Goal: Task Accomplishment & Management: Manage account settings

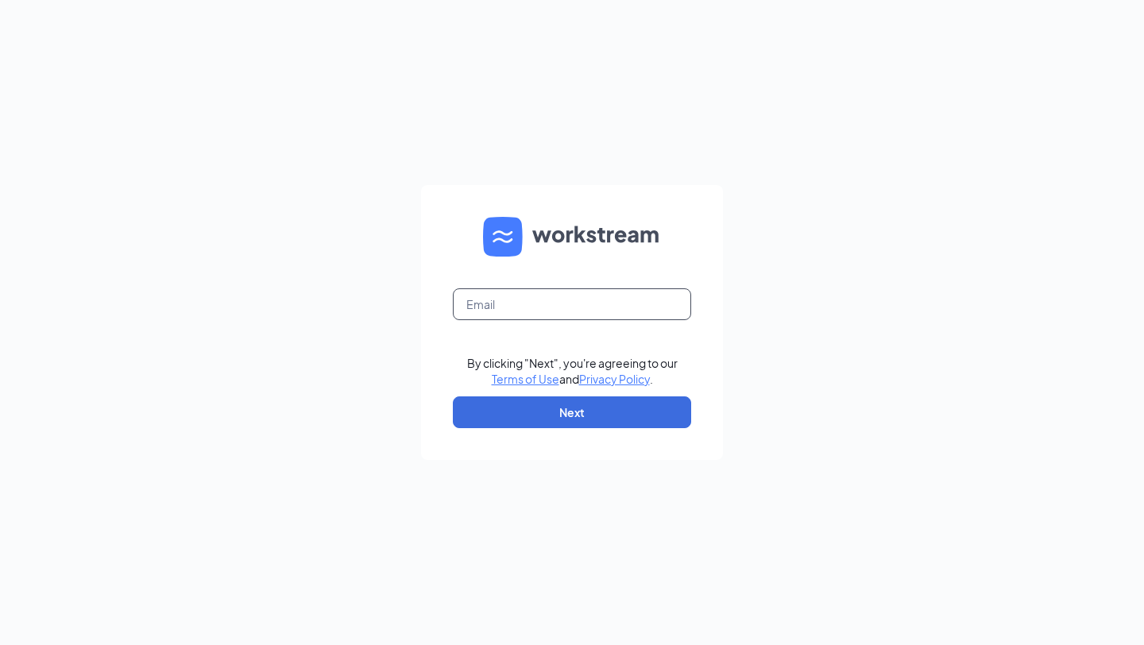
click at [582, 307] on input "text" at bounding box center [572, 304] width 238 height 32
type input "[EMAIL_ADDRESS][DOMAIN_NAME]"
click at [601, 409] on button "Next" at bounding box center [572, 412] width 238 height 32
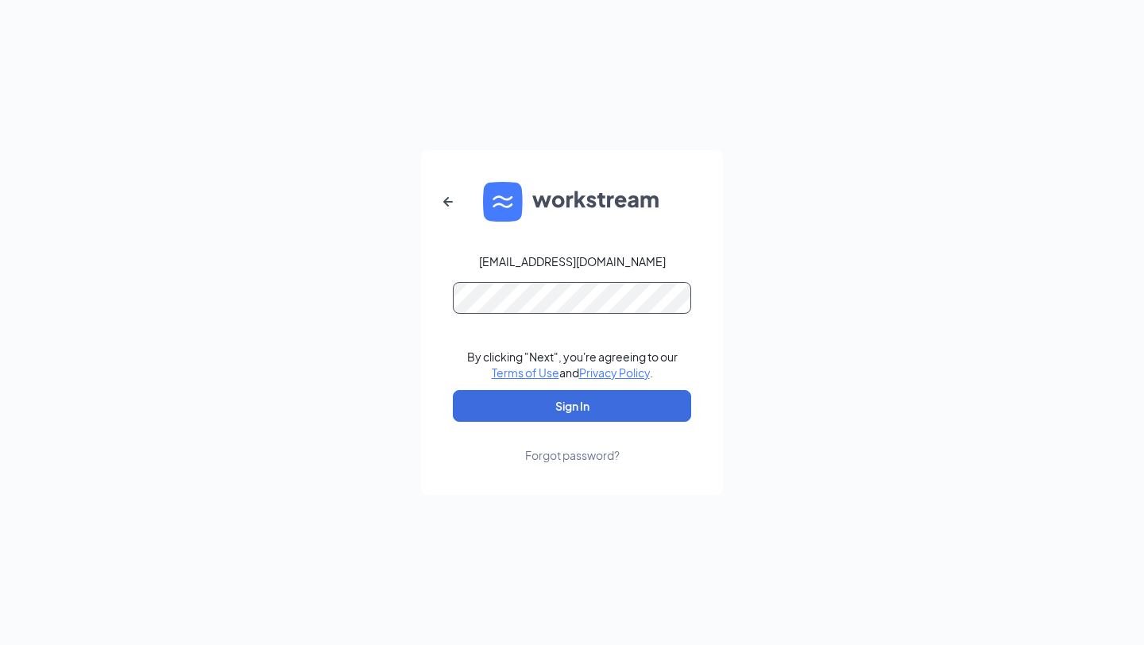
click at [453, 390] on button "Sign In" at bounding box center [572, 406] width 238 height 32
click at [399, 307] on div "tye.white@cfafranchisee.com By clicking "Next", you're agreeing to our Terms of…" at bounding box center [572, 322] width 1144 height 645
click at [365, 292] on div "tye.white@cfafranchisee.com By clicking "Next", you're agreeing to our Terms of…" at bounding box center [572, 322] width 1144 height 645
click at [400, 300] on div "tye.white@cfafranchisee.com By clicking "Next", you're agreeing to our Terms of…" at bounding box center [572, 322] width 1144 height 645
click at [453, 390] on button "Sign In" at bounding box center [572, 406] width 238 height 32
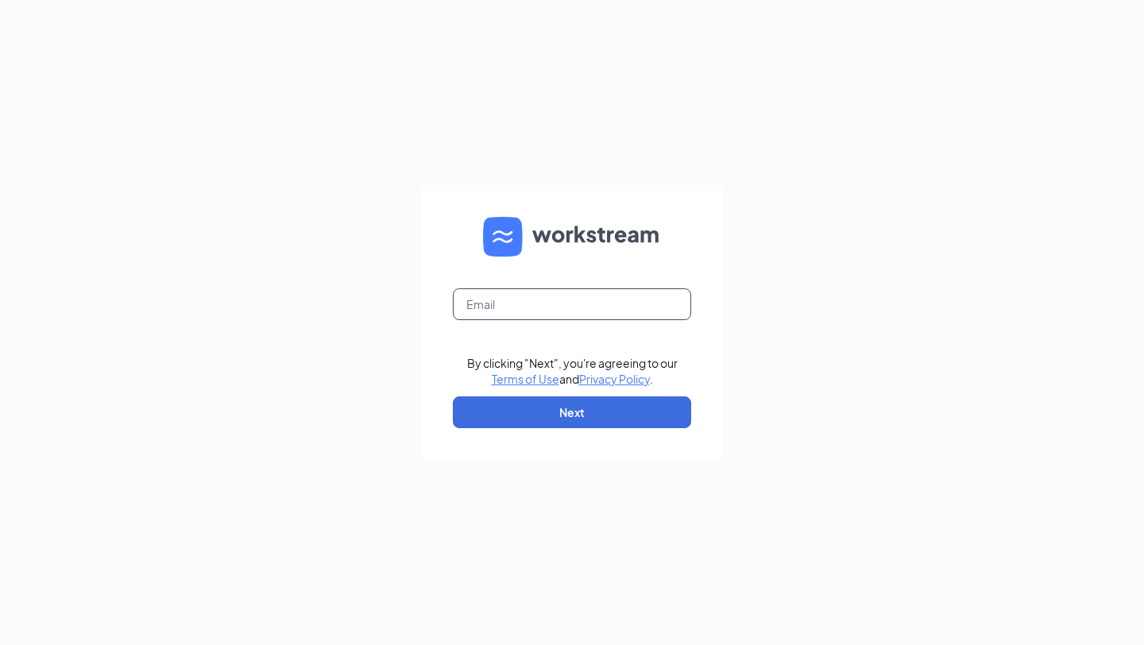
click at [599, 317] on input "text" at bounding box center [572, 304] width 238 height 32
type input "[EMAIL_ADDRESS][DOMAIN_NAME]"
click at [608, 404] on button "Next" at bounding box center [572, 412] width 238 height 32
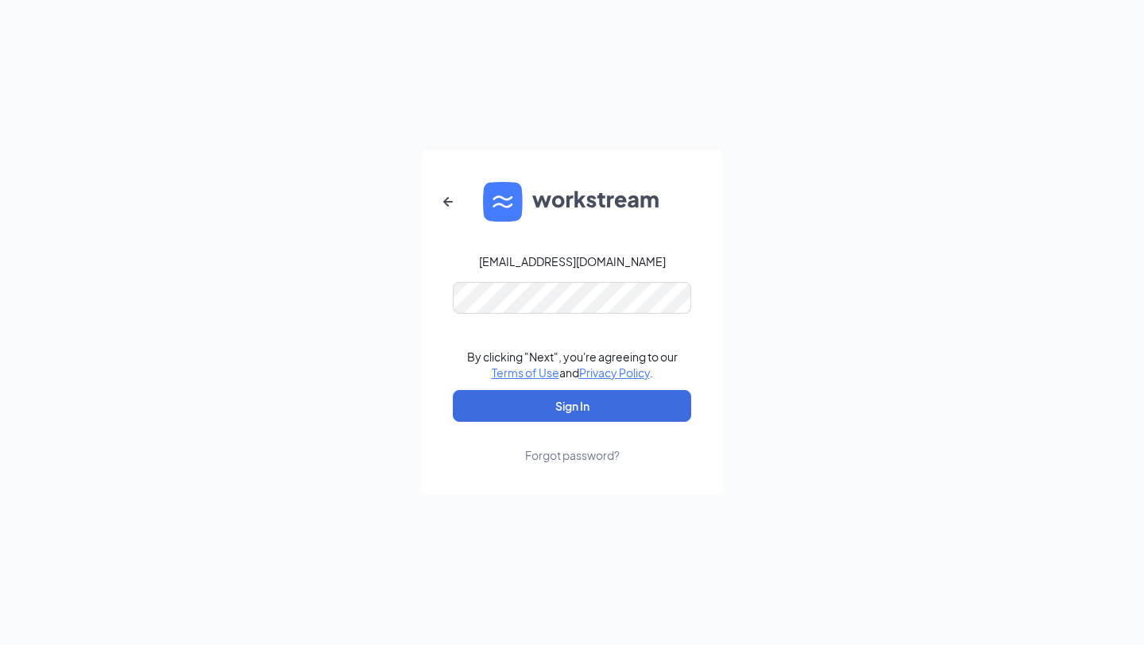
click at [560, 454] on div "Forgot password?" at bounding box center [572, 455] width 95 height 16
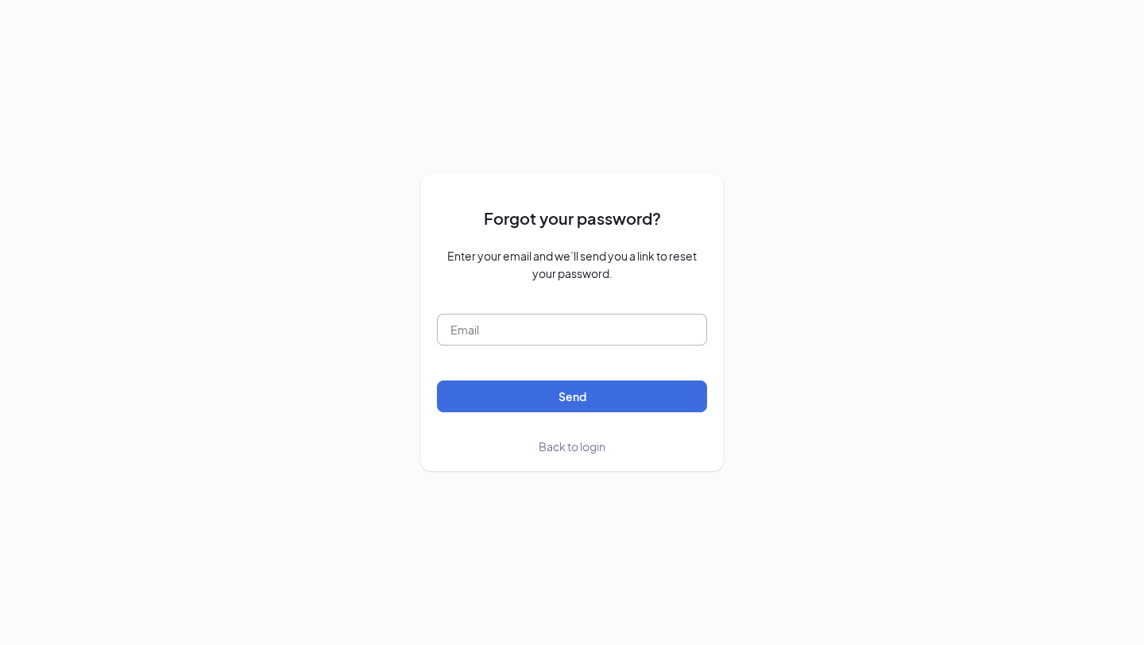
click at [517, 334] on input "text" at bounding box center [572, 330] width 270 height 32
type input "[EMAIL_ADDRESS][DOMAIN_NAME]"
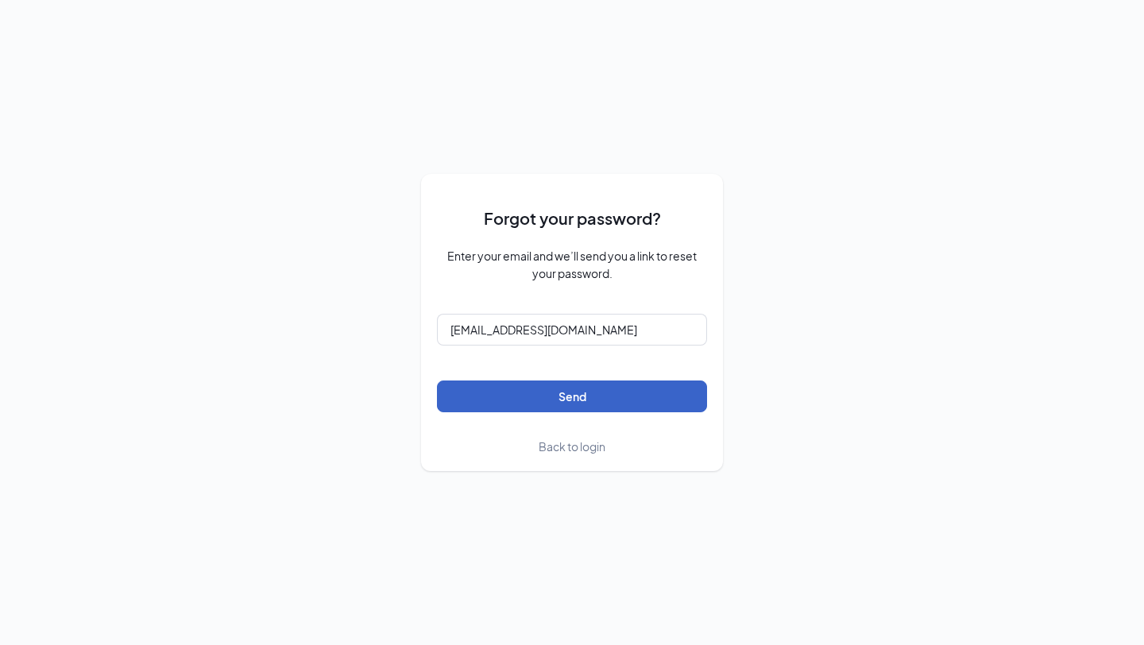
click at [558, 410] on button "Send" at bounding box center [572, 397] width 270 height 32
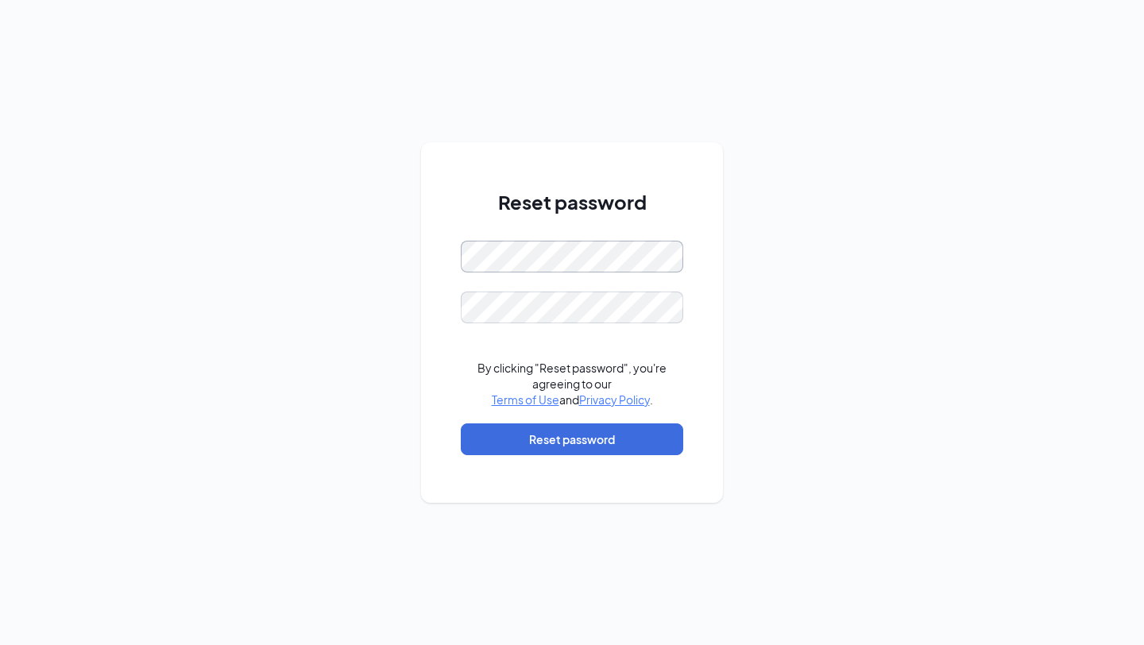
click at [350, 256] on div "Reset password By clicking "Reset password", you're agreeing to our Terms of Us…" at bounding box center [572, 322] width 1144 height 645
click at [620, 447] on button "Reset password" at bounding box center [572, 439] width 222 height 32
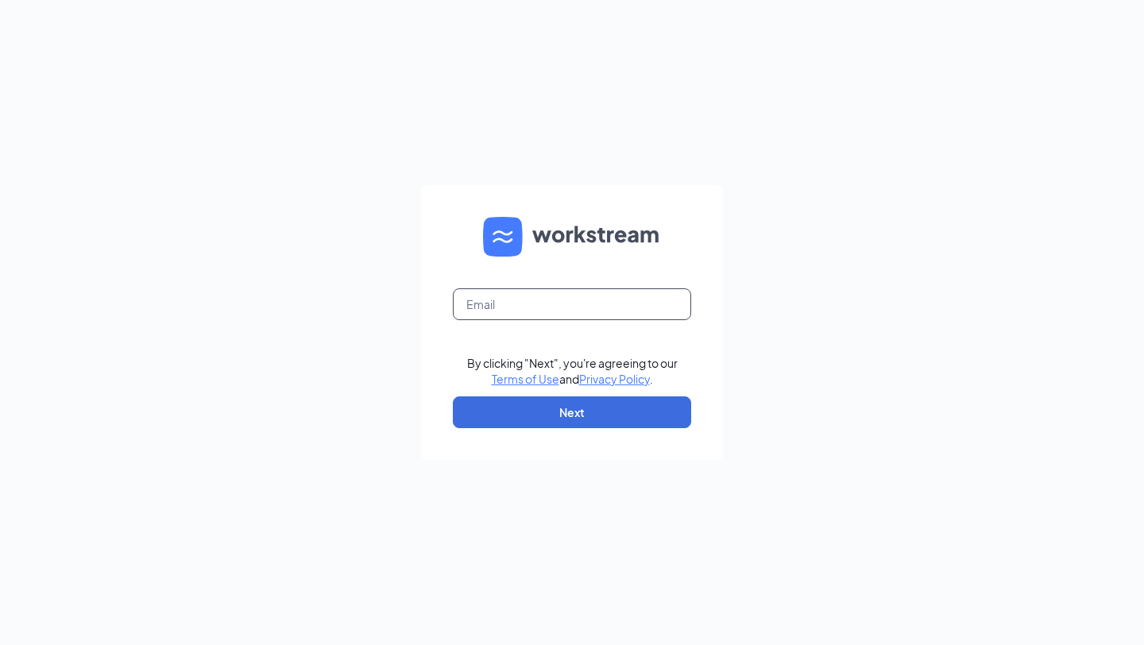
click at [590, 312] on input "text" at bounding box center [572, 304] width 238 height 32
type input "[EMAIL_ADDRESS][DOMAIN_NAME]"
click at [599, 419] on button "Next" at bounding box center [572, 412] width 238 height 32
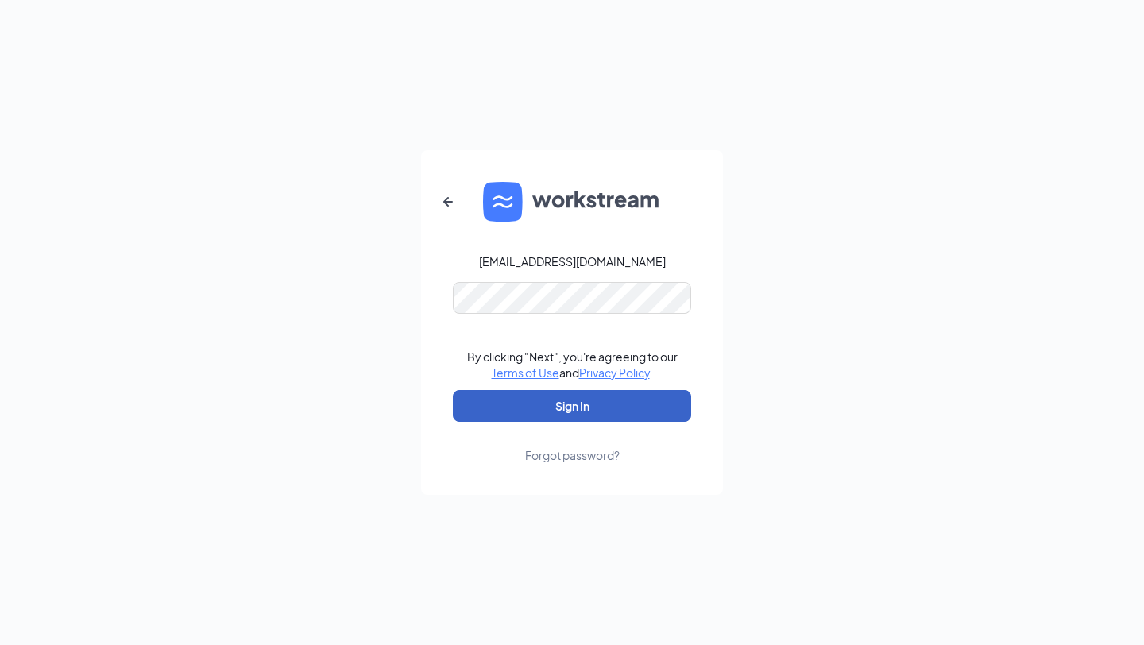
click at [584, 392] on button "Sign In" at bounding box center [572, 406] width 238 height 32
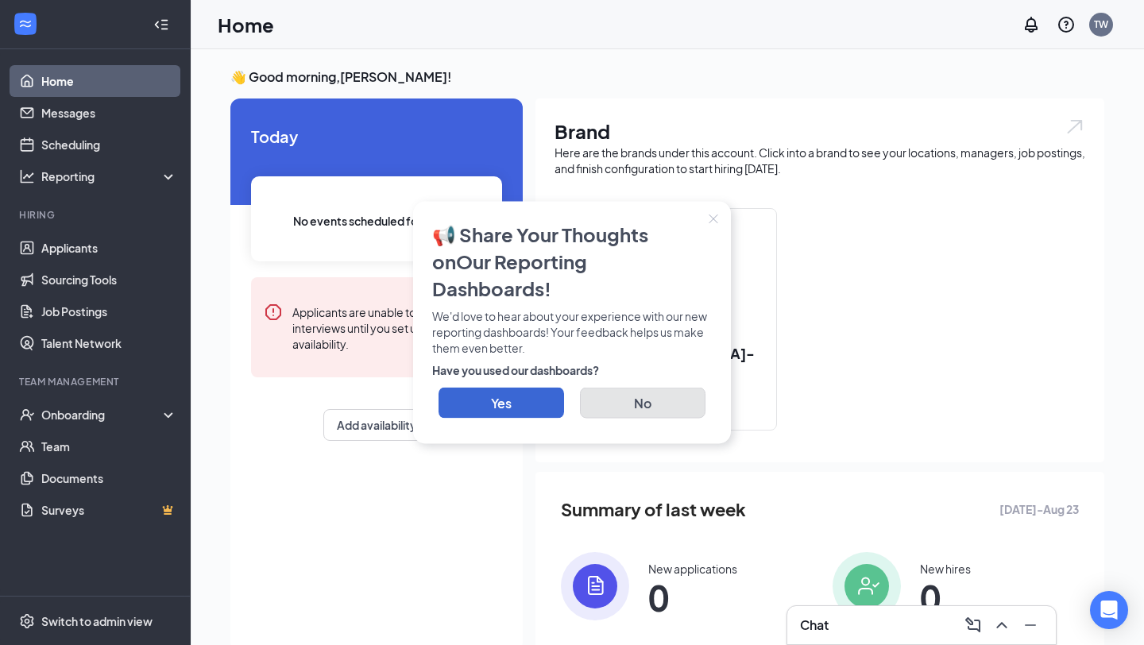
click at [610, 402] on button "No" at bounding box center [643, 403] width 126 height 31
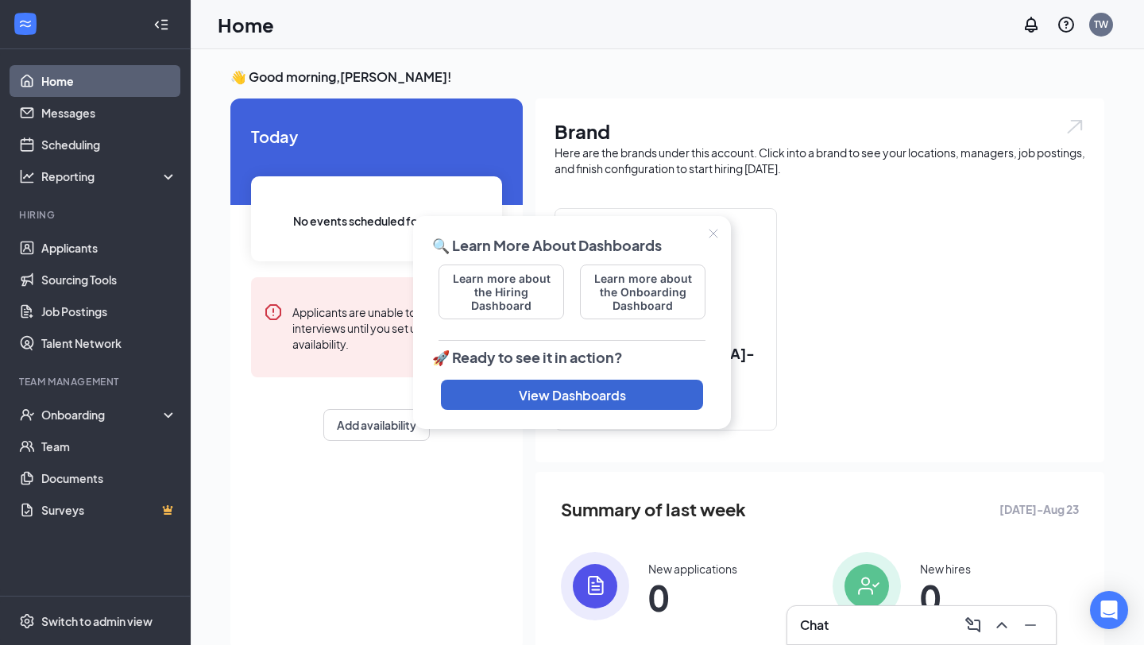
click at [709, 233] on icon "Close" at bounding box center [714, 234] width 10 height 10
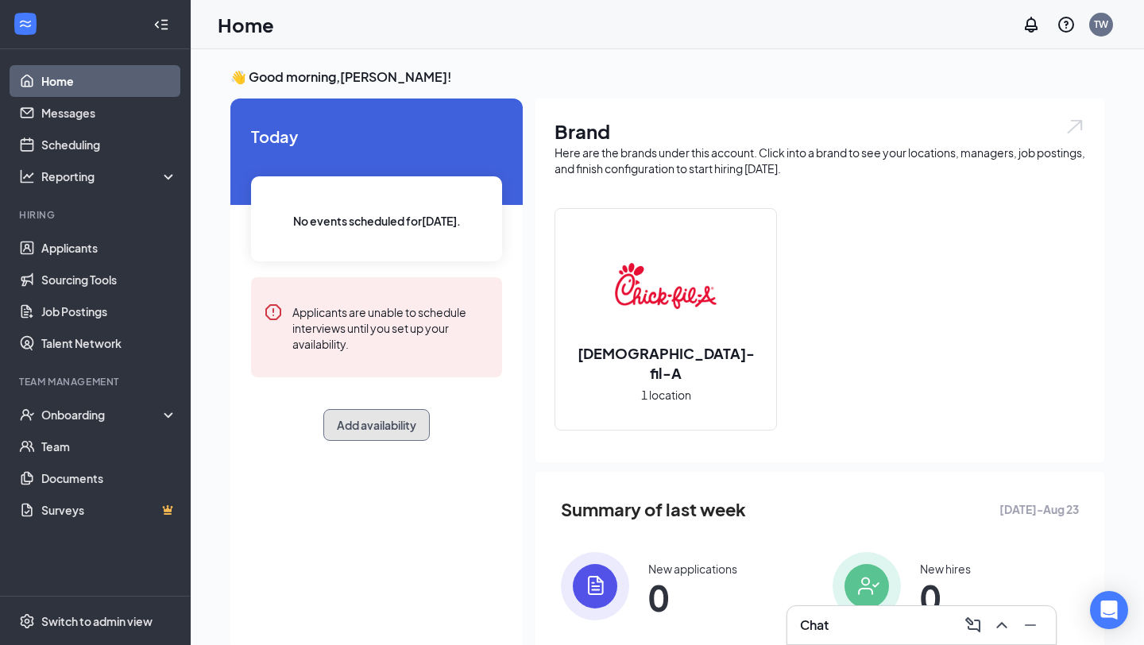
click at [364, 427] on button "Add availability" at bounding box center [376, 425] width 106 height 32
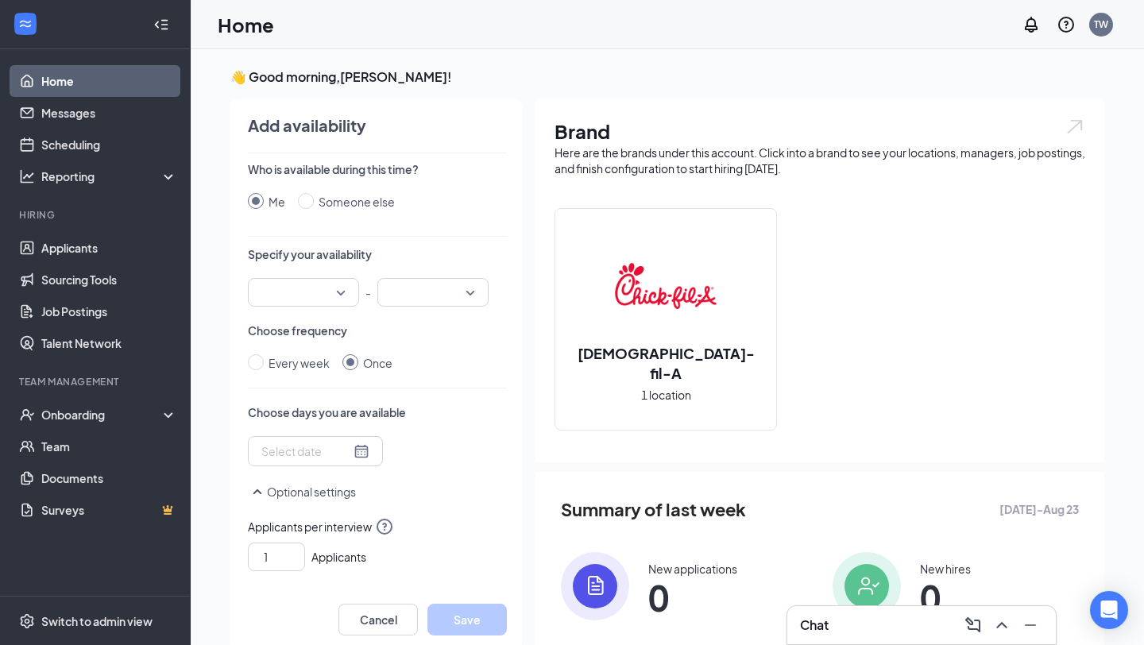
scroll to position [6, 0]
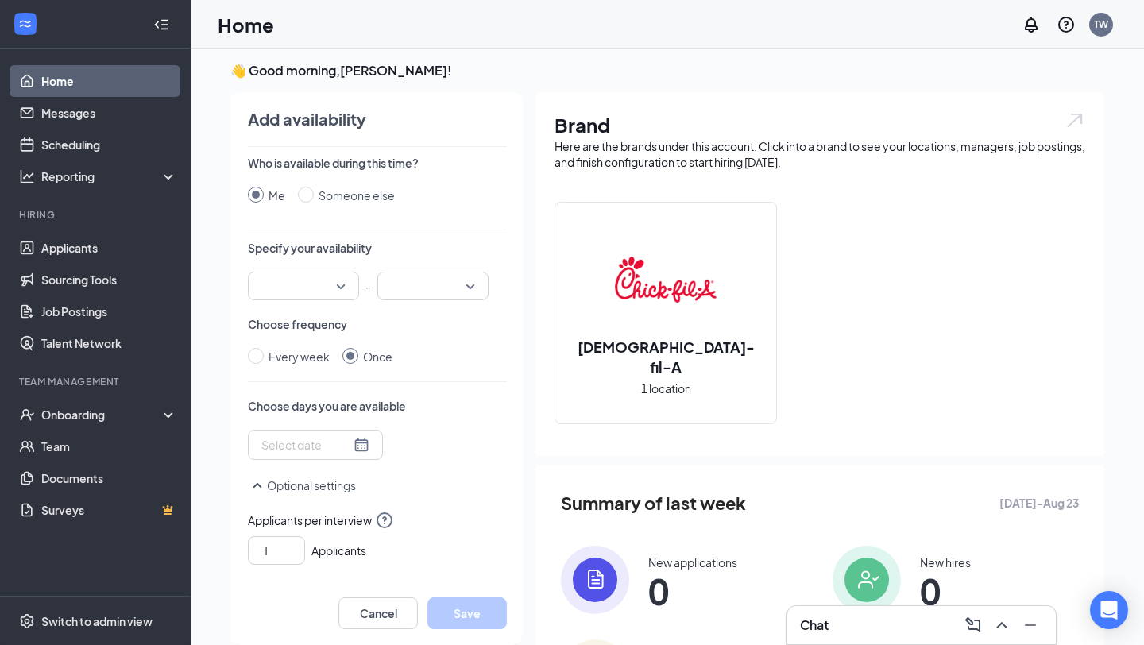
click at [342, 280] on div at bounding box center [303, 286] width 111 height 29
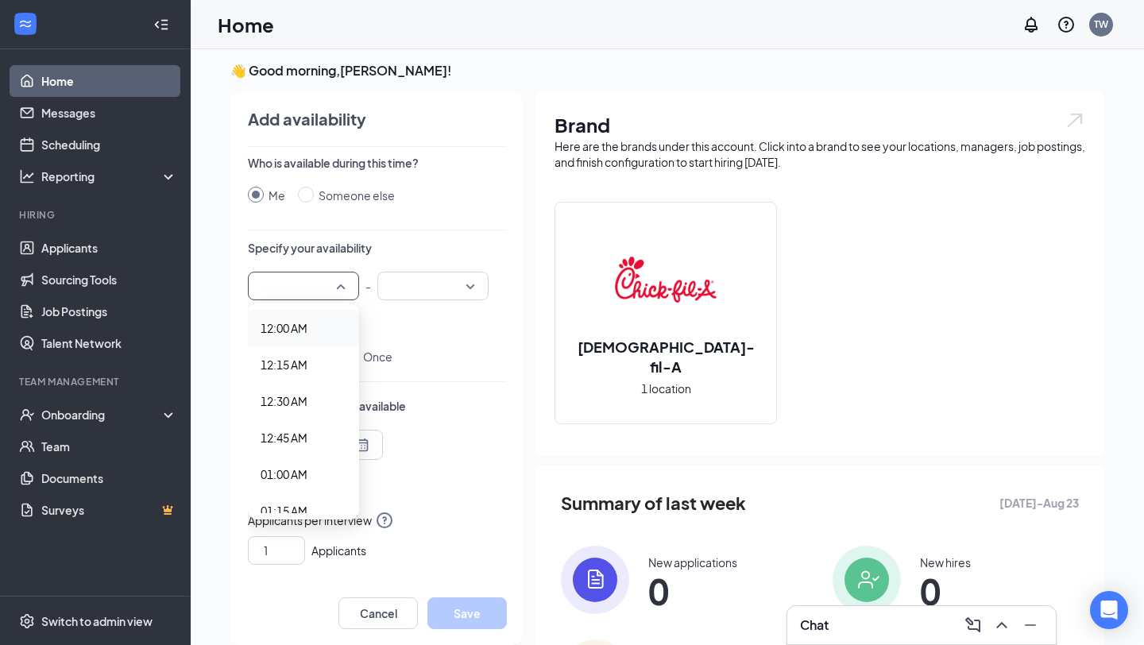
click at [354, 228] on div "Who is available during this time? Me Someone else Specify your availability 12…" at bounding box center [377, 368] width 259 height 427
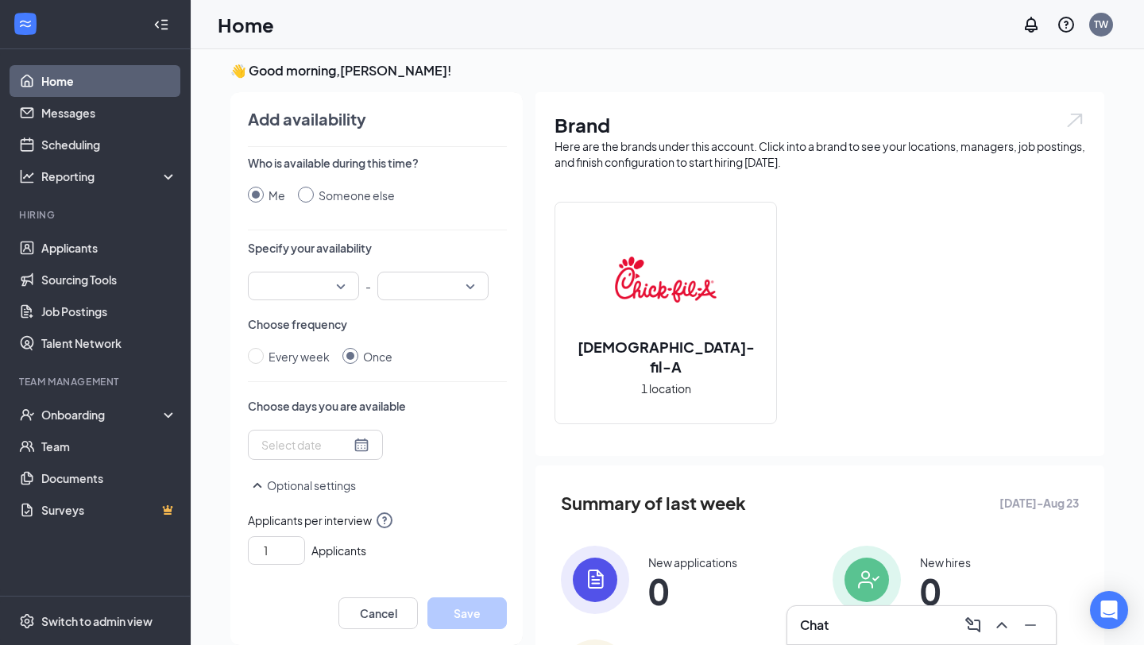
click at [303, 189] on input "Someone else" at bounding box center [306, 195] width 16 height 16
radio input "true"
radio input "false"
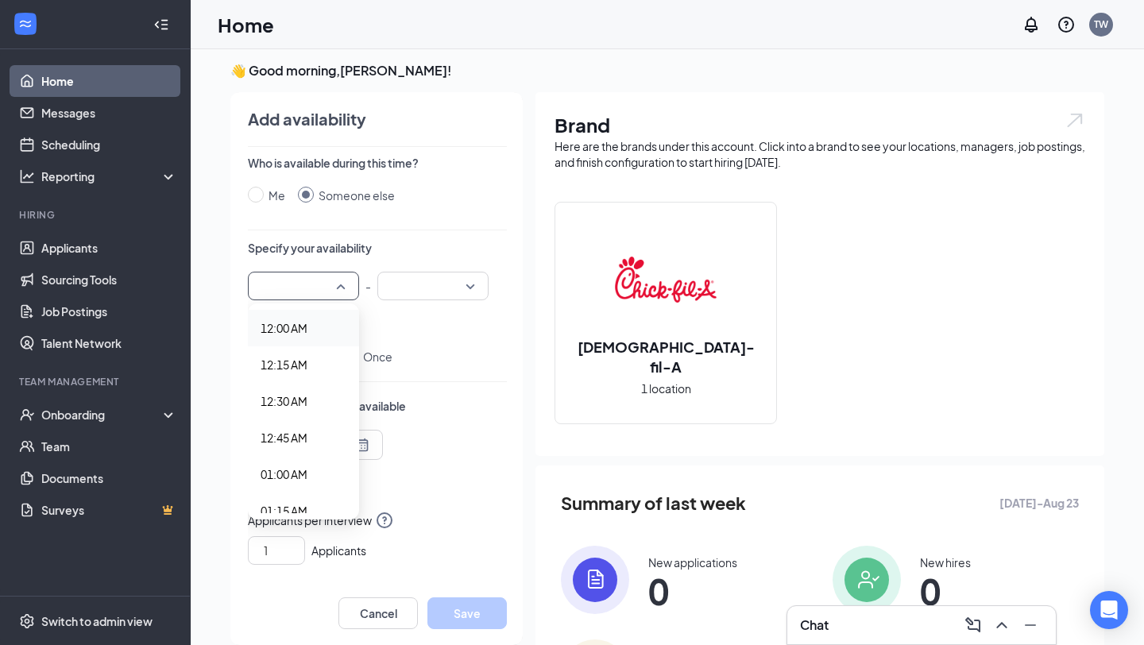
click at [320, 277] on input "search" at bounding box center [297, 285] width 81 height 27
click at [310, 446] on span "09:00 AM" at bounding box center [304, 450] width 86 height 17
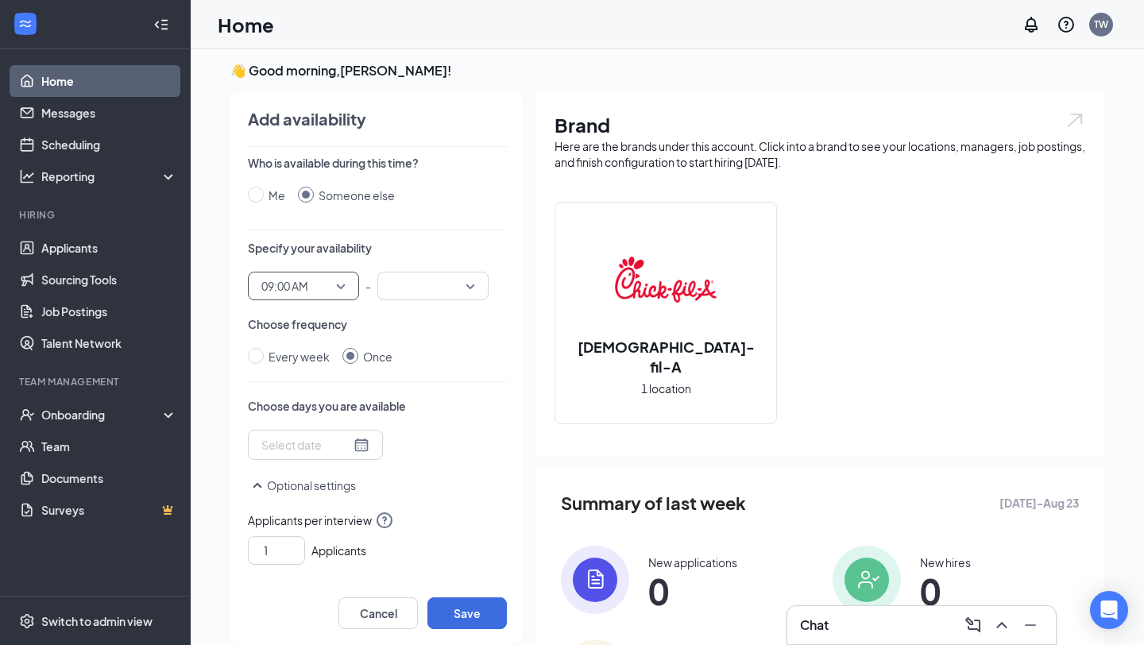
click at [421, 272] on input "search" at bounding box center [427, 285] width 81 height 27
click at [434, 352] on span "08:00 PM" at bounding box center [413, 354] width 47 height 17
click at [261, 357] on input "Every week" at bounding box center [256, 356] width 16 height 16
radio input "true"
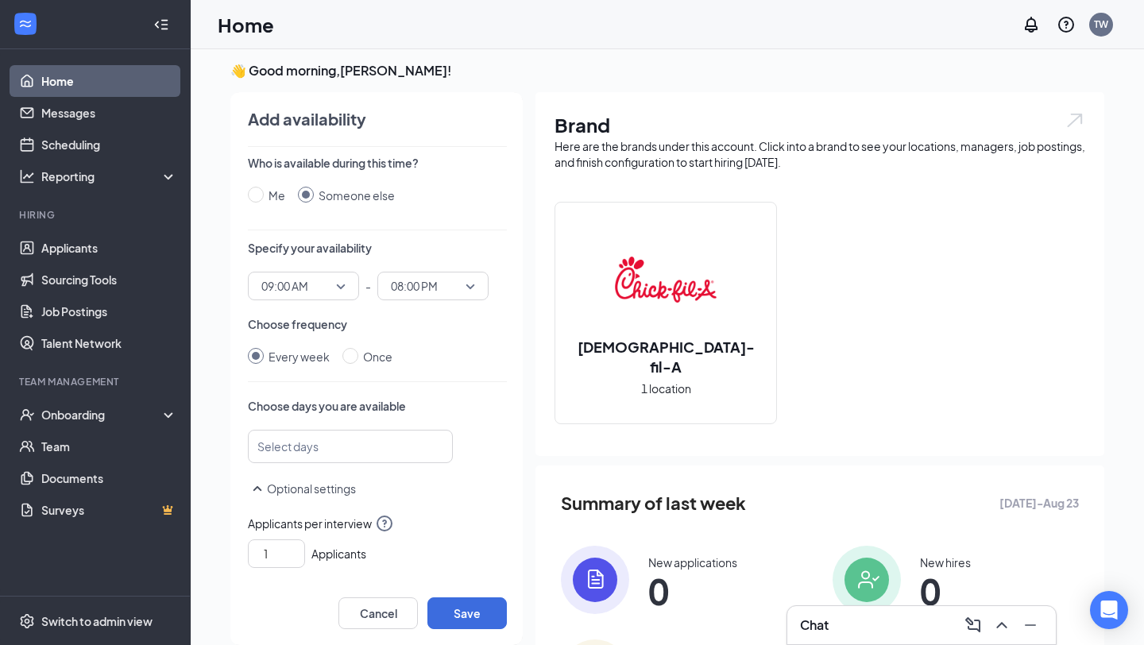
click at [369, 454] on div at bounding box center [342, 446] width 163 height 25
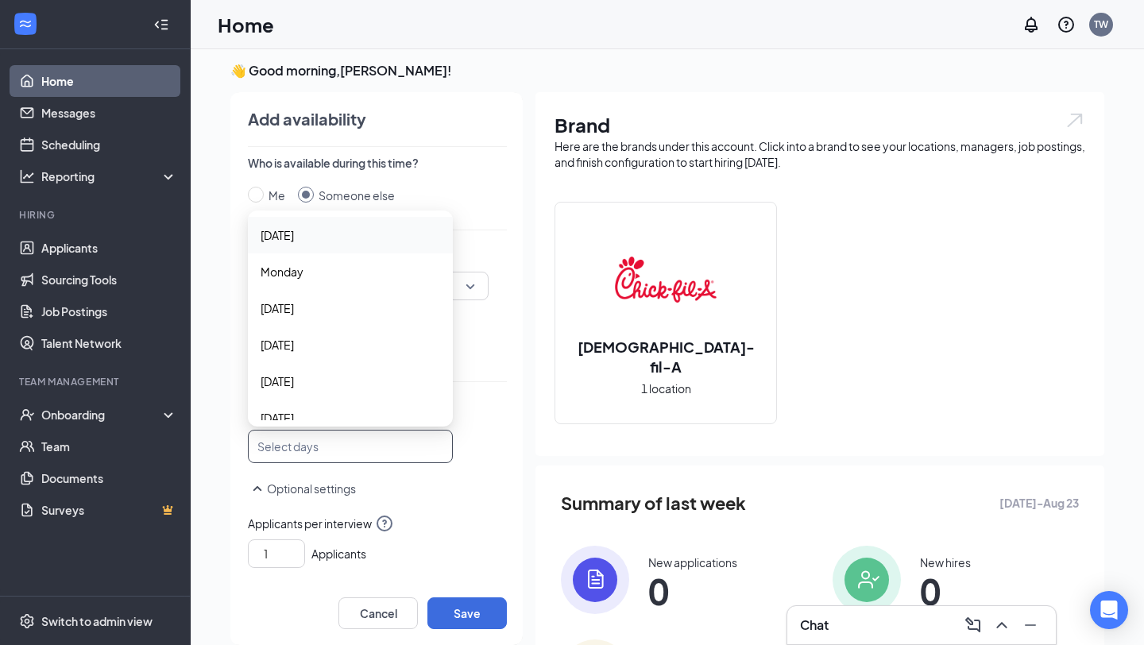
click at [430, 471] on div "Who is available during this time? Me Someone else Specify your availability 09…" at bounding box center [377, 368] width 259 height 427
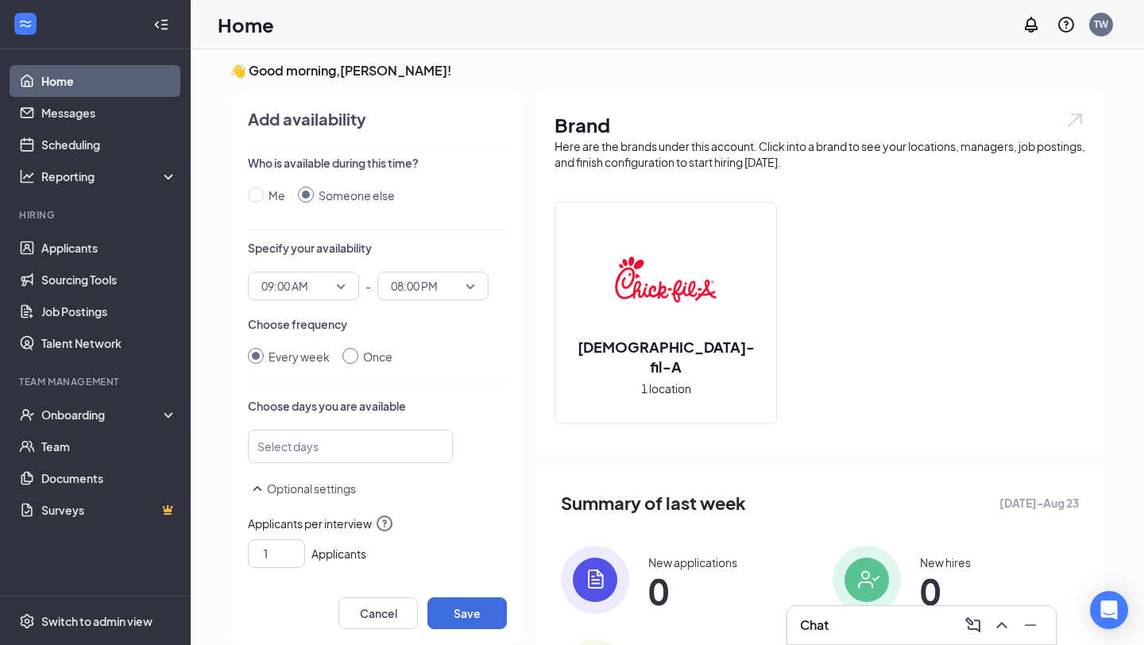
click at [353, 354] on input "Once" at bounding box center [350, 356] width 16 height 16
radio input "true"
radio input "false"
click at [351, 450] on div at bounding box center [315, 444] width 108 height 17
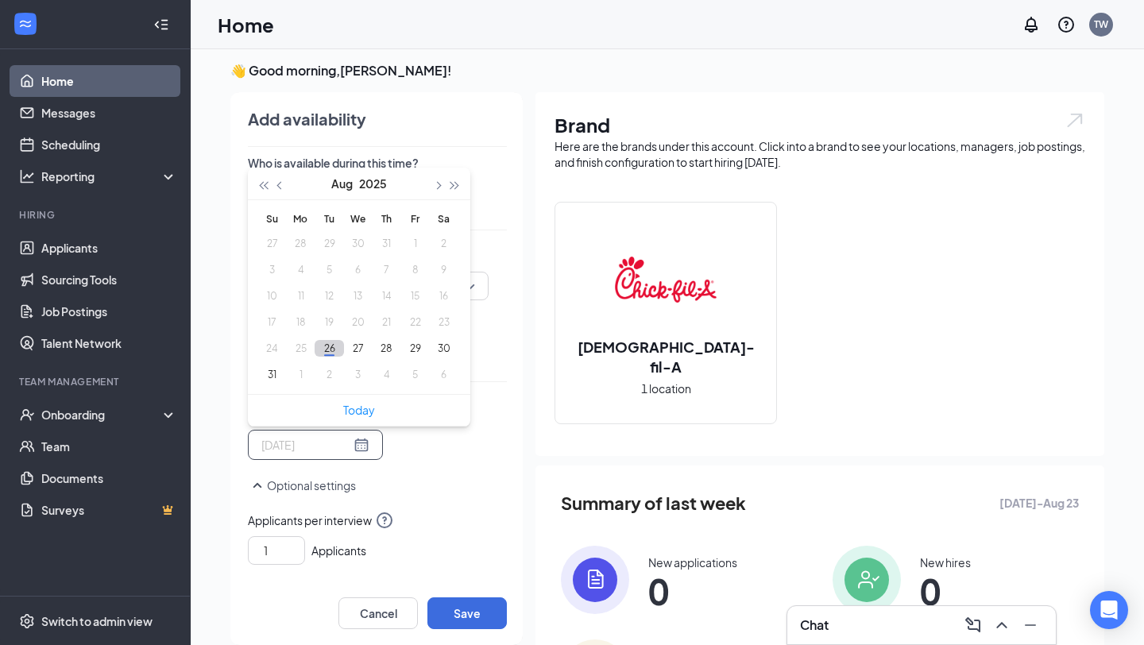
click at [336, 354] on button "26" at bounding box center [329, 348] width 29 height 17
click at [336, 352] on button "26" at bounding box center [329, 348] width 29 height 17
click at [439, 188] on button "button" at bounding box center [436, 184] width 17 height 32
click at [354, 299] on button "17" at bounding box center [357, 296] width 29 height 17
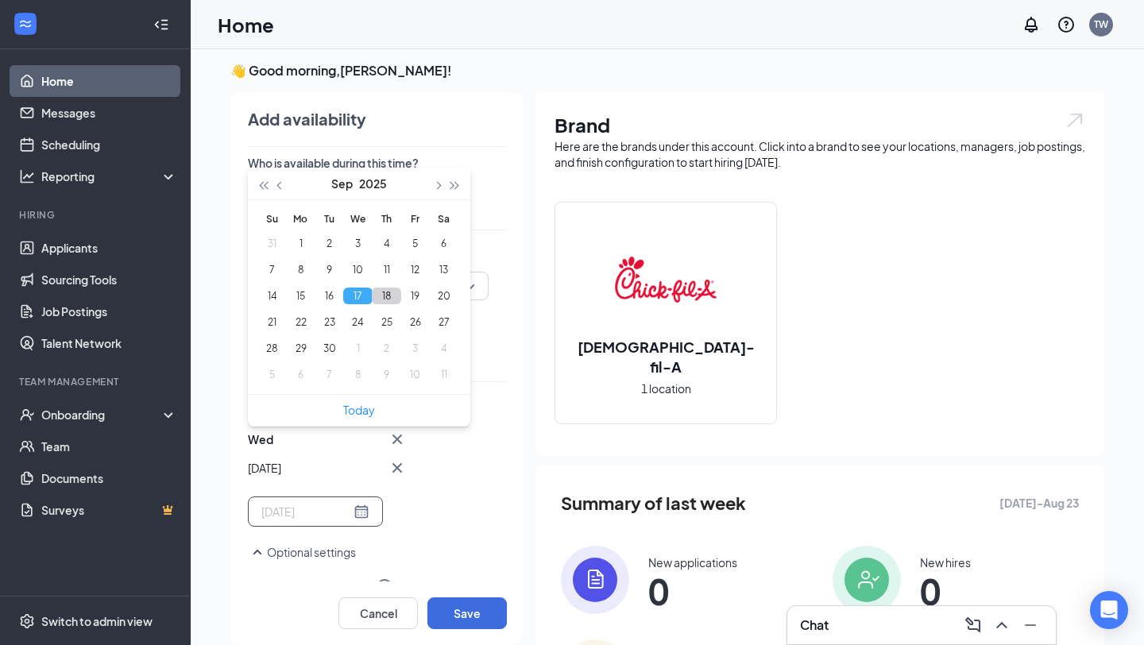
click at [376, 299] on button "18" at bounding box center [386, 296] width 29 height 17
click at [416, 299] on button "19" at bounding box center [414, 296] width 29 height 17
click at [440, 299] on button "20" at bounding box center [443, 296] width 29 height 17
click at [280, 316] on button "21" at bounding box center [271, 322] width 29 height 17
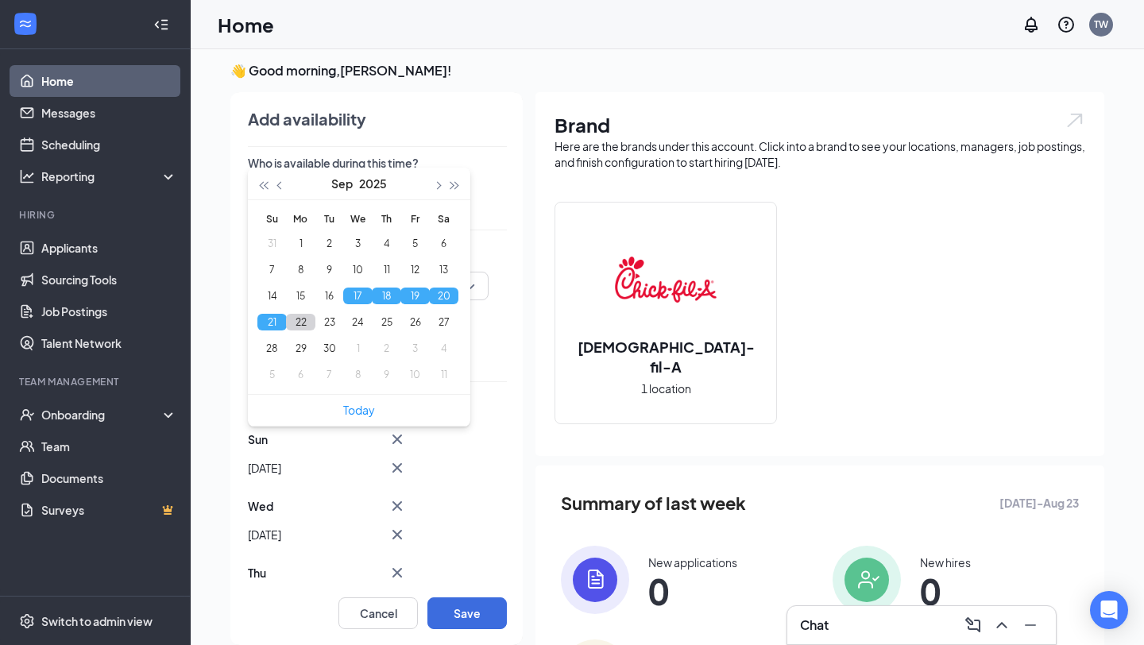
click at [292, 318] on button "22" at bounding box center [300, 322] width 29 height 17
click at [321, 318] on button "23" at bounding box center [329, 322] width 29 height 17
click at [354, 325] on button "24" at bounding box center [357, 322] width 29 height 17
click at [378, 325] on button "25" at bounding box center [386, 322] width 29 height 17
click at [403, 325] on button "26" at bounding box center [414, 322] width 29 height 17
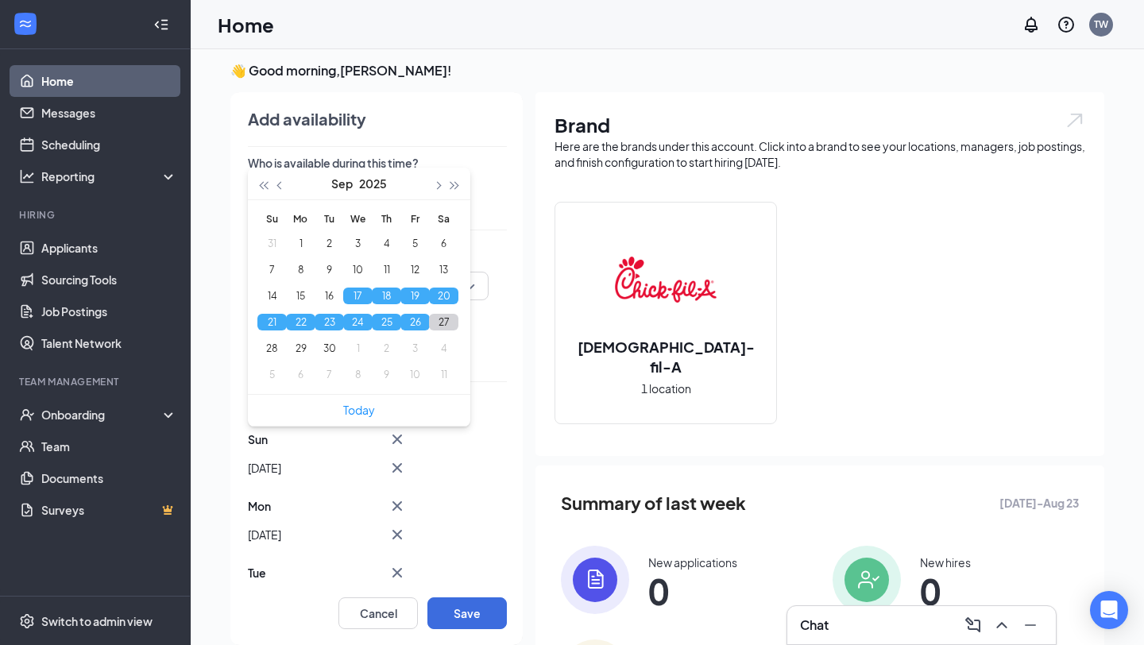
click at [440, 325] on button "27" at bounding box center [443, 322] width 29 height 17
click at [273, 345] on button "28" at bounding box center [271, 348] width 29 height 17
click at [296, 345] on button "29" at bounding box center [300, 348] width 29 height 17
click at [317, 346] on button "30" at bounding box center [329, 348] width 29 height 17
click at [274, 351] on button "28" at bounding box center [271, 348] width 29 height 17
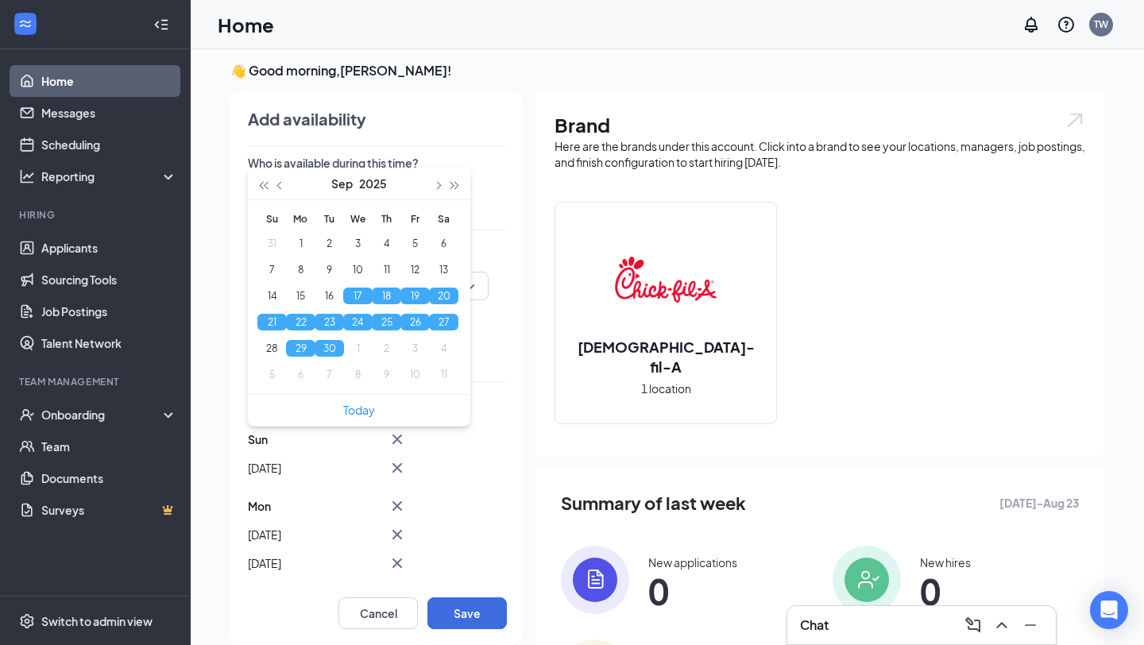
click at [294, 350] on button "29" at bounding box center [300, 348] width 29 height 17
click at [326, 352] on button "30" at bounding box center [329, 348] width 29 height 17
click at [444, 326] on button "27" at bounding box center [443, 322] width 29 height 17
click at [423, 325] on button "26" at bounding box center [414, 322] width 29 height 17
click at [393, 328] on button "25" at bounding box center [386, 322] width 29 height 17
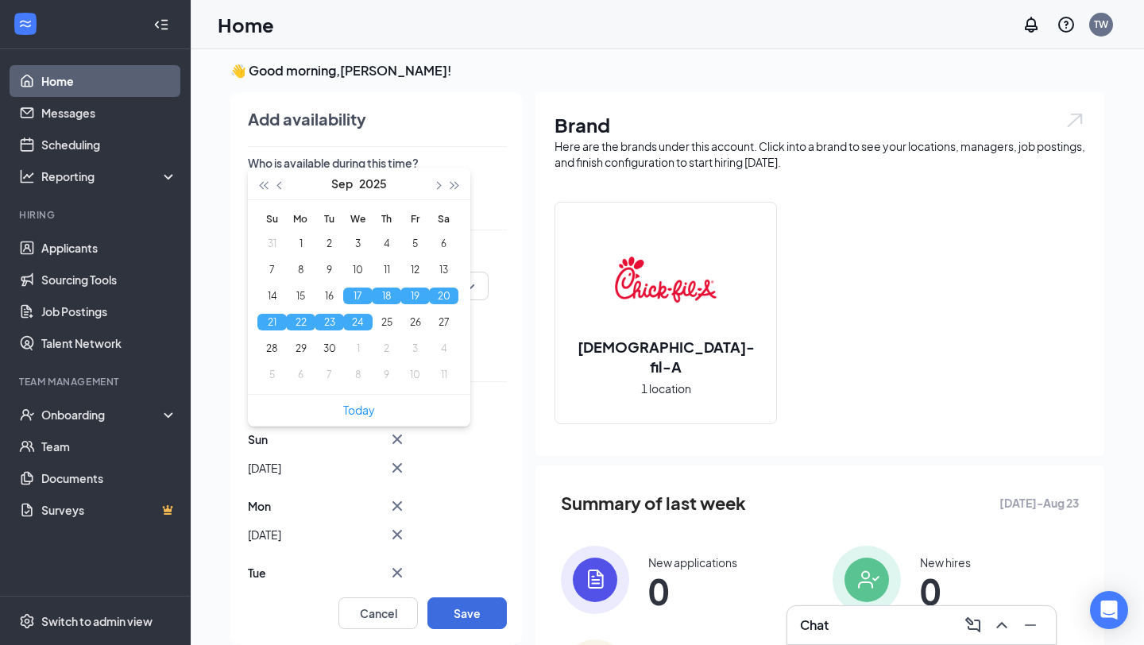
click at [358, 323] on button "24" at bounding box center [357, 322] width 29 height 17
click at [329, 324] on button "23" at bounding box center [329, 322] width 29 height 17
click at [303, 325] on button "22" at bounding box center [300, 322] width 29 height 17
click at [265, 325] on button "21" at bounding box center [271, 322] width 29 height 17
type input "2025-09-21"
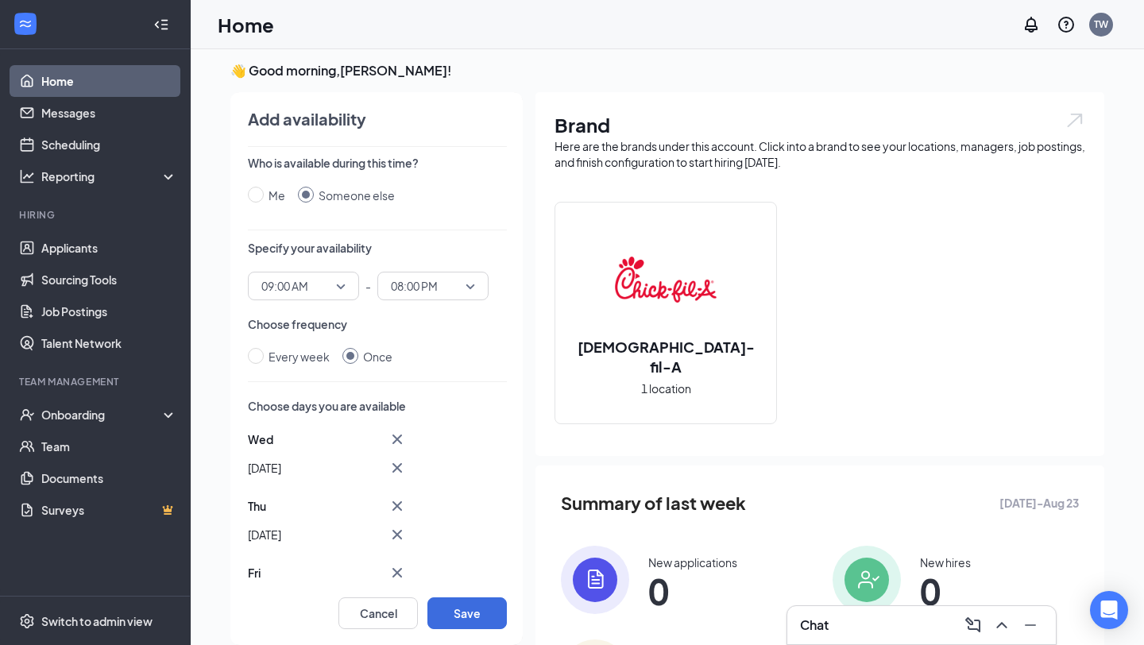
click at [492, 329] on p "Choose frequency" at bounding box center [377, 324] width 259 height 16
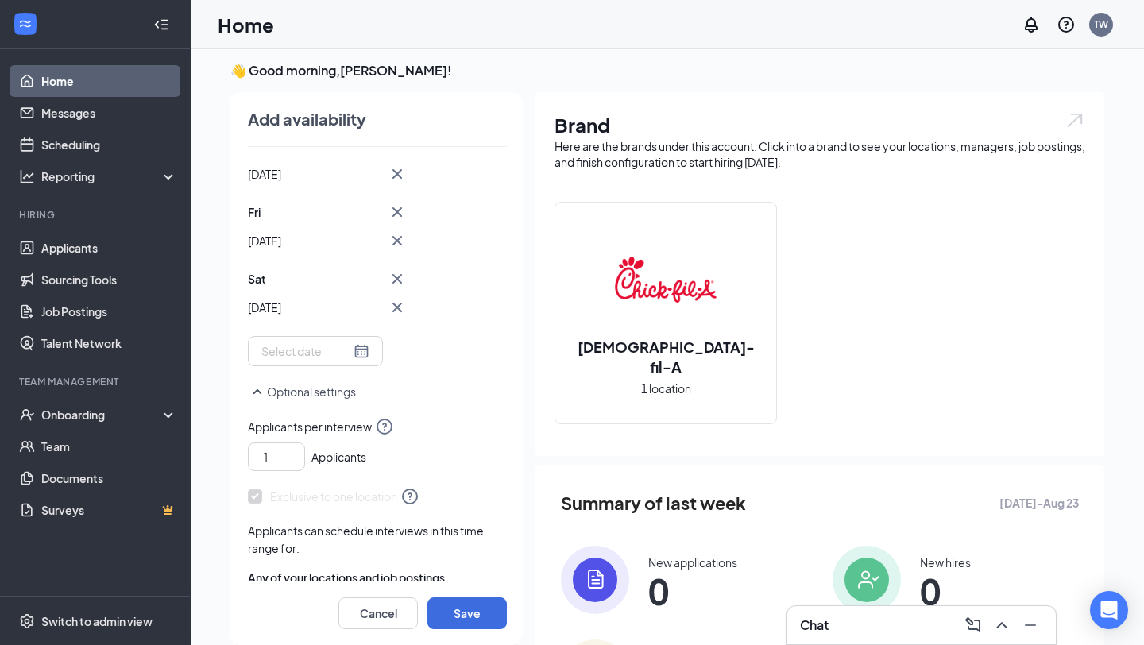
scroll to position [400, 0]
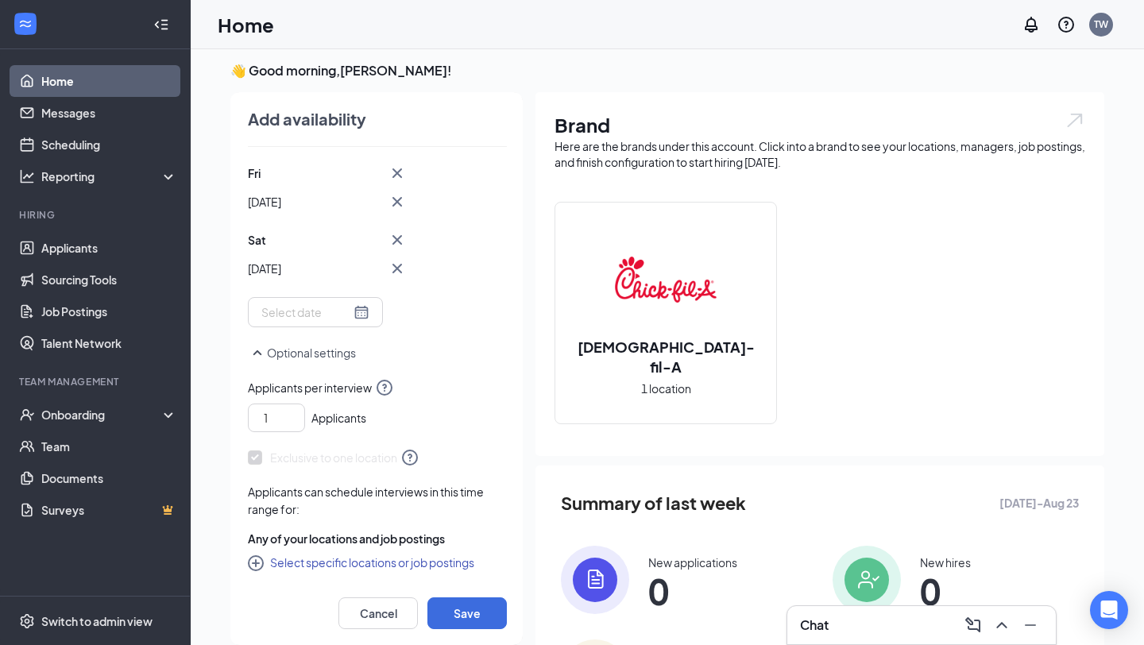
click at [321, 354] on button "Optional settings" at bounding box center [302, 352] width 108 height 19
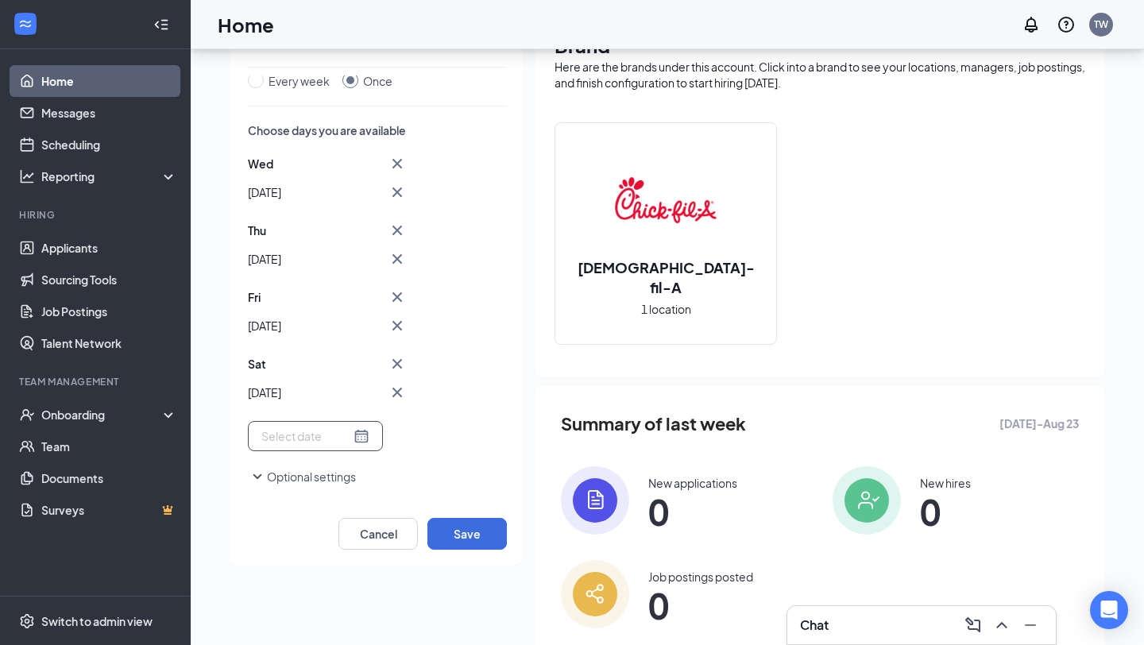
scroll to position [130, 0]
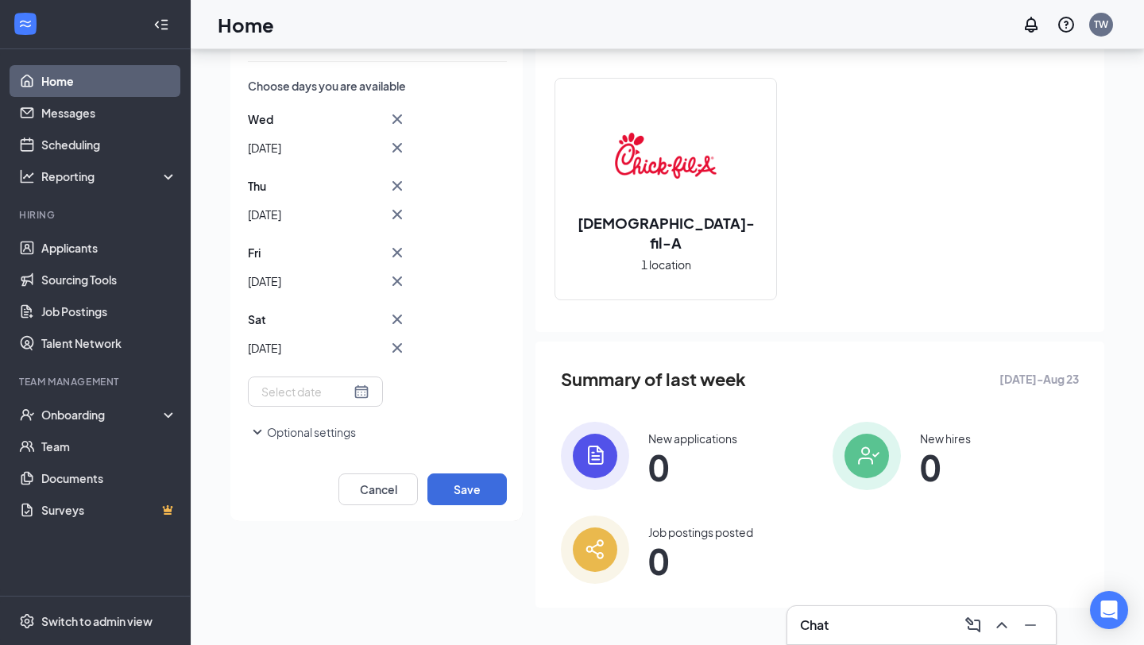
click at [330, 432] on button "Optional settings" at bounding box center [302, 432] width 108 height 19
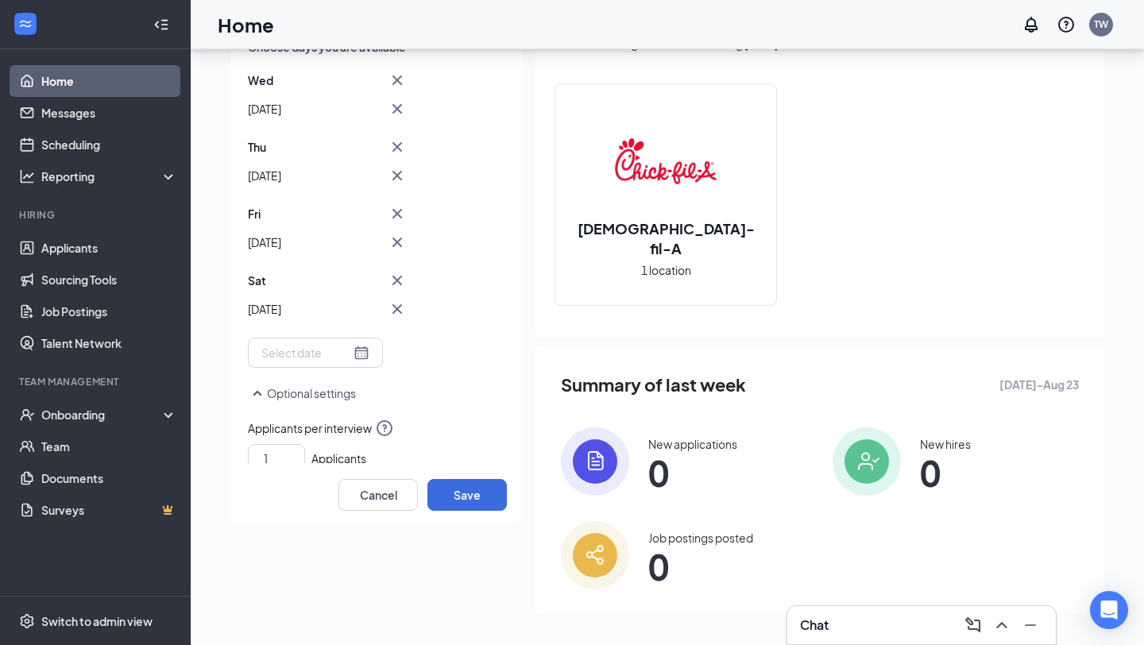
scroll to position [400, 0]
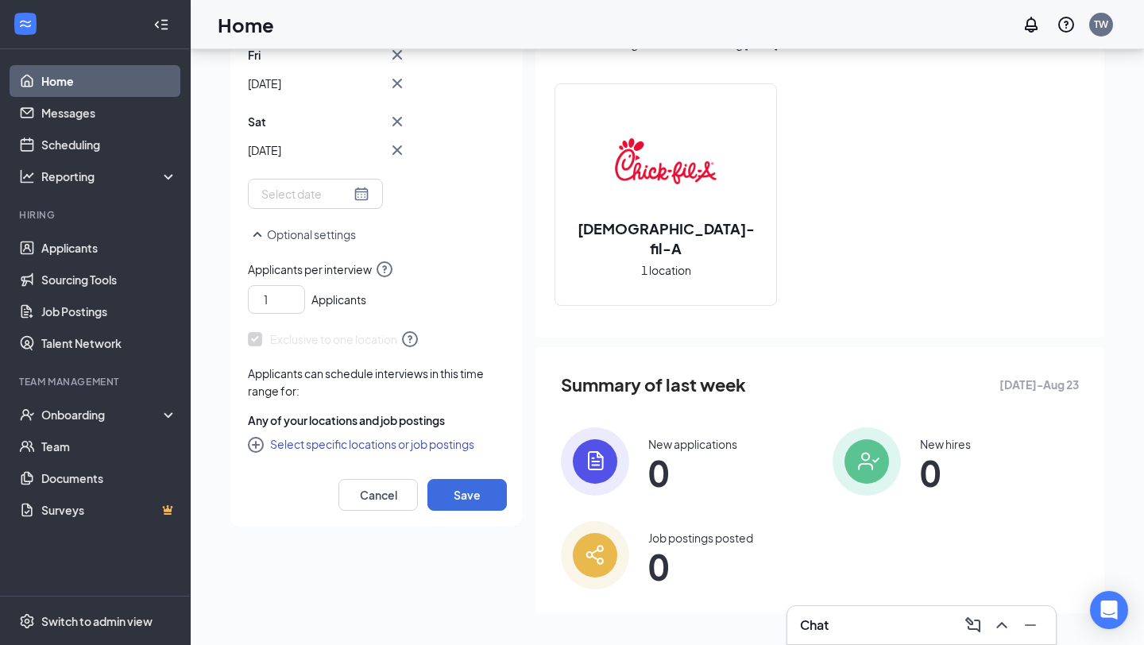
click at [436, 444] on button "Select specific locations or job postings" at bounding box center [361, 444] width 226 height 19
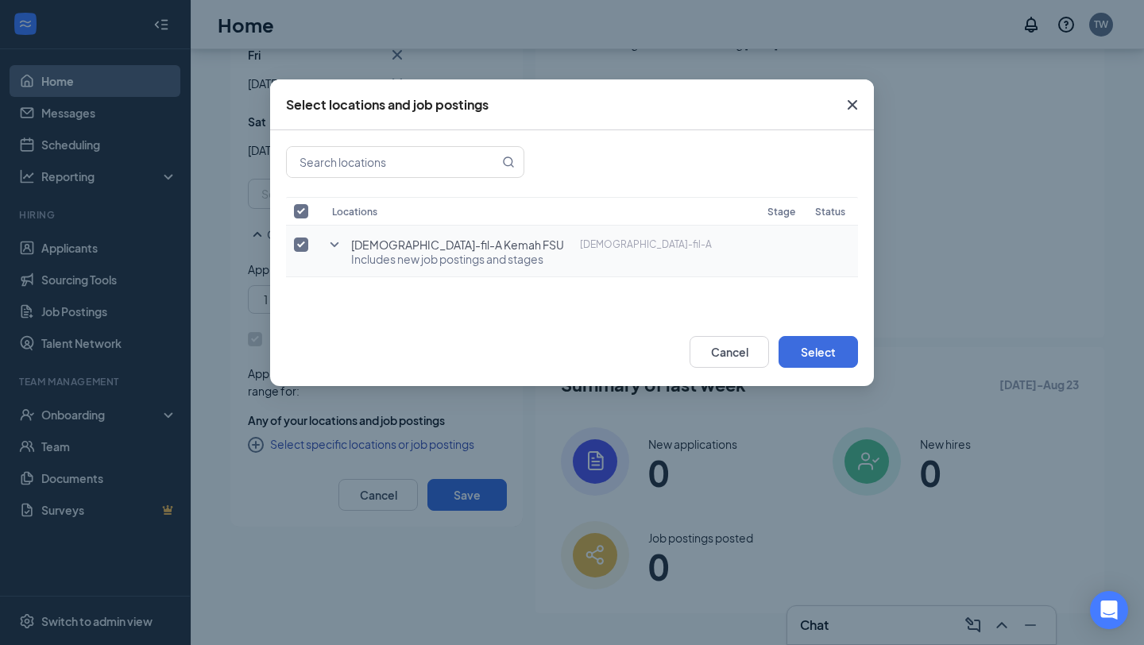
click at [381, 267] on td "Chick-fil-A Kemah FSU Chick-fil-A Includes new job postings and stages" at bounding box center [541, 252] width 435 height 52
click at [340, 248] on icon "SmallChevronDown" at bounding box center [334, 244] width 19 height 19
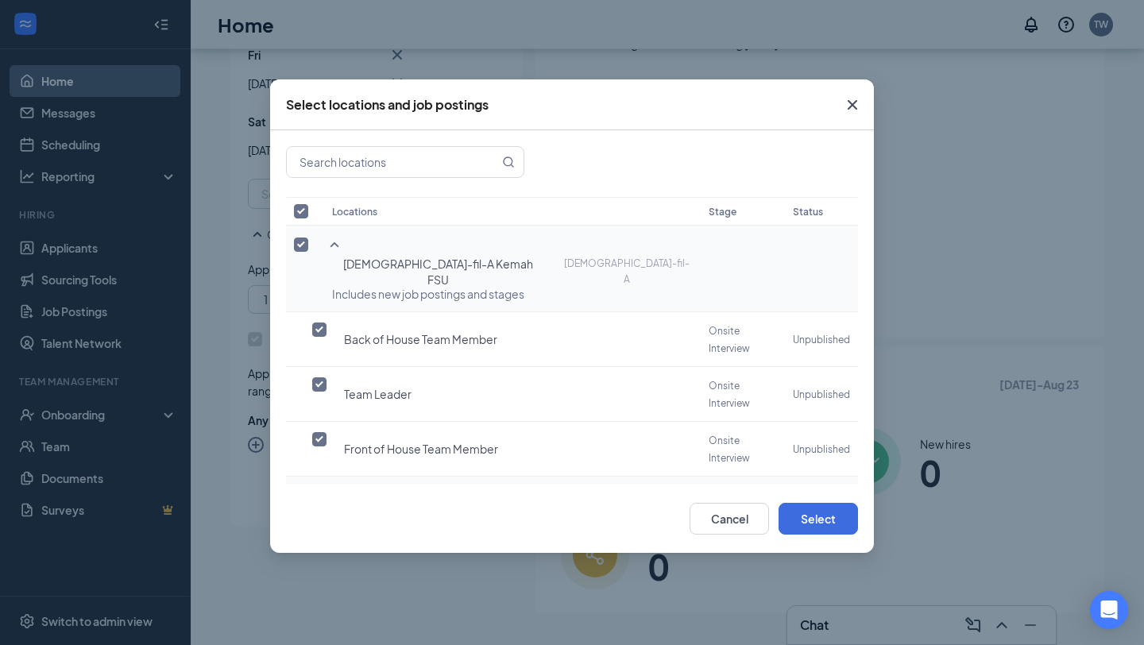
click at [320, 487] on input "checkbox" at bounding box center [319, 494] width 14 height 14
checkbox input "true"
checkbox input "false"
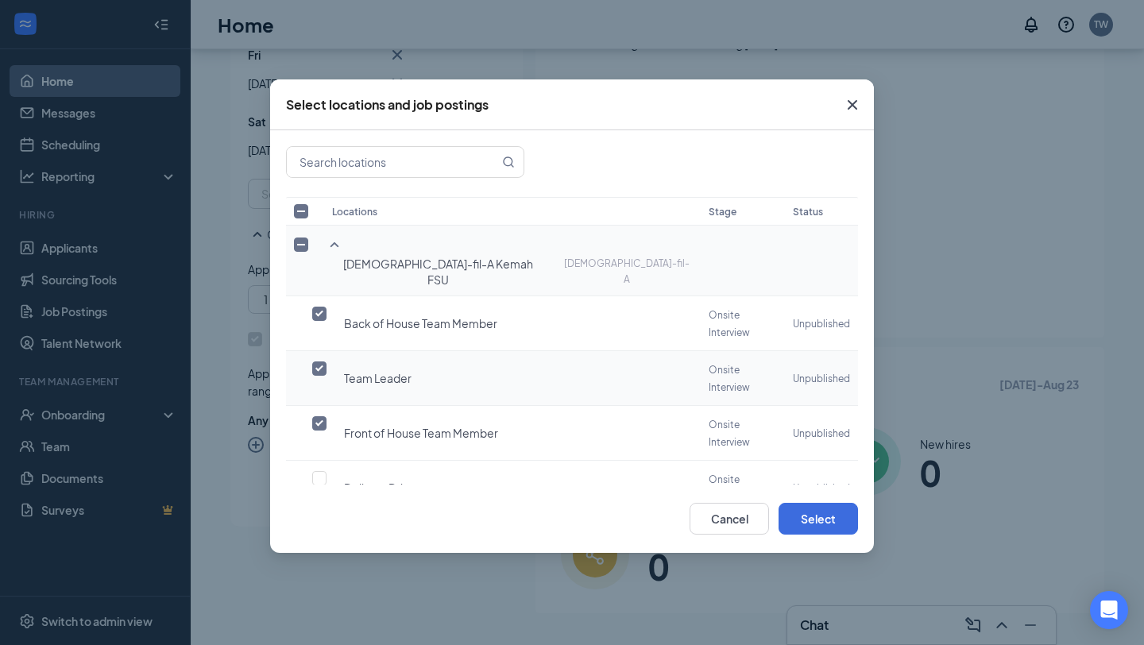
click at [322, 361] on input "checkbox" at bounding box center [319, 368] width 14 height 14
click at [327, 361] on label at bounding box center [323, 369] width 22 height 16
click at [327, 361] on input "checkbox" at bounding box center [319, 368] width 14 height 14
checkbox input "true"
click at [840, 503] on button "Select" at bounding box center [818, 519] width 79 height 32
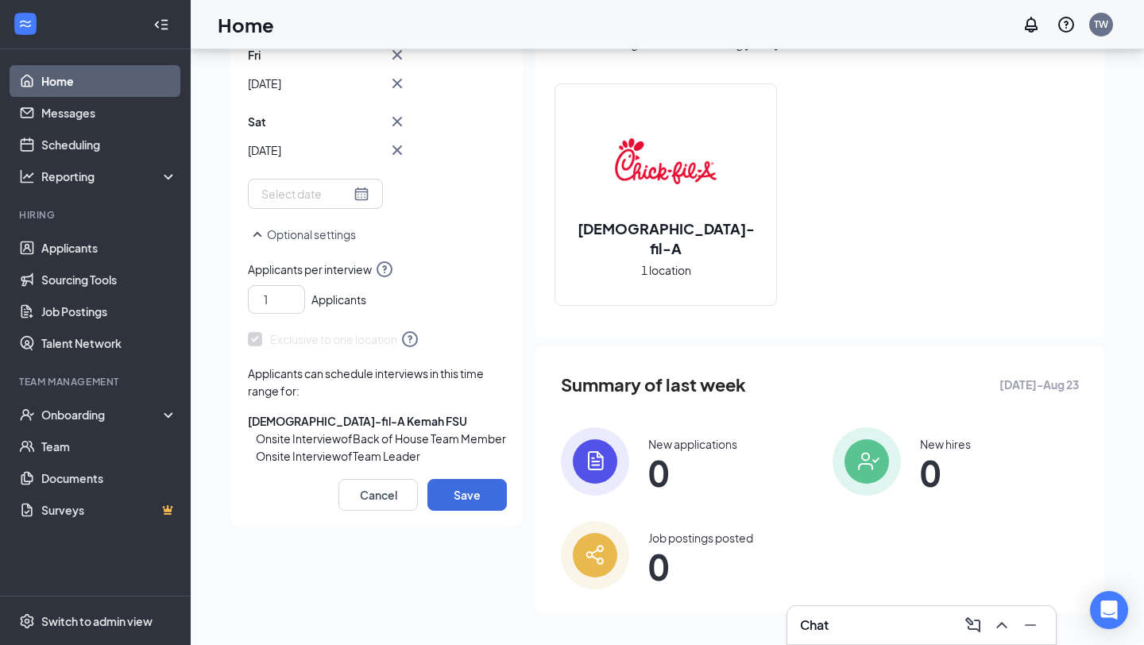
click at [322, 434] on div "Onsite Interview of Back of House Team Member" at bounding box center [381, 438] width 251 height 17
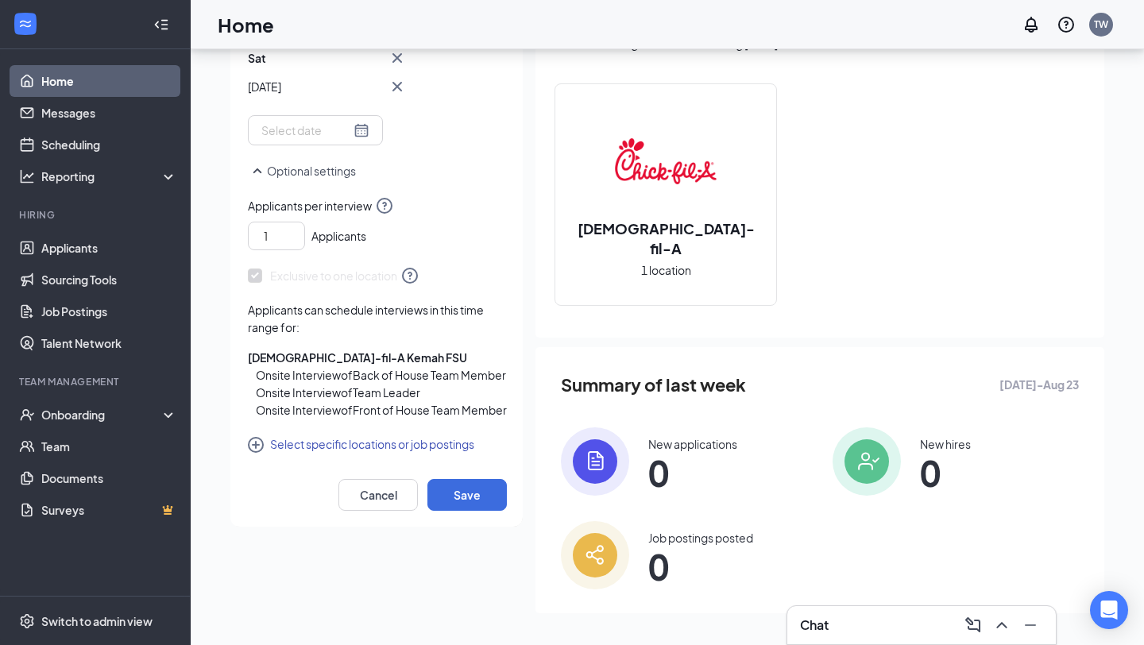
scroll to position [498, 0]
click at [463, 493] on button "Save" at bounding box center [466, 495] width 79 height 32
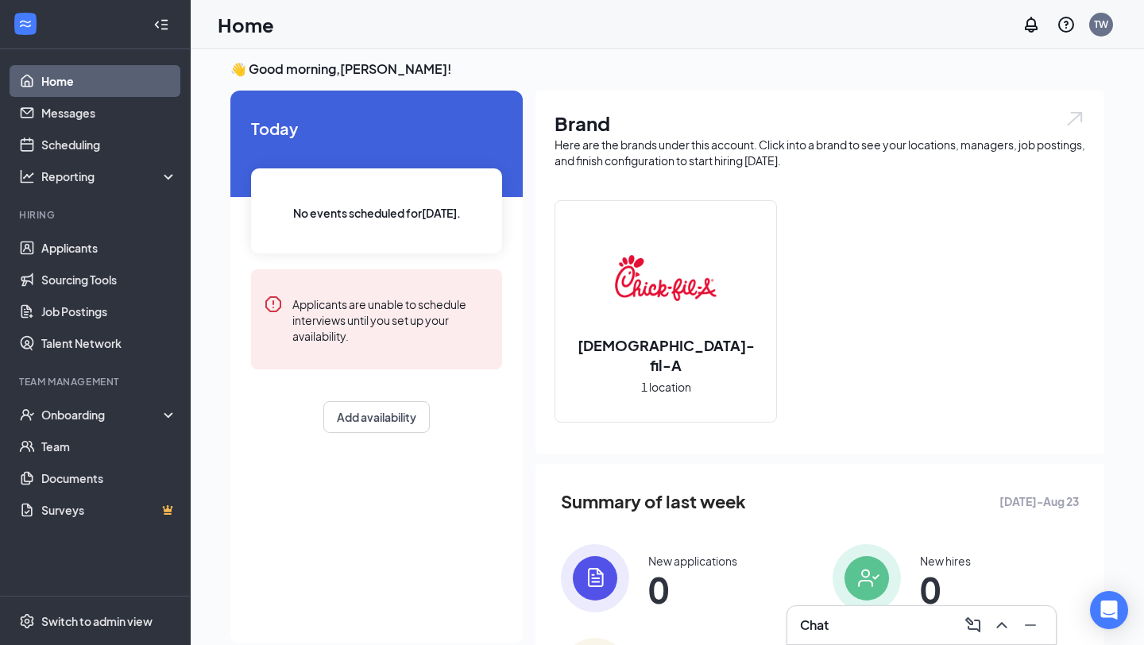
scroll to position [0, 0]
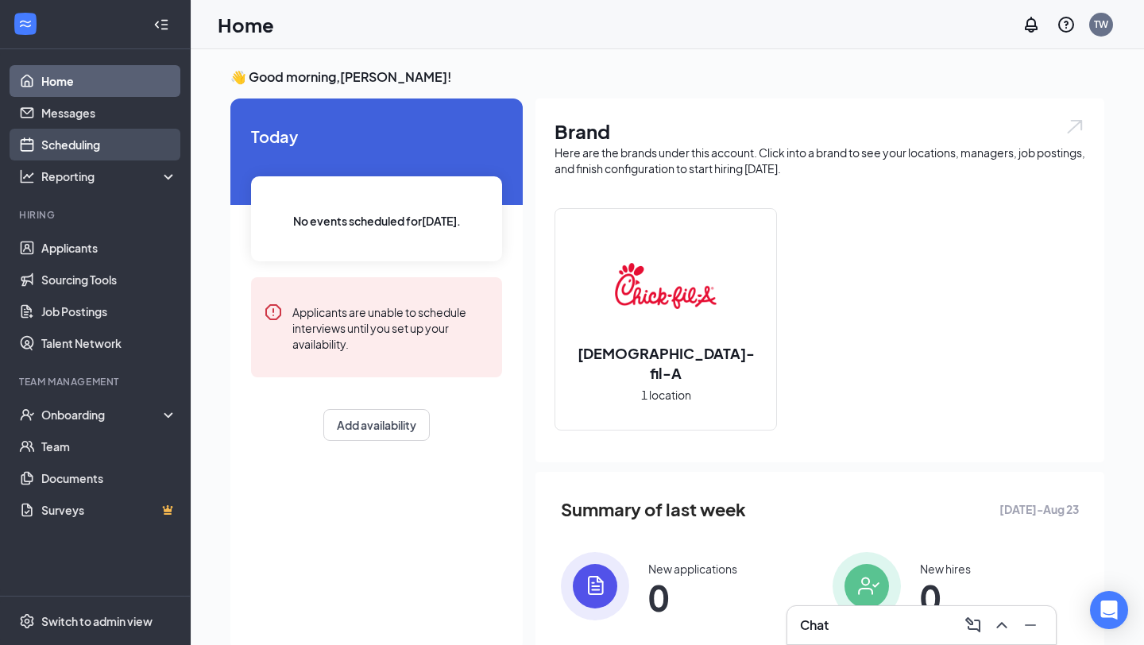
click at [103, 153] on link "Scheduling" at bounding box center [109, 145] width 136 height 32
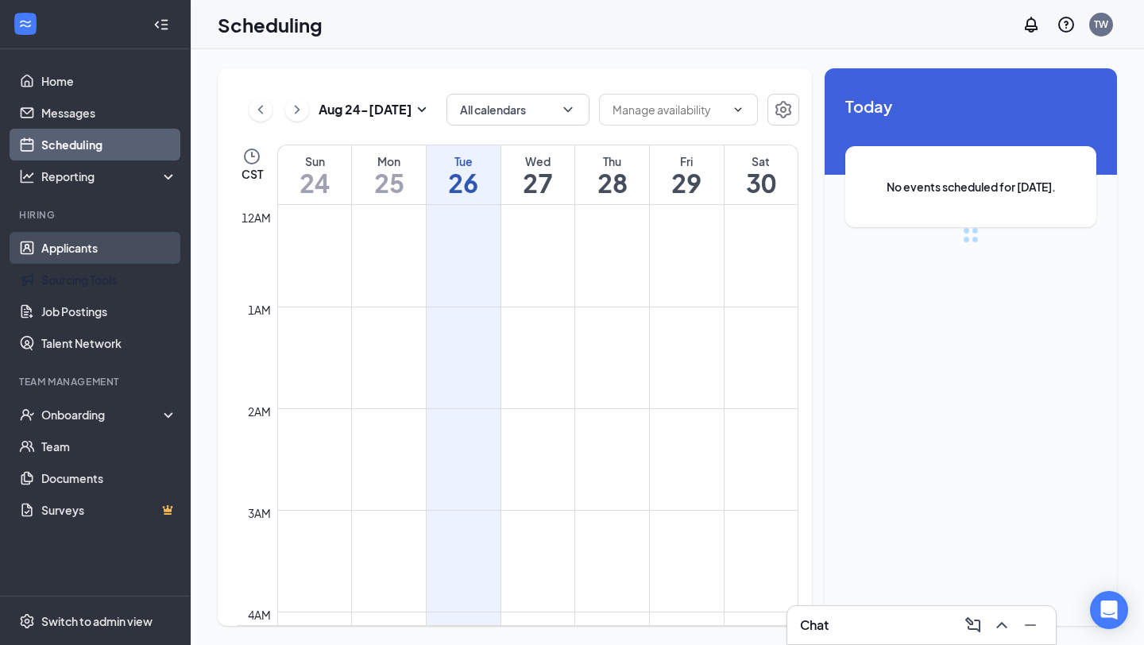
scroll to position [781, 0]
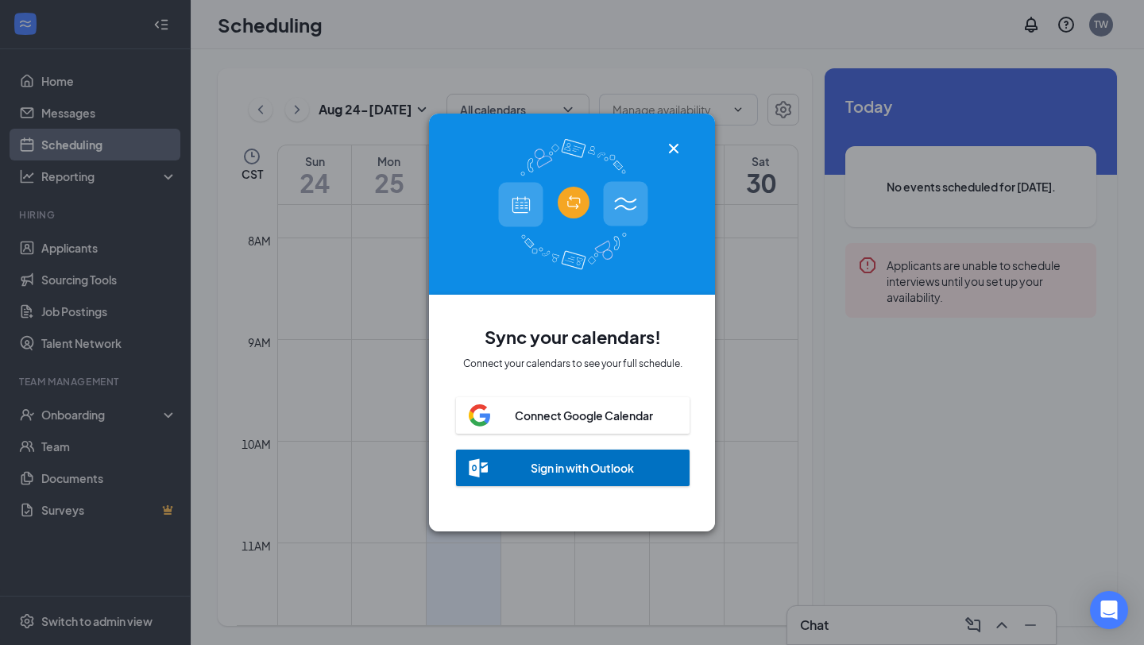
click at [110, 245] on div "Sync your calendars! Connect your calendars to see your full schedule. Connect …" at bounding box center [572, 322] width 1144 height 645
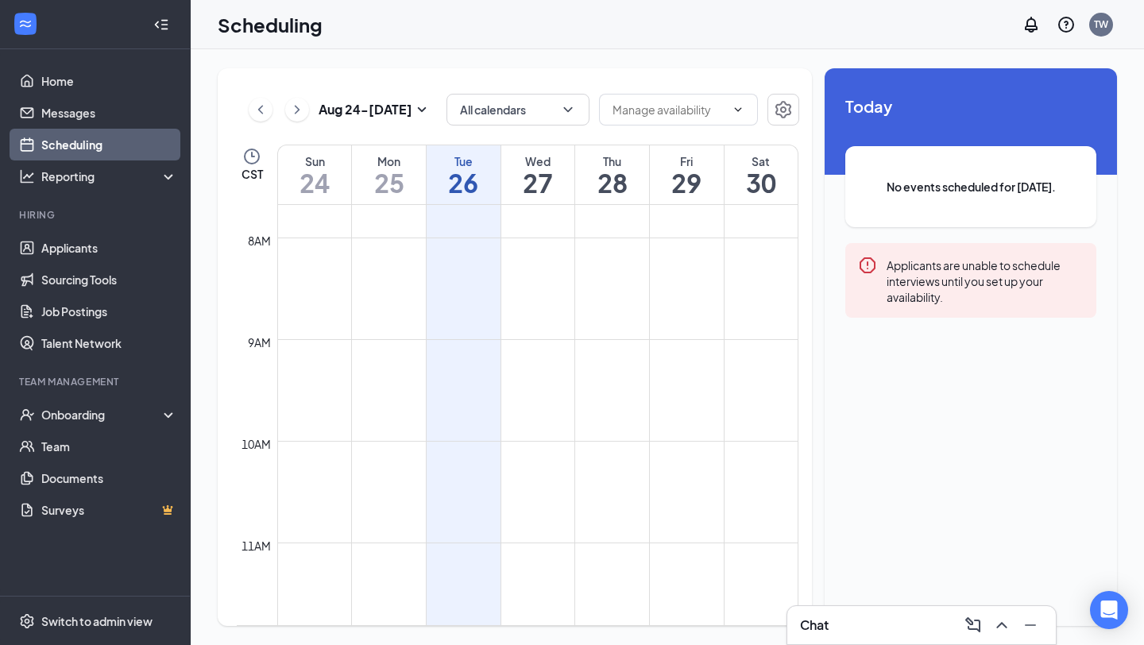
click at [756, 189] on h1 "30" at bounding box center [760, 182] width 73 height 27
click at [307, 114] on button at bounding box center [297, 110] width 24 height 24
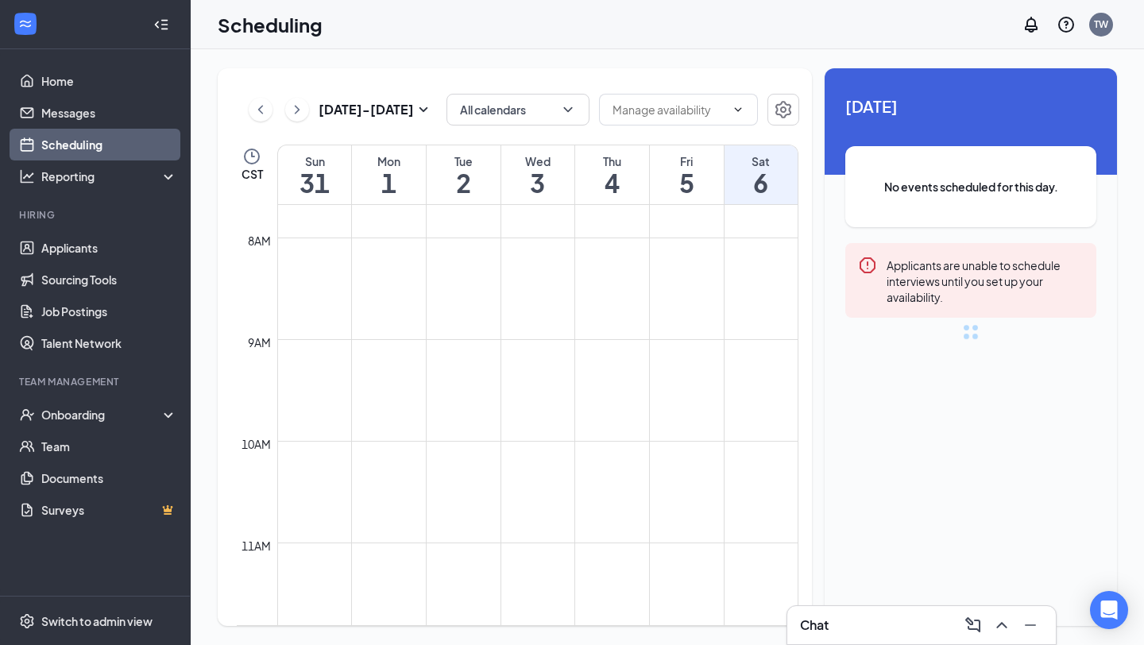
click at [307, 114] on button at bounding box center [297, 110] width 24 height 24
click at [370, 160] on div "Mon" at bounding box center [389, 161] width 74 height 16
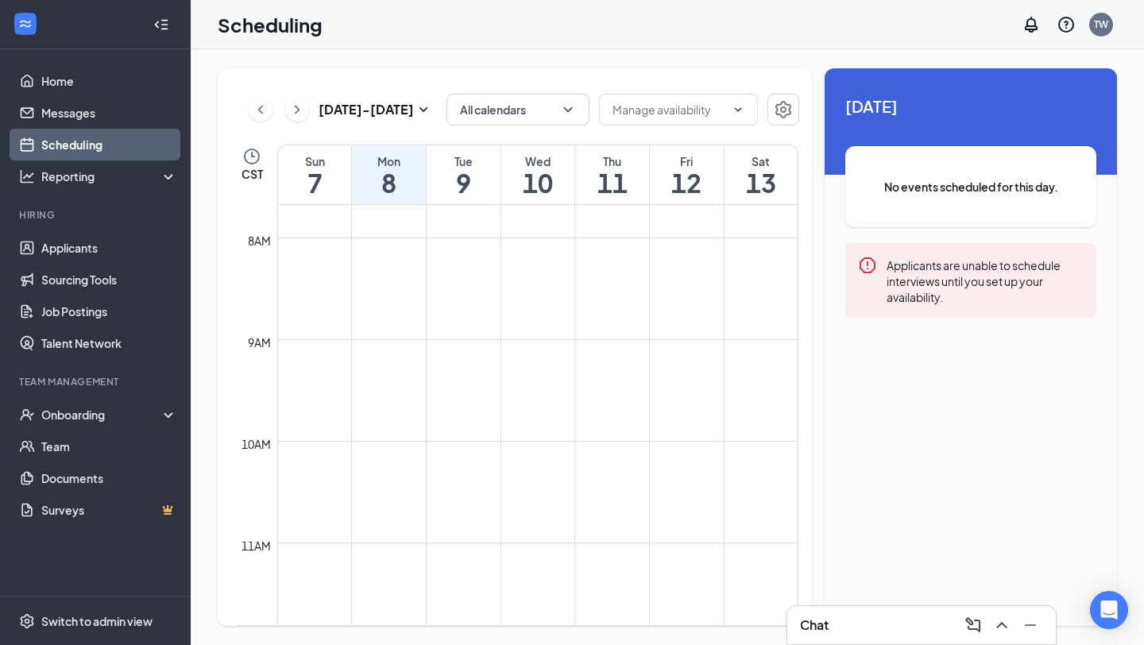
click at [551, 173] on h1 "10" at bounding box center [538, 182] width 74 height 27
click at [589, 172] on h1 "11" at bounding box center [612, 182] width 74 height 27
click at [709, 174] on h1 "12" at bounding box center [687, 182] width 74 height 27
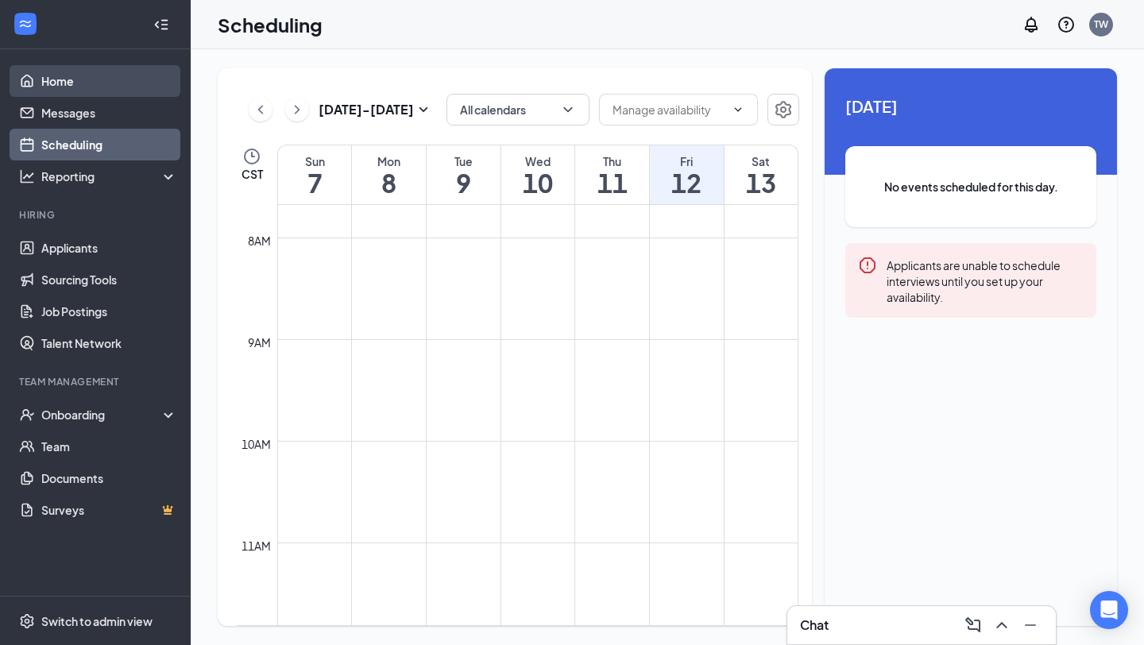
click at [95, 91] on link "Home" at bounding box center [109, 81] width 136 height 32
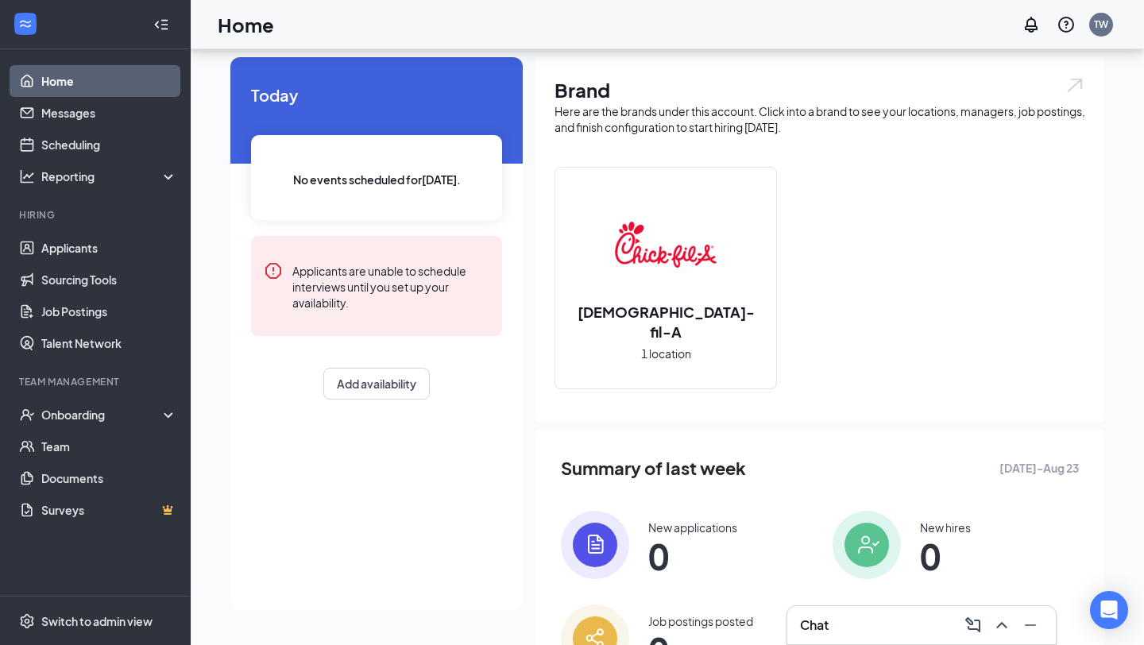
scroll to position [42, 0]
click at [384, 392] on button "Add availability" at bounding box center [376, 383] width 106 height 32
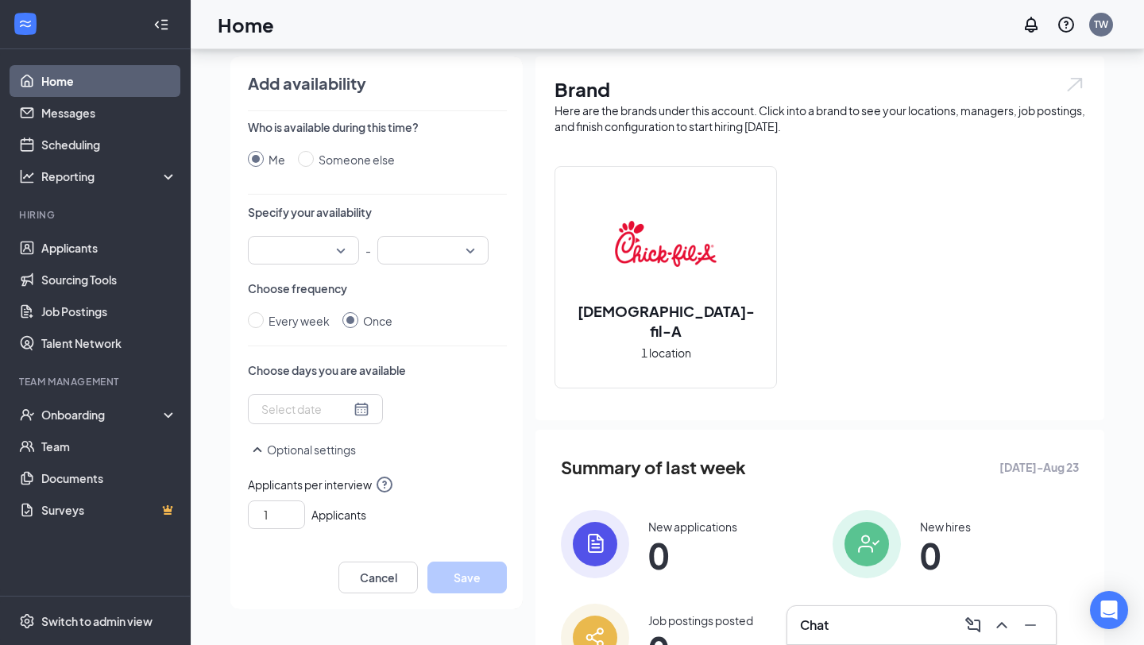
click at [323, 251] on input "search" at bounding box center [297, 250] width 81 height 27
click at [298, 316] on div "09:00 AM" at bounding box center [303, 326] width 111 height 37
click at [457, 238] on input "search" at bounding box center [427, 250] width 81 height 27
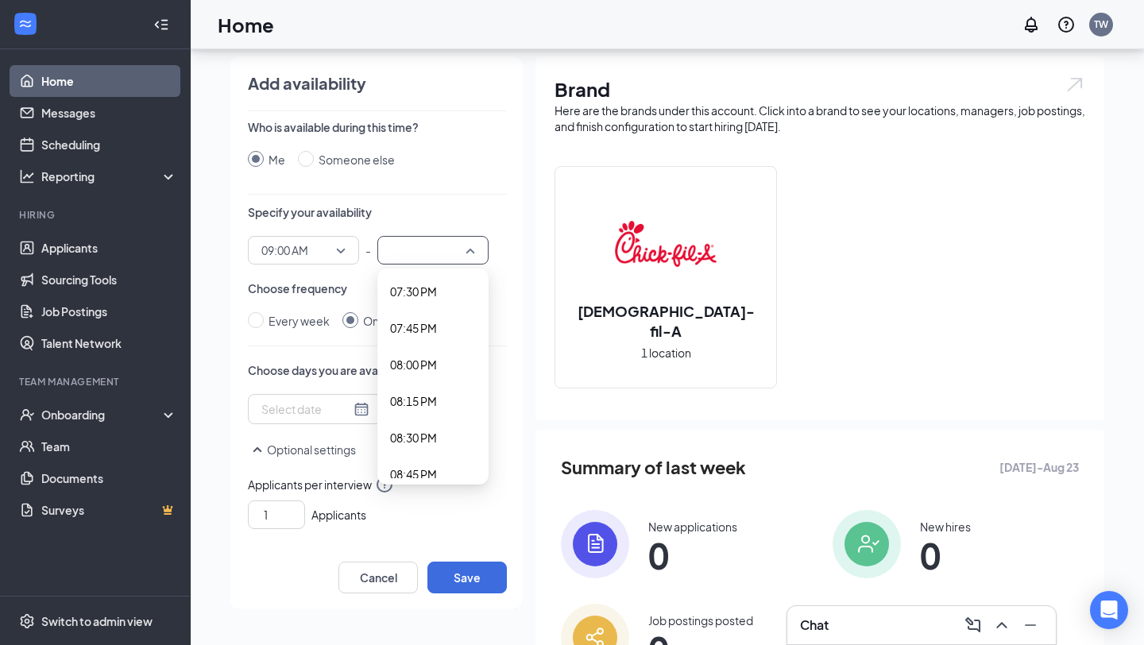
scroll to position [2853, 0]
click at [428, 366] on span "08:00 PM" at bounding box center [413, 363] width 47 height 17
click at [303, 407] on input at bounding box center [305, 408] width 89 height 17
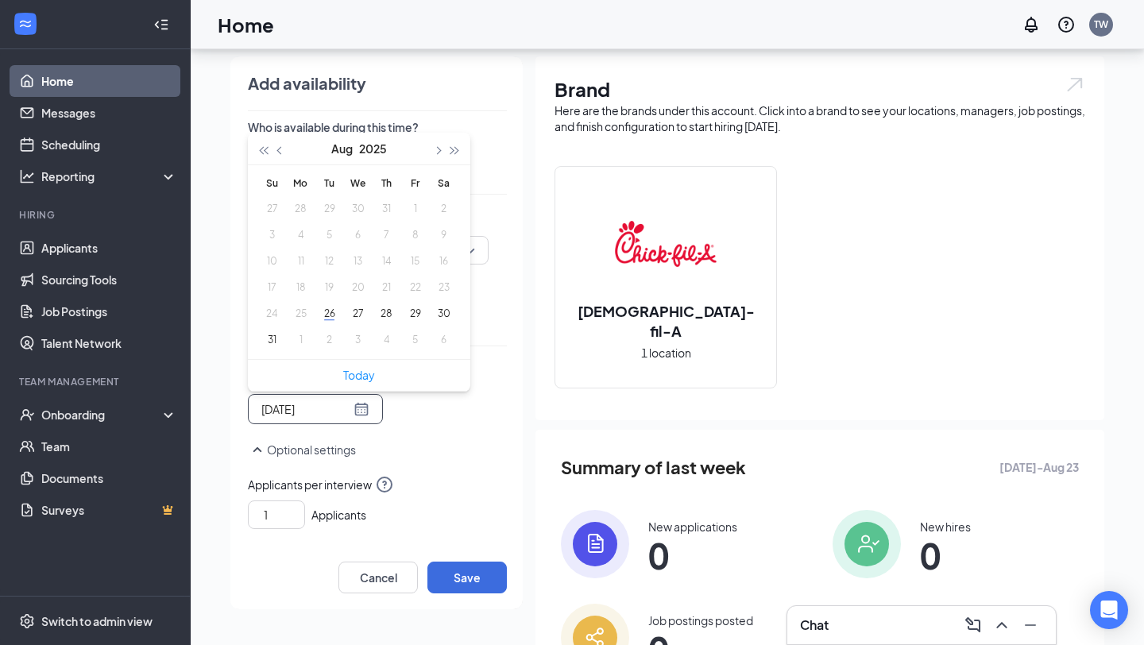
type input "2025-08-28"
click at [435, 145] on button "button" at bounding box center [436, 149] width 17 height 32
click at [415, 239] on button "12" at bounding box center [414, 234] width 29 height 17
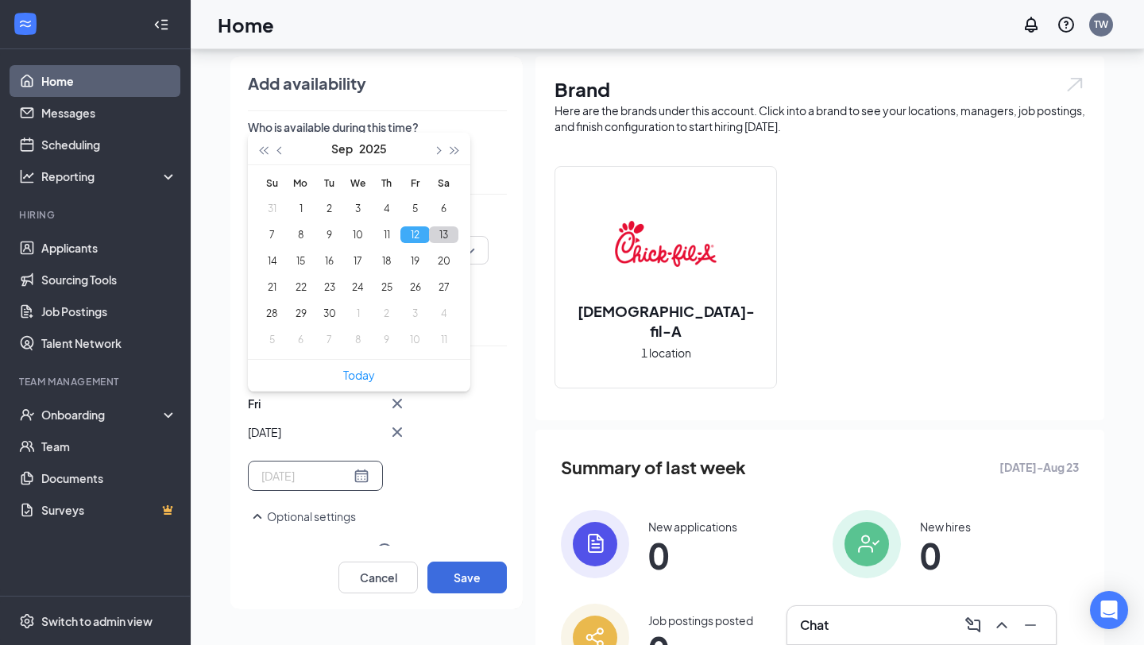
click at [435, 239] on button "13" at bounding box center [443, 234] width 29 height 17
click at [268, 261] on button "14" at bounding box center [271, 261] width 29 height 17
click at [292, 258] on button "15" at bounding box center [300, 261] width 29 height 17
click at [327, 258] on button "16" at bounding box center [329, 261] width 29 height 17
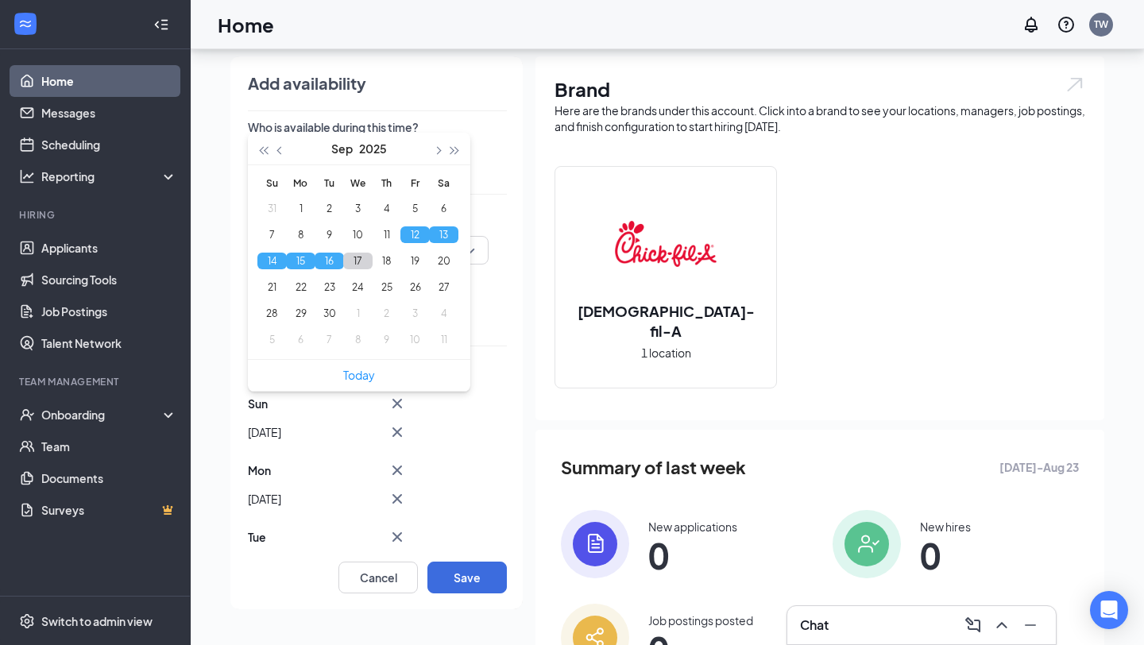
click at [362, 258] on button "17" at bounding box center [357, 261] width 29 height 17
click at [381, 259] on button "18" at bounding box center [386, 261] width 29 height 17
click at [415, 261] on button "19" at bounding box center [414, 261] width 29 height 17
click at [437, 261] on button "20" at bounding box center [443, 261] width 29 height 17
type input "[DATE]"
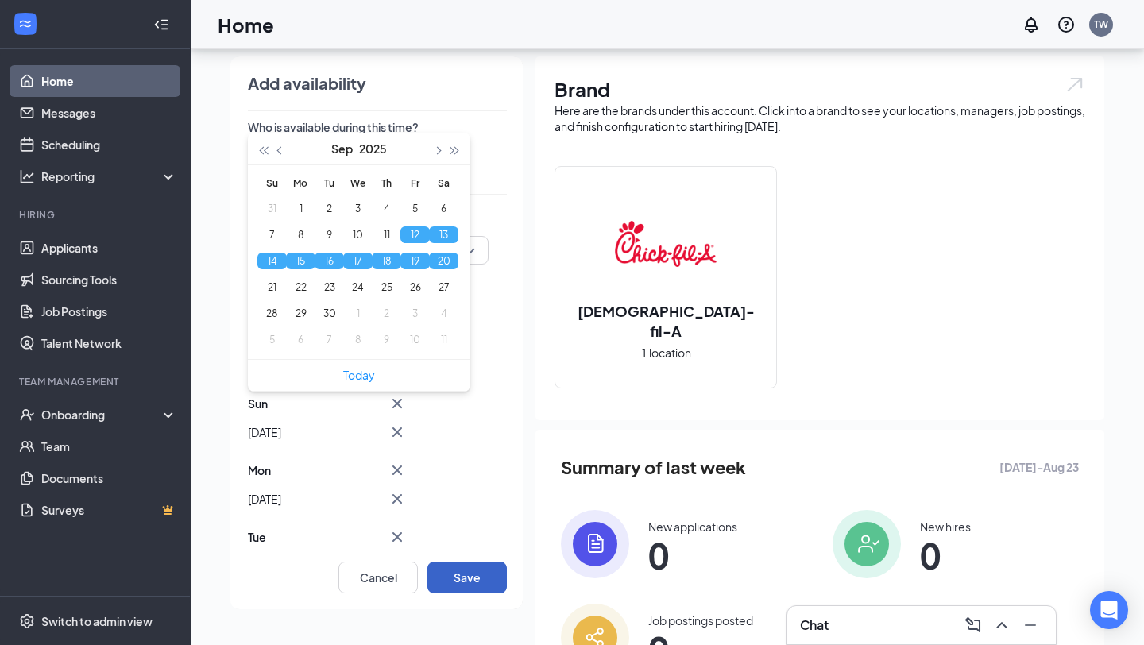
click at [477, 574] on button "Save" at bounding box center [466, 578] width 79 height 32
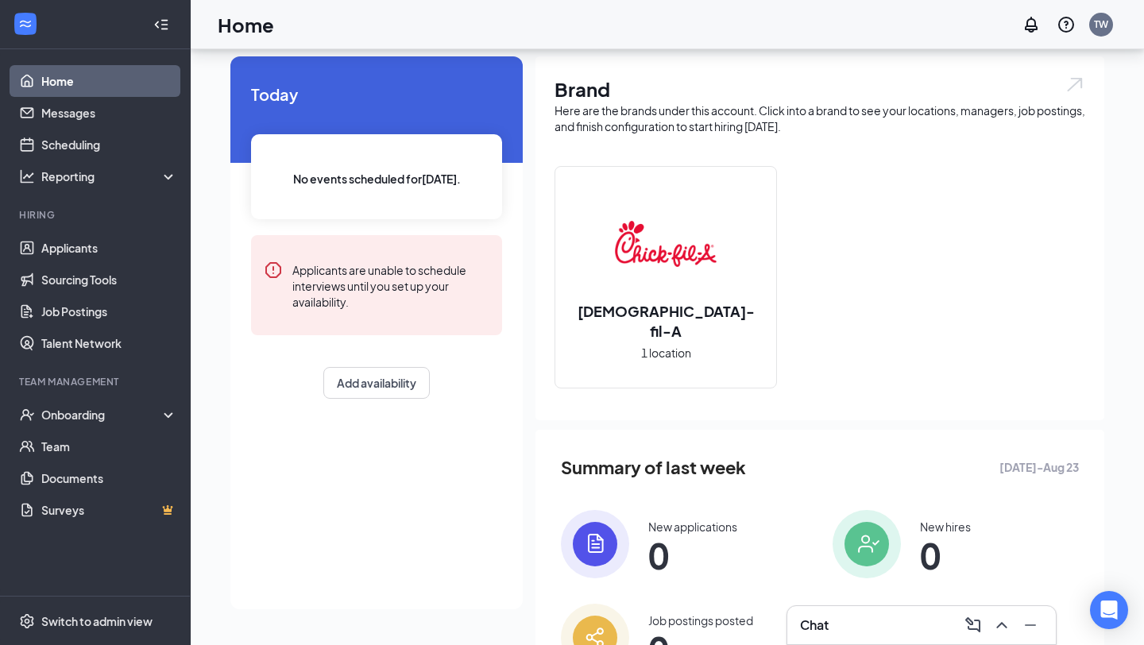
click at [33, 19] on icon "WorkstreamLogo" at bounding box center [25, 24] width 16 height 16
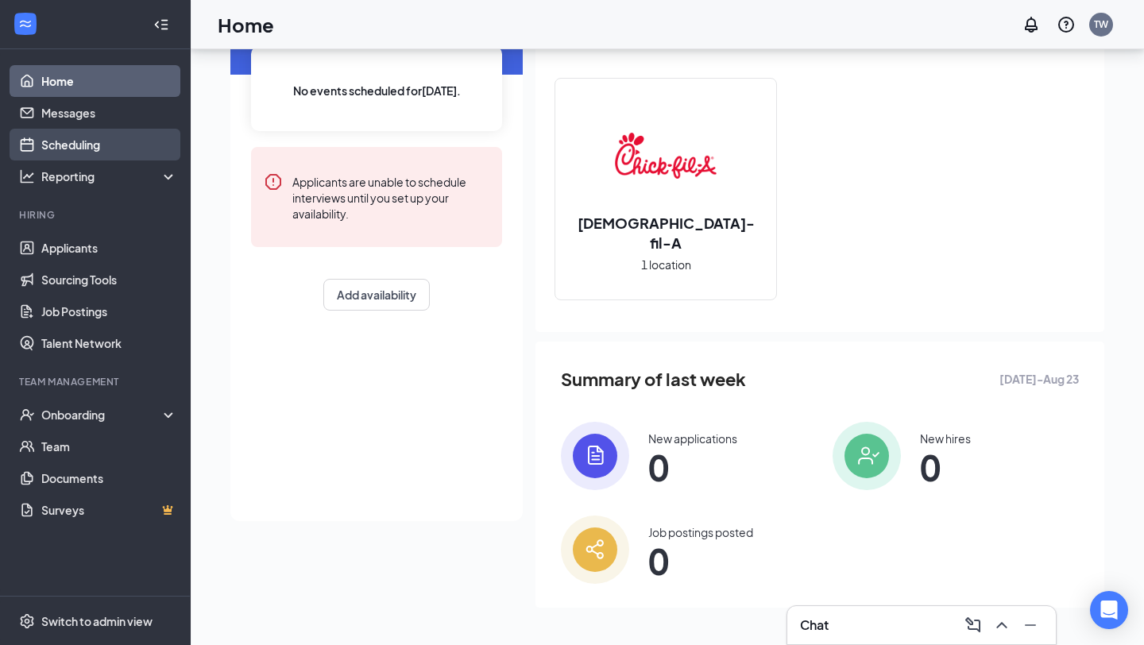
click at [89, 149] on link "Scheduling" at bounding box center [109, 145] width 136 height 32
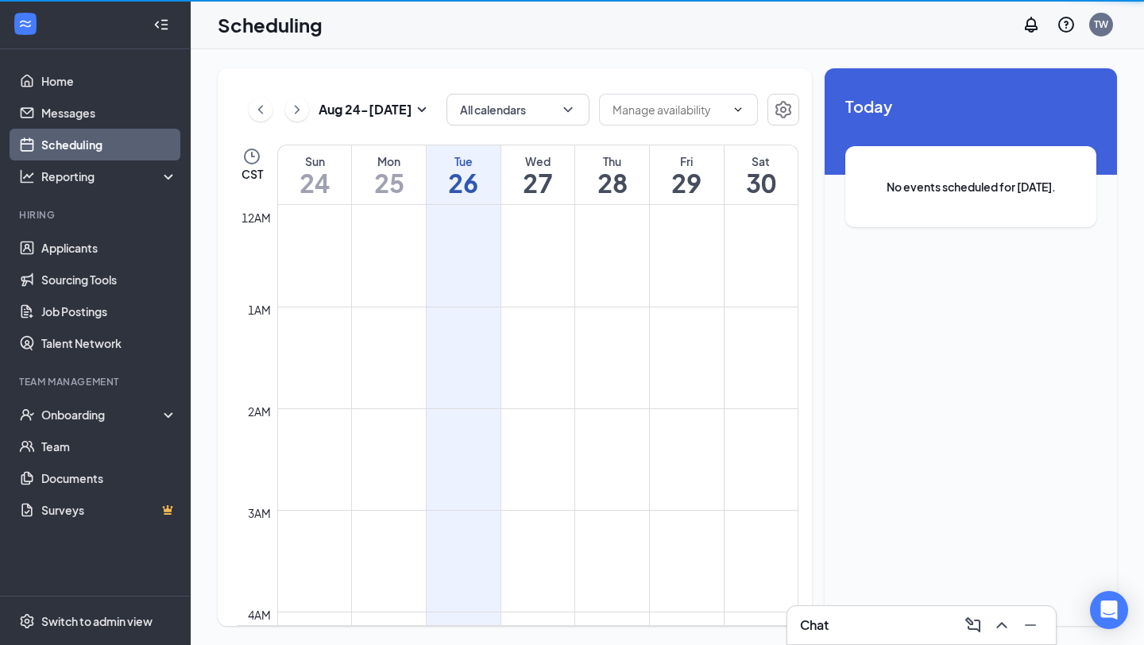
scroll to position [781, 0]
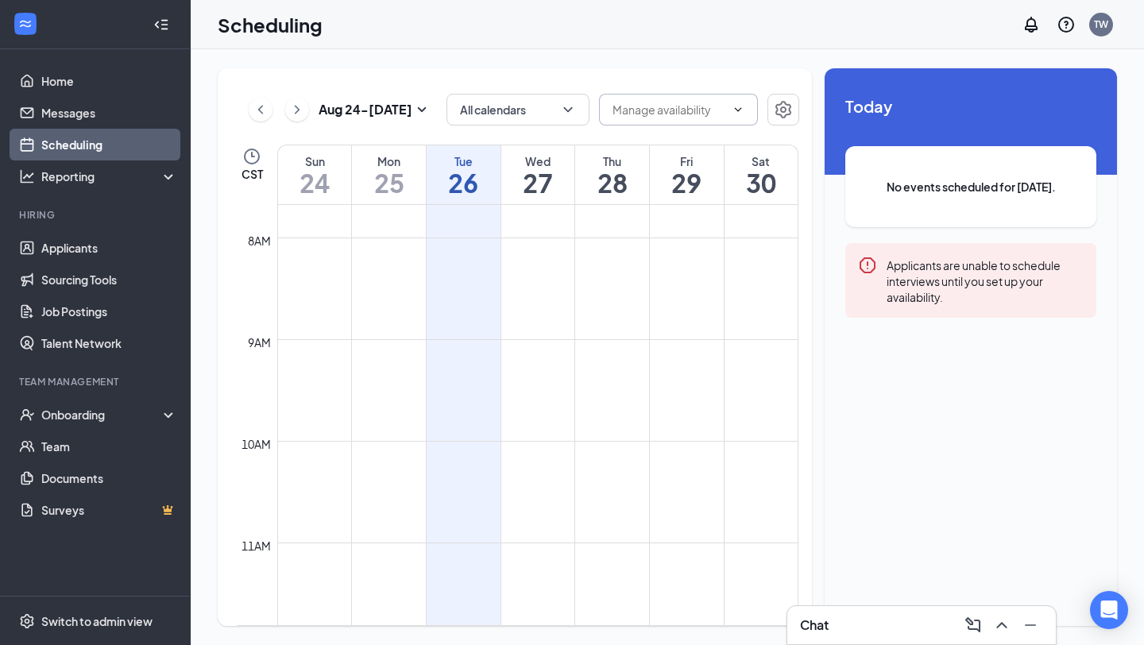
click at [701, 112] on input "text" at bounding box center [668, 109] width 113 height 17
click at [755, 129] on div "Delete all availability" at bounding box center [678, 147] width 159 height 37
click at [787, 106] on icon "Settings" at bounding box center [783, 109] width 19 height 19
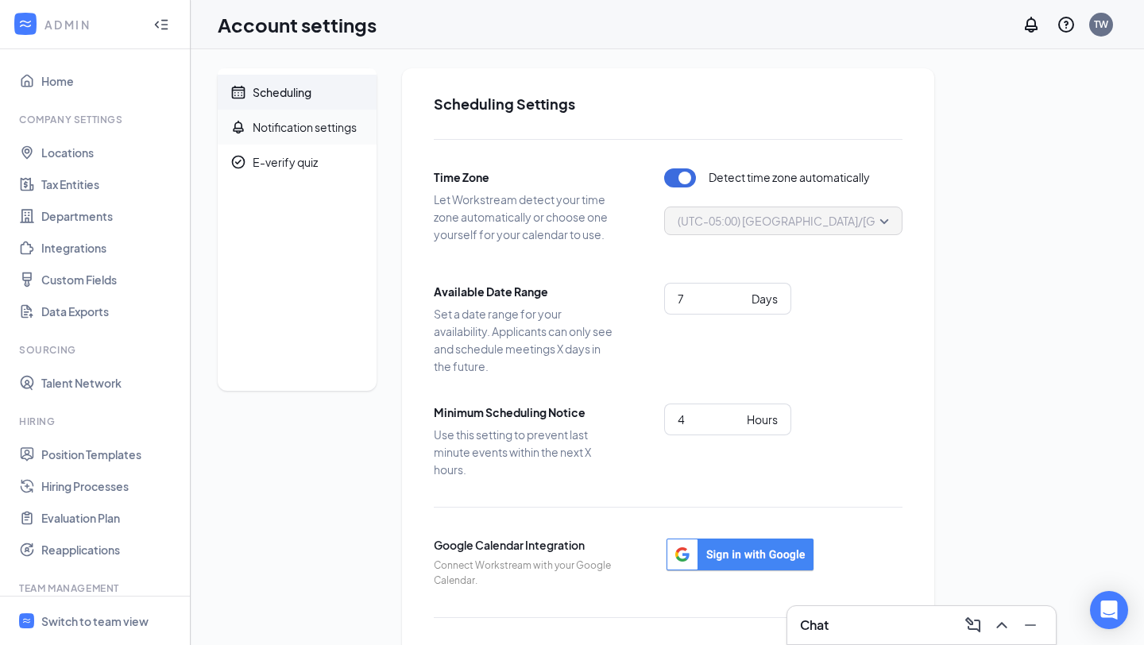
click at [300, 132] on div "Notification settings" at bounding box center [305, 127] width 104 height 16
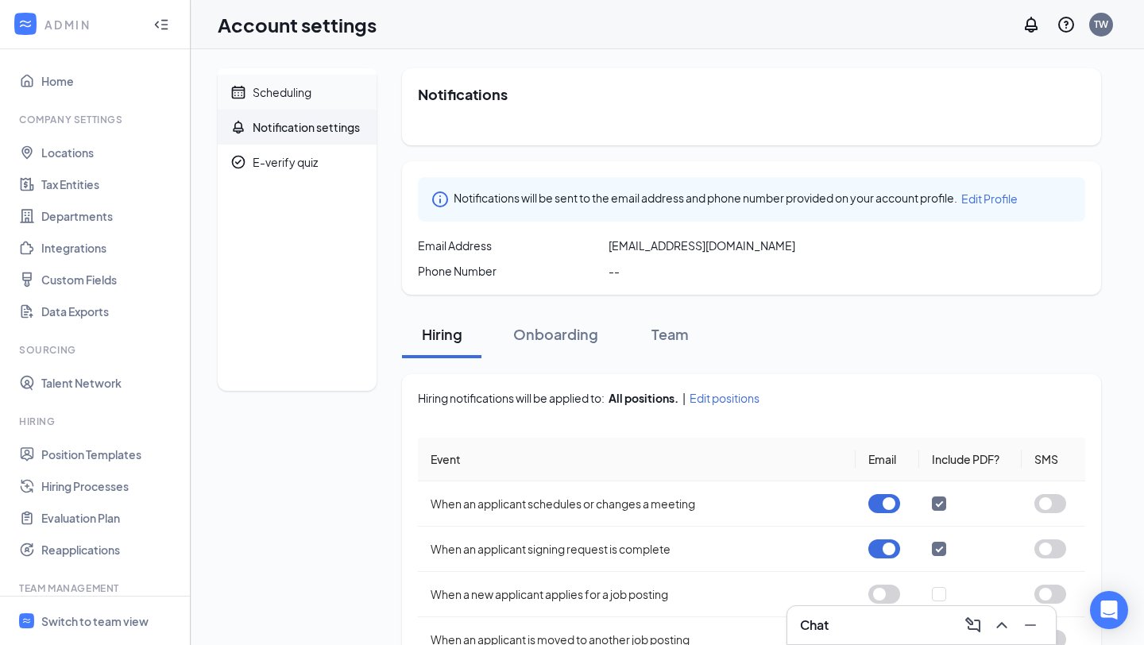
click at [293, 91] on div "Scheduling" at bounding box center [282, 92] width 59 height 16
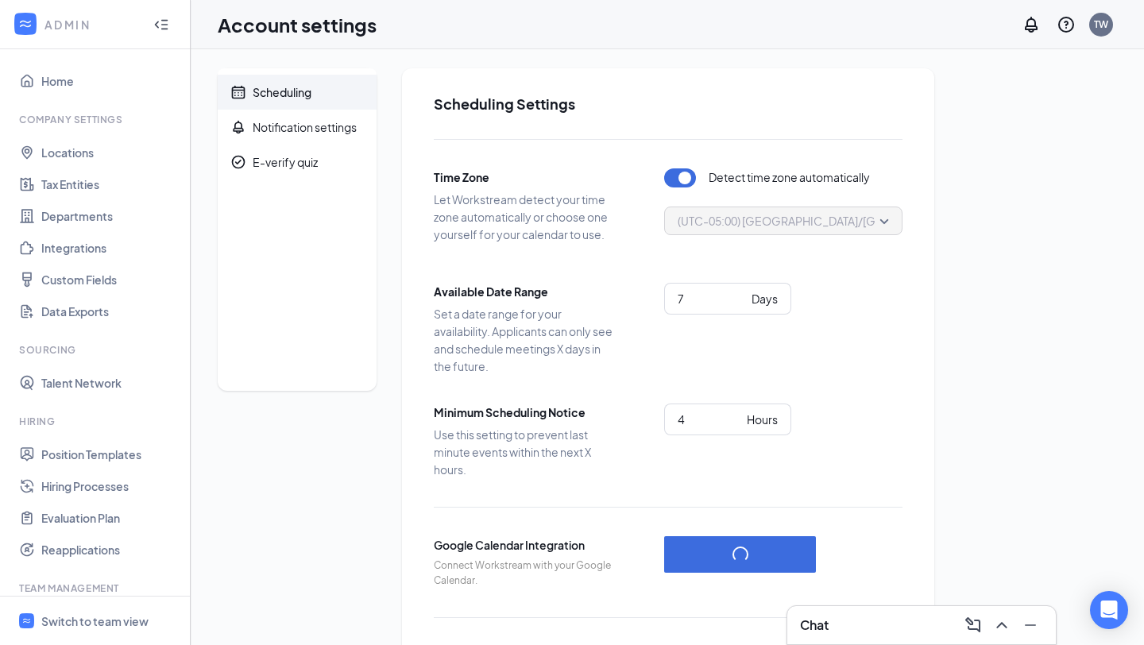
scroll to position [115, 0]
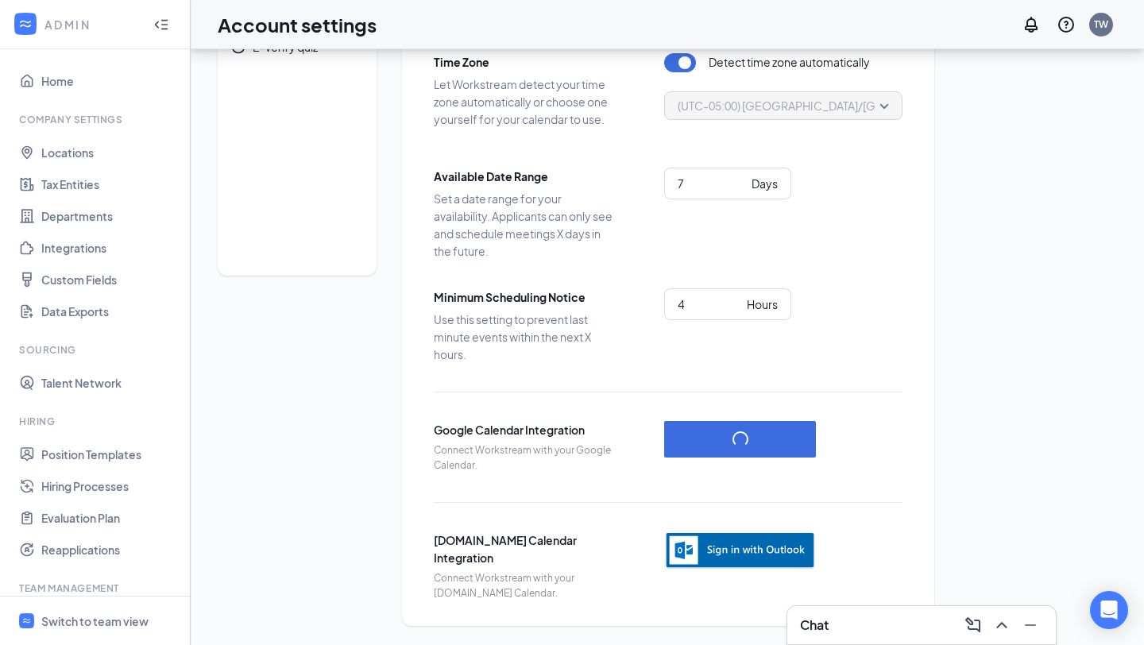
click at [759, 551] on img "button" at bounding box center [740, 550] width 152 height 39
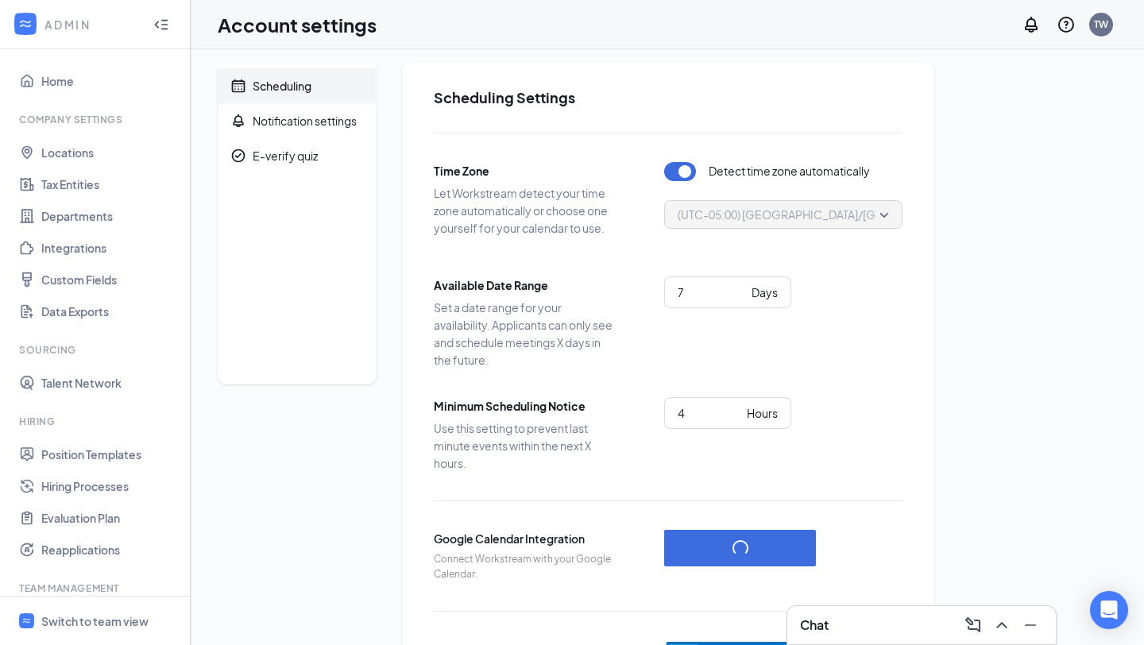
scroll to position [8, 0]
click at [748, 296] on span "Days" at bounding box center [762, 290] width 29 height 17
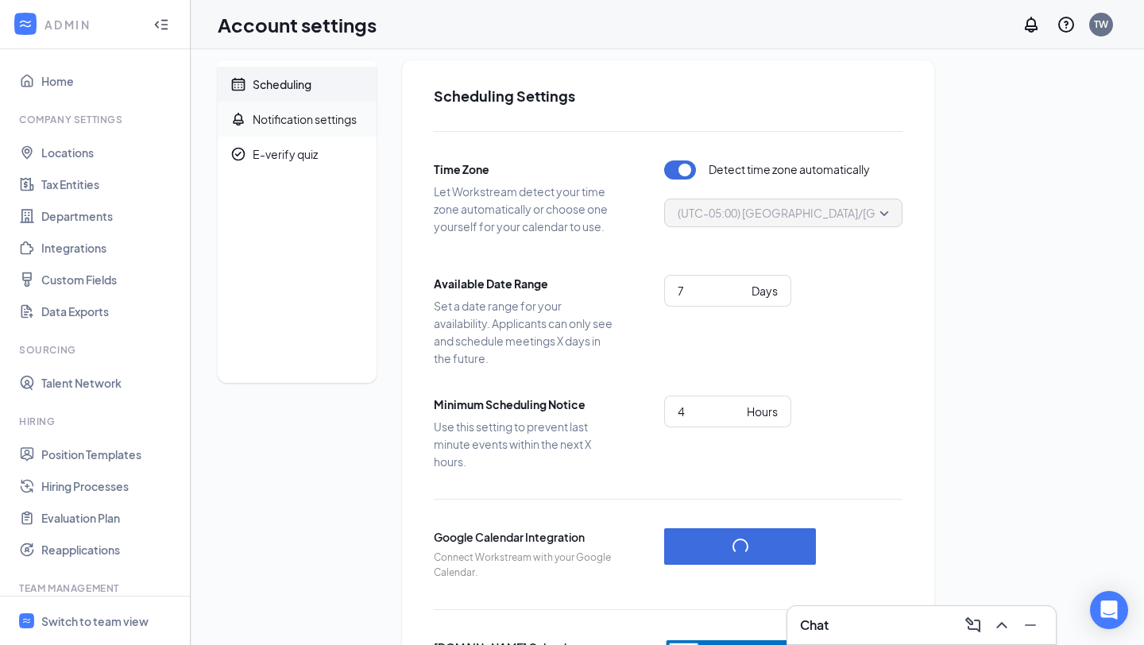
click at [283, 122] on div "Notification settings" at bounding box center [305, 119] width 104 height 16
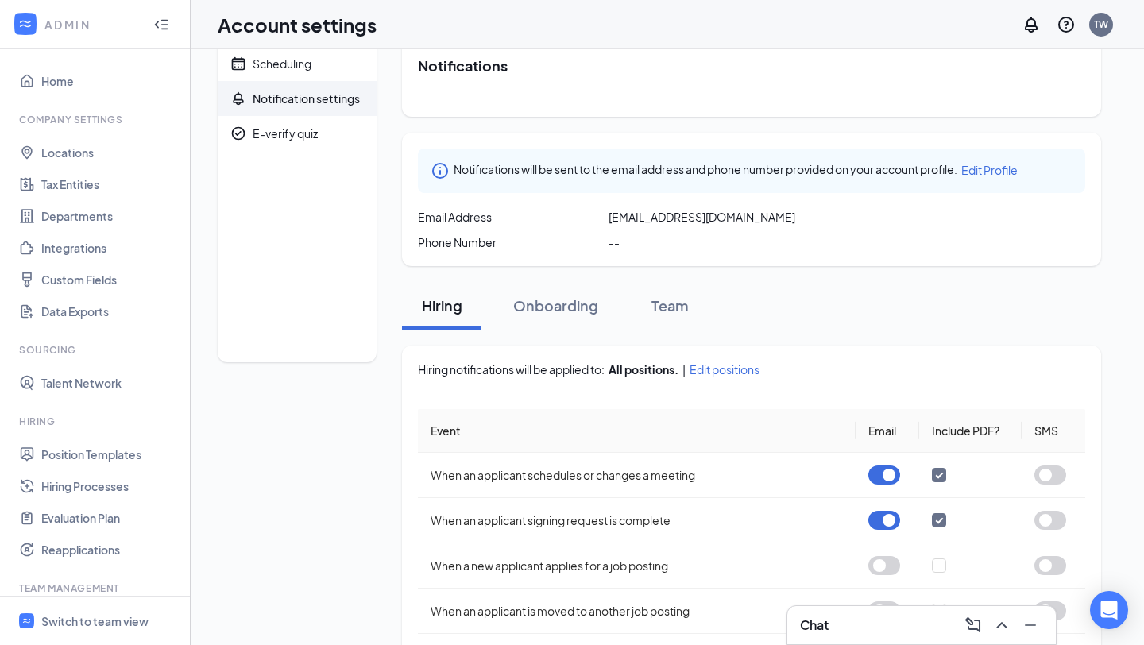
scroll to position [18, 0]
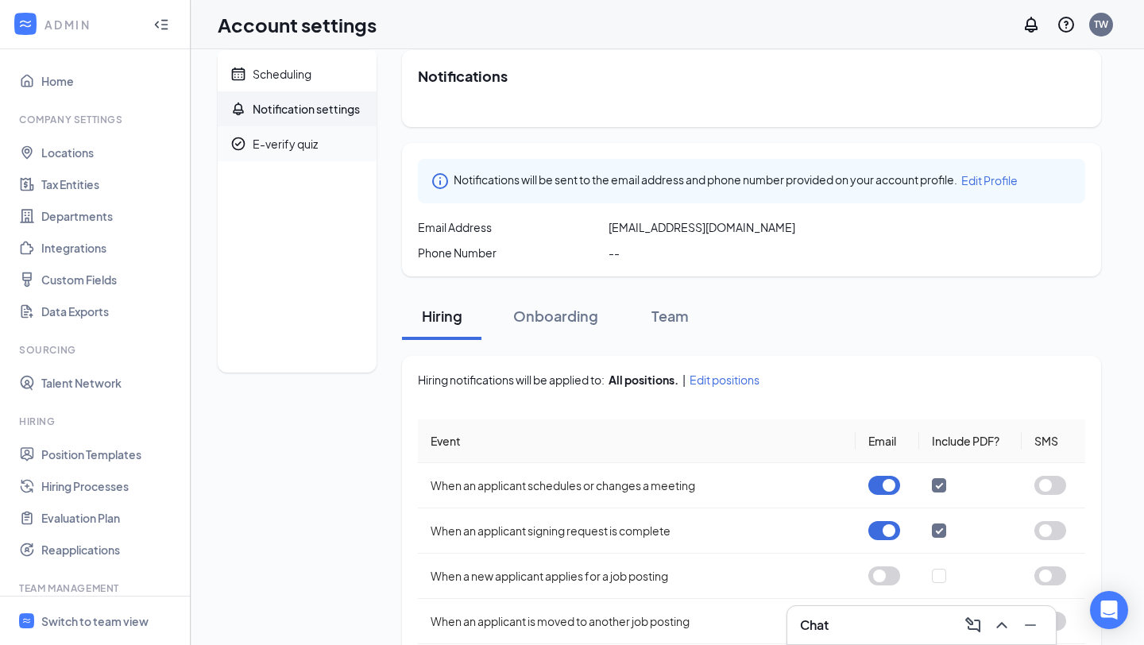
click at [318, 136] on span "E-verify quiz" at bounding box center [308, 143] width 111 height 35
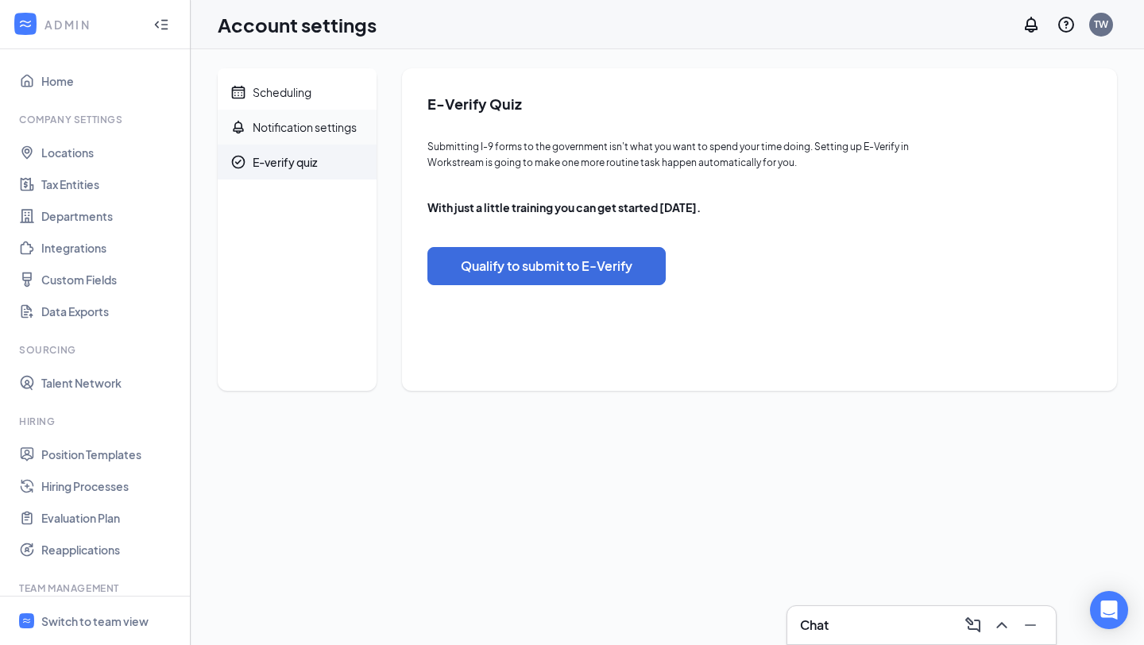
click at [280, 129] on div "Notification settings" at bounding box center [305, 127] width 104 height 16
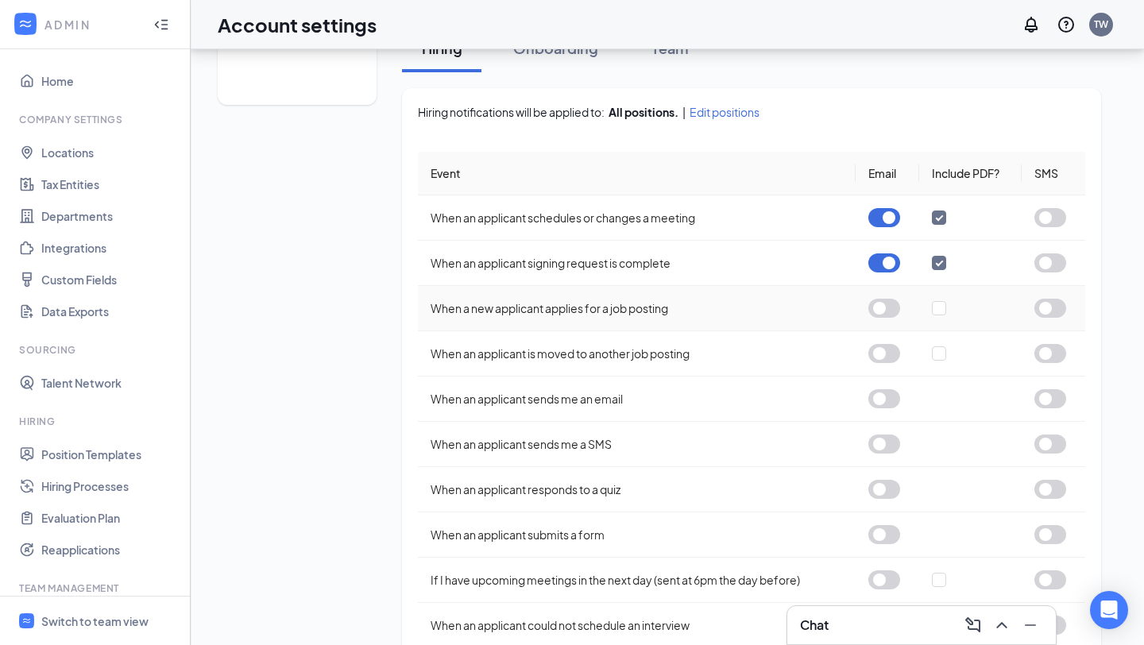
scroll to position [291, 0]
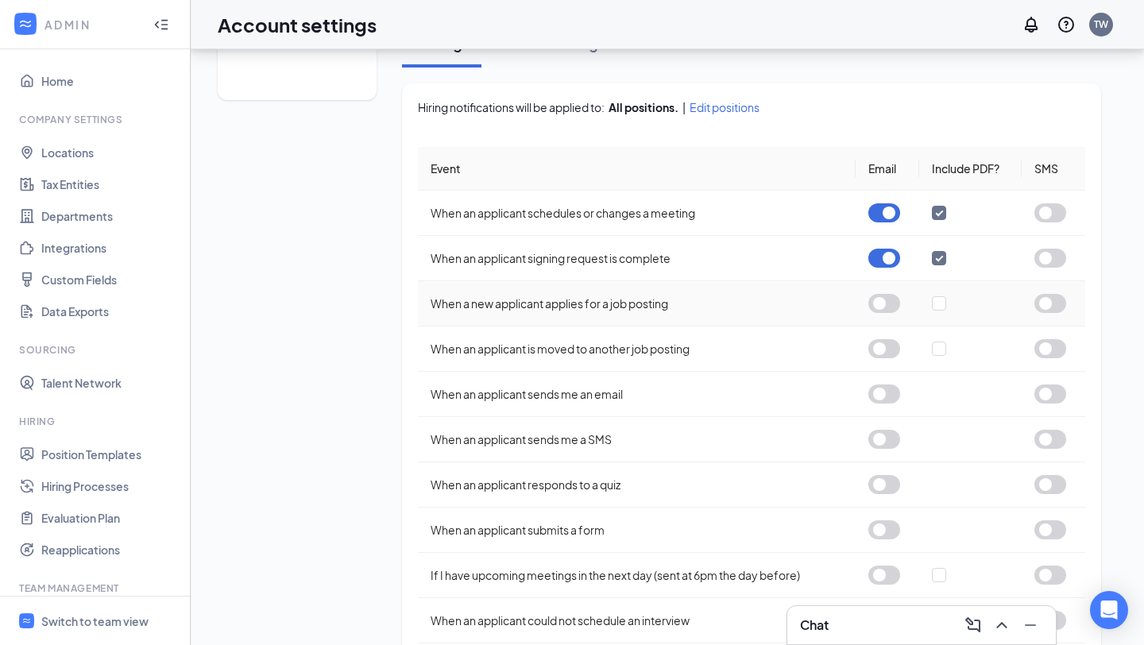
click at [887, 305] on button "button" at bounding box center [884, 303] width 32 height 19
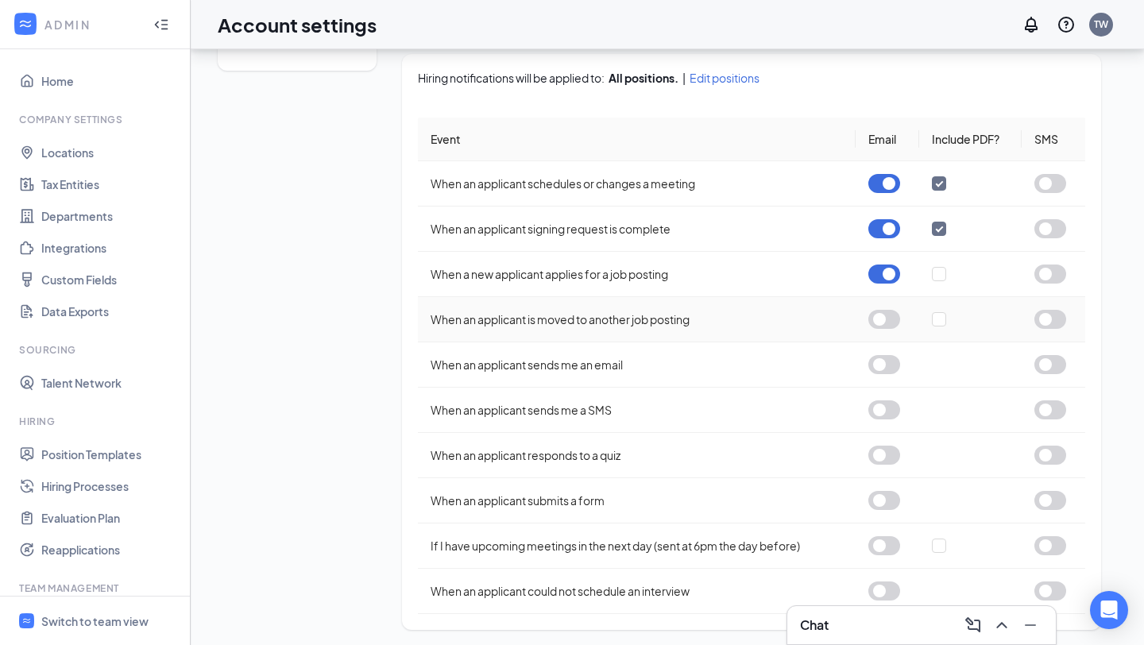
scroll to position [324, 0]
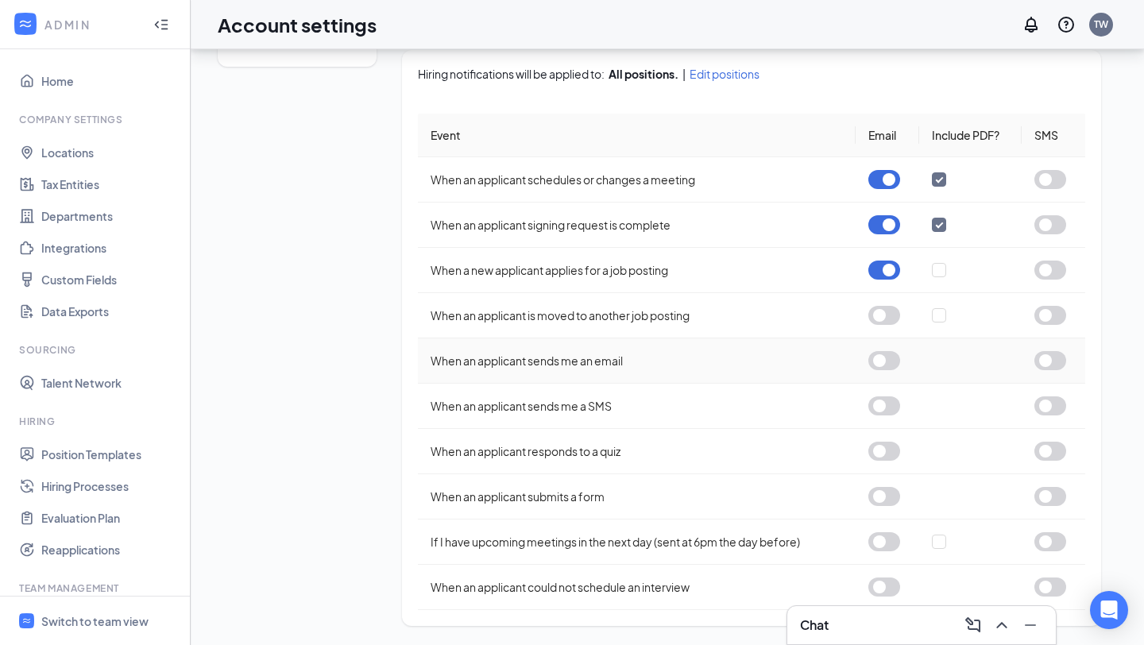
click at [880, 362] on button "button" at bounding box center [884, 360] width 32 height 19
click at [887, 403] on button "button" at bounding box center [884, 405] width 32 height 19
click at [878, 543] on button "button" at bounding box center [884, 541] width 32 height 19
click at [890, 588] on button "button" at bounding box center [884, 587] width 32 height 19
click at [1059, 589] on button "button" at bounding box center [1050, 587] width 32 height 19
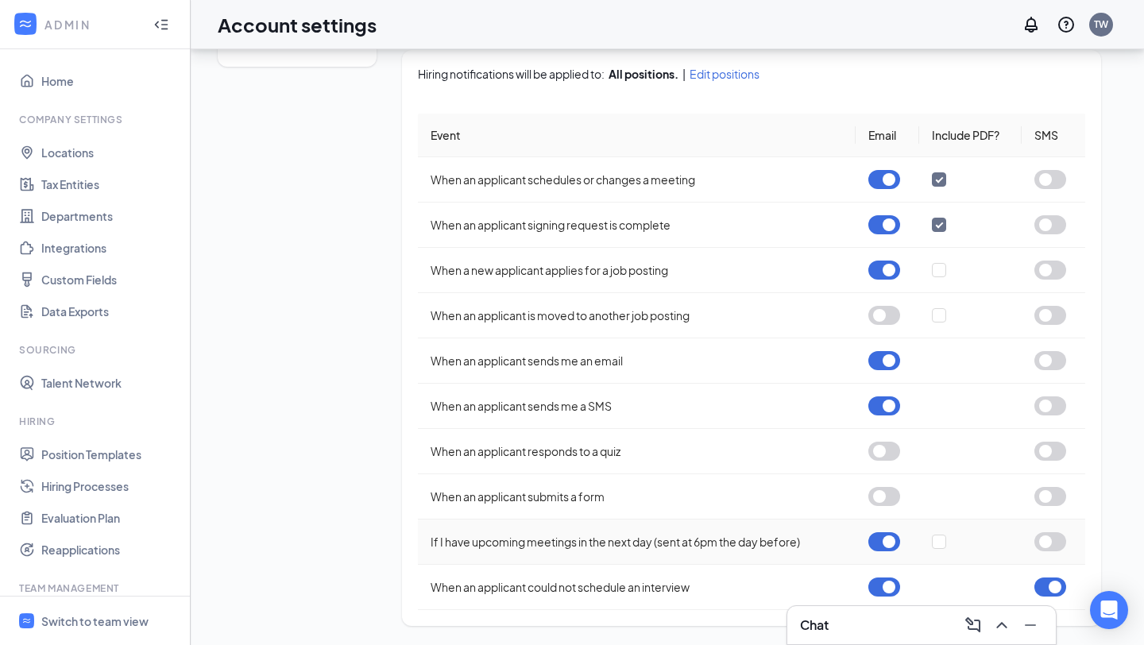
click at [1056, 546] on button "button" at bounding box center [1050, 541] width 32 height 19
click at [1050, 404] on button "button" at bounding box center [1050, 405] width 32 height 19
click at [1045, 363] on button "button" at bounding box center [1050, 360] width 32 height 19
click at [1043, 270] on button "button" at bounding box center [1050, 270] width 32 height 19
click at [1057, 191] on td at bounding box center [1054, 179] width 64 height 45
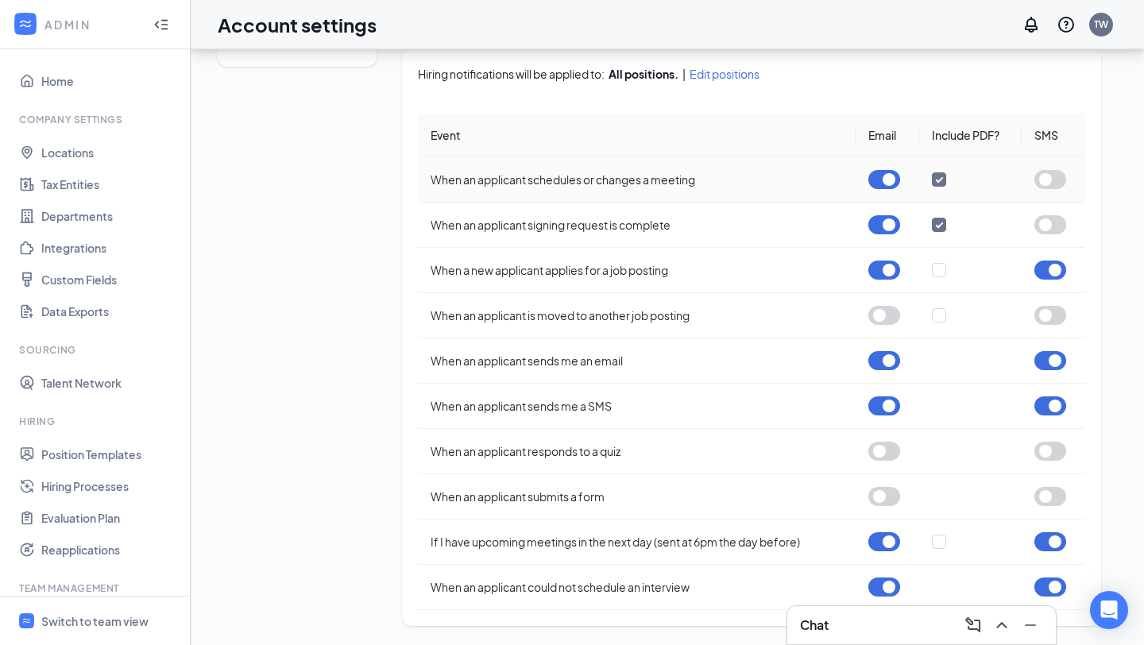
click at [1049, 184] on button "button" at bounding box center [1050, 179] width 32 height 19
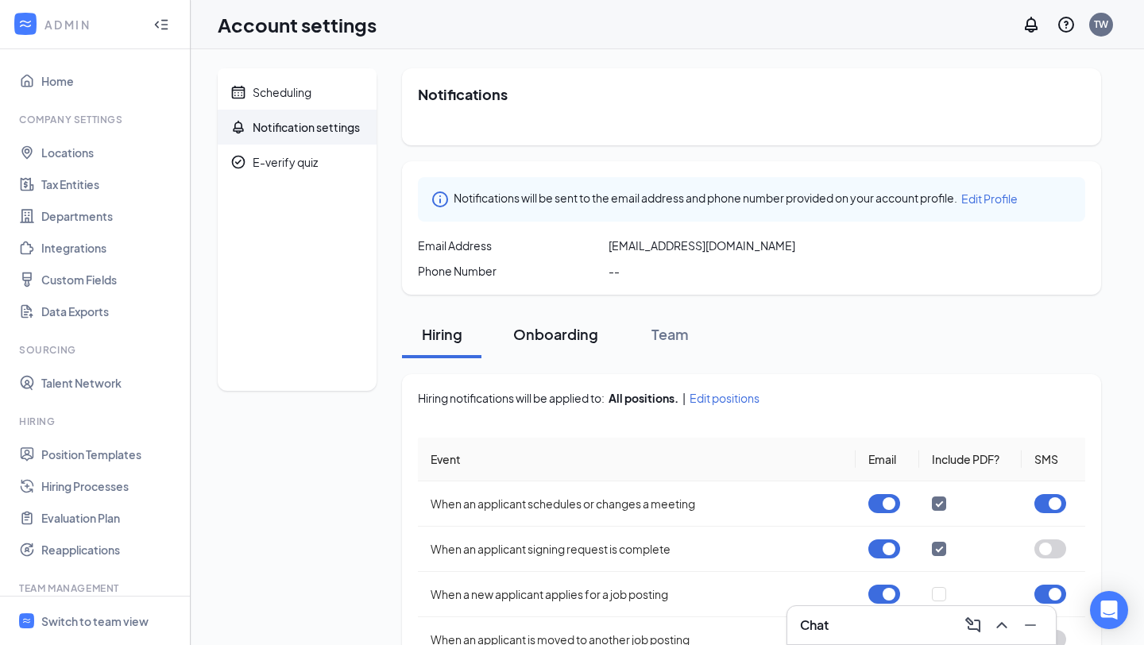
click at [566, 338] on div "Onboarding" at bounding box center [555, 334] width 85 height 20
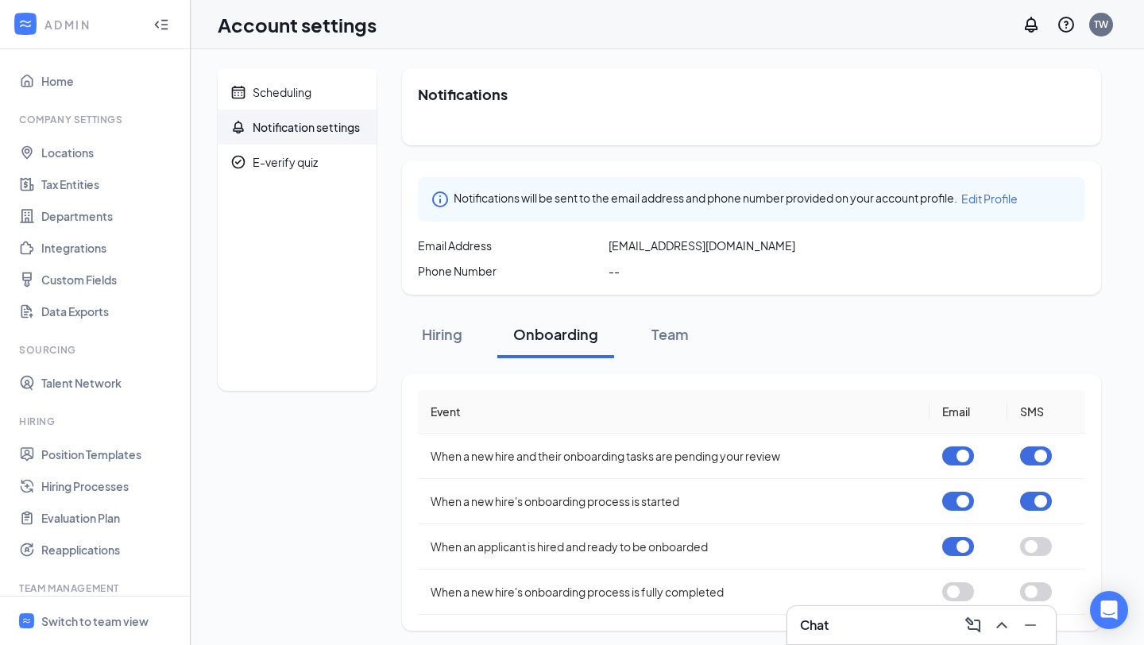
scroll to position [5, 0]
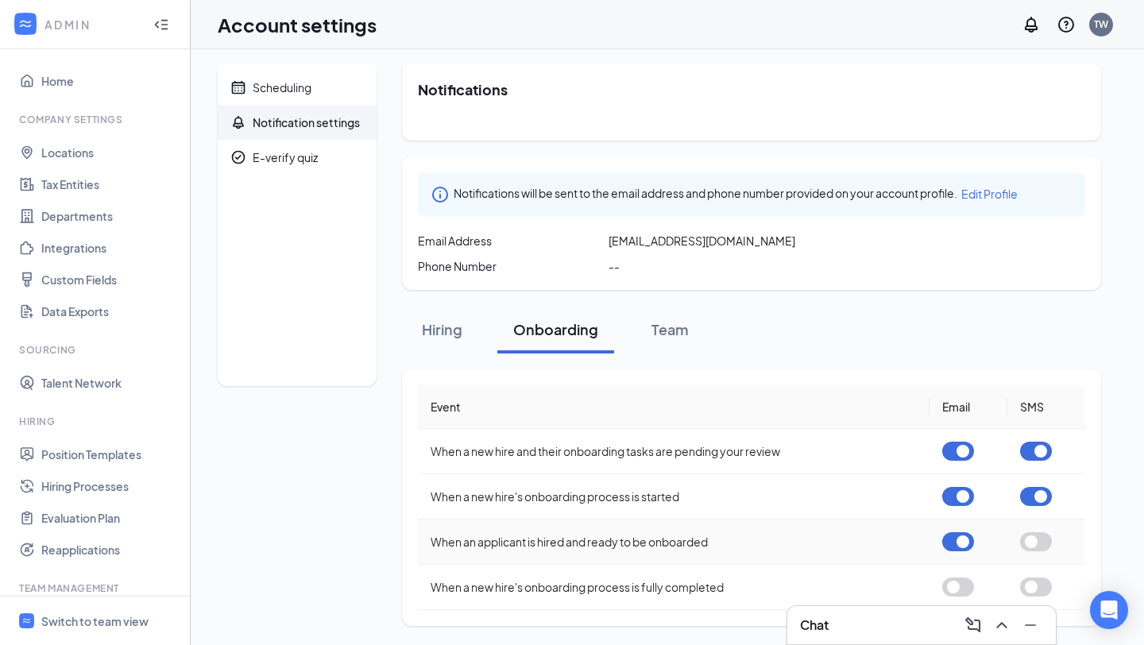
click at [1038, 539] on button "button" at bounding box center [1036, 541] width 32 height 19
click at [1037, 582] on button "button" at bounding box center [1036, 587] width 32 height 19
click at [1030, 540] on button "button" at bounding box center [1036, 541] width 32 height 19
click at [1031, 493] on button "button" at bounding box center [1036, 496] width 32 height 19
click at [671, 325] on div "Team" at bounding box center [670, 329] width 48 height 20
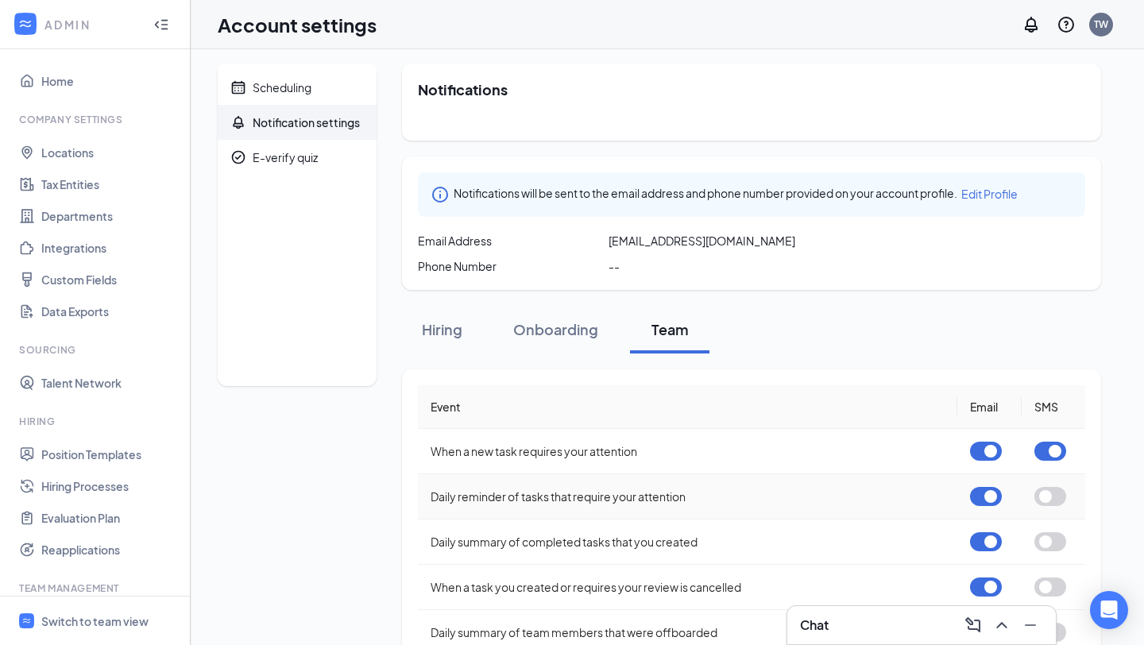
scroll to position [95, 0]
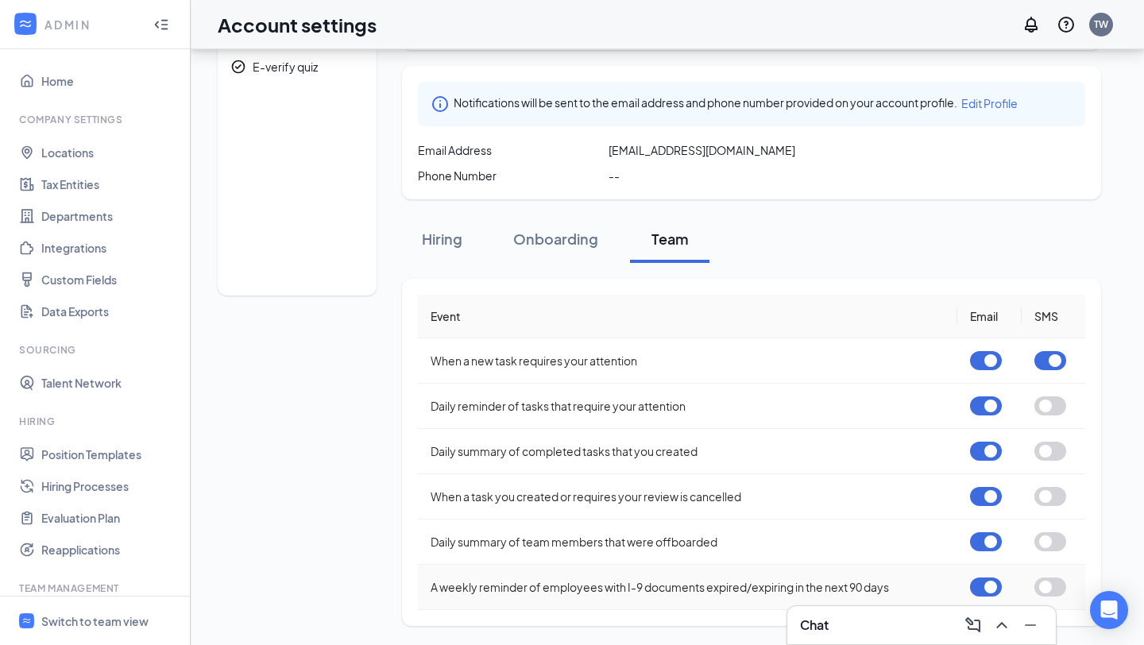
click at [1055, 589] on button "button" at bounding box center [1050, 587] width 32 height 19
click at [1040, 489] on button "button" at bounding box center [1050, 496] width 32 height 19
click at [1041, 399] on button "button" at bounding box center [1050, 405] width 32 height 19
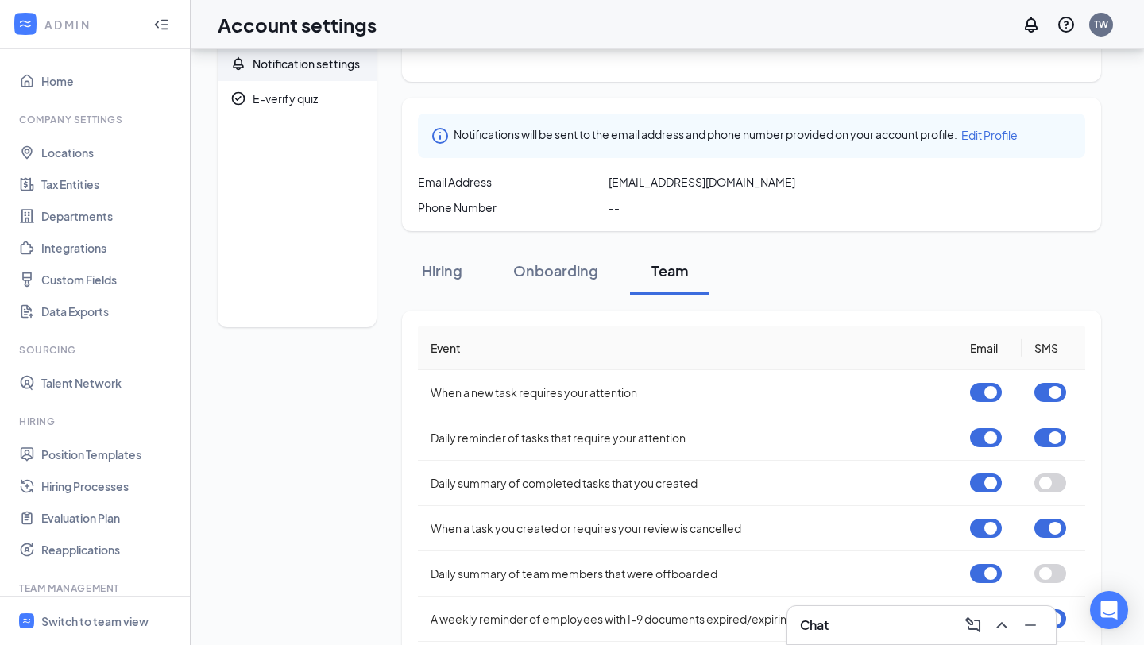
scroll to position [0, 0]
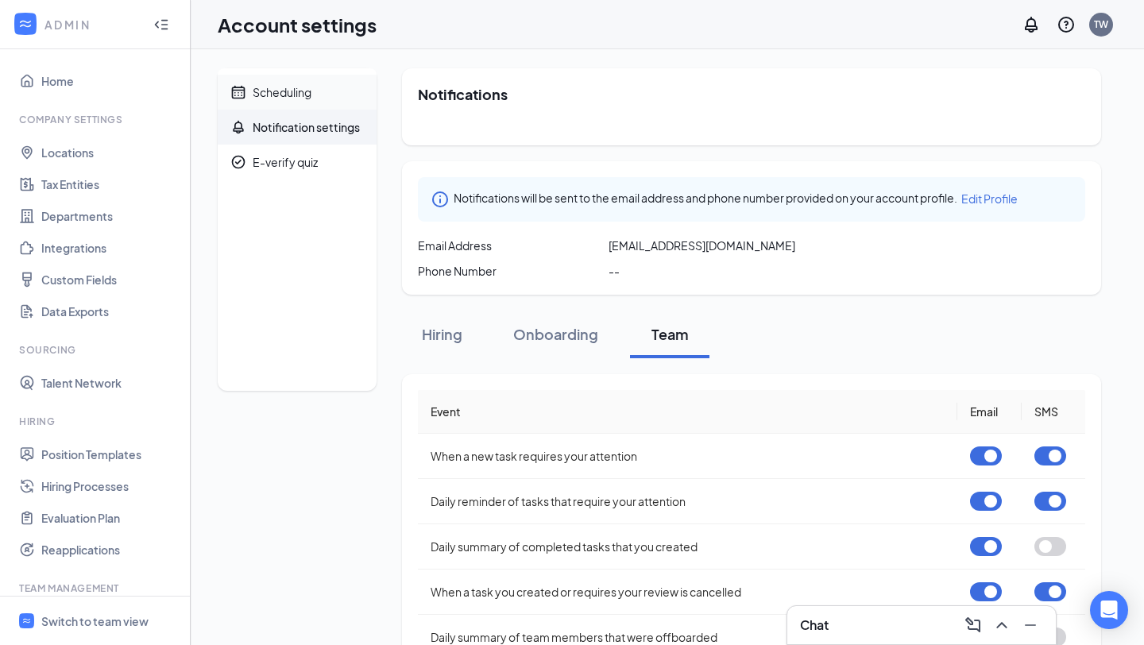
click at [314, 95] on span "Scheduling" at bounding box center [308, 92] width 111 height 35
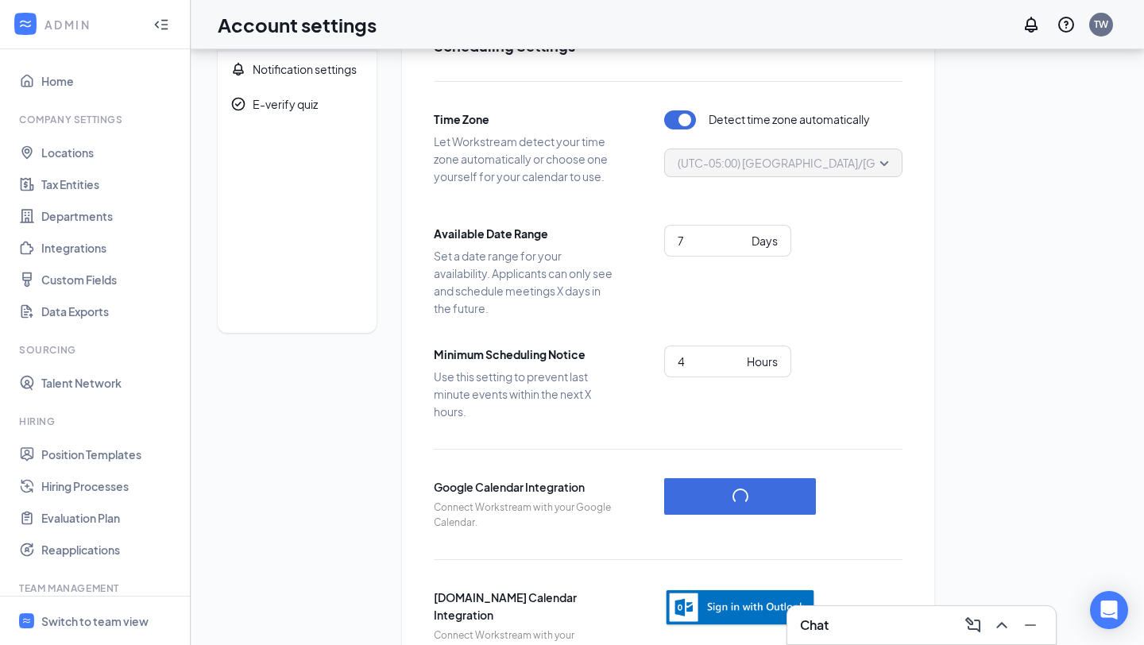
scroll to position [115, 0]
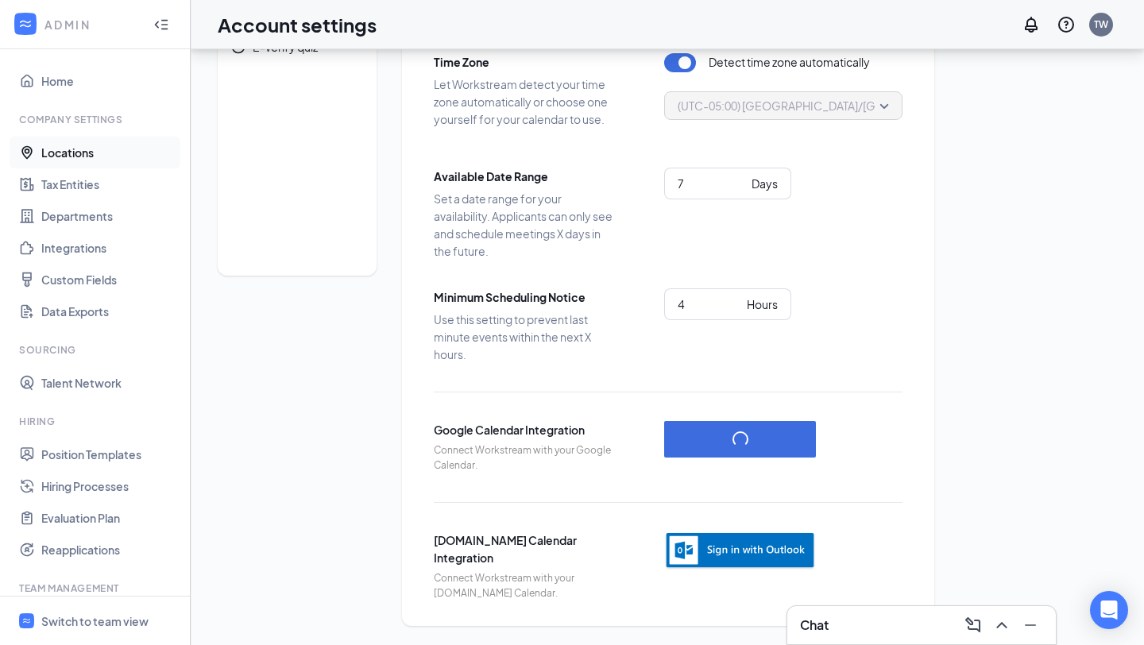
click at [102, 154] on link "Locations" at bounding box center [109, 153] width 136 height 32
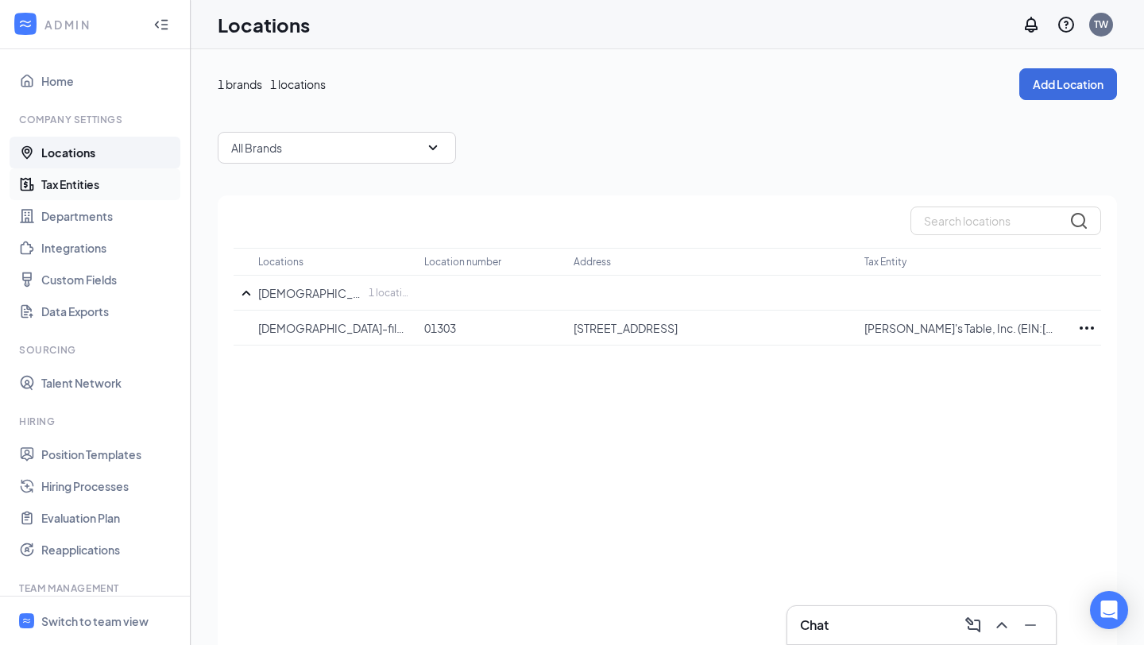
click at [102, 187] on link "Tax Entities" at bounding box center [109, 184] width 136 height 32
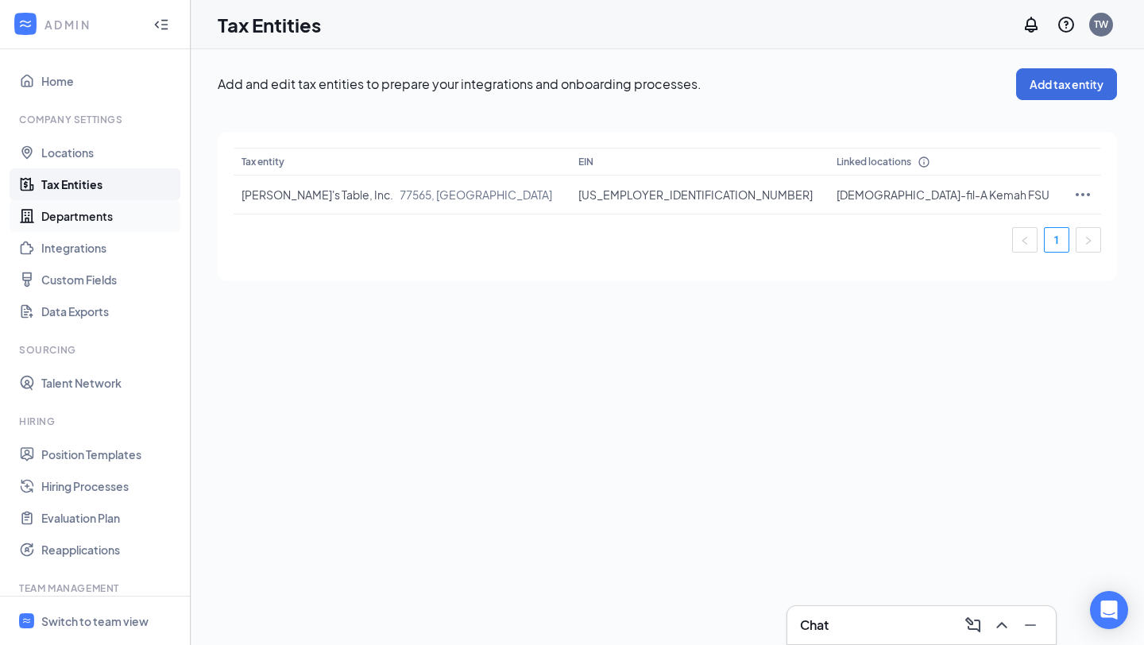
click at [107, 219] on link "Departments" at bounding box center [109, 216] width 136 height 32
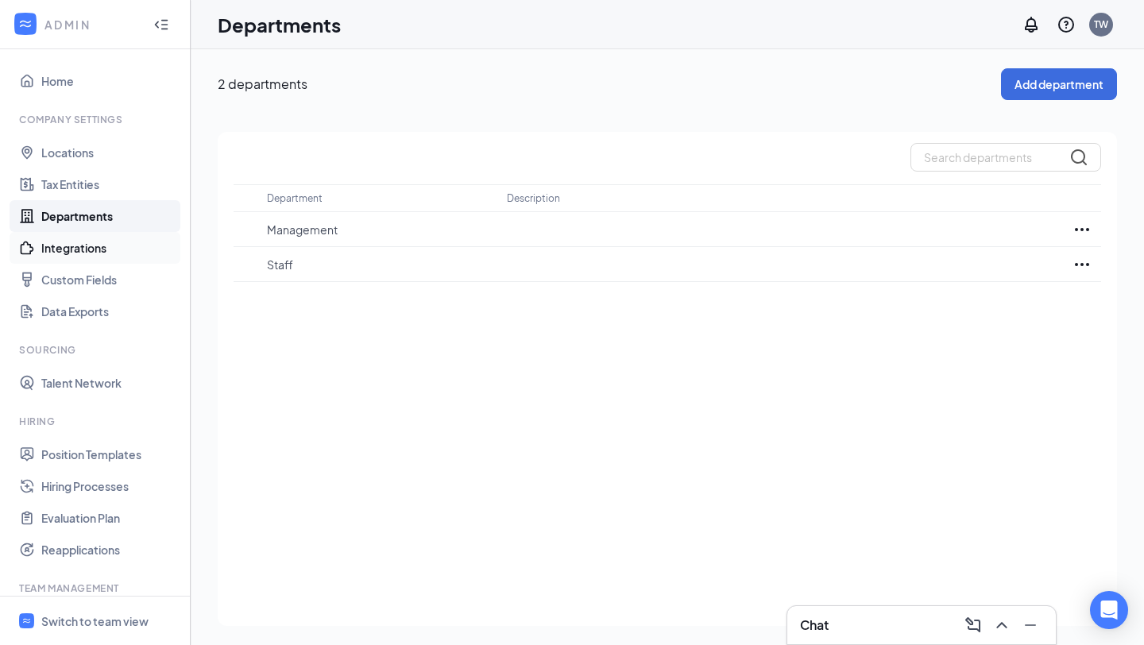
click at [109, 245] on link "Integrations" at bounding box center [109, 248] width 136 height 32
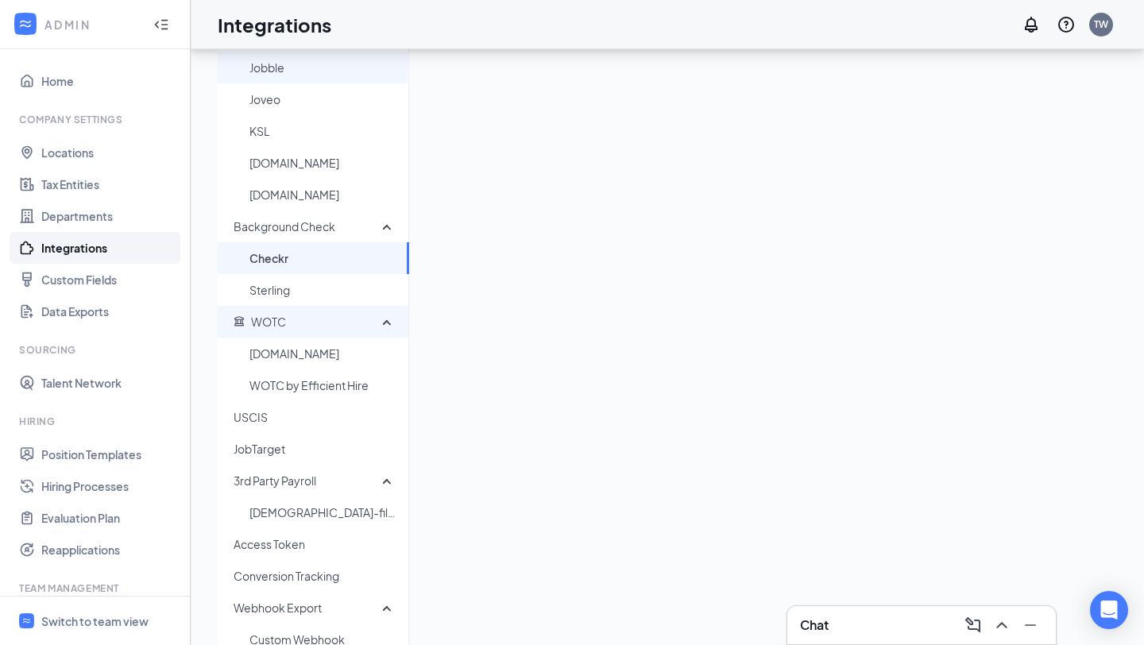
scroll to position [302, 0]
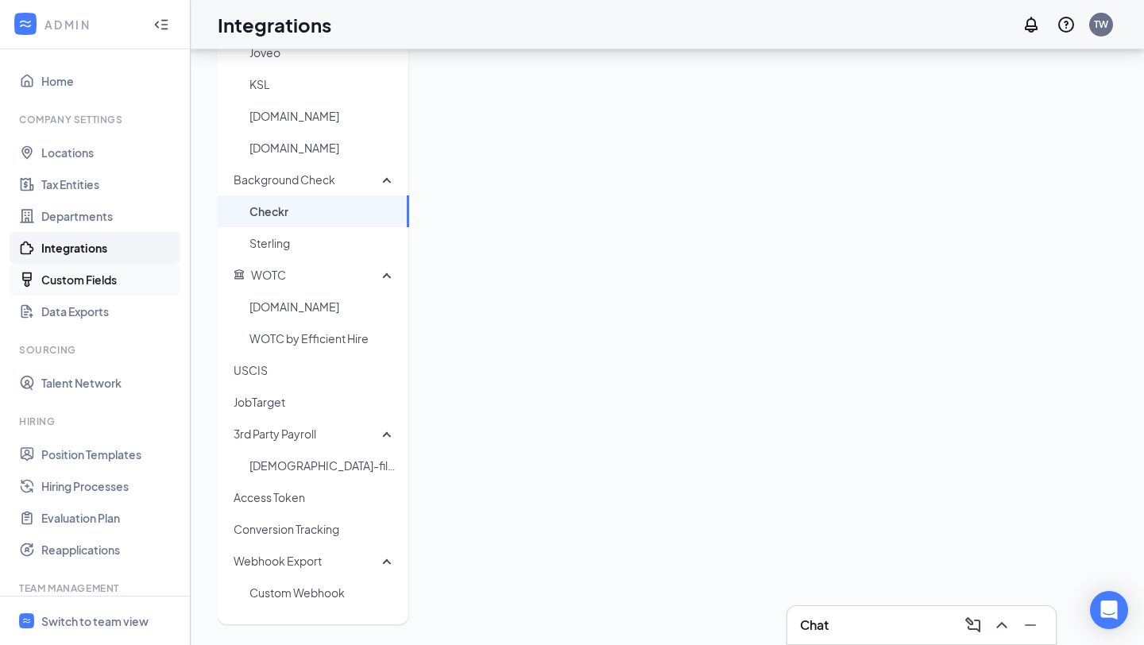
click at [122, 281] on link "Custom Fields" at bounding box center [109, 280] width 136 height 32
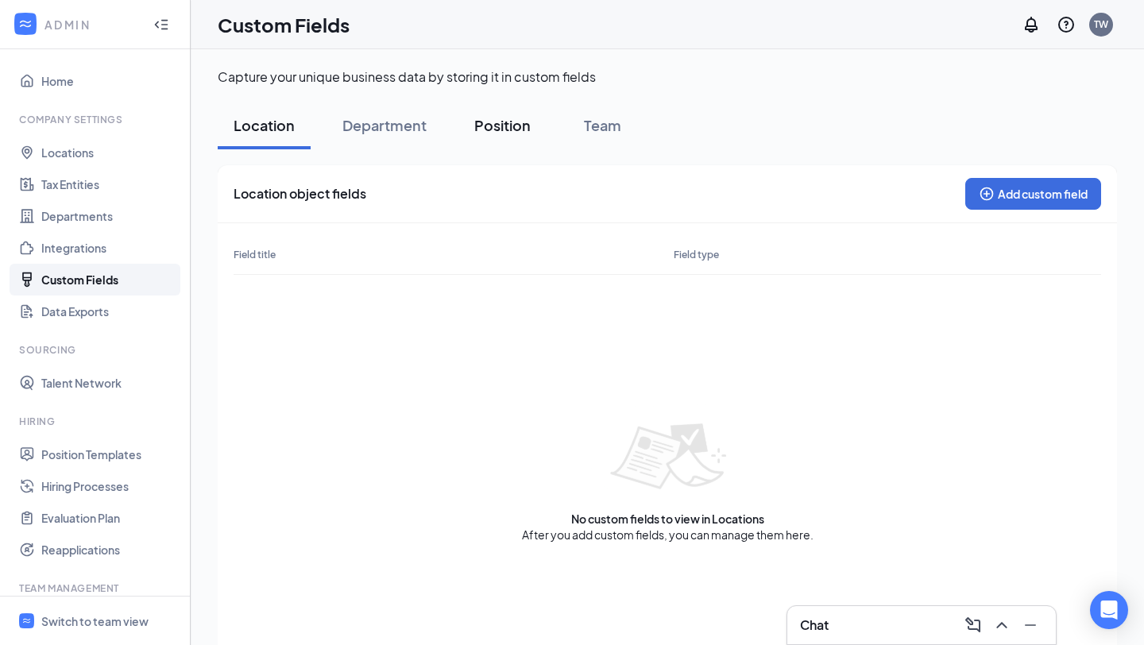
click at [526, 145] on button "Position" at bounding box center [502, 126] width 88 height 48
click at [97, 323] on link "Data Exports" at bounding box center [109, 312] width 136 height 32
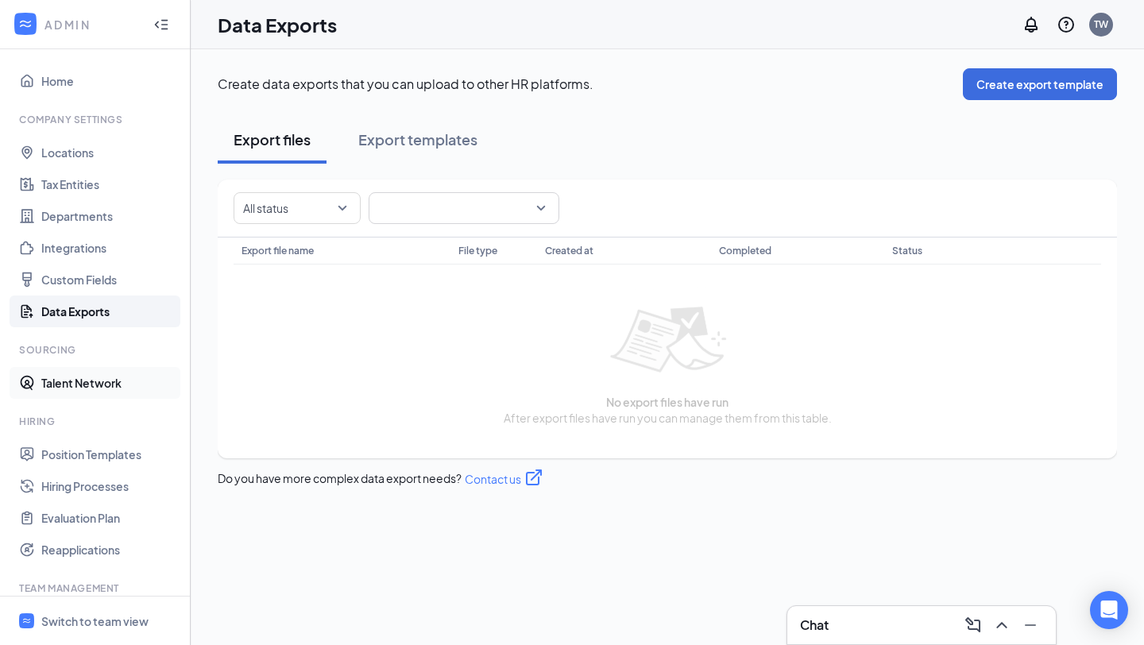
click at [110, 377] on link "Talent Network" at bounding box center [109, 383] width 136 height 32
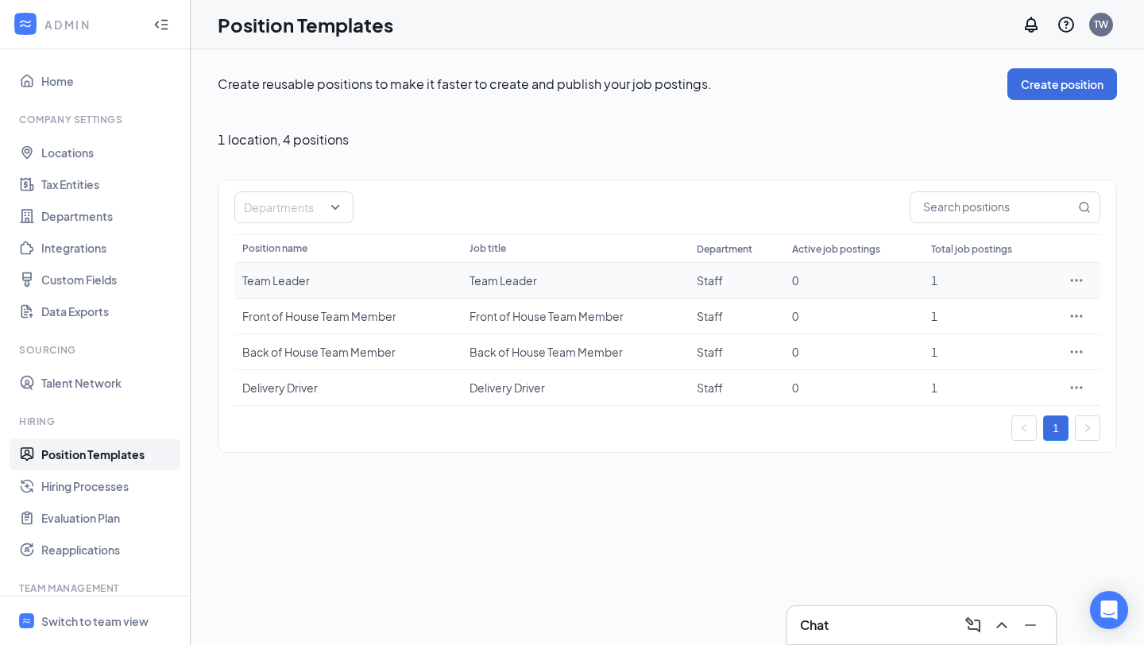
click at [1074, 277] on icon "Ellipses" at bounding box center [1076, 280] width 16 height 16
click at [101, 493] on link "Hiring Processes" at bounding box center [109, 486] width 136 height 32
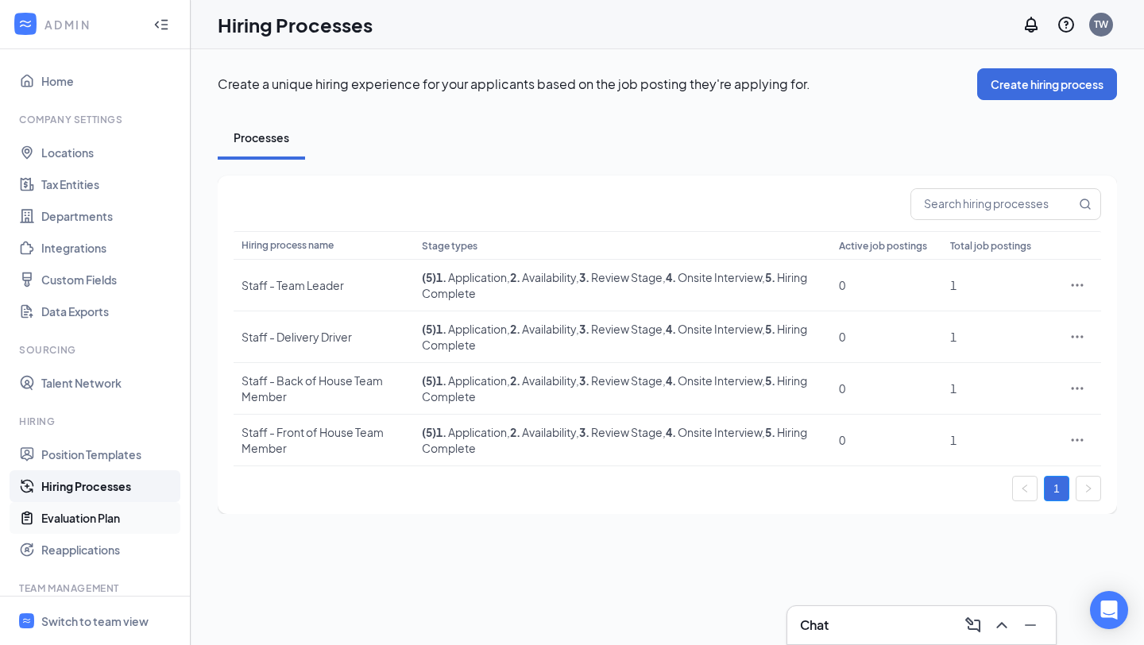
click at [111, 515] on link "Evaluation Plan" at bounding box center [109, 518] width 136 height 32
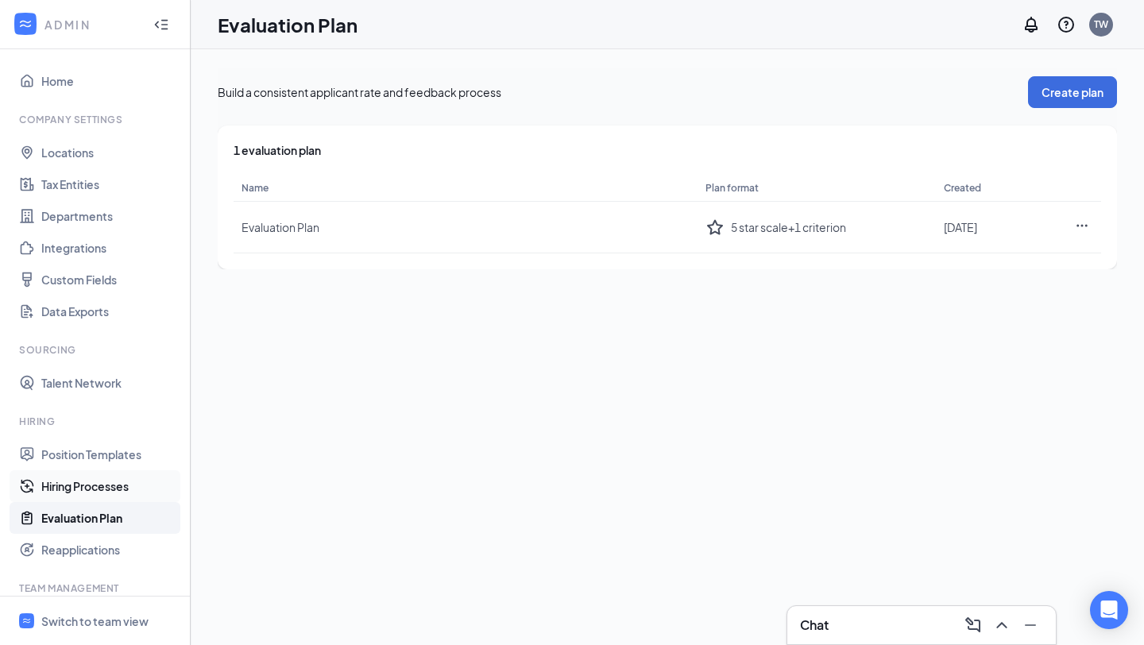
click at [106, 482] on link "Hiring Processes" at bounding box center [109, 486] width 136 height 32
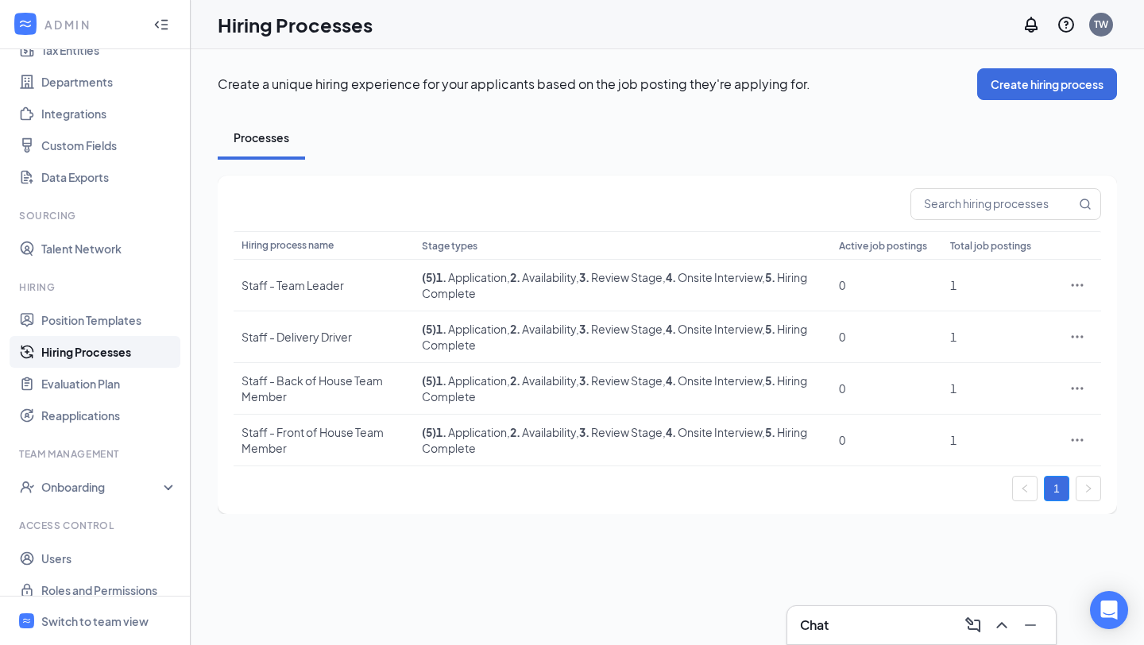
scroll to position [151, 0]
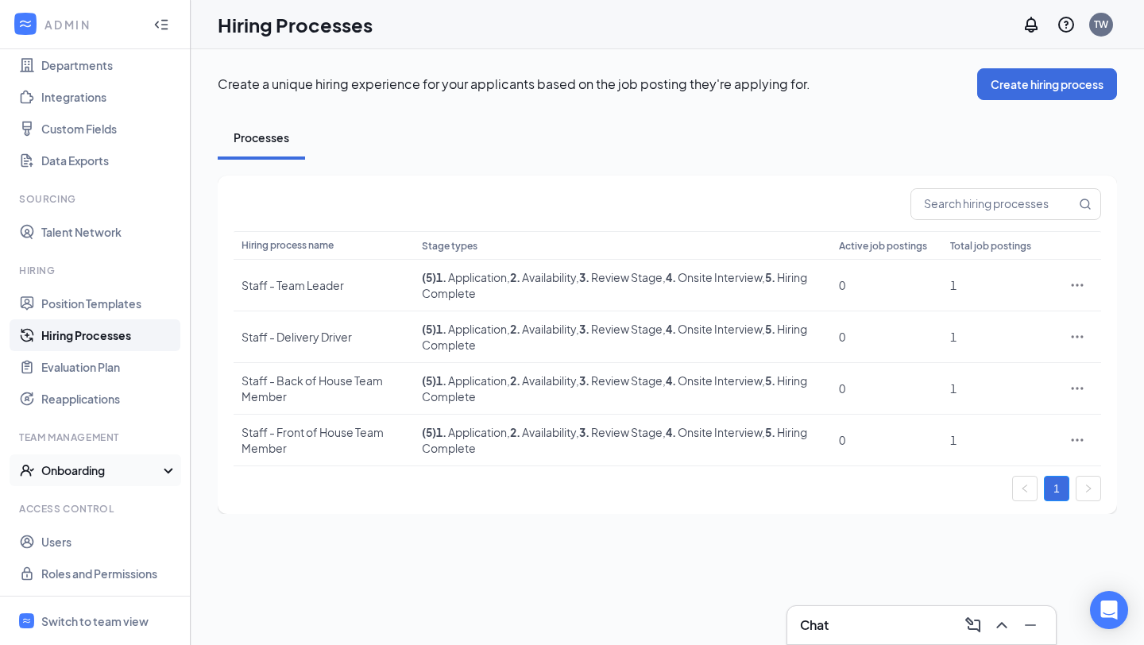
click at [109, 466] on div "Onboarding" at bounding box center [102, 470] width 122 height 16
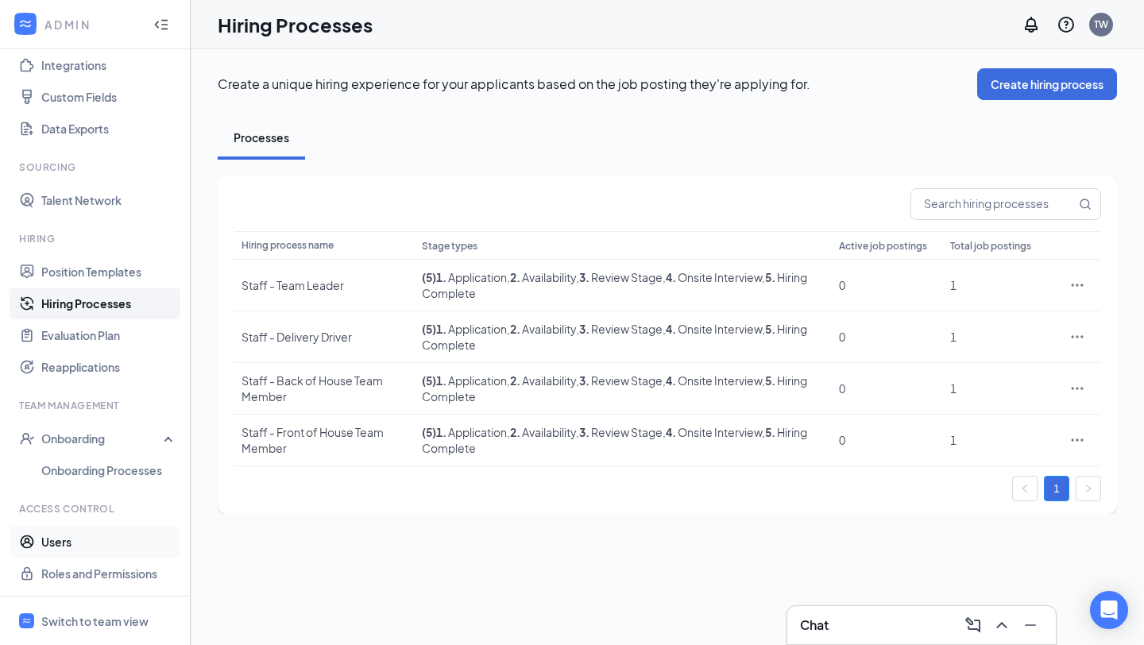
click at [99, 539] on link "Users" at bounding box center [109, 542] width 136 height 32
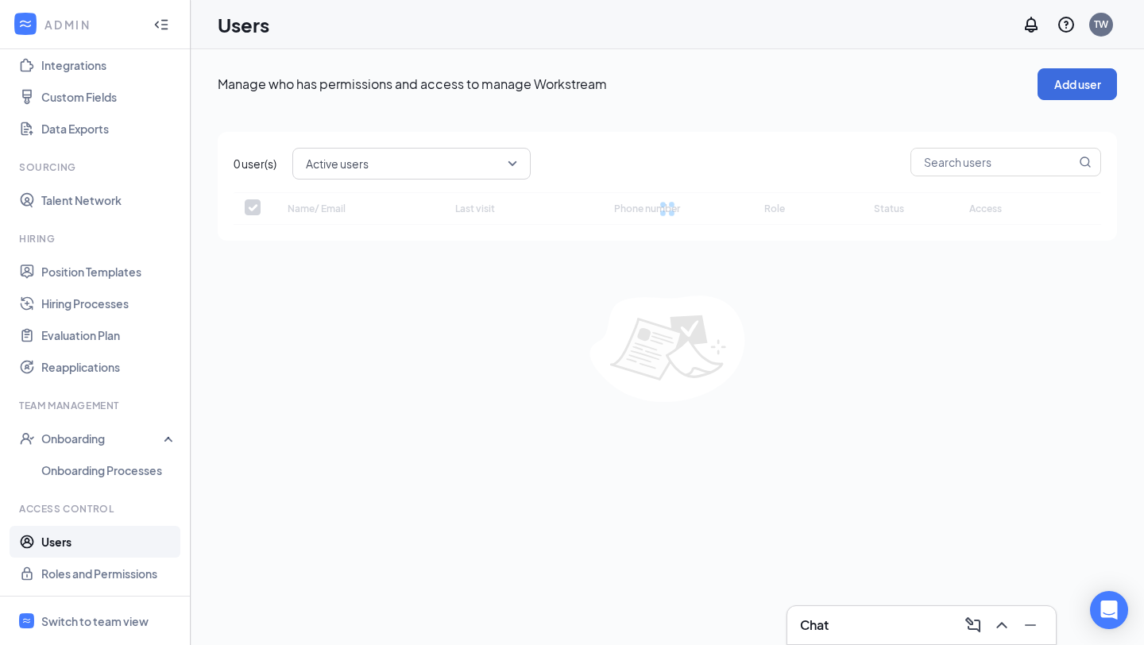
checkbox input "false"
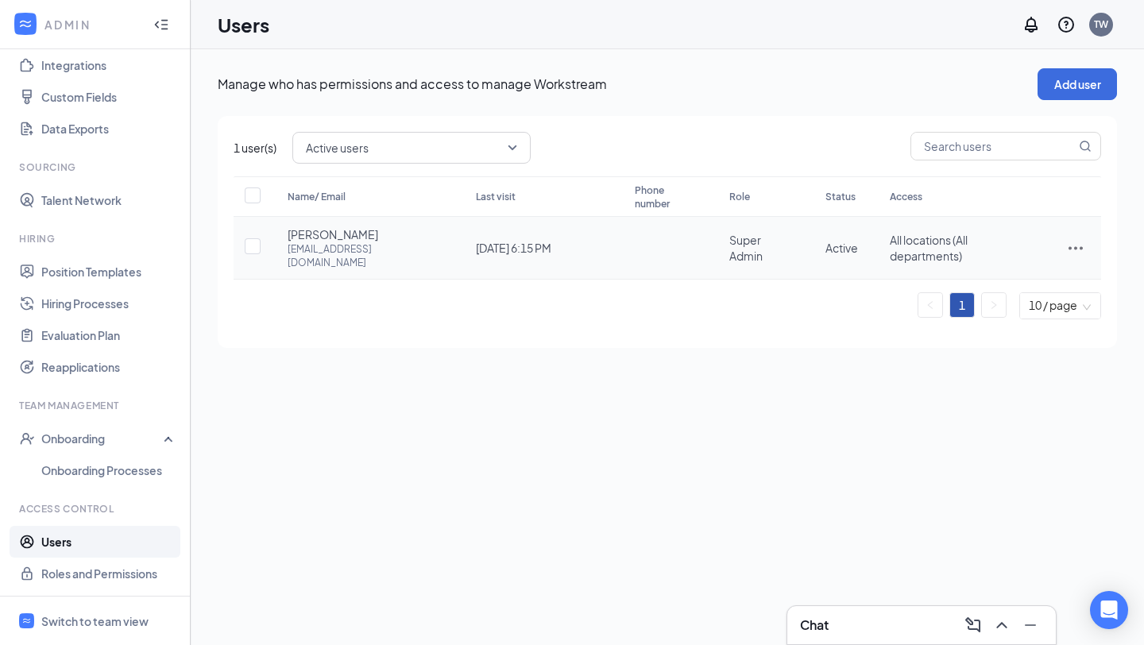
click at [1064, 228] on td at bounding box center [1075, 248] width 51 height 63
click at [1070, 238] on icon "ActionsIcon" at bounding box center [1075, 247] width 19 height 19
click at [94, 268] on link "Position Templates" at bounding box center [109, 272] width 136 height 32
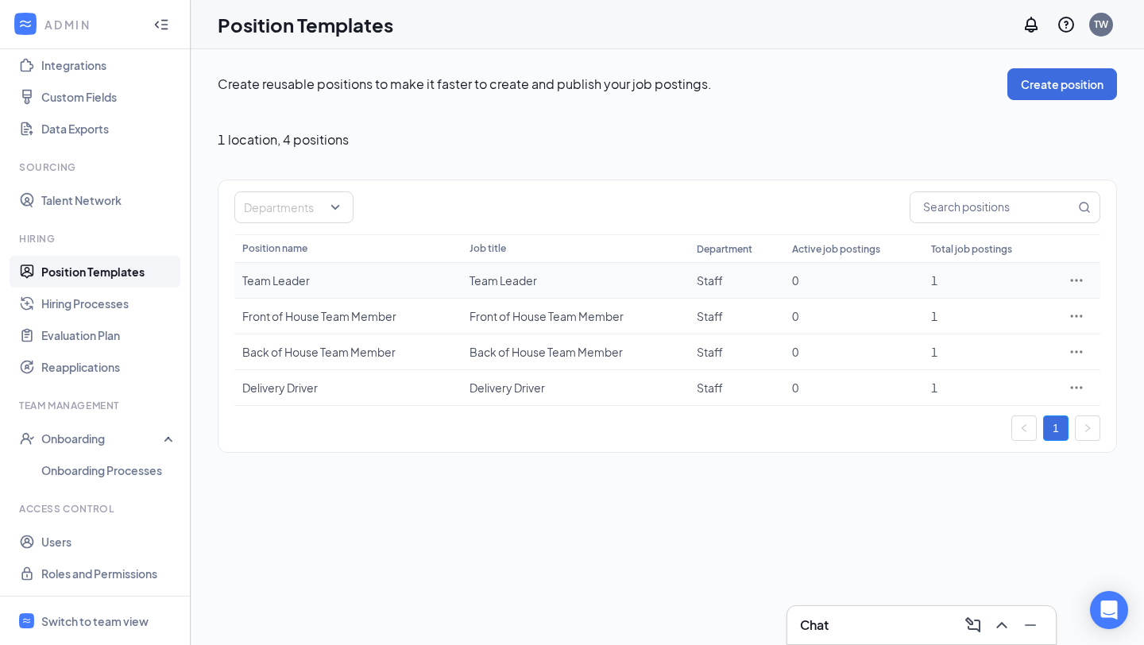
click at [334, 268] on td "Team Leader" at bounding box center [347, 281] width 227 height 36
click at [292, 278] on div "Team Leader" at bounding box center [347, 280] width 211 height 16
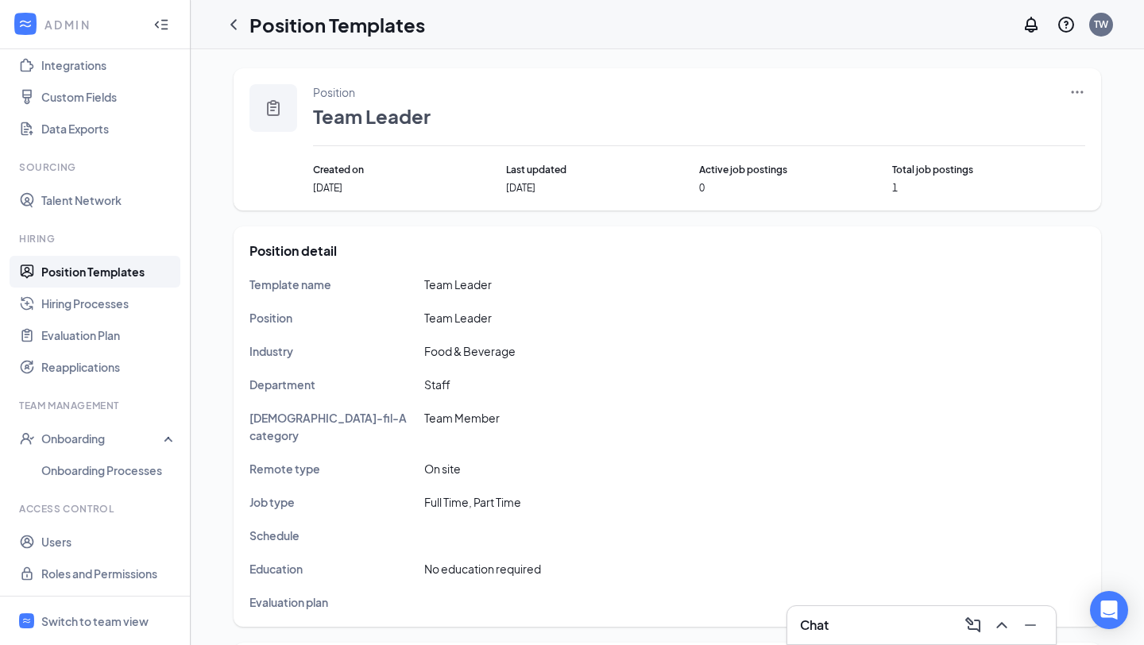
click at [1084, 91] on icon "Ellipses" at bounding box center [1077, 92] width 16 height 16
click at [775, 99] on div "Position Team Leader" at bounding box center [699, 115] width 772 height 62
click at [28, 33] on div at bounding box center [25, 24] width 29 height 29
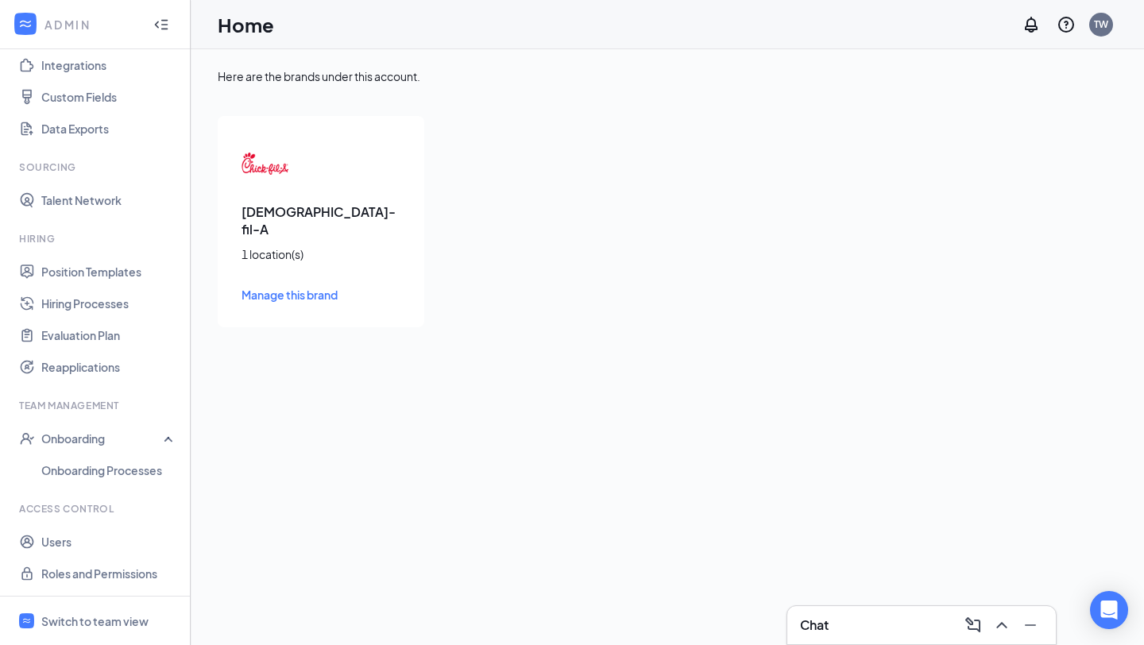
click at [327, 220] on h3 "[DEMOGRAPHIC_DATA]-fil-A" at bounding box center [320, 220] width 159 height 35
click at [303, 292] on div "Chick-fil-A 1 location(s) Manage this brand" at bounding box center [321, 221] width 207 height 211
click at [303, 288] on span "Manage this brand" at bounding box center [289, 295] width 96 height 14
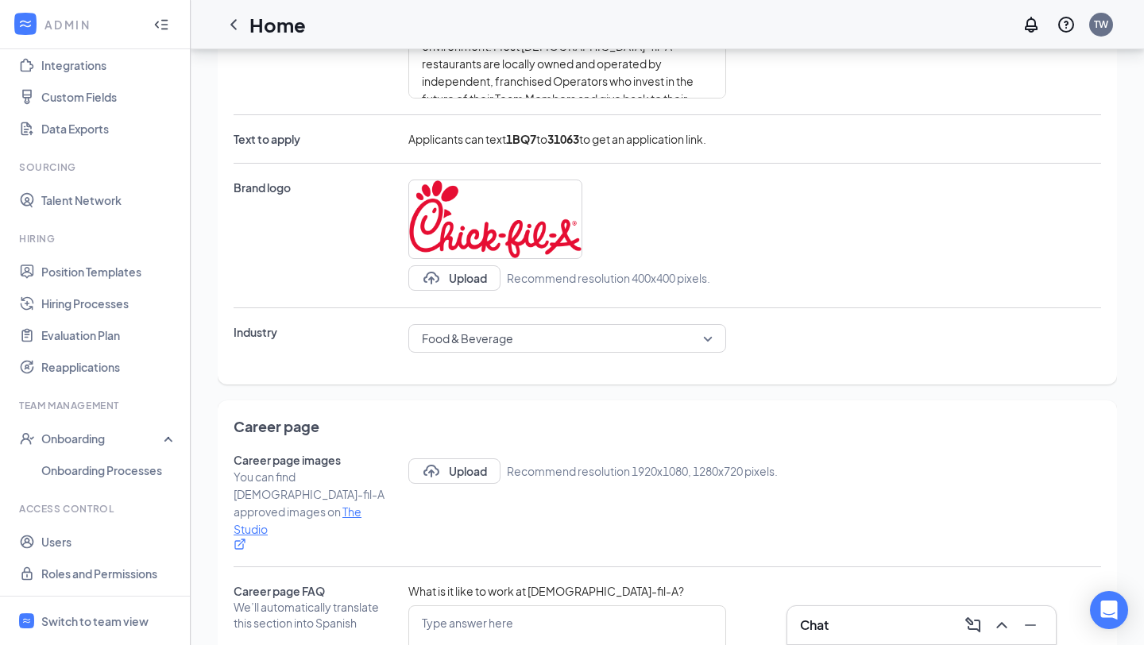
scroll to position [342, 0]
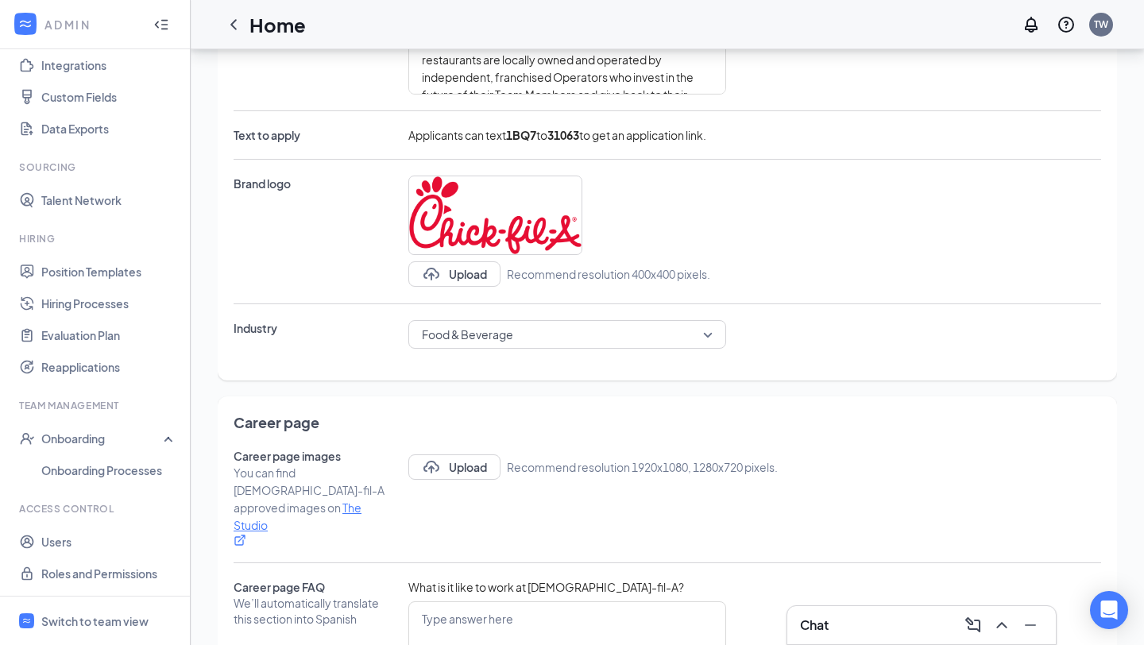
click at [533, 138] on b "1BQ7" at bounding box center [521, 135] width 30 height 14
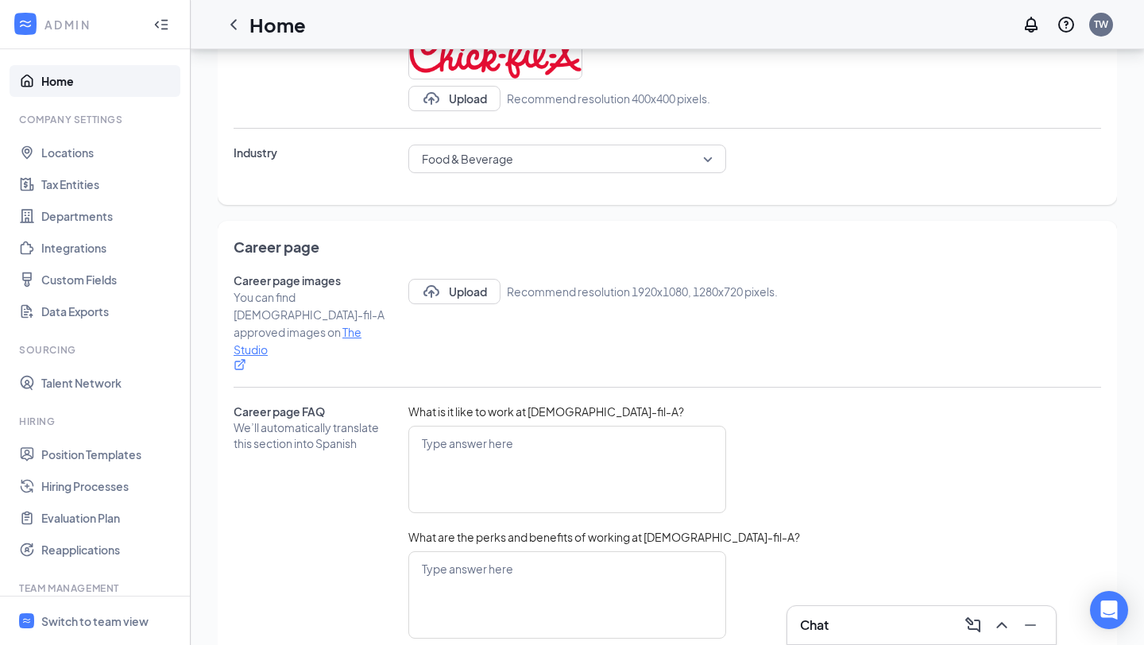
scroll to position [0, 0]
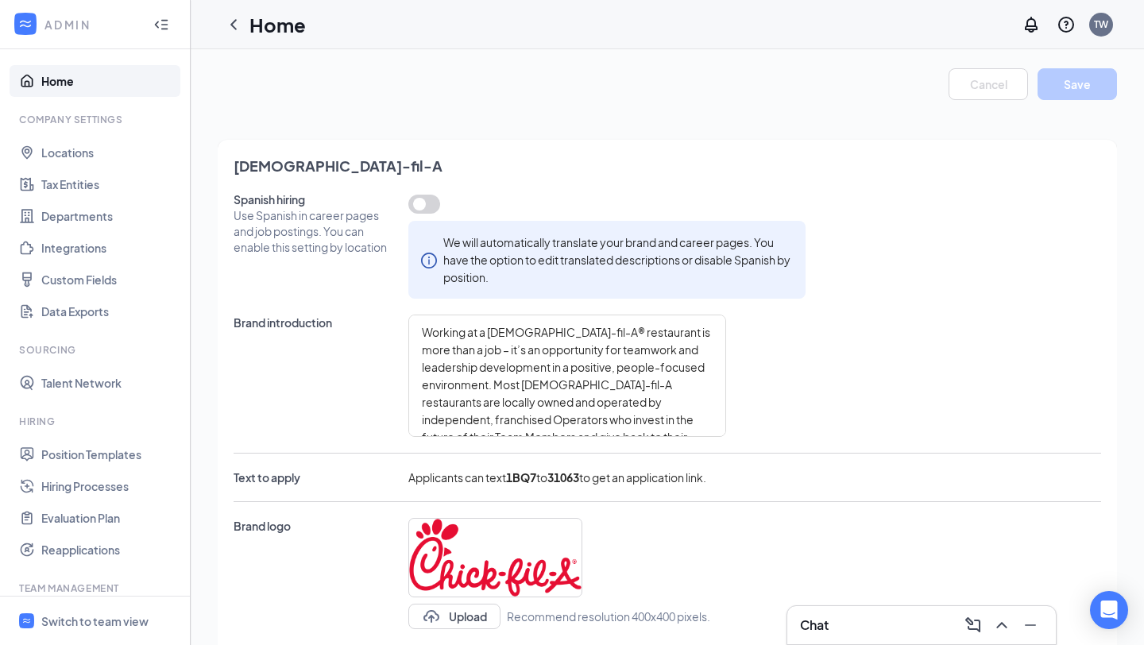
click at [233, 24] on icon "ChevronLeft" at bounding box center [233, 24] width 19 height 19
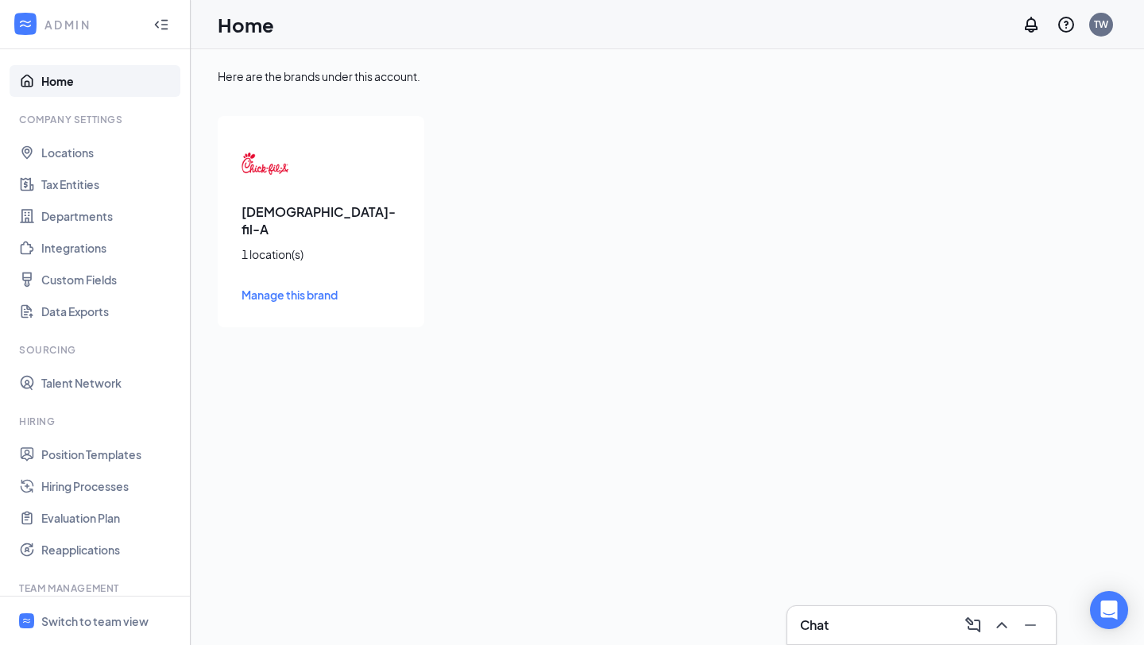
click at [315, 288] on div "Chick-fil-A 1 location(s) Manage this brand" at bounding box center [321, 221] width 207 height 211
click at [278, 191] on div "Chick-fil-A 1 location(s) Manage this brand" at bounding box center [321, 221] width 207 height 211
click at [274, 162] on img at bounding box center [265, 164] width 48 height 48
click at [249, 168] on img at bounding box center [265, 164] width 48 height 48
click at [293, 185] on div "Chick-fil-A 1 location(s) Manage this brand" at bounding box center [321, 221] width 207 height 211
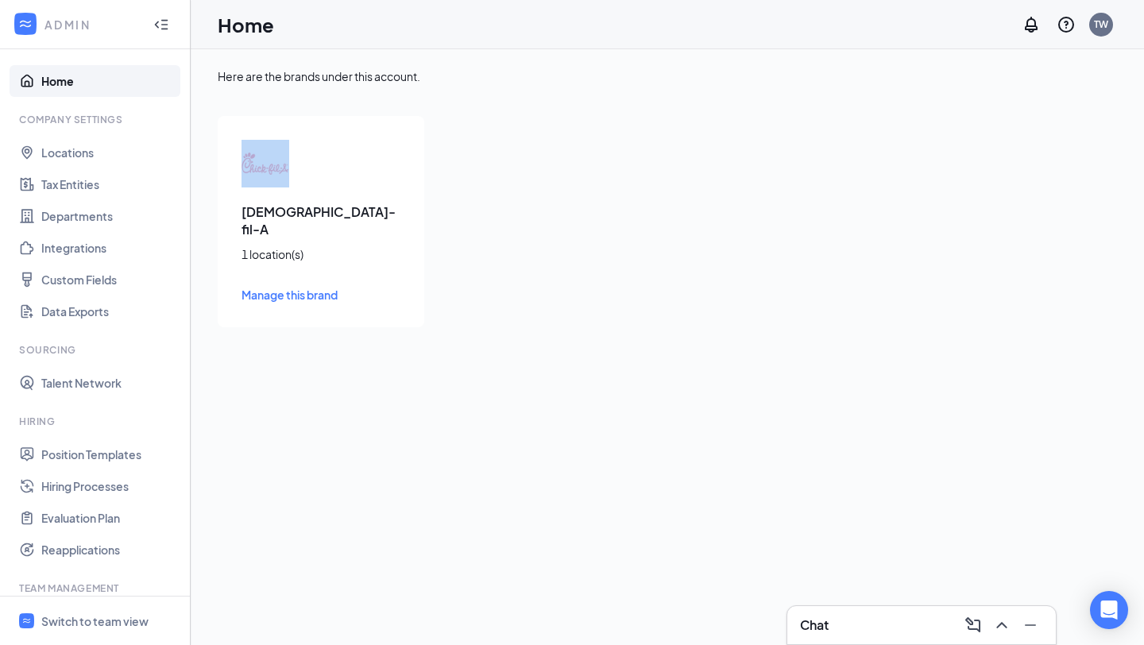
click at [293, 185] on div "Chick-fil-A 1 location(s) Manage this brand" at bounding box center [321, 221] width 207 height 211
click at [98, 159] on link "Locations" at bounding box center [109, 153] width 136 height 32
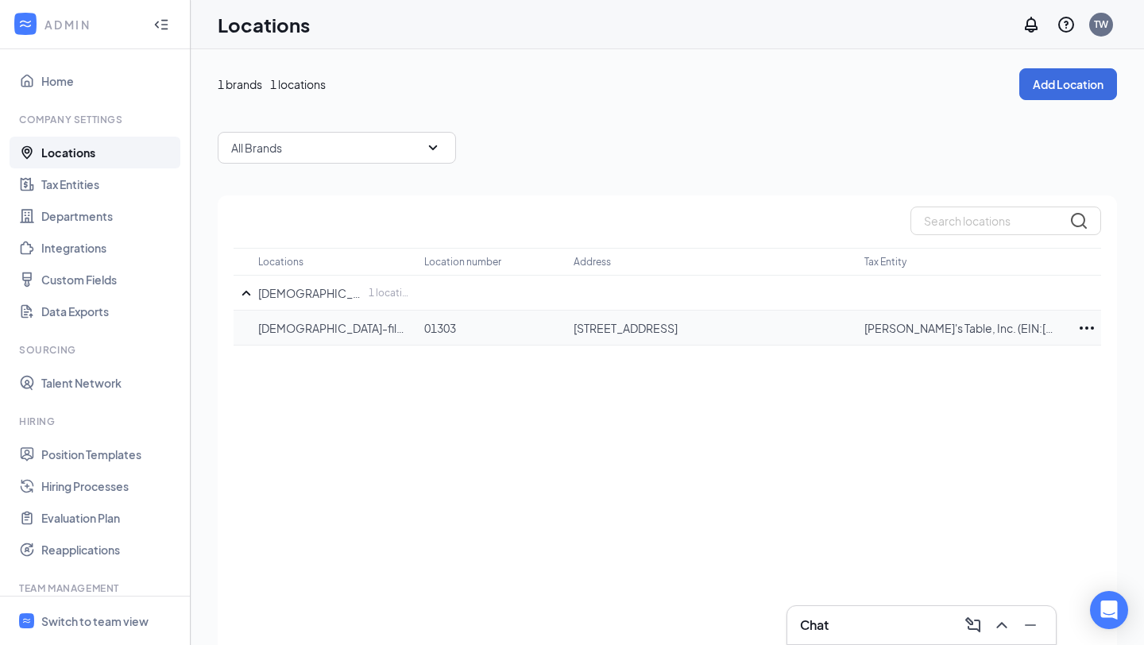
click at [356, 330] on p "[DEMOGRAPHIC_DATA]-fil-A Kemah FSU" at bounding box center [333, 328] width 150 height 16
click at [1080, 328] on icon "Ellipses" at bounding box center [1087, 328] width 14 height 3
click at [72, 83] on link "Home" at bounding box center [109, 81] width 136 height 32
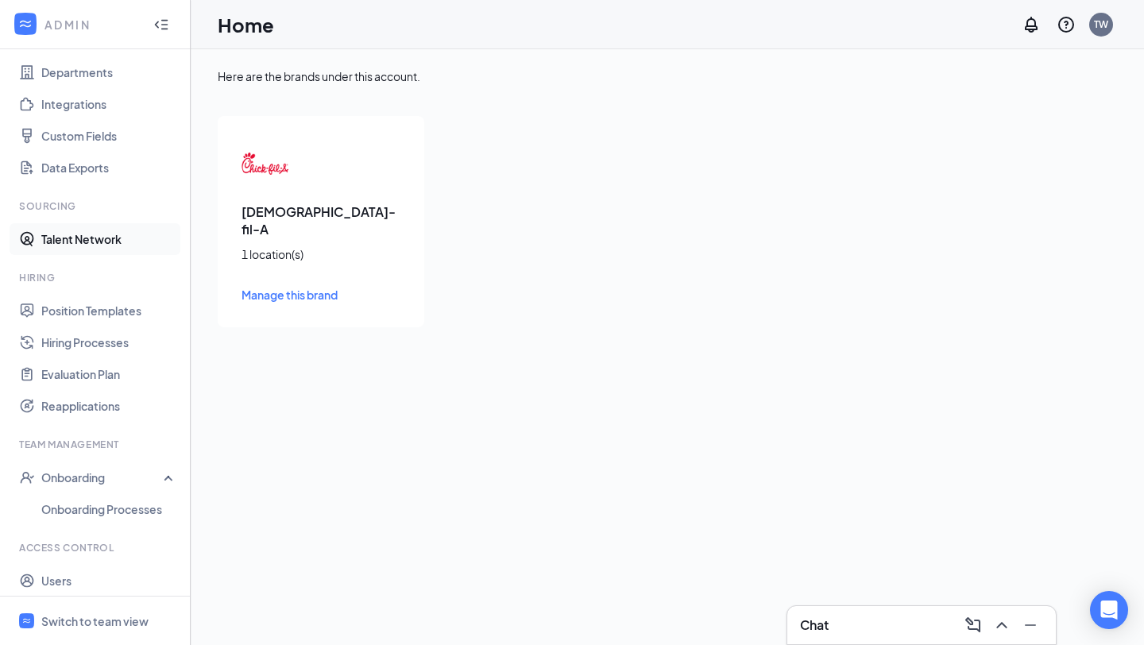
scroll to position [183, 0]
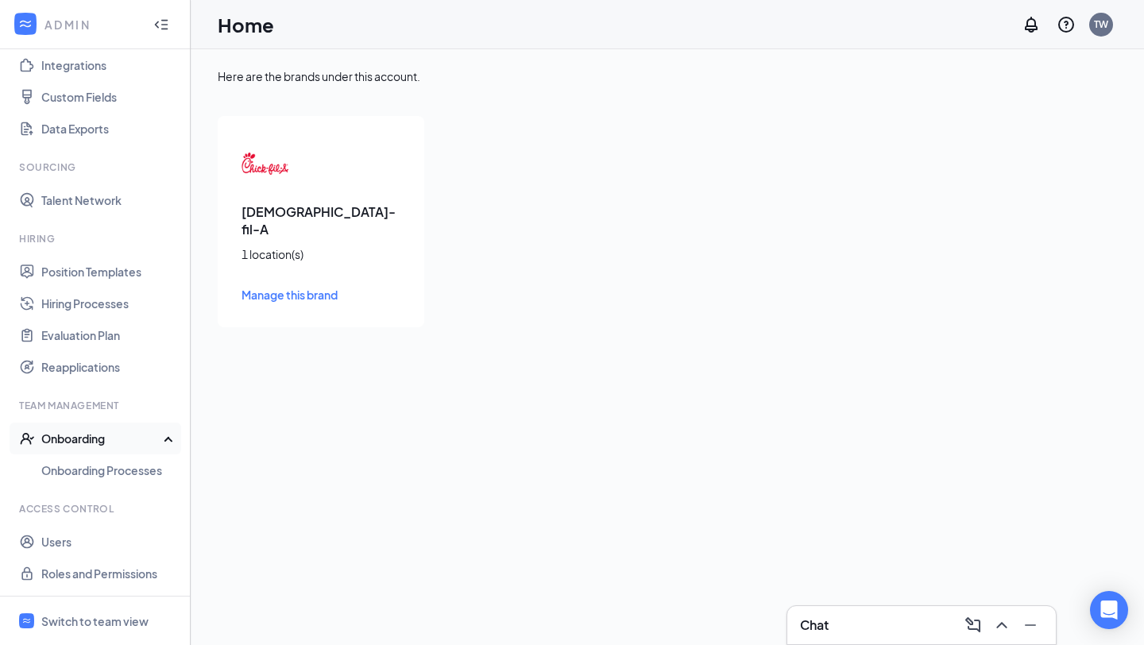
click at [95, 440] on div "Onboarding" at bounding box center [102, 439] width 122 height 16
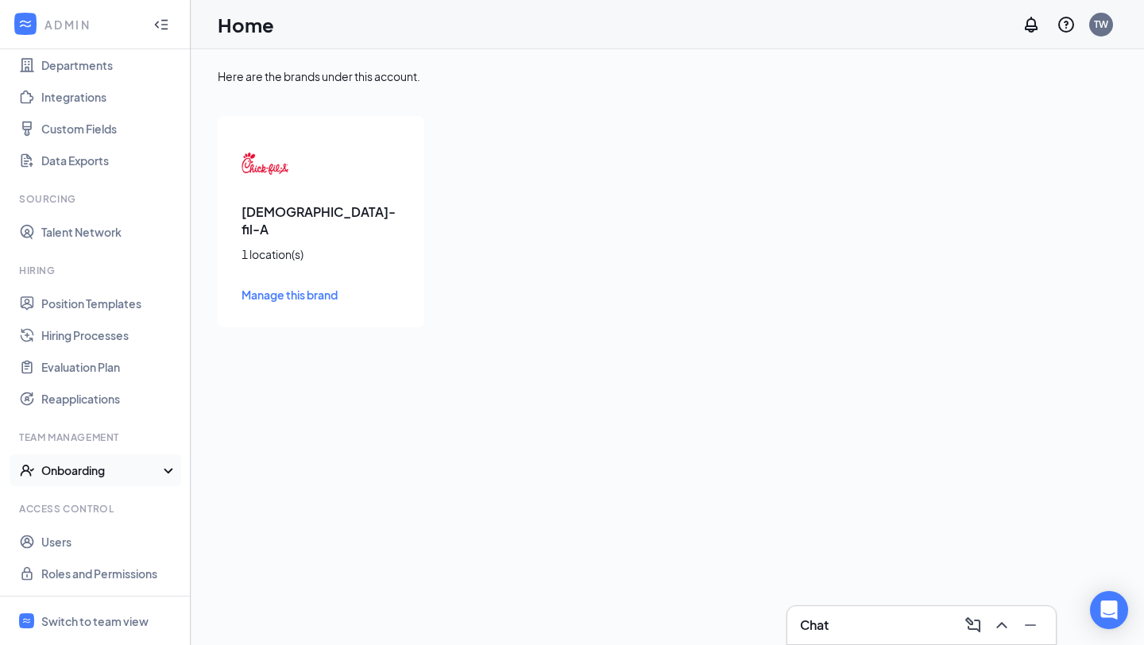
scroll to position [151, 0]
click at [99, 345] on link "Hiring Processes" at bounding box center [109, 335] width 136 height 32
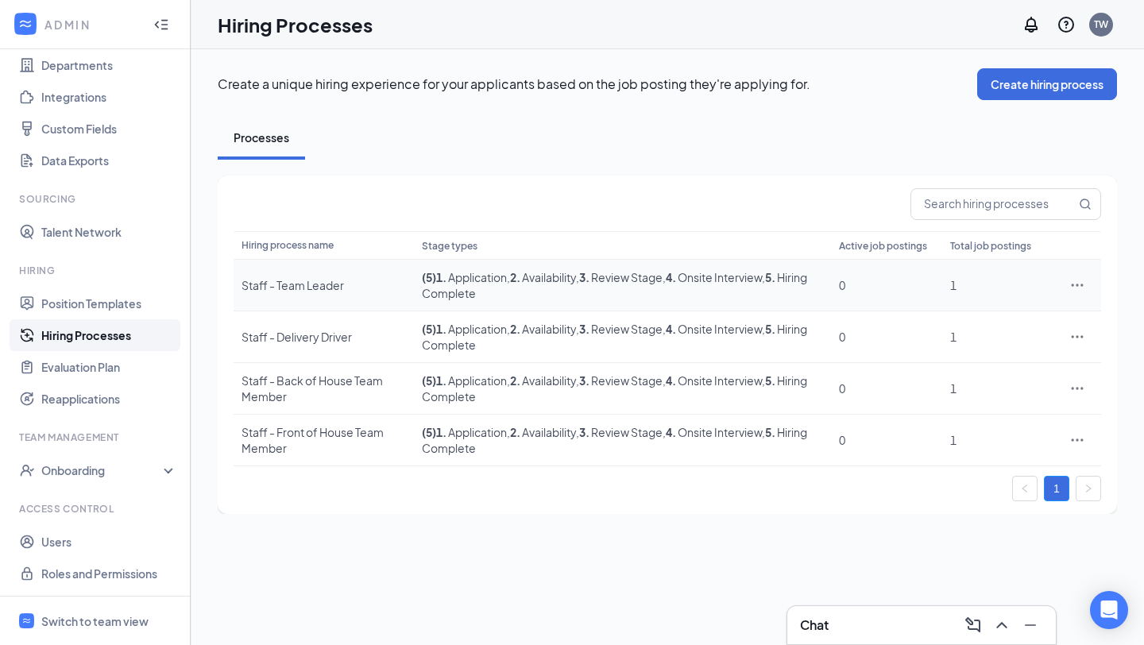
click at [1014, 301] on td "1" at bounding box center [997, 286] width 111 height 52
click at [715, 288] on td "( 5 ) 1 . Application , 2 . Availability , 3 . Review Stage , 4 . Onsite Interv…" at bounding box center [622, 286] width 417 height 52
click at [676, 277] on b "4 ." at bounding box center [671, 277] width 10 height 14
click at [311, 280] on div "Staff - Team Leader" at bounding box center [323, 285] width 164 height 16
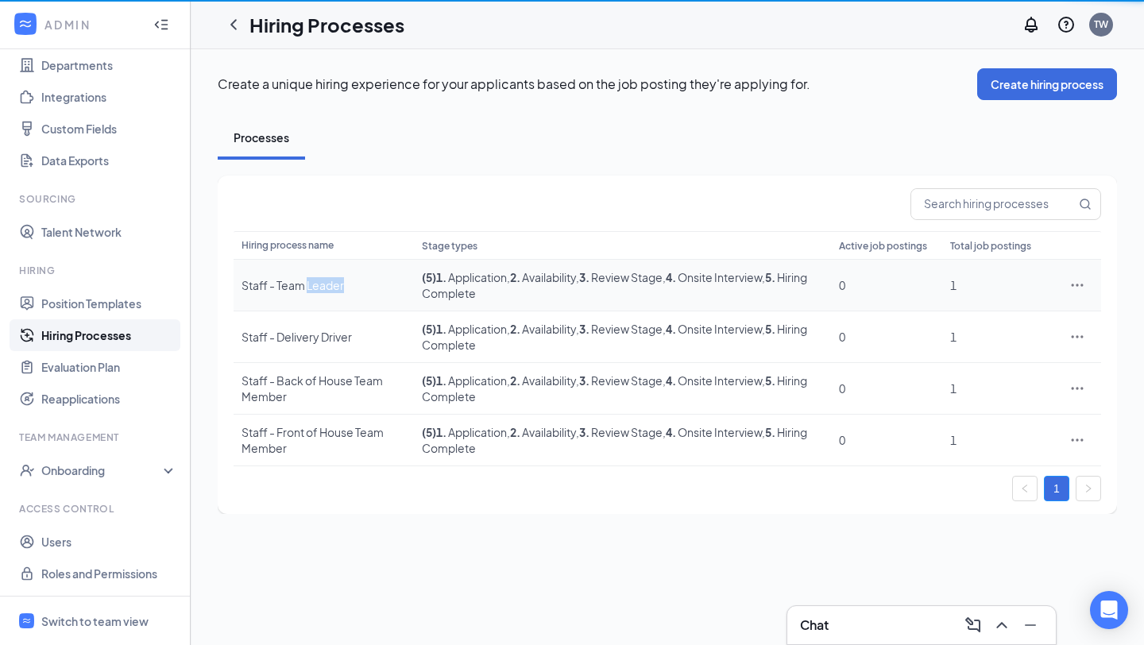
click at [311, 280] on div "Create a unique hiring experience for your applicants based on the job posting …" at bounding box center [667, 291] width 953 height 484
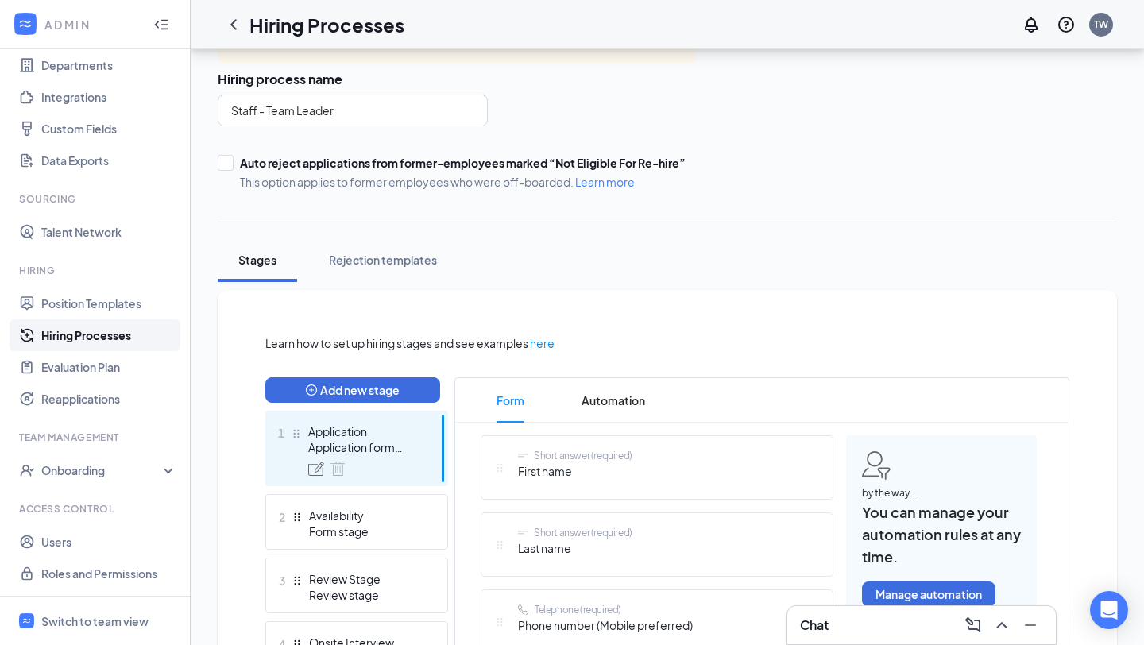
scroll to position [122, 0]
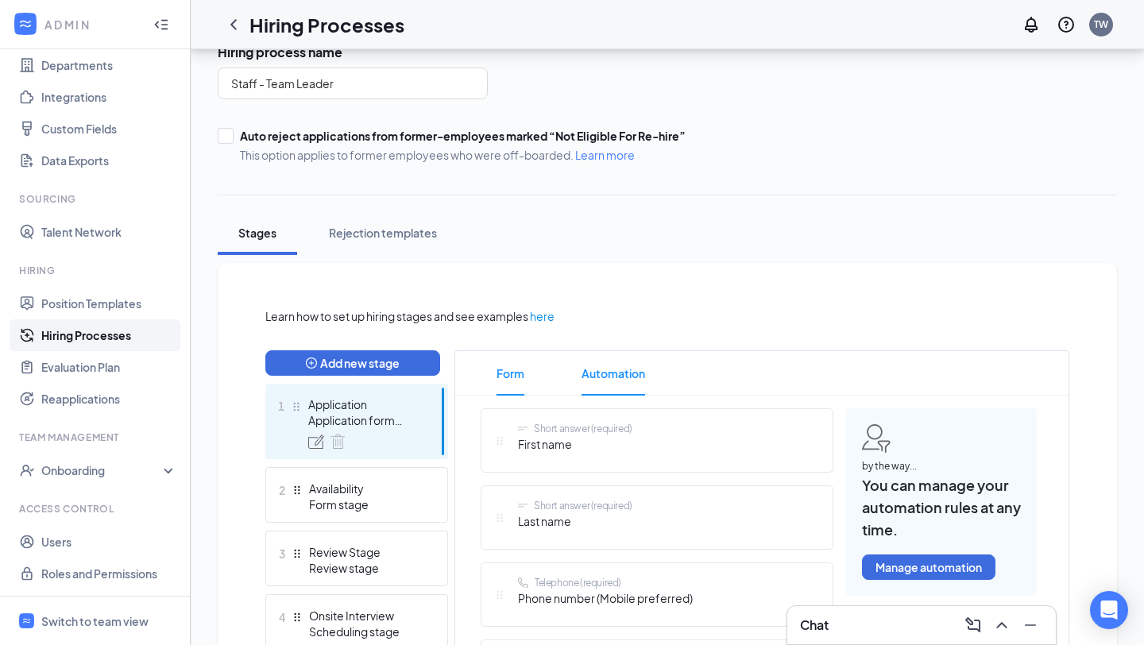
click at [611, 379] on span "Automation" at bounding box center [614, 373] width 64 height 44
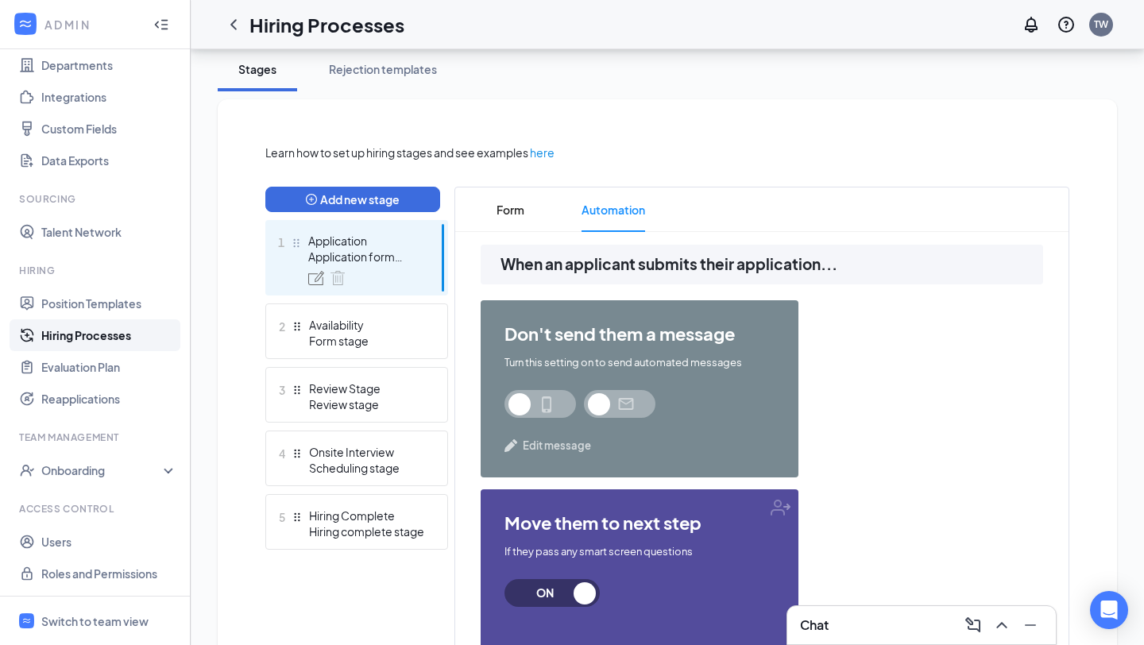
scroll to position [276, 0]
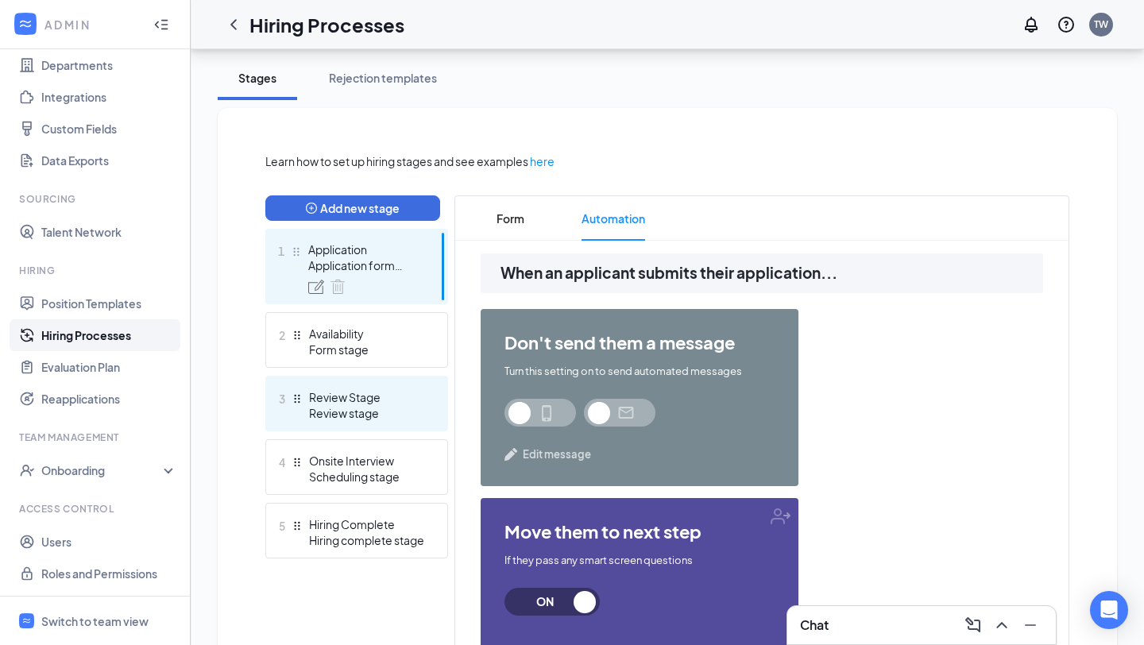
click at [386, 419] on div "Review stage" at bounding box center [367, 413] width 116 height 16
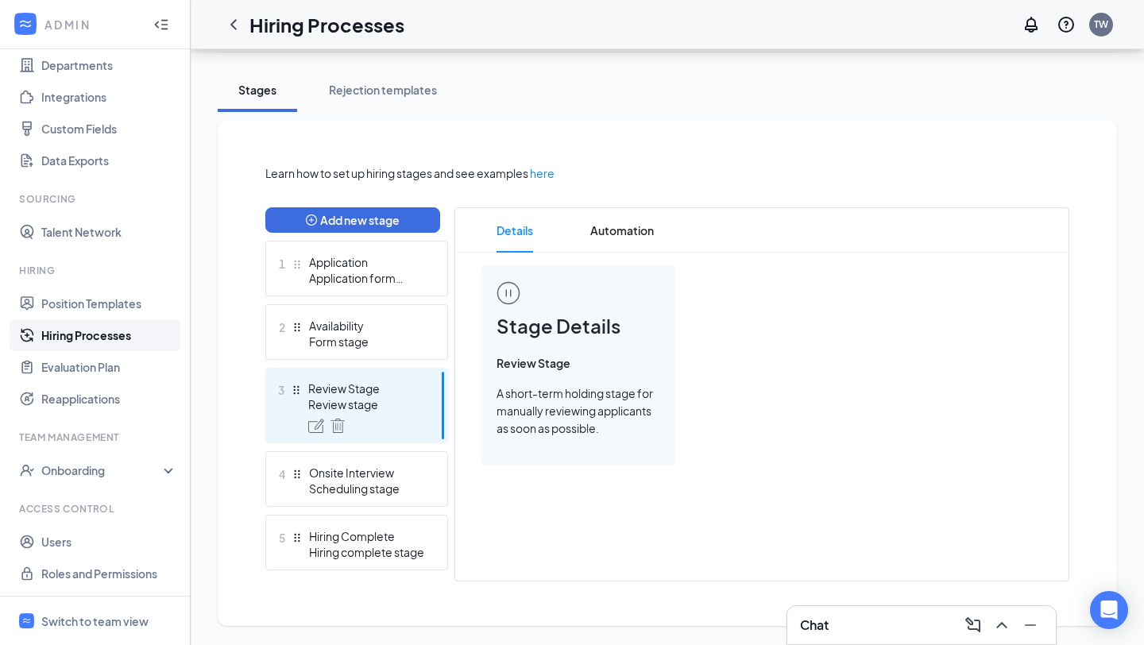
scroll to position [265, 0]
click at [385, 474] on div "Onsite Interview" at bounding box center [367, 473] width 116 height 16
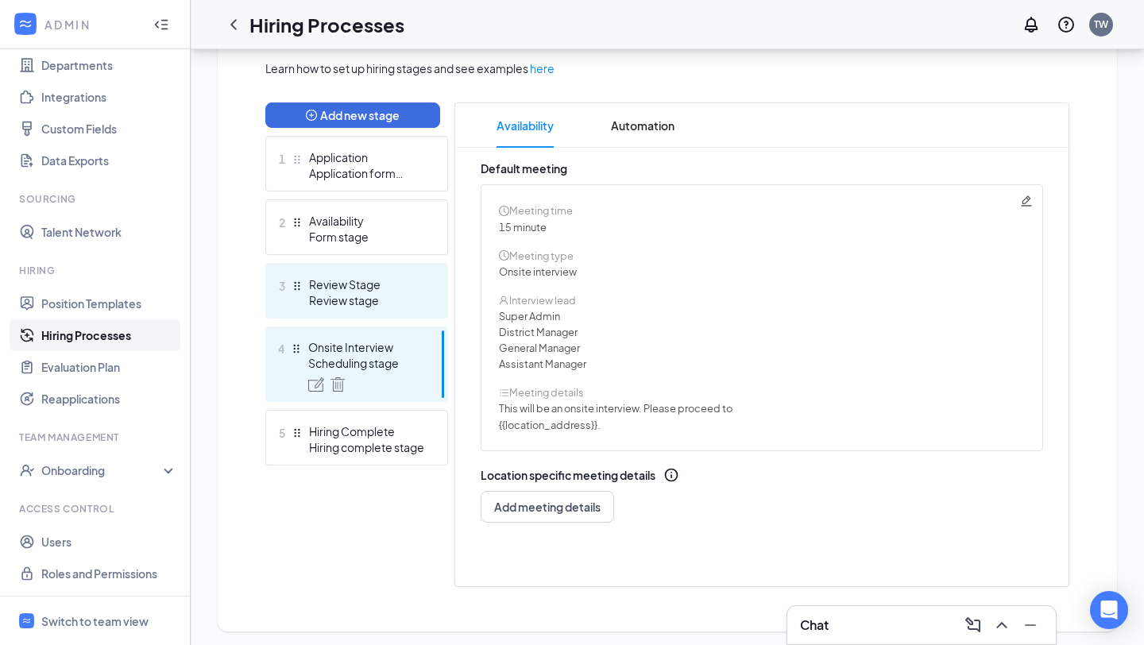
scroll to position [373, 0]
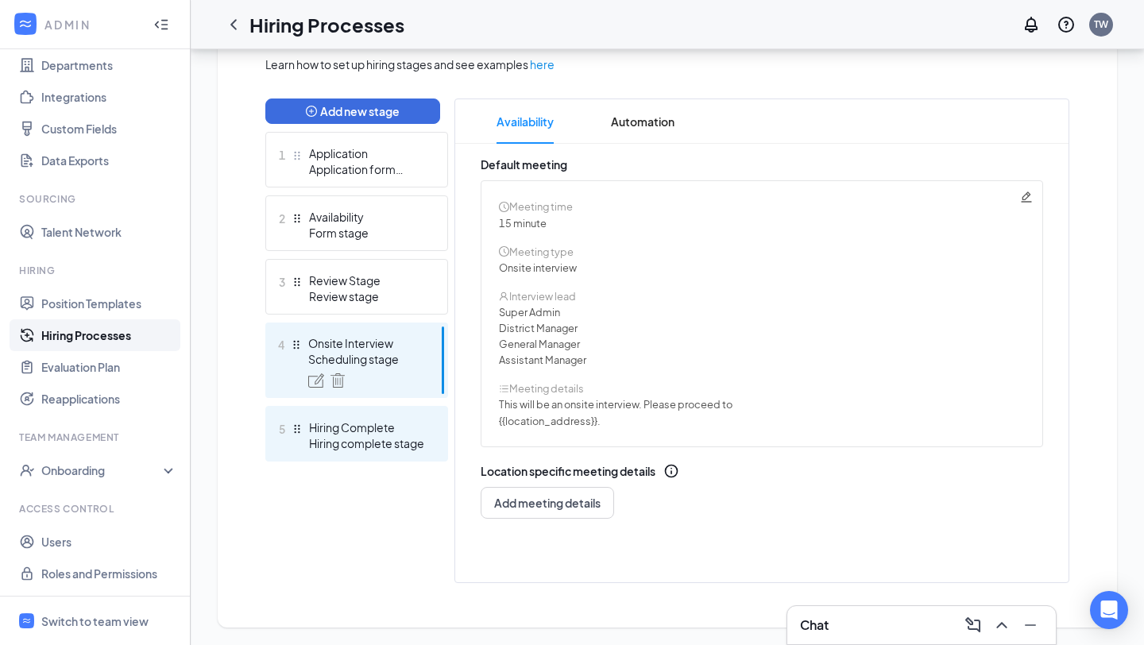
click at [395, 436] on div "Hiring complete stage" at bounding box center [367, 443] width 116 height 16
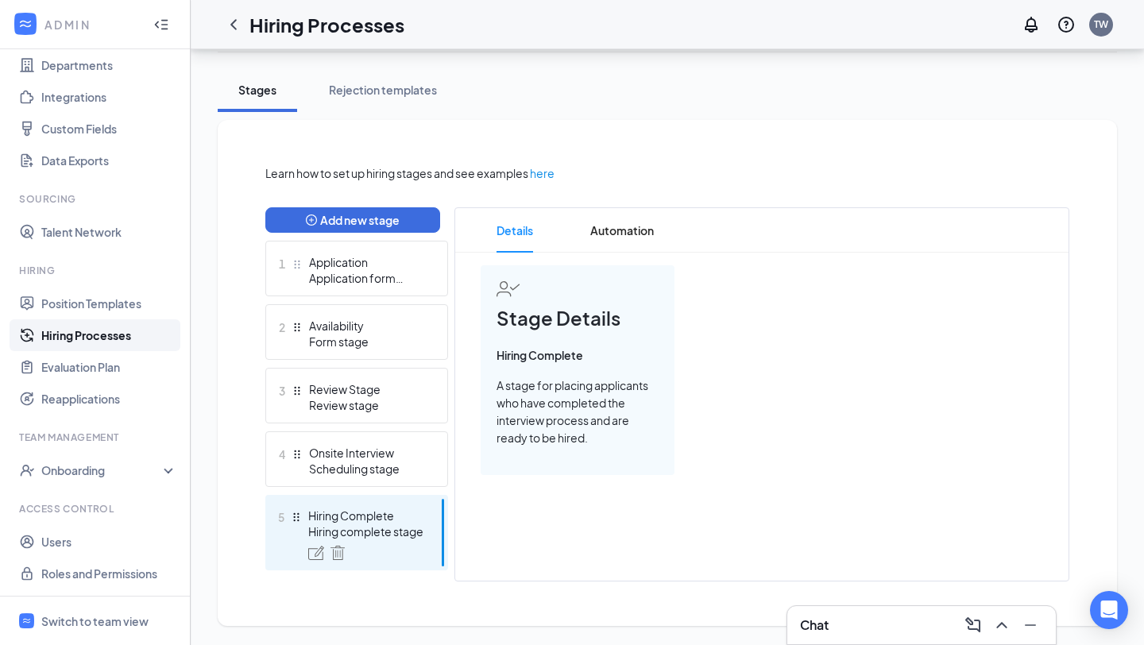
scroll to position [373, 0]
click at [395, 436] on div "4 Onsite Interview Scheduling stage" at bounding box center [356, 459] width 183 height 56
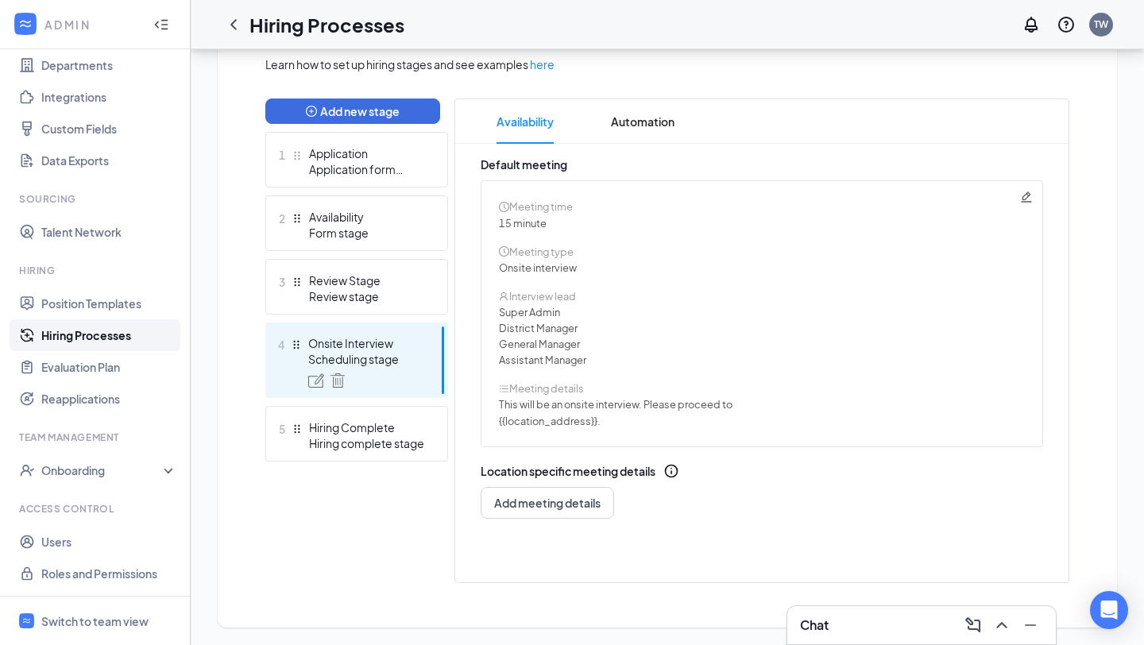
click at [1028, 195] on icon "Pencil" at bounding box center [1026, 196] width 10 height 10
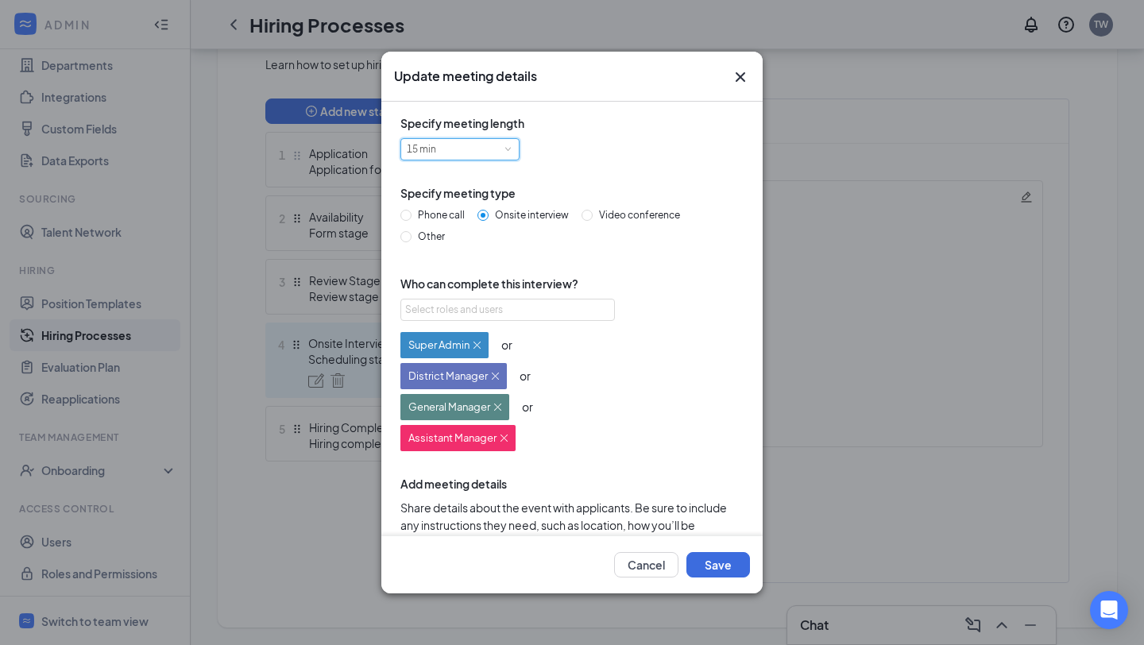
click at [487, 147] on div "15 min" at bounding box center [460, 149] width 106 height 21
click at [456, 199] on li "30 min" at bounding box center [459, 203] width 119 height 26
click at [711, 571] on button "Save" at bounding box center [718, 564] width 64 height 25
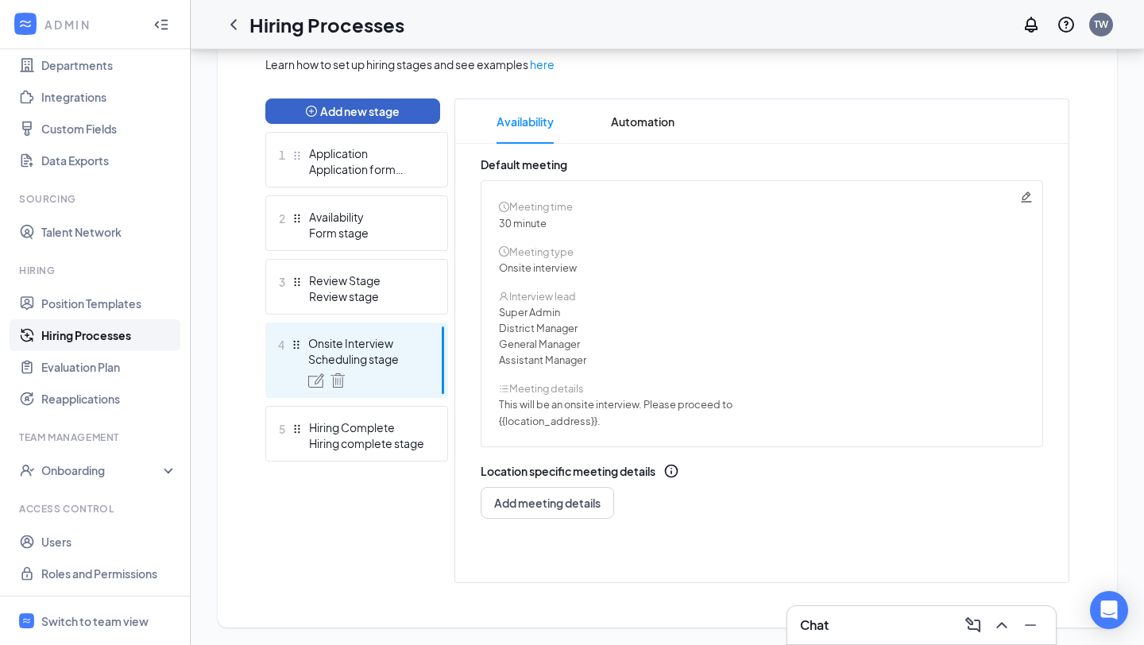
click at [346, 114] on button "Add new stage" at bounding box center [352, 111] width 175 height 25
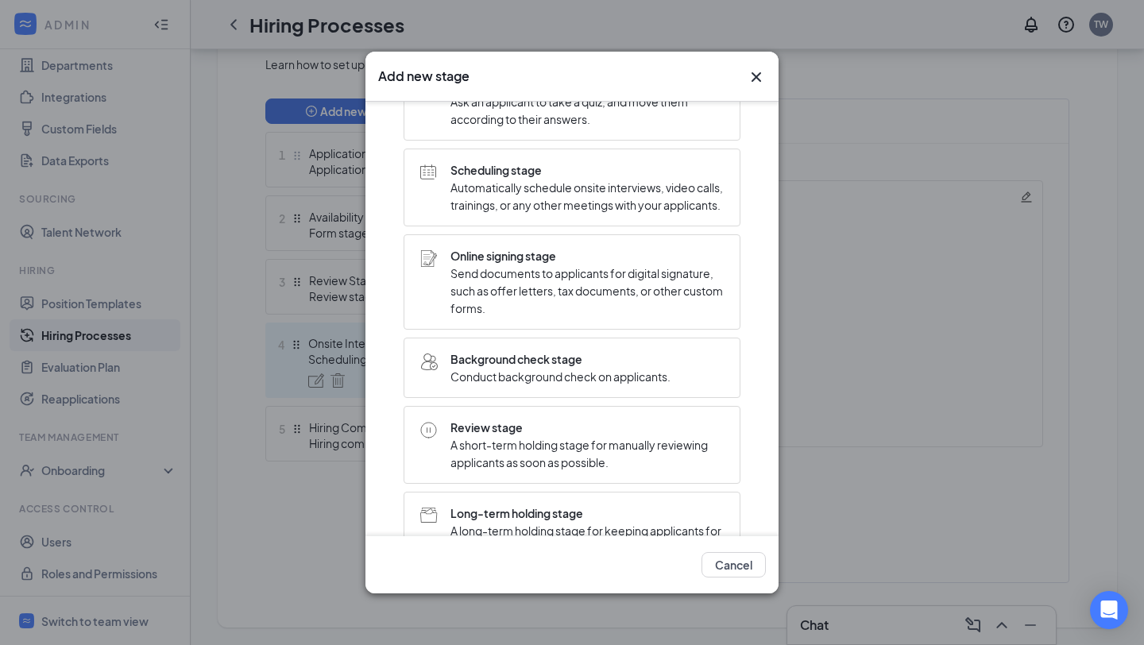
scroll to position [186, 0]
click at [524, 265] on span "Online signing stage" at bounding box center [586, 256] width 273 height 17
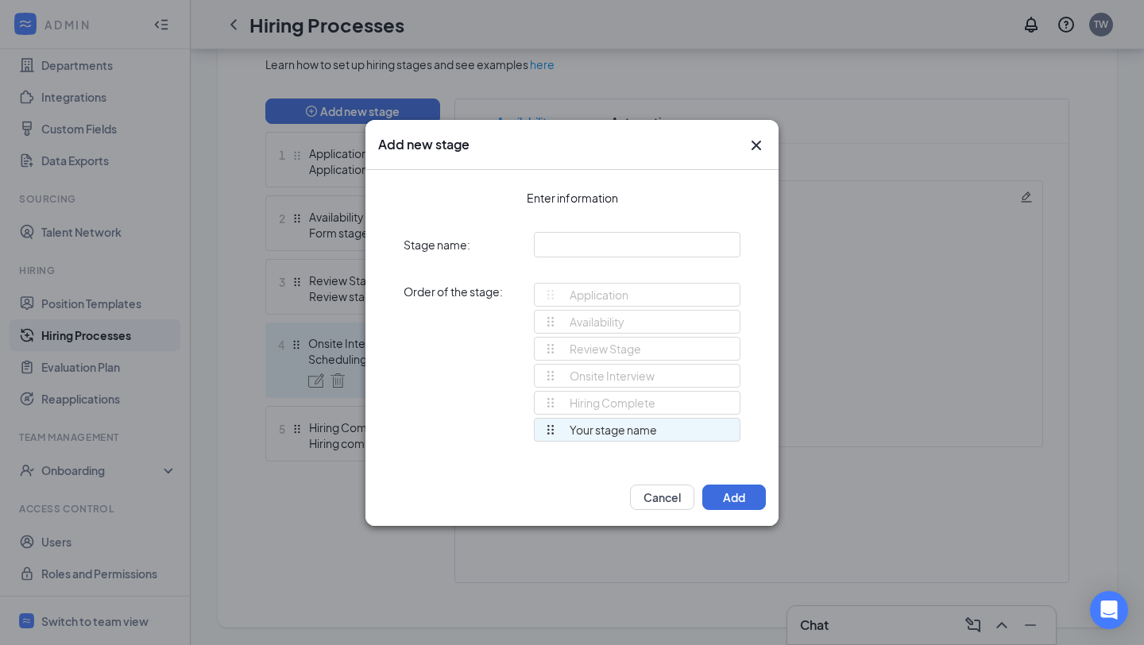
scroll to position [0, 0]
click at [554, 241] on input "text" at bounding box center [637, 244] width 207 height 25
type input "Onboarding"
drag, startPoint x: 552, startPoint y: 427, endPoint x: 550, endPoint y: 393, distance: 33.5
click at [550, 393] on div "Application Availability Review Stage Onsite Interview Hiring Complete Onboardi…" at bounding box center [637, 369] width 207 height 173
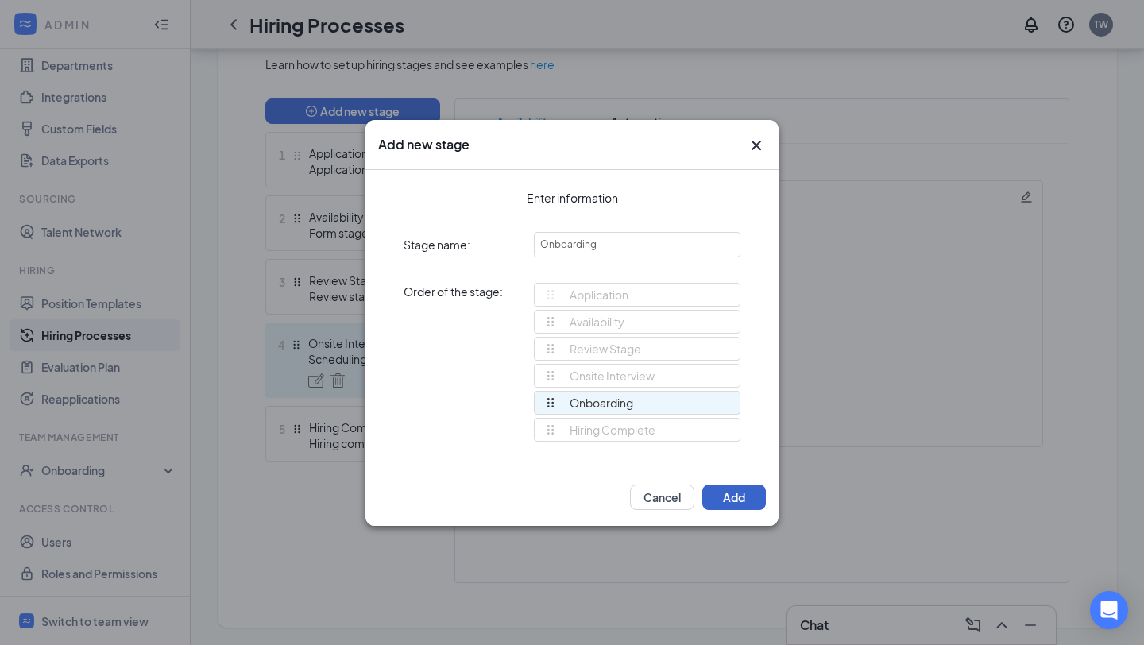
click at [734, 492] on button "Add" at bounding box center [734, 497] width 64 height 25
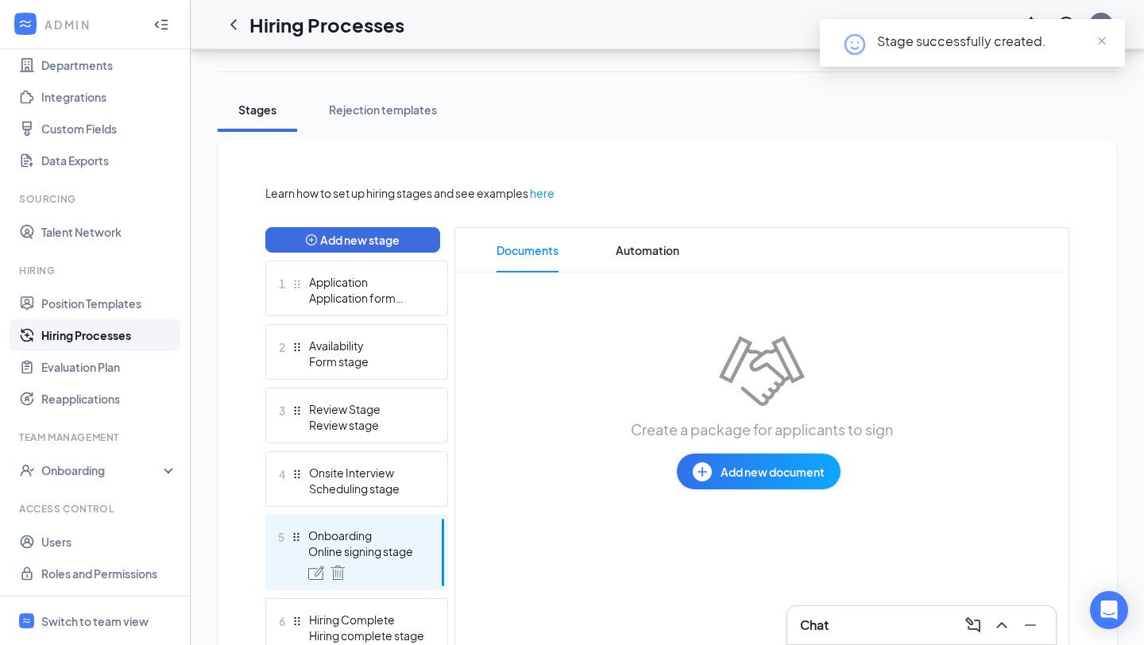
scroll to position [328, 0]
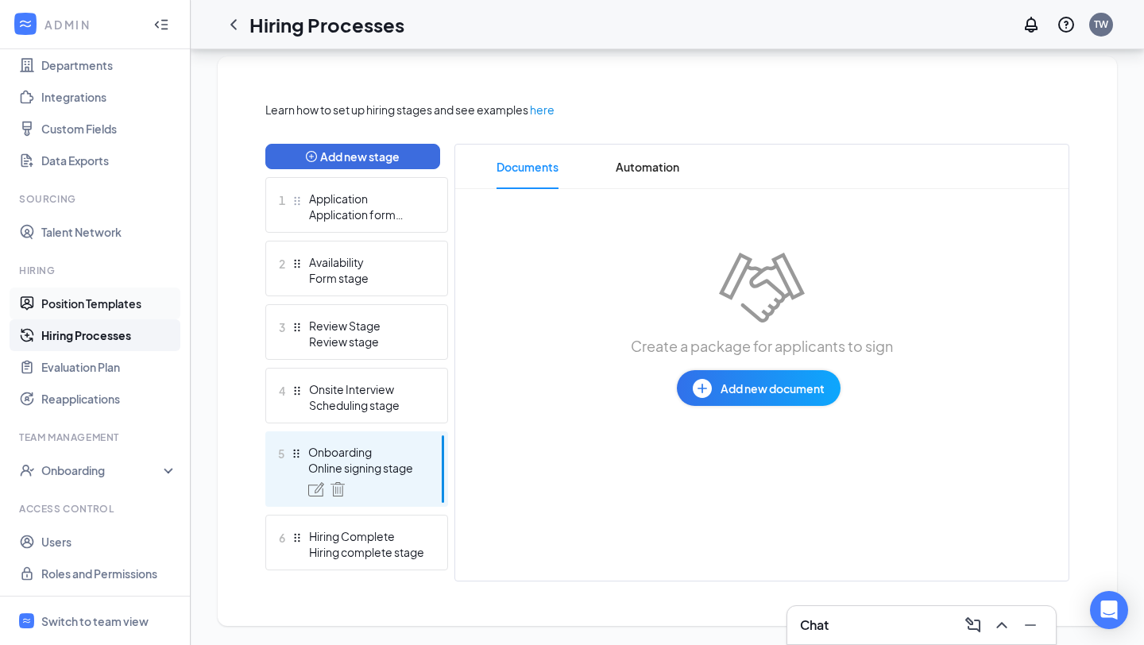
click at [117, 301] on link "Position Templates" at bounding box center [109, 304] width 136 height 32
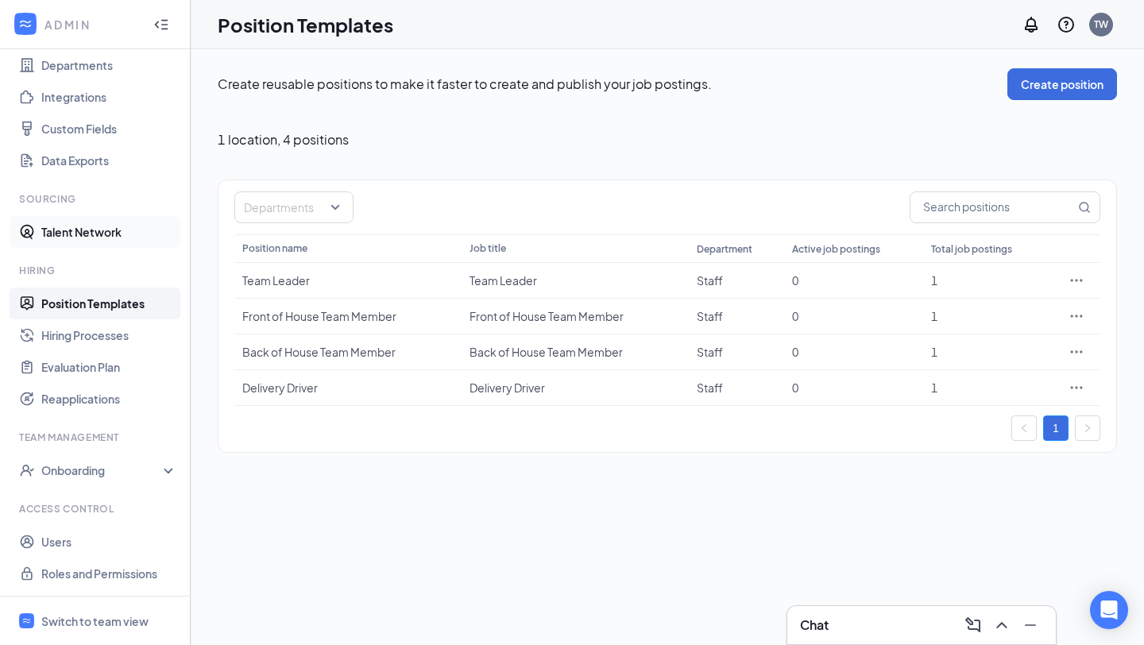
click at [114, 222] on link "Talent Network" at bounding box center [109, 232] width 136 height 32
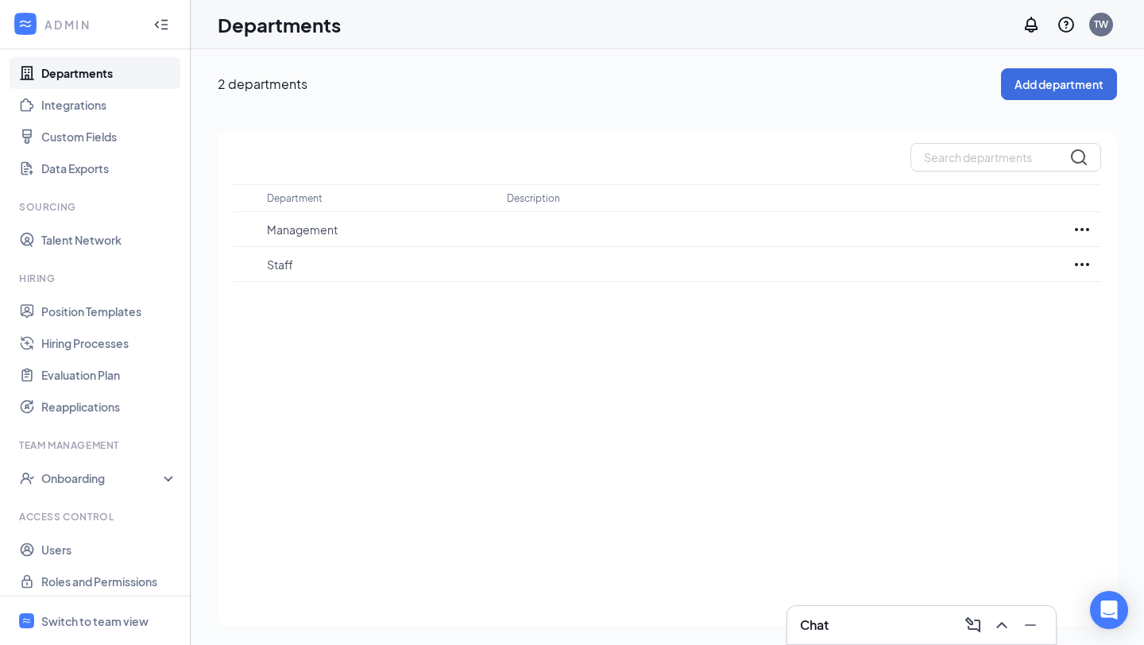
scroll to position [151, 0]
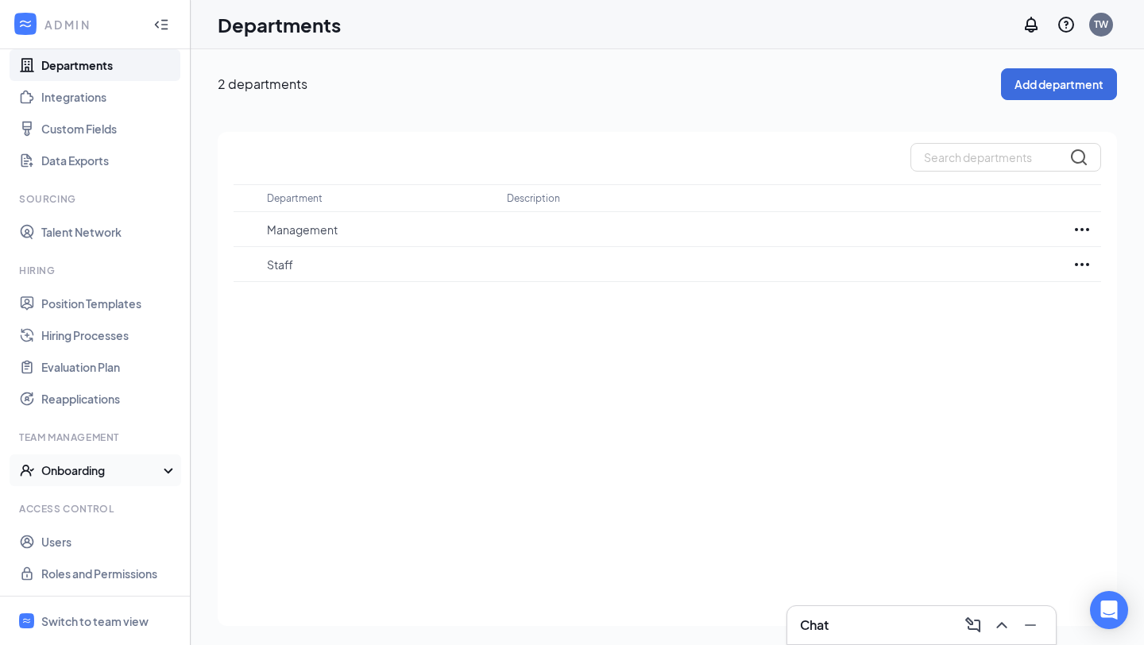
click at [87, 466] on div "Onboarding" at bounding box center [102, 470] width 122 height 16
click at [102, 499] on link "Onboarding Processes" at bounding box center [109, 502] width 136 height 32
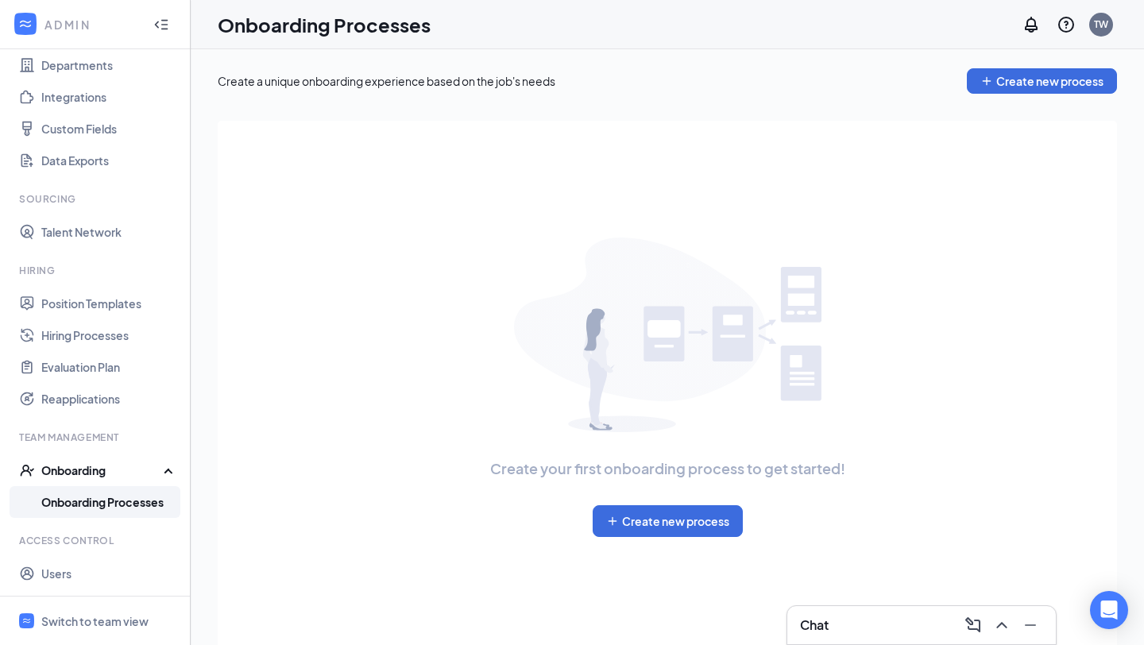
scroll to position [183, 0]
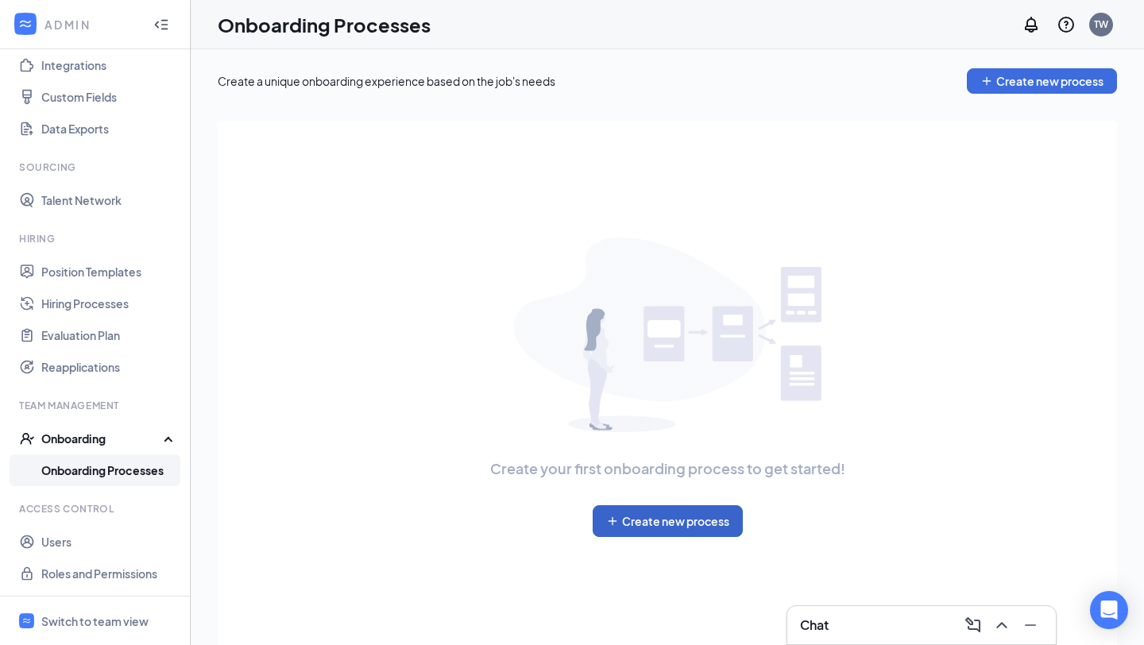
click at [635, 513] on button "Create new process" at bounding box center [668, 521] width 150 height 32
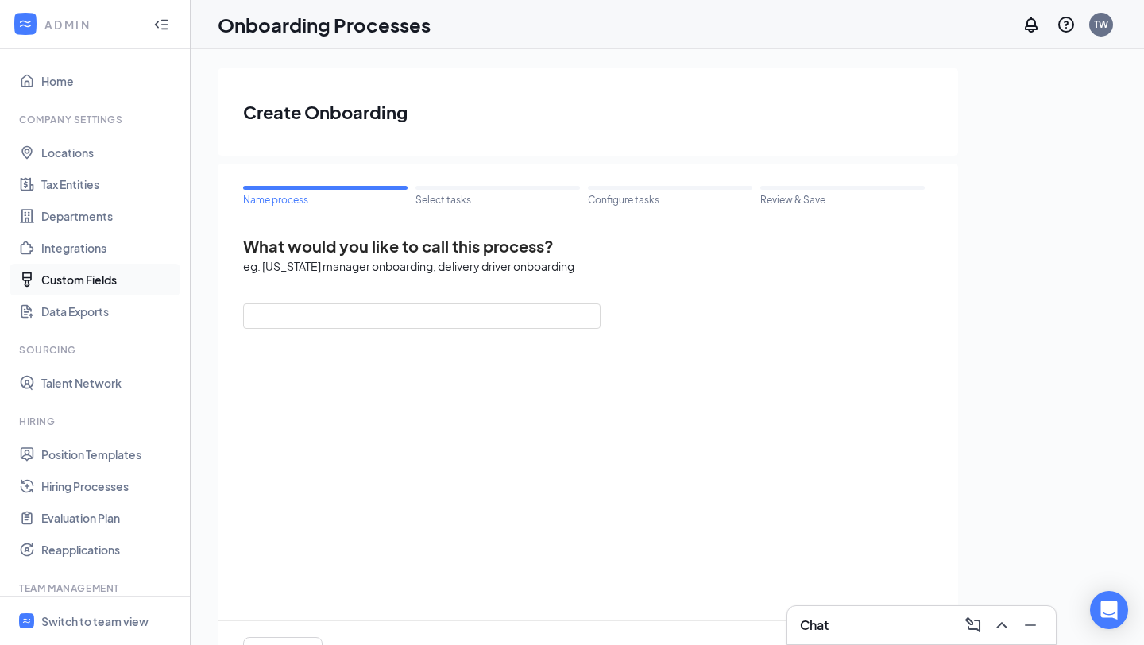
click at [87, 281] on link "Custom Fields" at bounding box center [109, 280] width 136 height 32
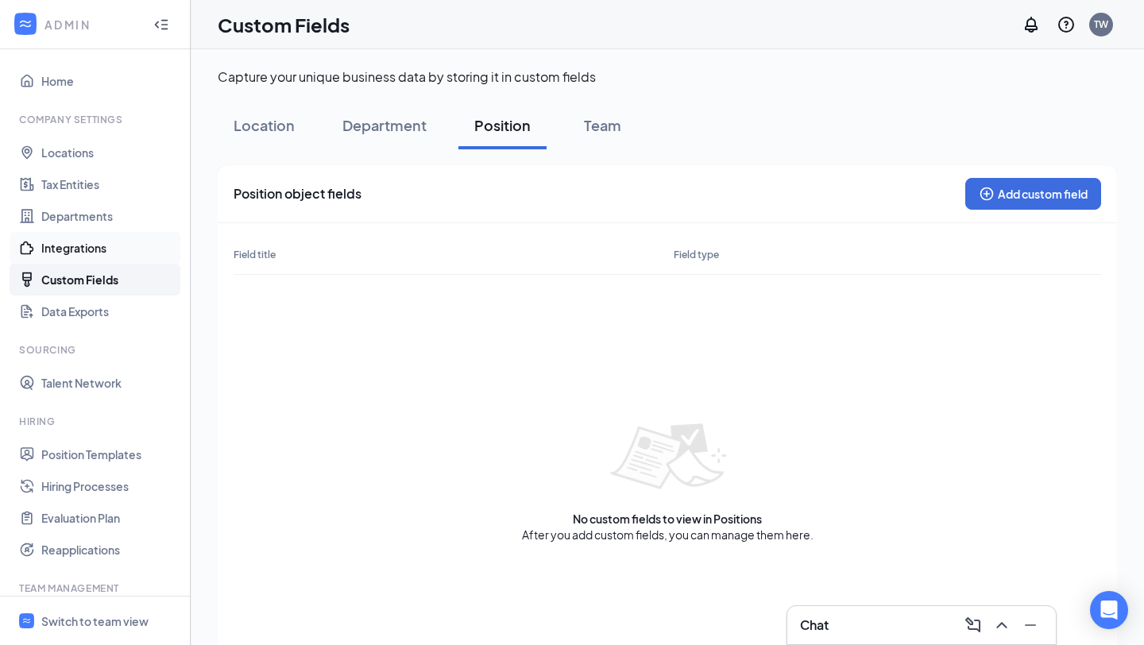
click at [84, 254] on link "Integrations" at bounding box center [109, 248] width 136 height 32
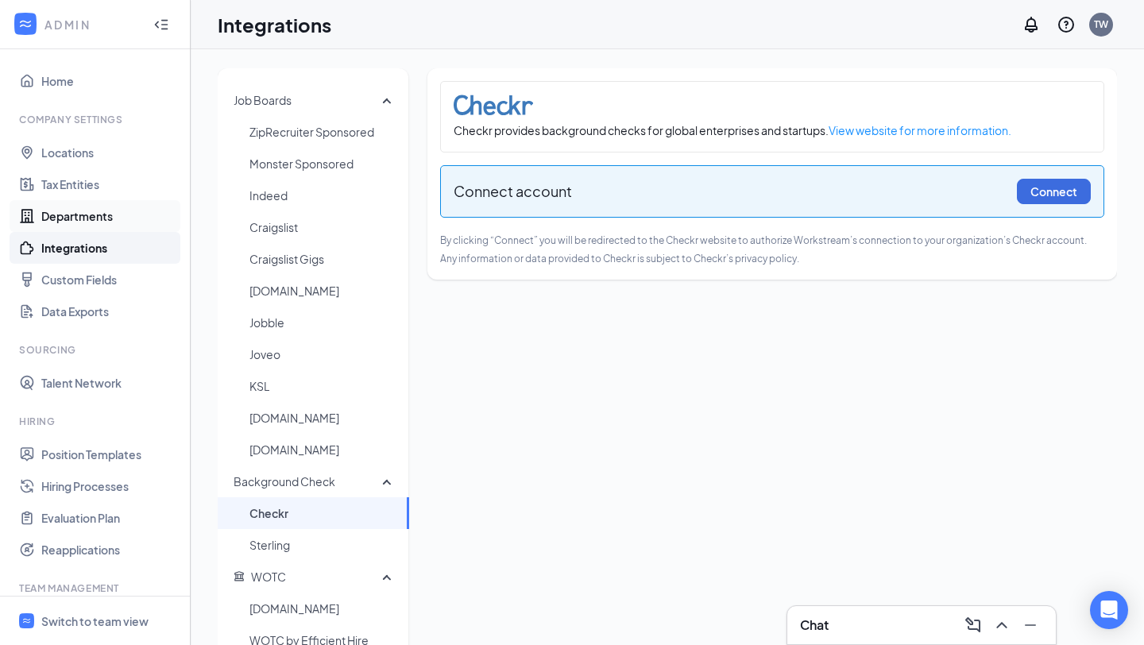
click at [81, 218] on link "Departments" at bounding box center [109, 216] width 136 height 32
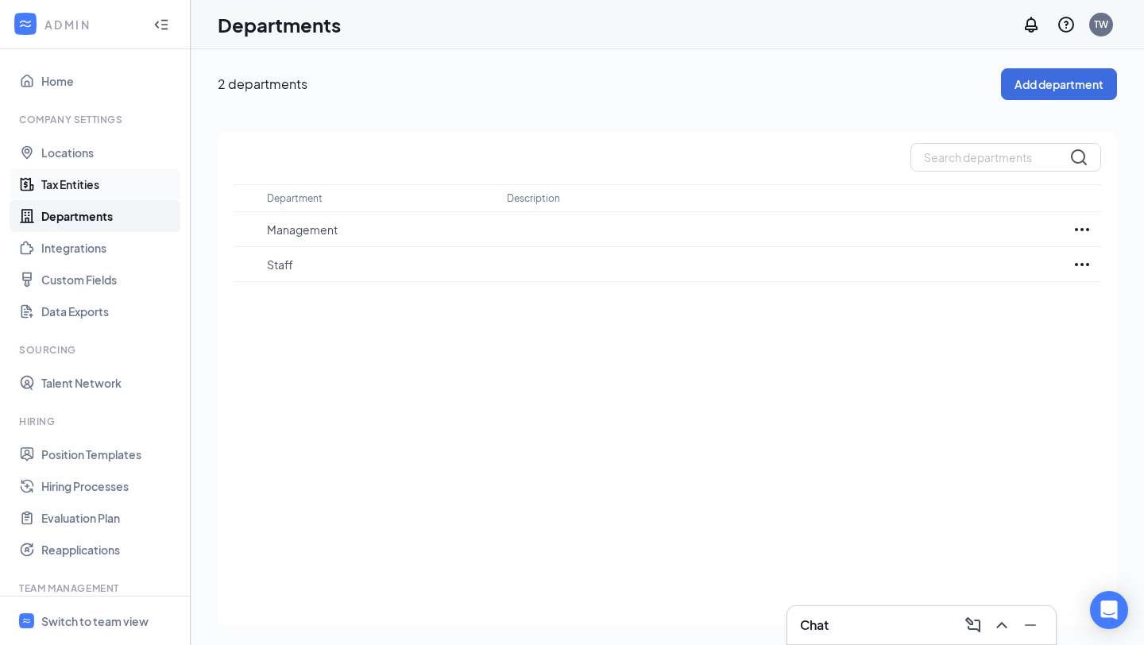
click at [79, 187] on link "Tax Entities" at bounding box center [109, 184] width 136 height 32
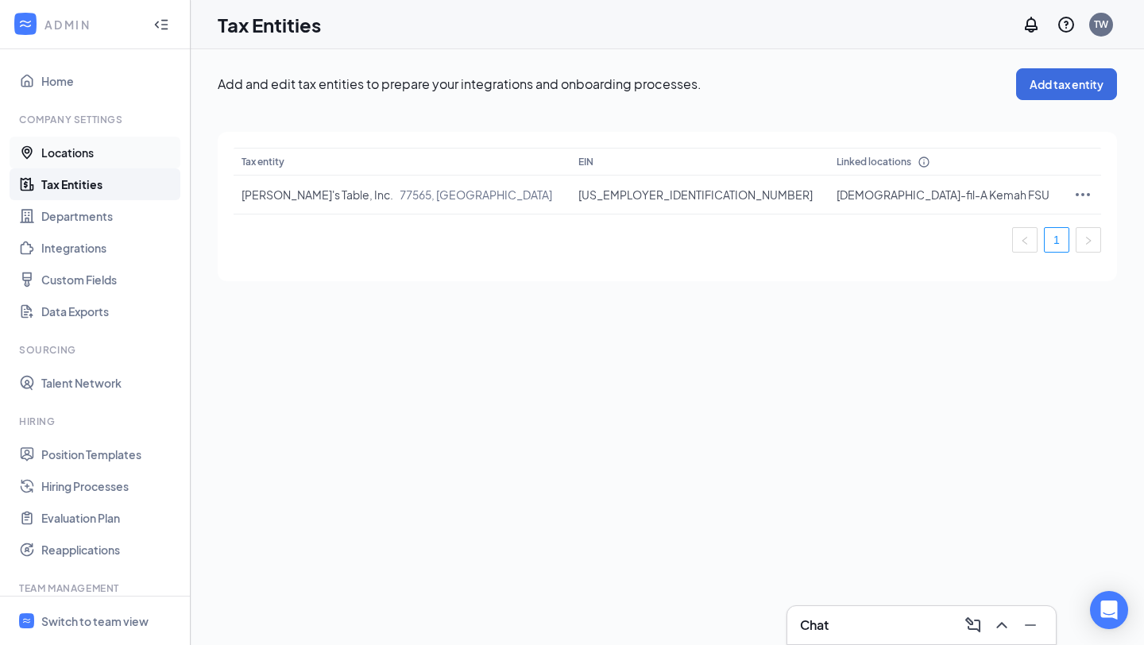
click at [75, 152] on link "Locations" at bounding box center [109, 153] width 136 height 32
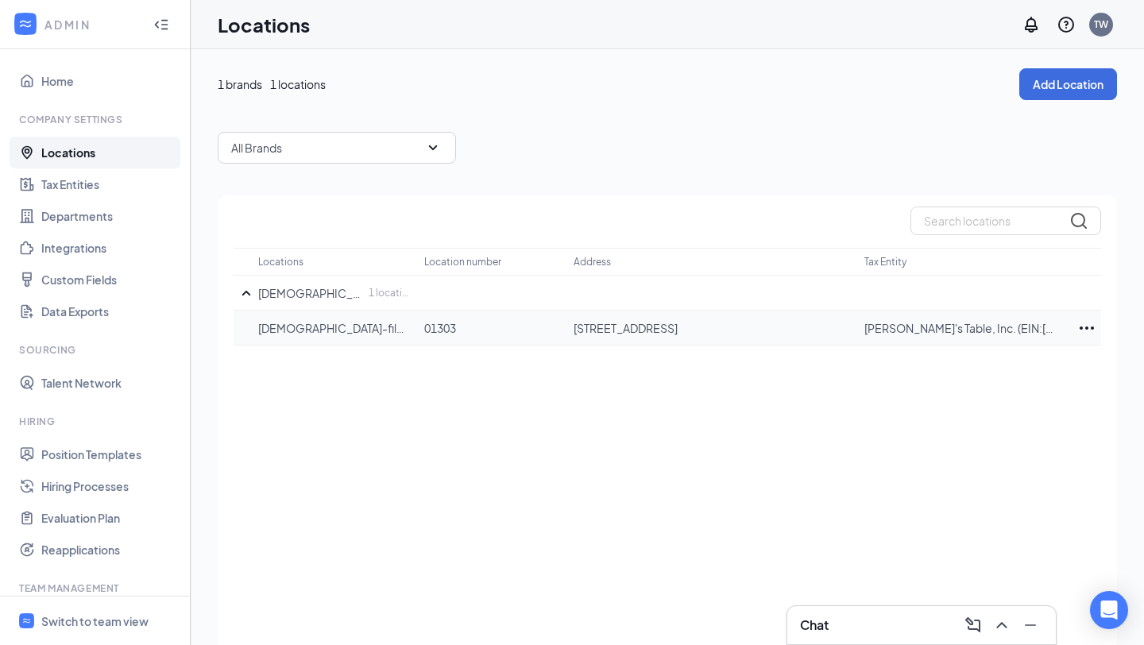
click at [304, 333] on p "[DEMOGRAPHIC_DATA]-fil-A Kemah FSU" at bounding box center [333, 328] width 150 height 16
click at [52, 78] on link "Home" at bounding box center [109, 81] width 136 height 32
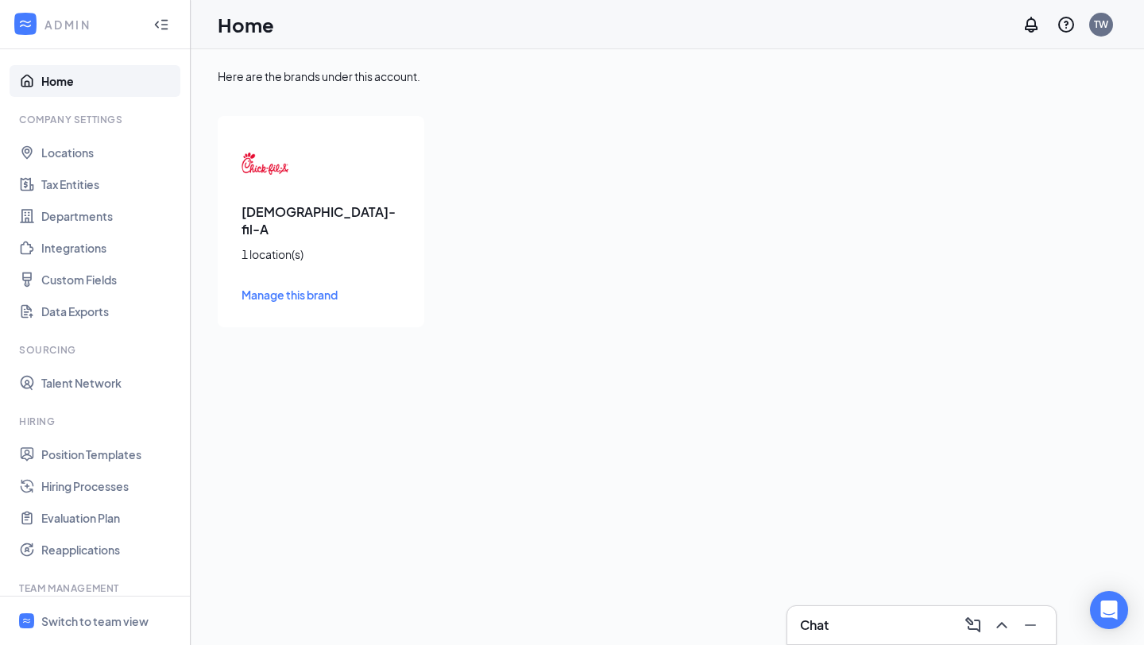
click at [321, 288] on span "Manage this brand" at bounding box center [289, 295] width 96 height 14
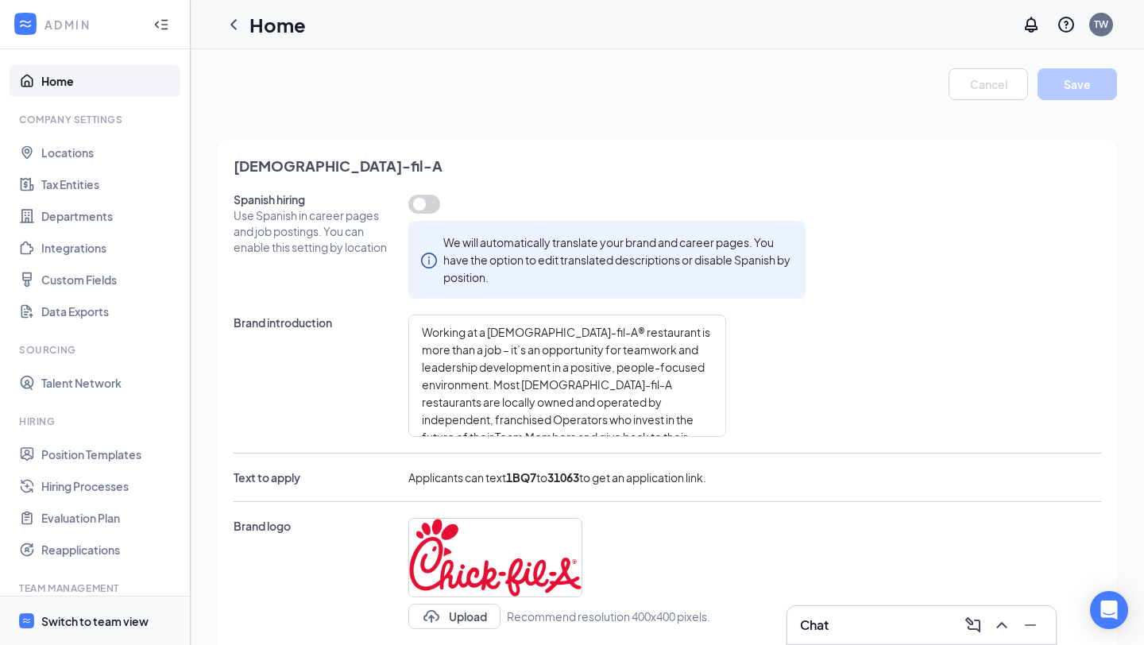
click at [109, 626] on div "Switch to team view" at bounding box center [94, 621] width 107 height 16
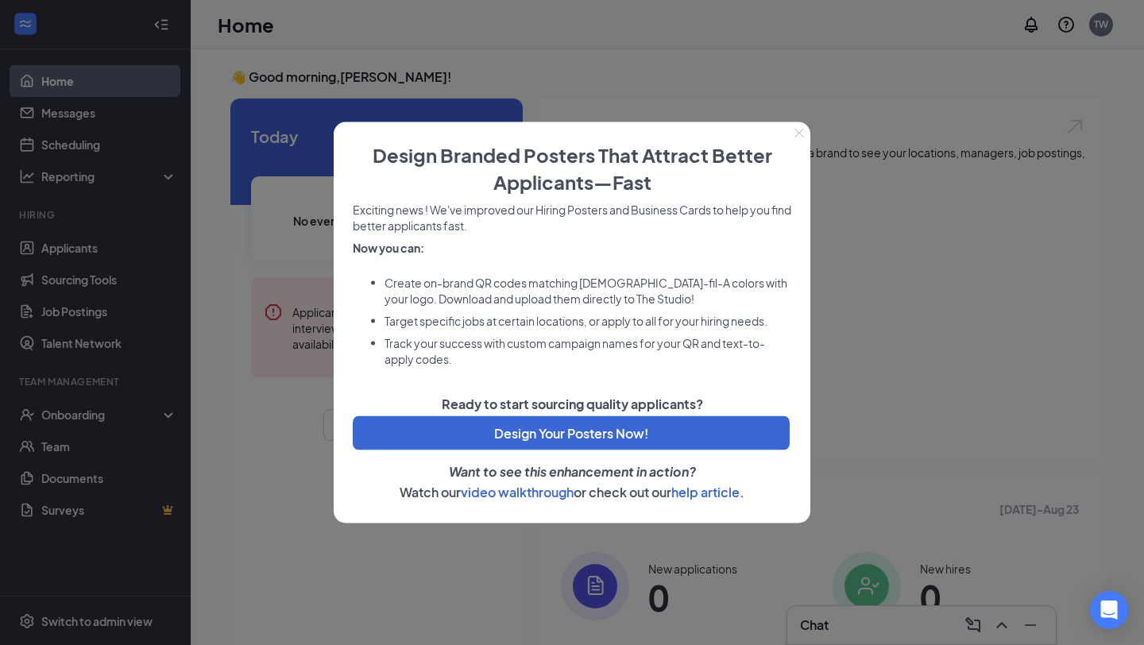
click at [796, 133] on icon "Close" at bounding box center [799, 134] width 10 height 10
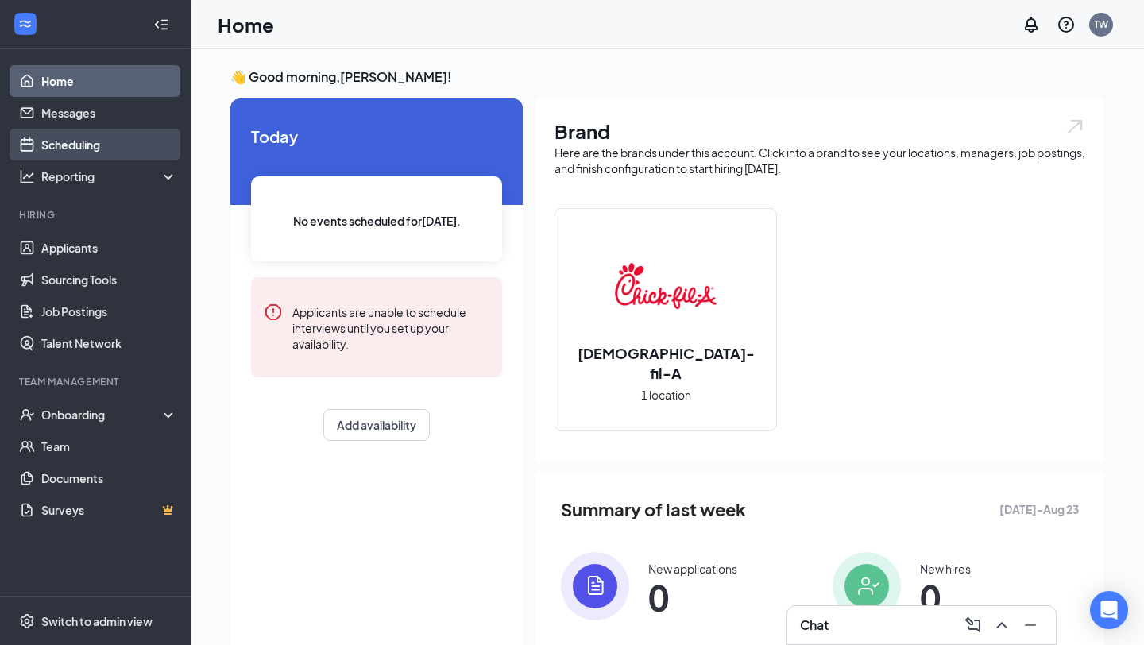
click at [95, 135] on link "Scheduling" at bounding box center [109, 145] width 136 height 32
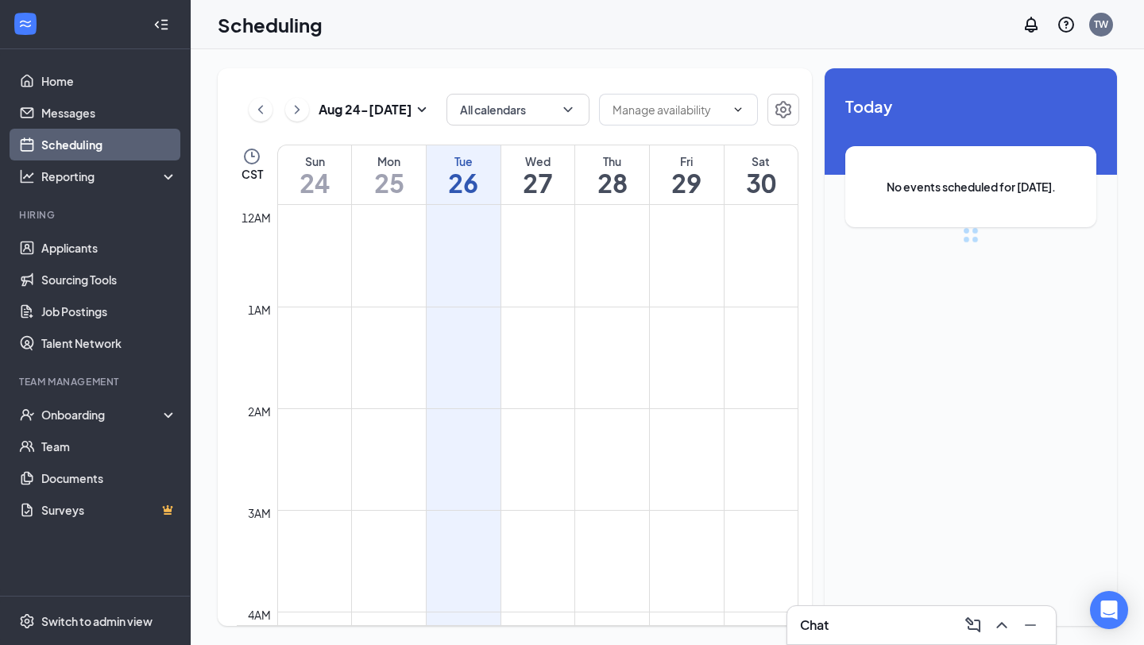
scroll to position [781, 0]
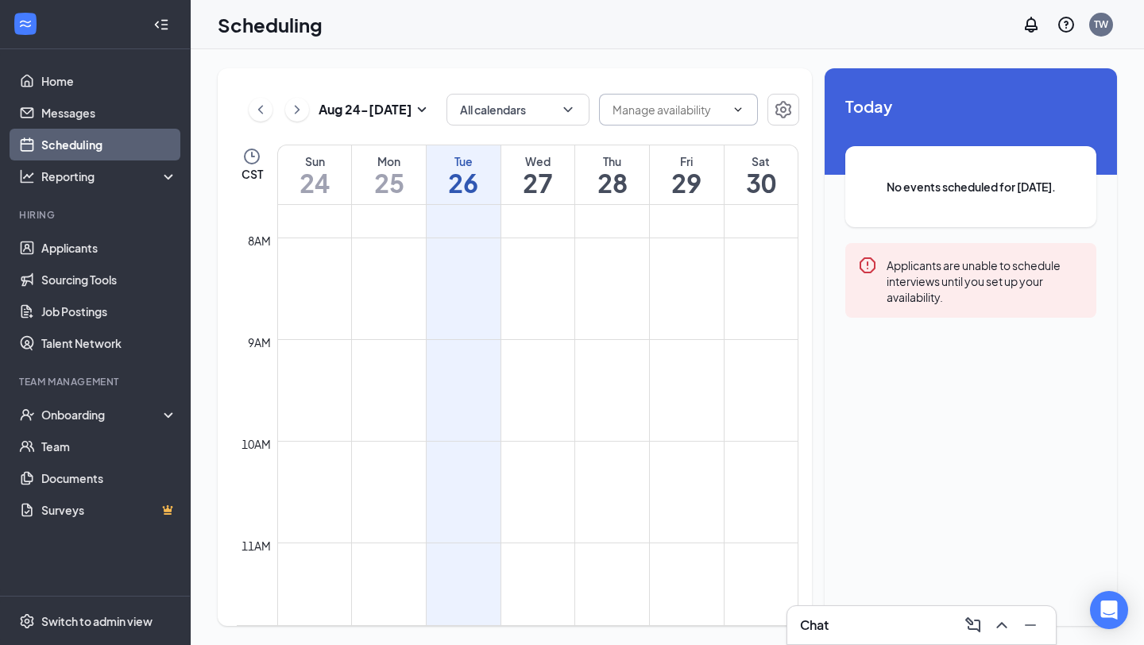
click at [693, 112] on input "text" at bounding box center [668, 109] width 113 height 17
click at [782, 103] on icon "Settings" at bounding box center [783, 109] width 19 height 19
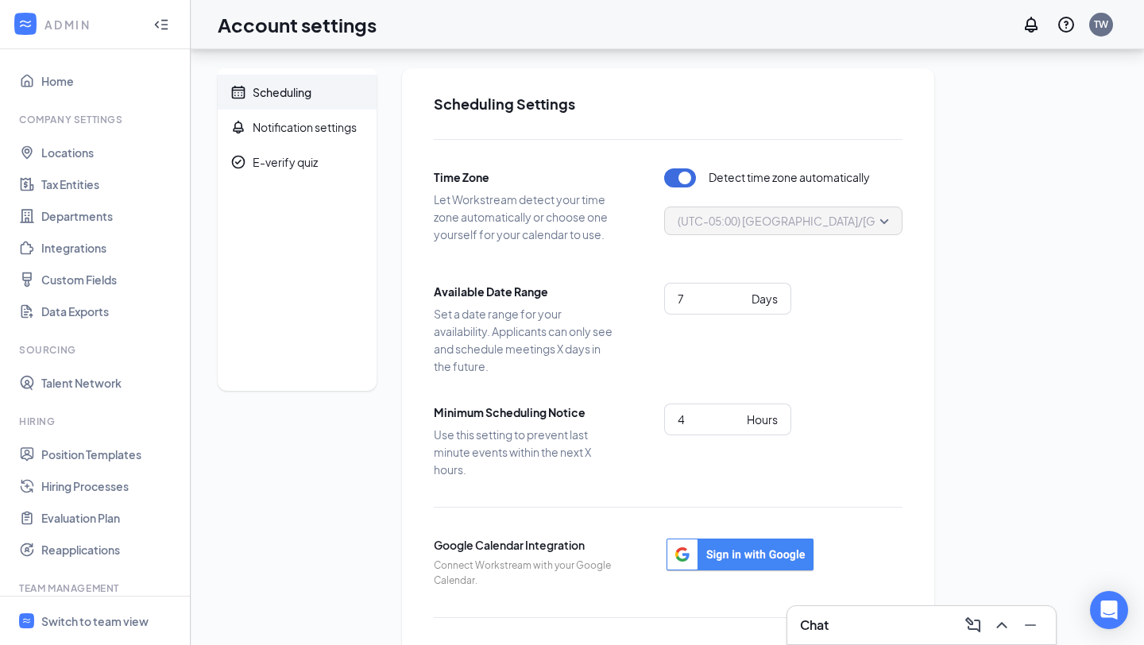
scroll to position [115, 0]
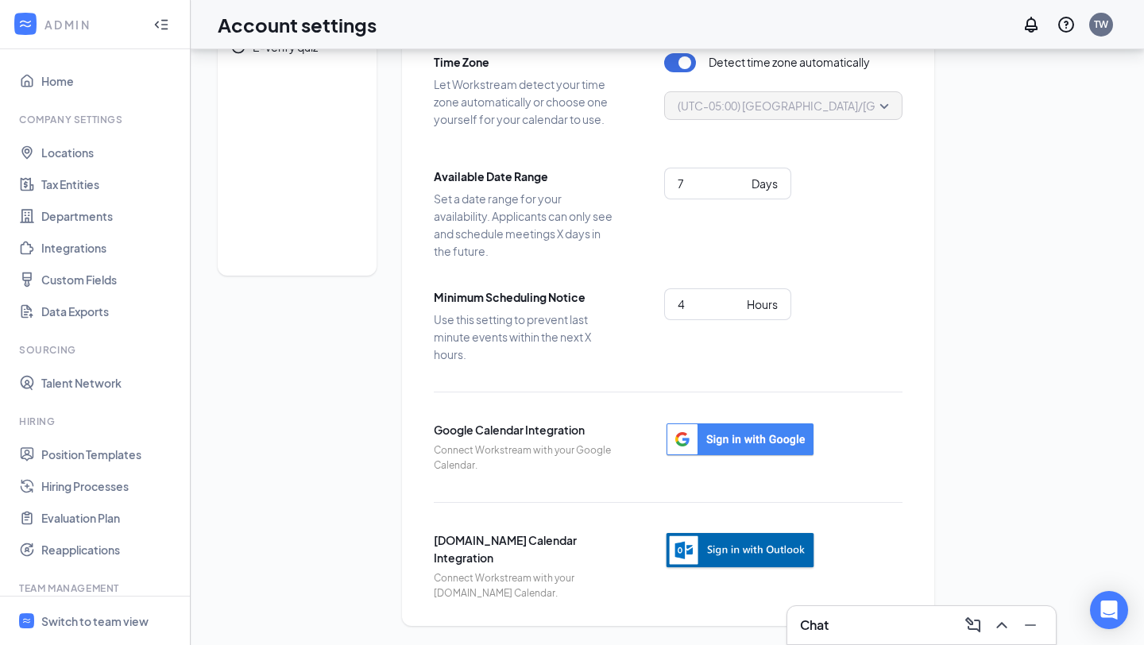
click at [744, 556] on img "button" at bounding box center [740, 550] width 152 height 39
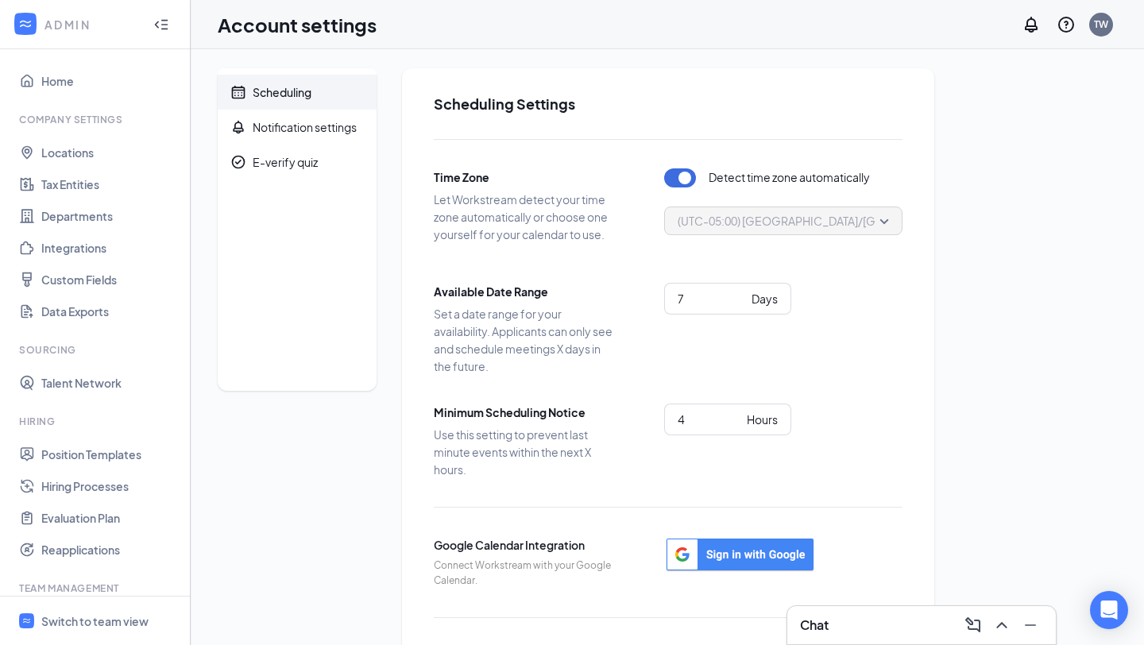
click at [291, 78] on span "Scheduling" at bounding box center [308, 92] width 111 height 35
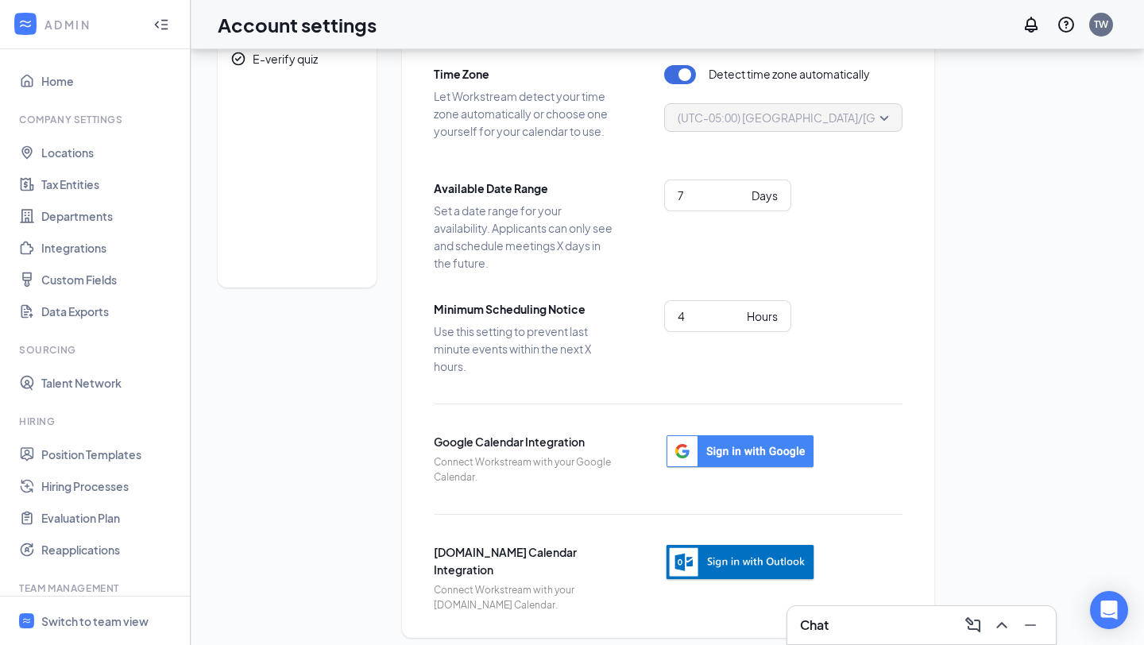
scroll to position [115, 0]
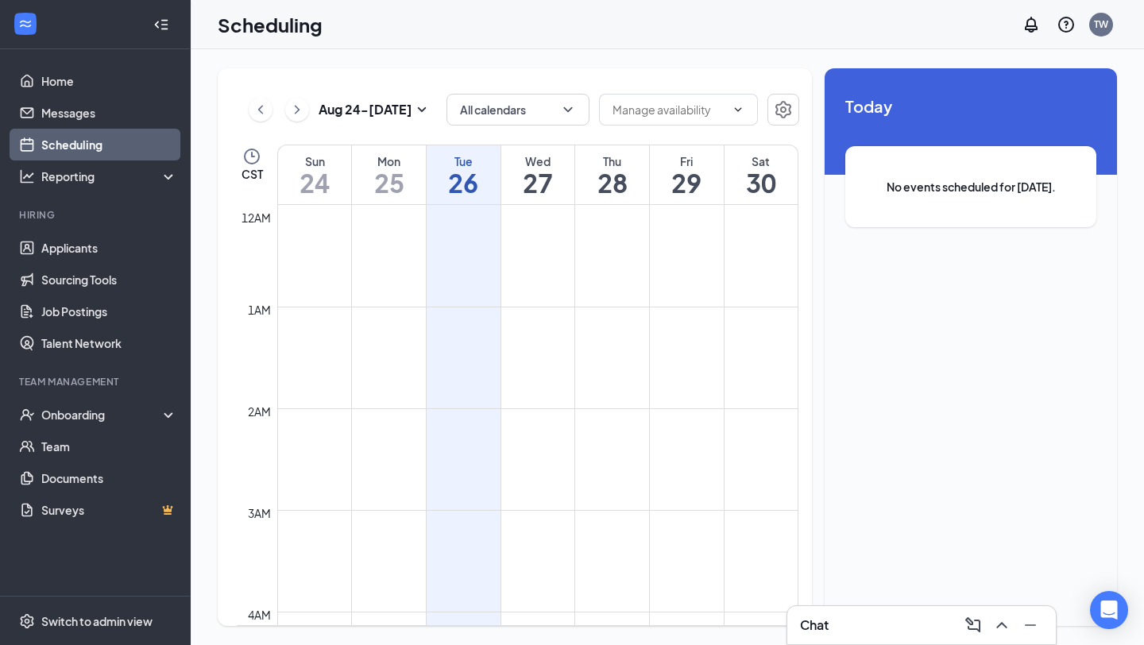
scroll to position [781, 0]
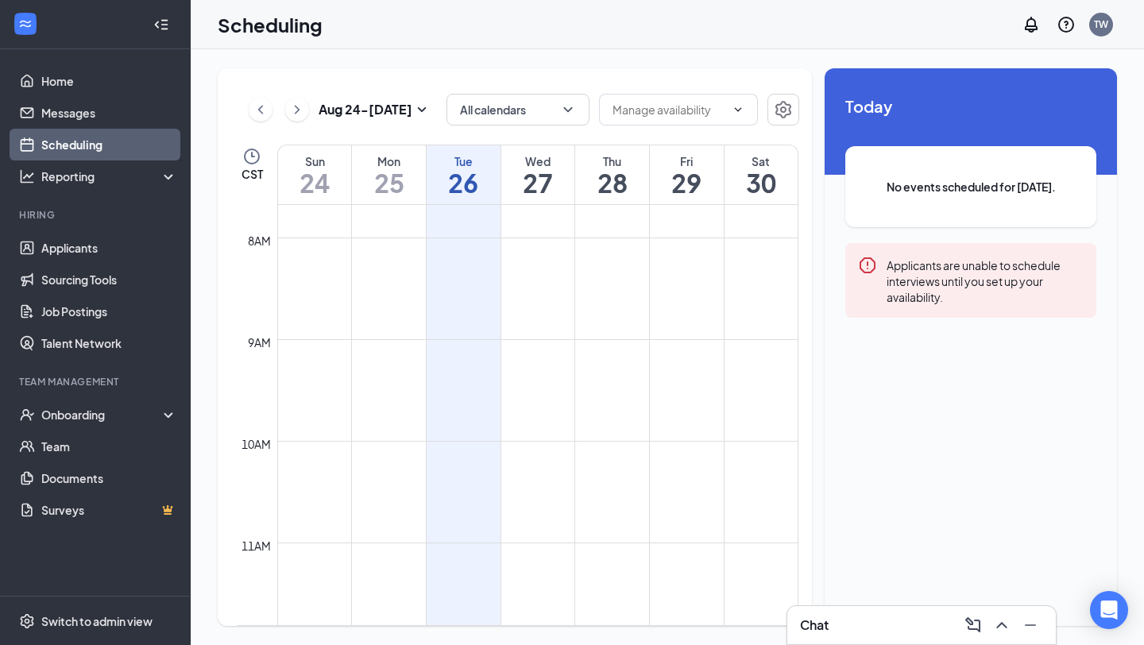
click at [527, 186] on h1 "27" at bounding box center [538, 182] width 74 height 27
click at [304, 112] on icon "ChevronRight" at bounding box center [297, 109] width 16 height 19
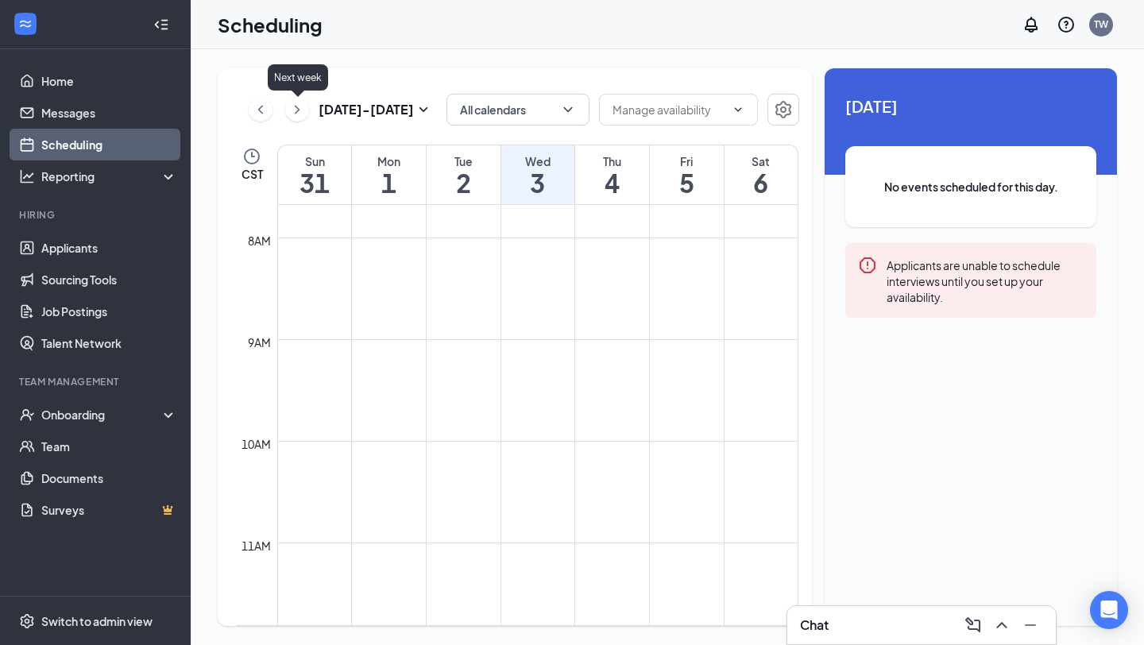
click at [303, 113] on icon "ChevronRight" at bounding box center [297, 109] width 16 height 19
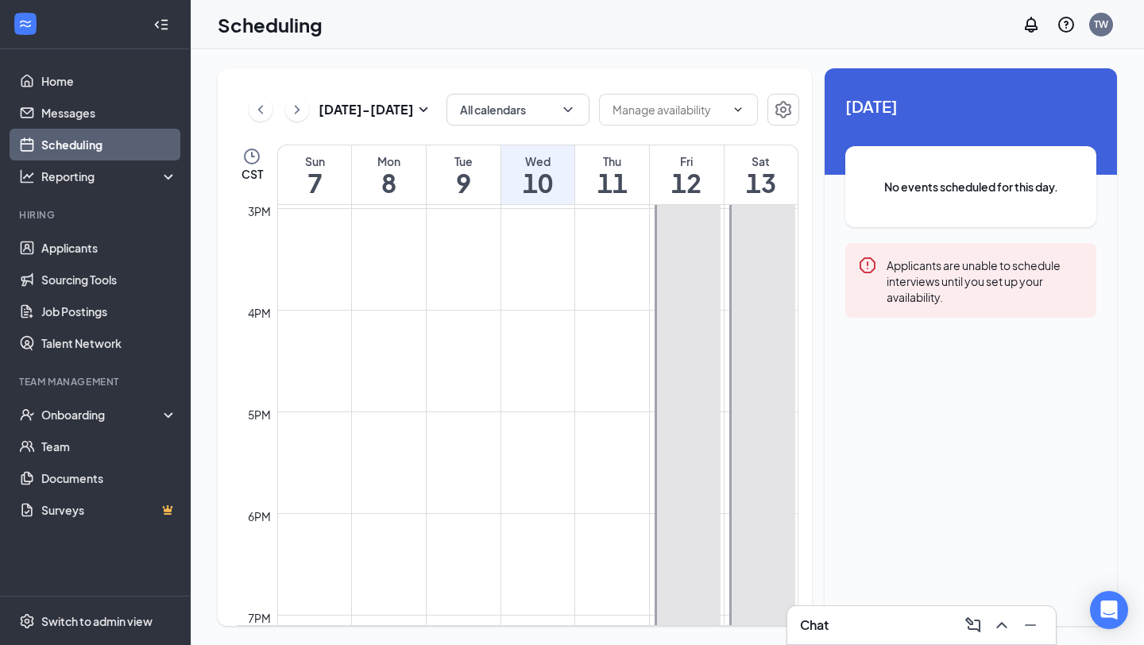
scroll to position [1514, 0]
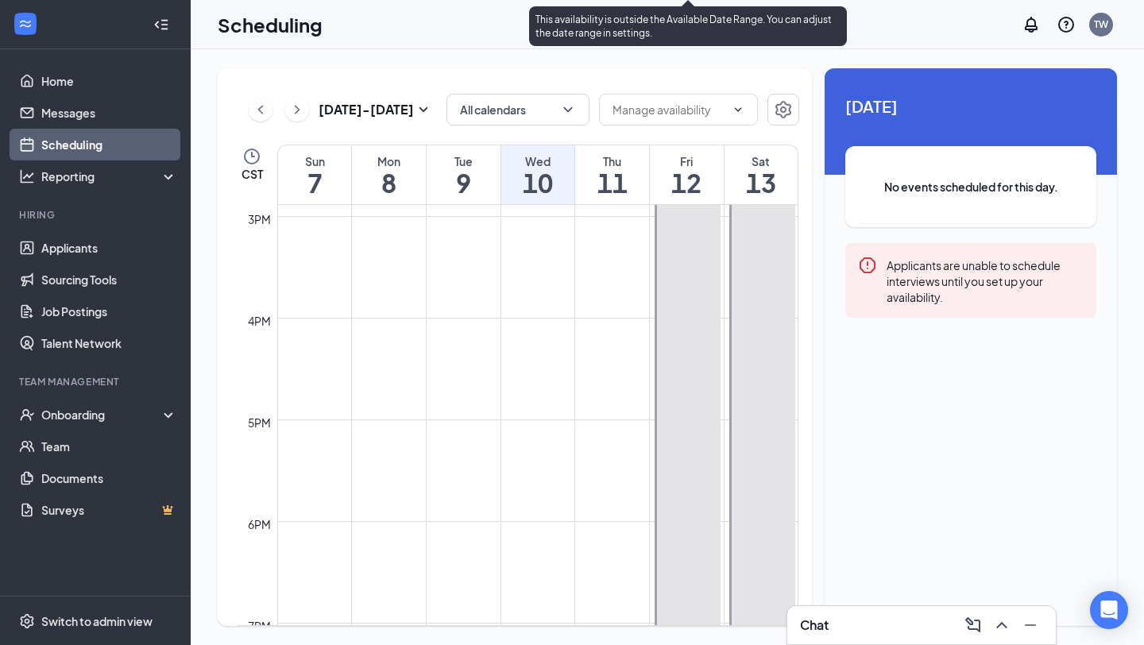
click at [697, 372] on div at bounding box center [688, 166] width 66 height 1118
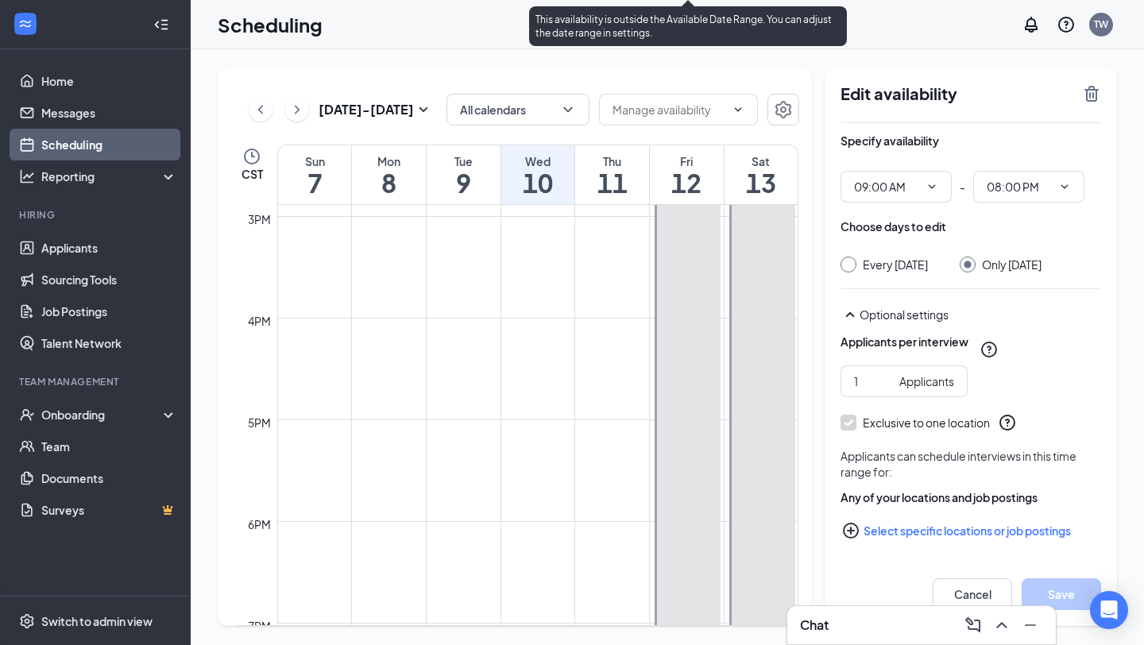
click at [697, 370] on div at bounding box center [688, 166] width 66 height 1118
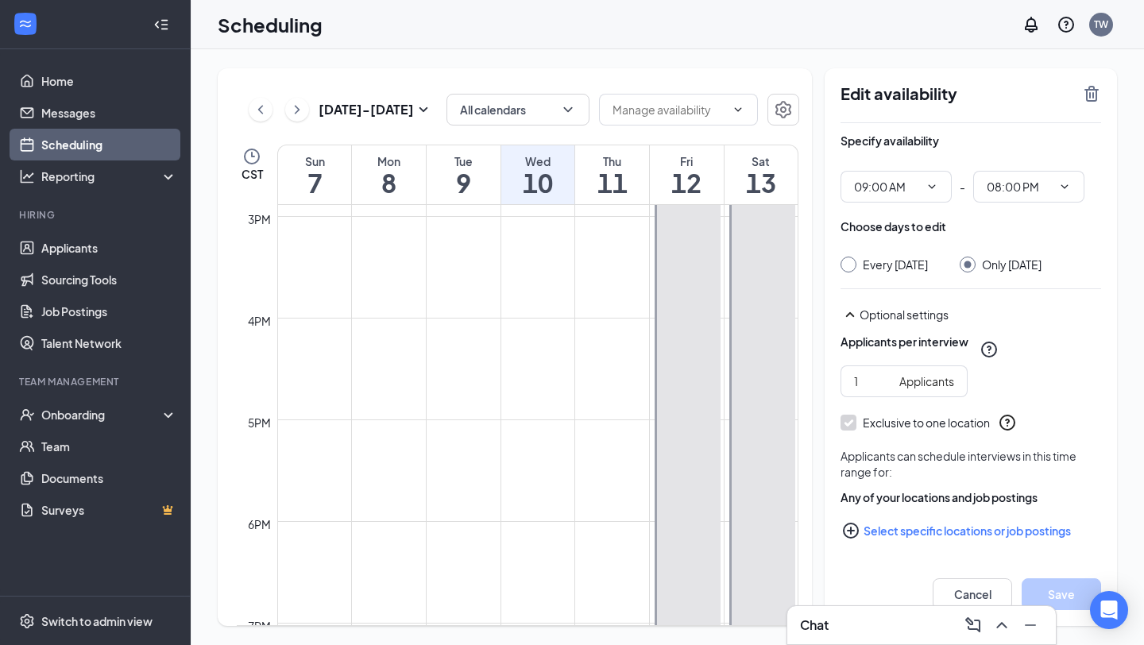
click at [297, 113] on icon "ChevronRight" at bounding box center [297, 109] width 16 height 19
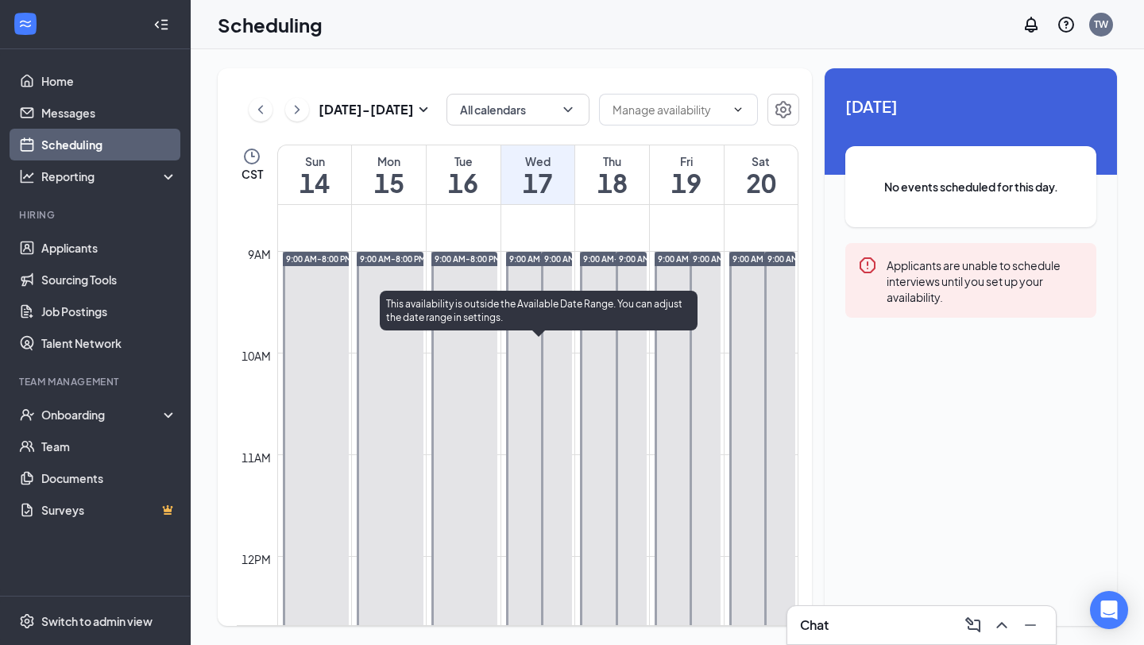
scroll to position [898, 0]
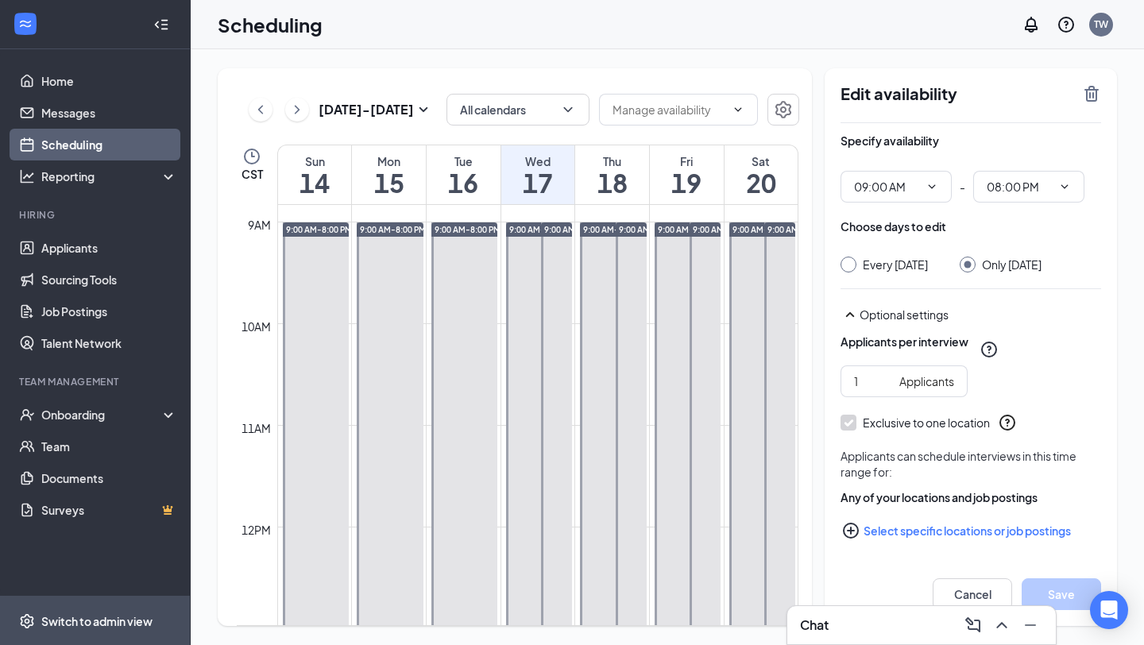
click at [91, 629] on span "Switch to admin view" at bounding box center [109, 621] width 136 height 48
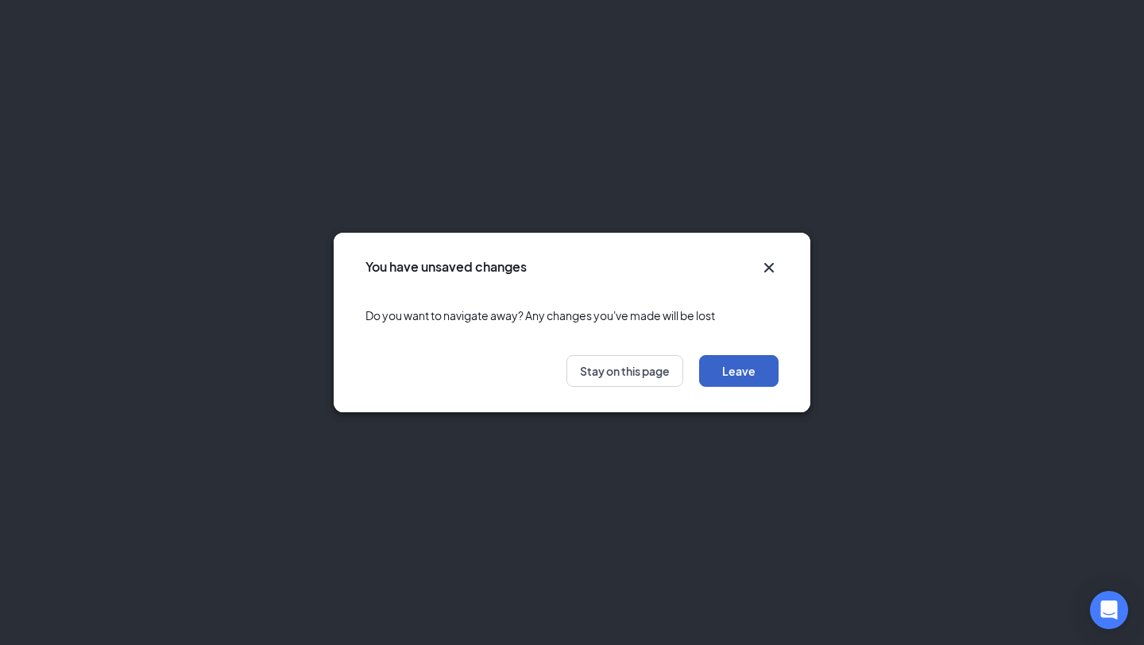
click at [730, 373] on button "Leave" at bounding box center [738, 371] width 79 height 32
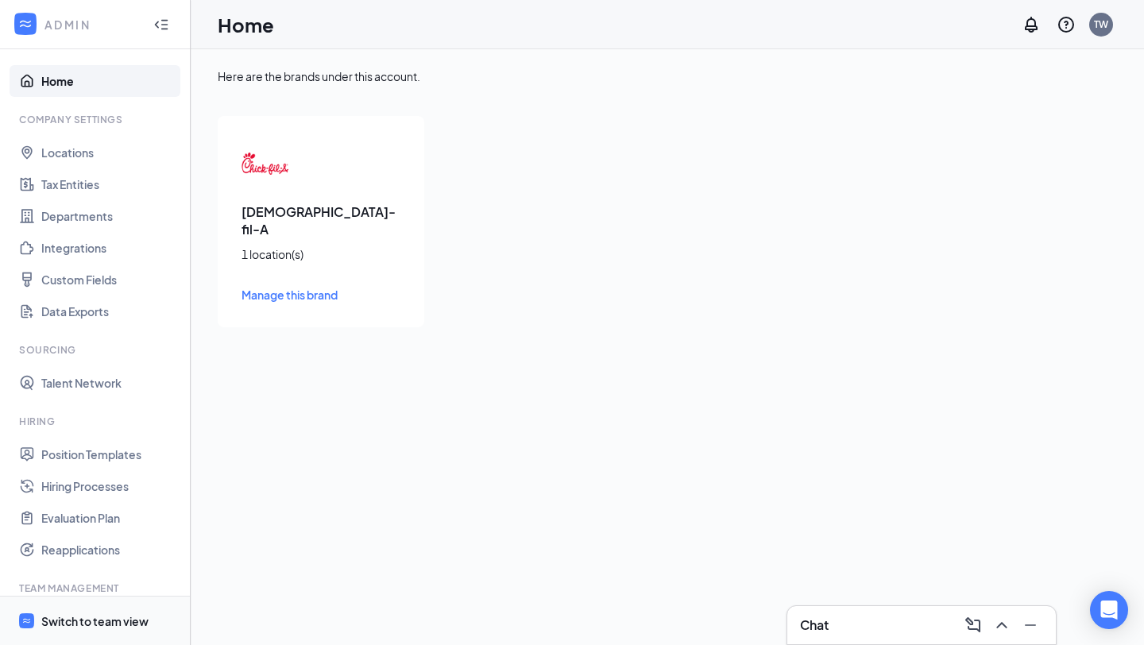
click at [99, 615] on div "Switch to team view" at bounding box center [94, 621] width 107 height 16
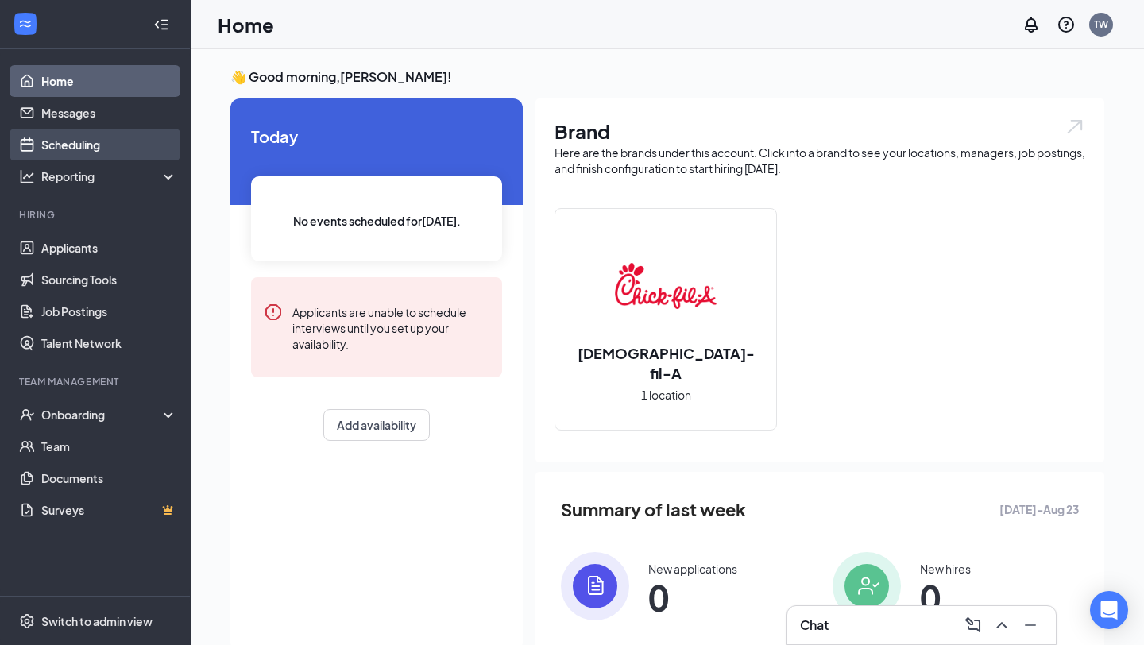
click at [101, 151] on link "Scheduling" at bounding box center [109, 145] width 136 height 32
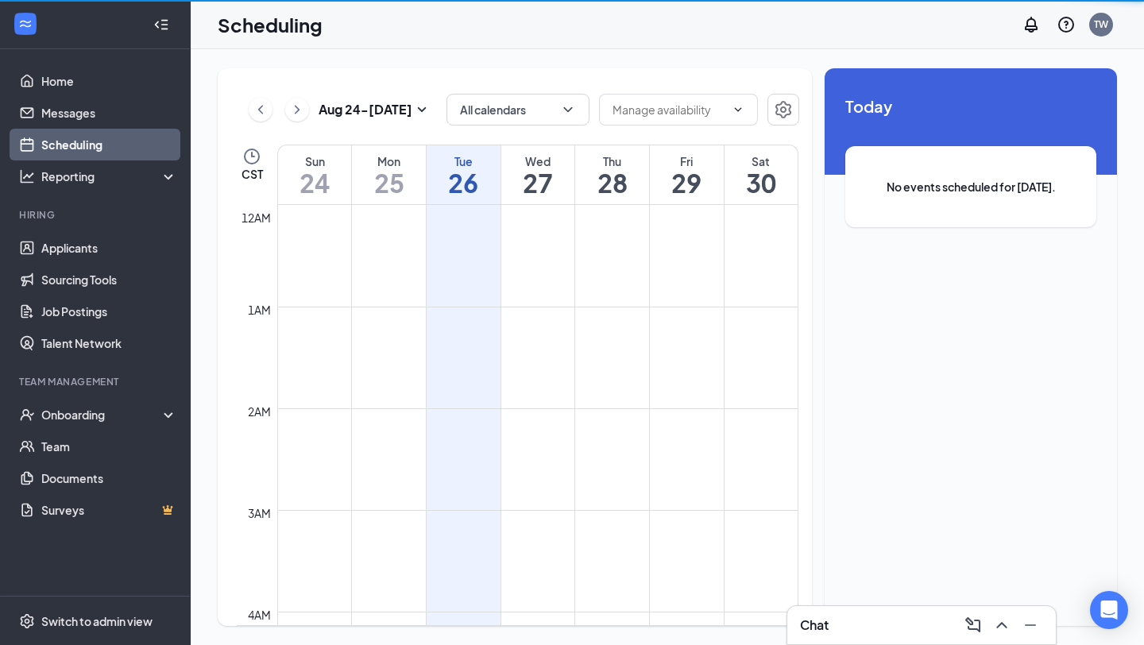
scroll to position [781, 0]
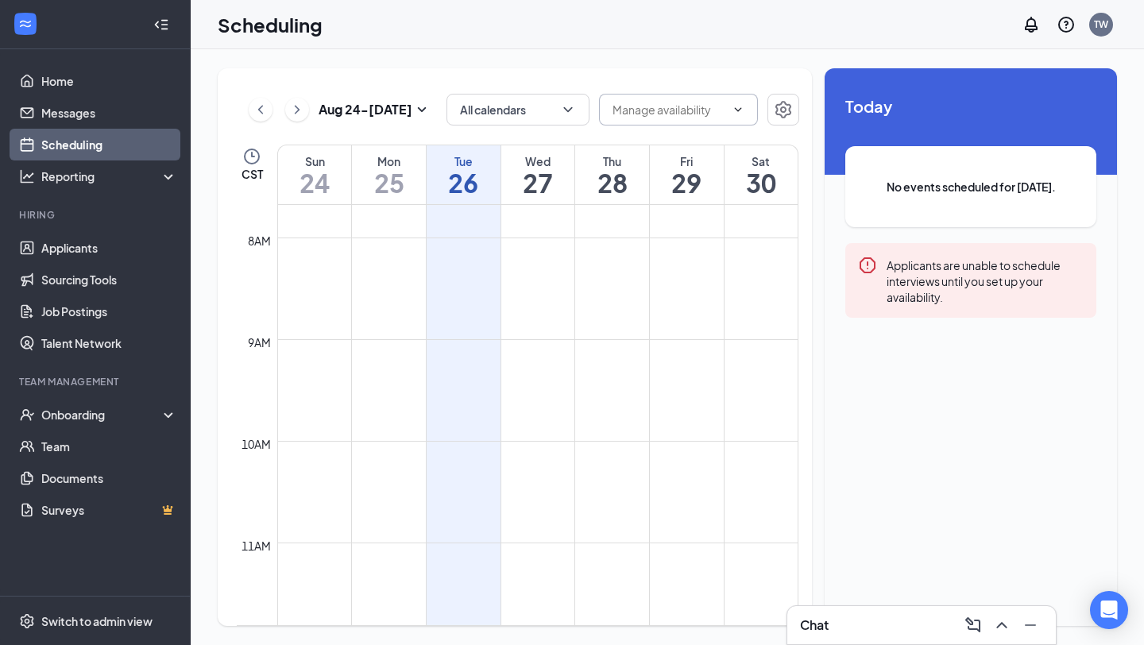
click at [640, 114] on input "text" at bounding box center [668, 109] width 113 height 17
click at [641, 147] on div "Delete all availability" at bounding box center [664, 146] width 104 height 17
type input "Delete all availability"
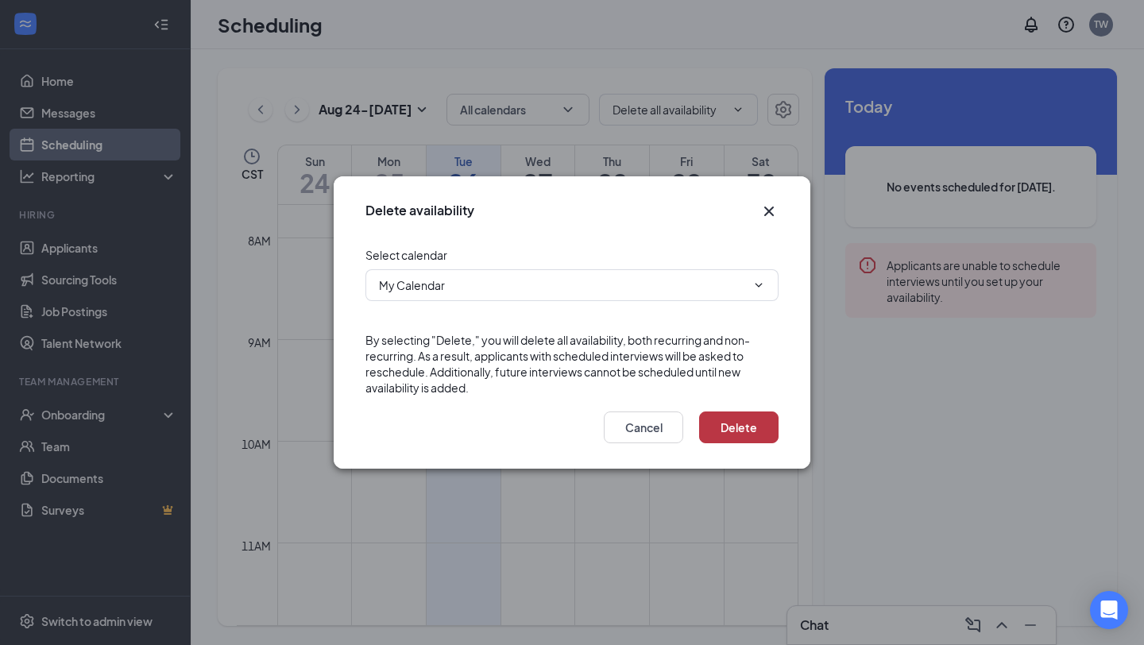
click at [748, 427] on button "Delete" at bounding box center [738, 428] width 79 height 32
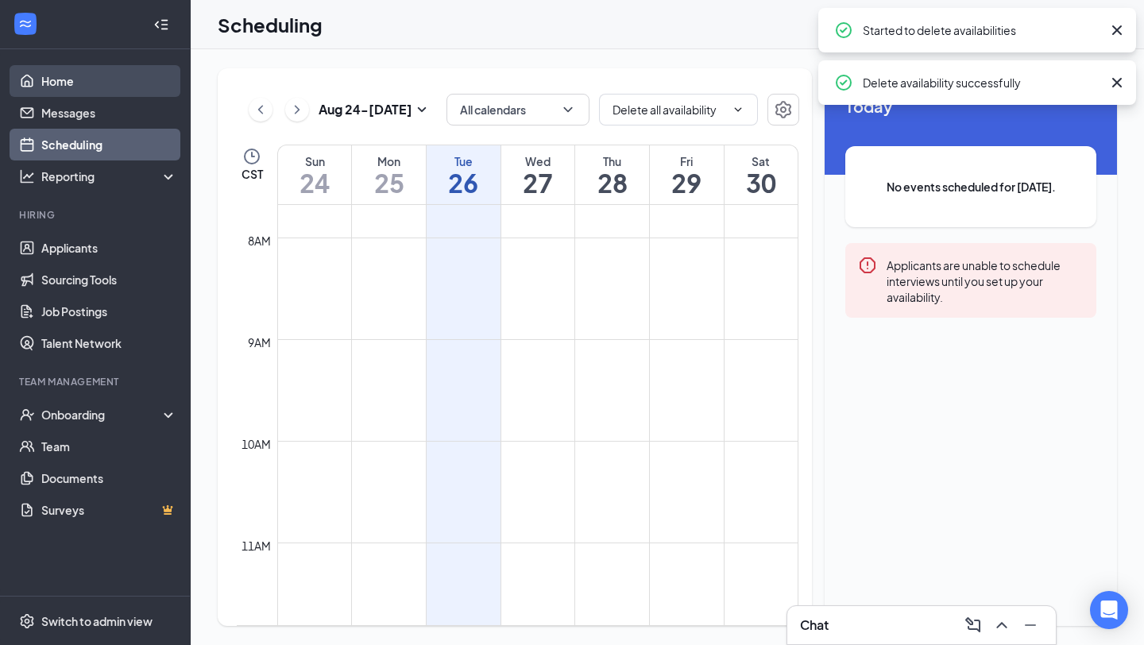
click at [69, 76] on link "Home" at bounding box center [109, 81] width 136 height 32
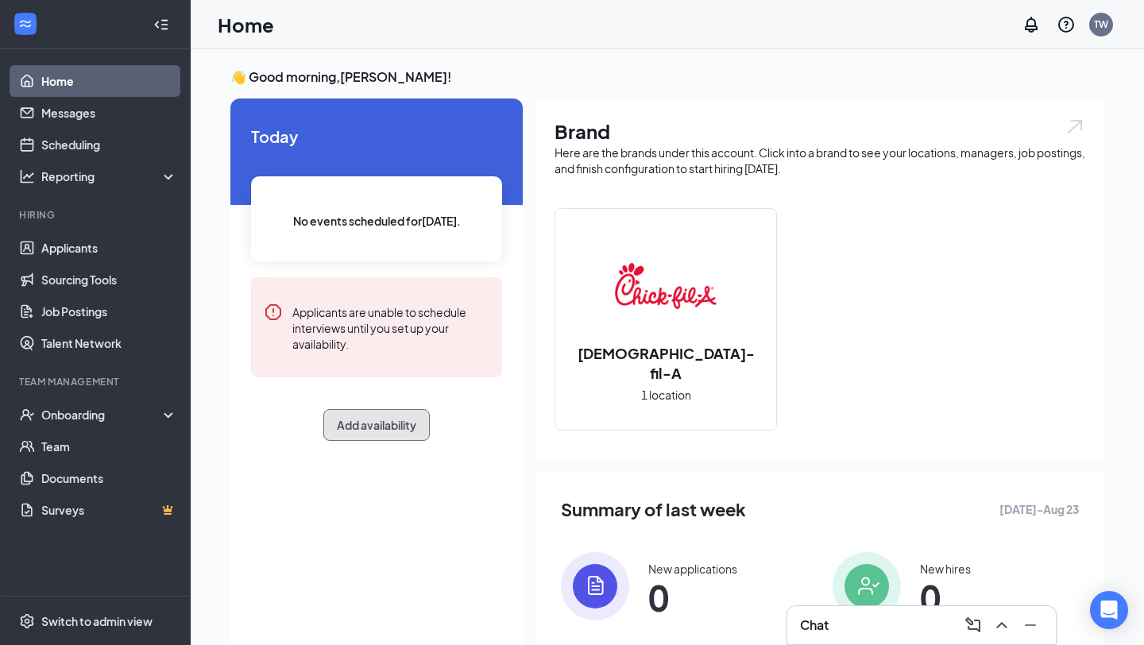
click at [360, 414] on button "Add availability" at bounding box center [376, 425] width 106 height 32
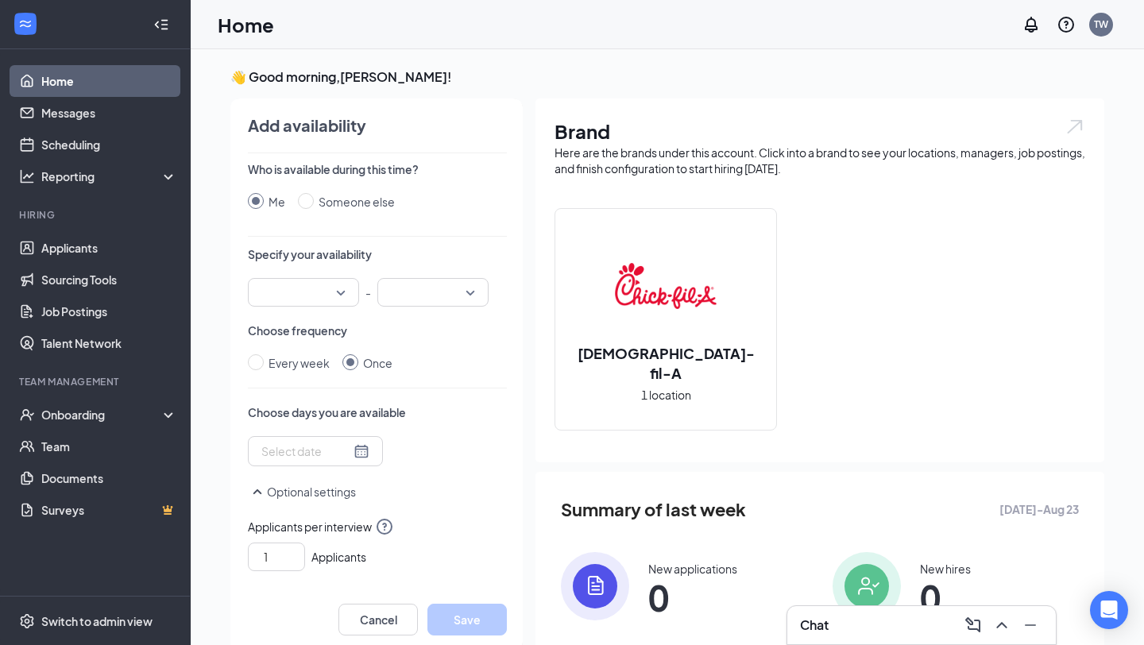
scroll to position [6, 0]
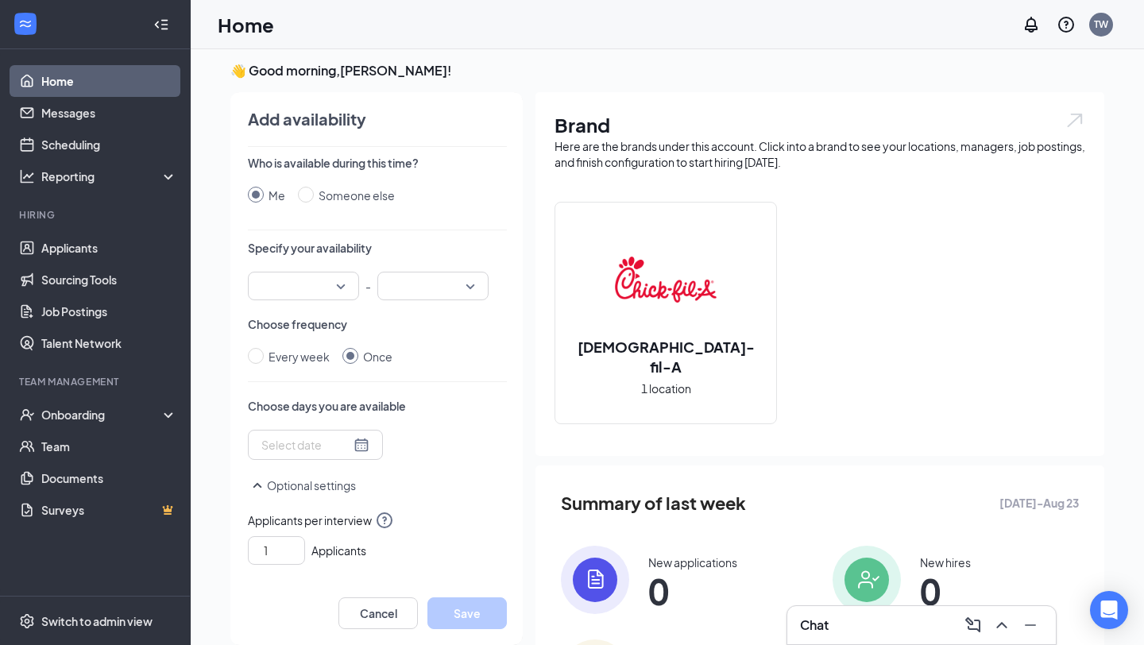
click at [326, 280] on input "search" at bounding box center [297, 285] width 81 height 27
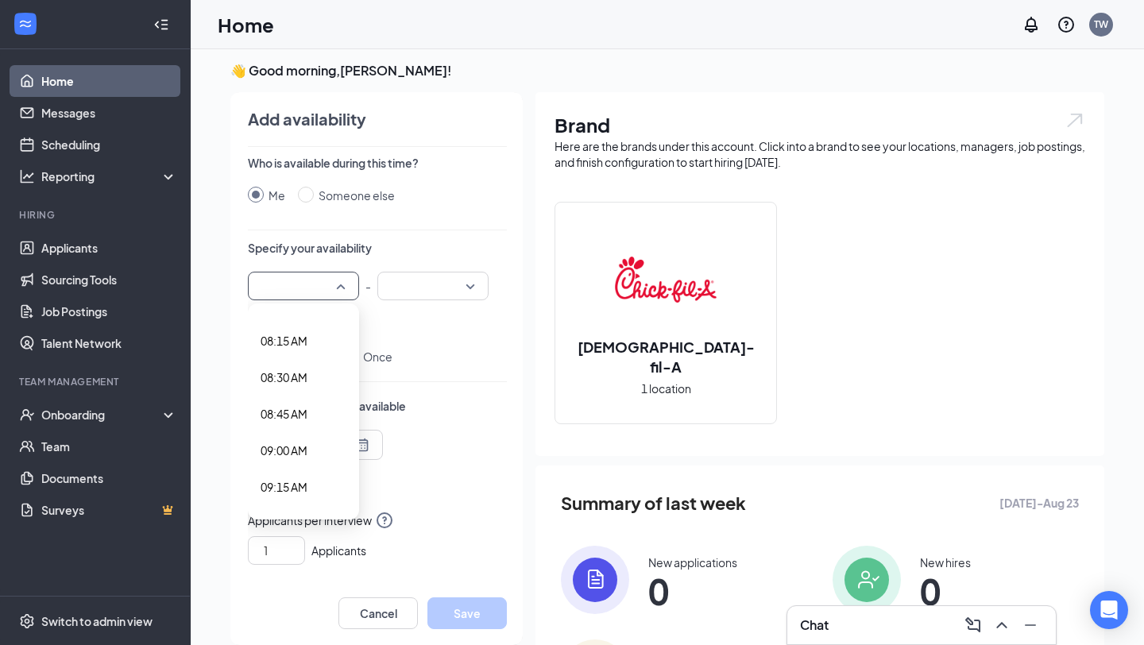
scroll to position [1204, 0]
click at [296, 446] on span "09:00 AM" at bounding box center [284, 439] width 47 height 17
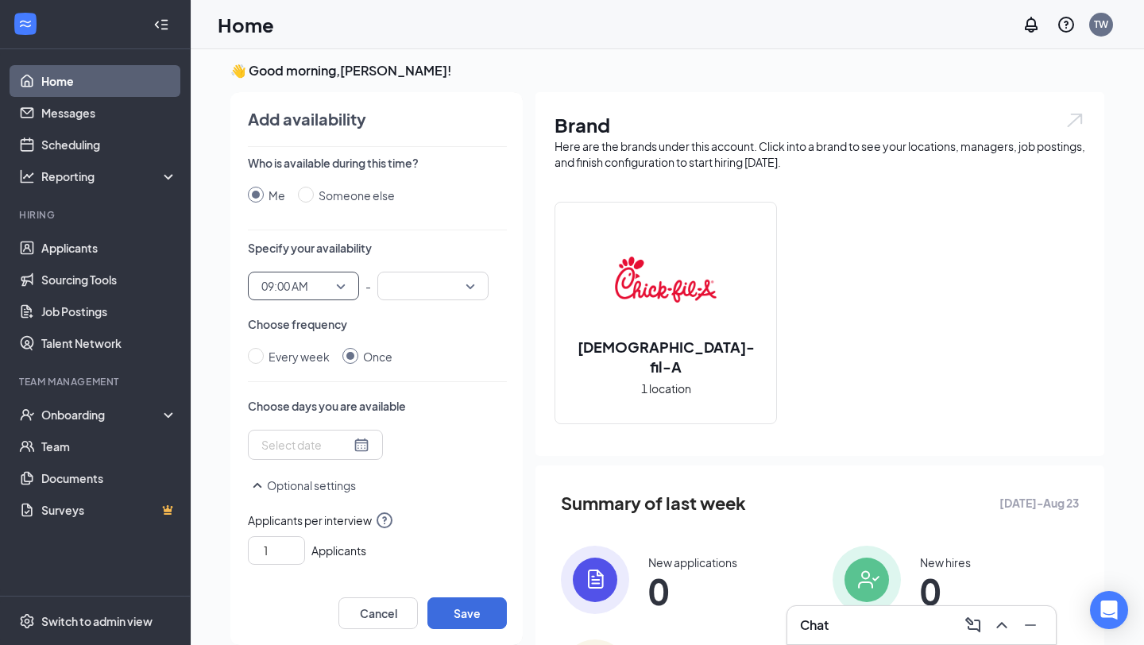
click at [452, 293] on input "search" at bounding box center [427, 285] width 81 height 27
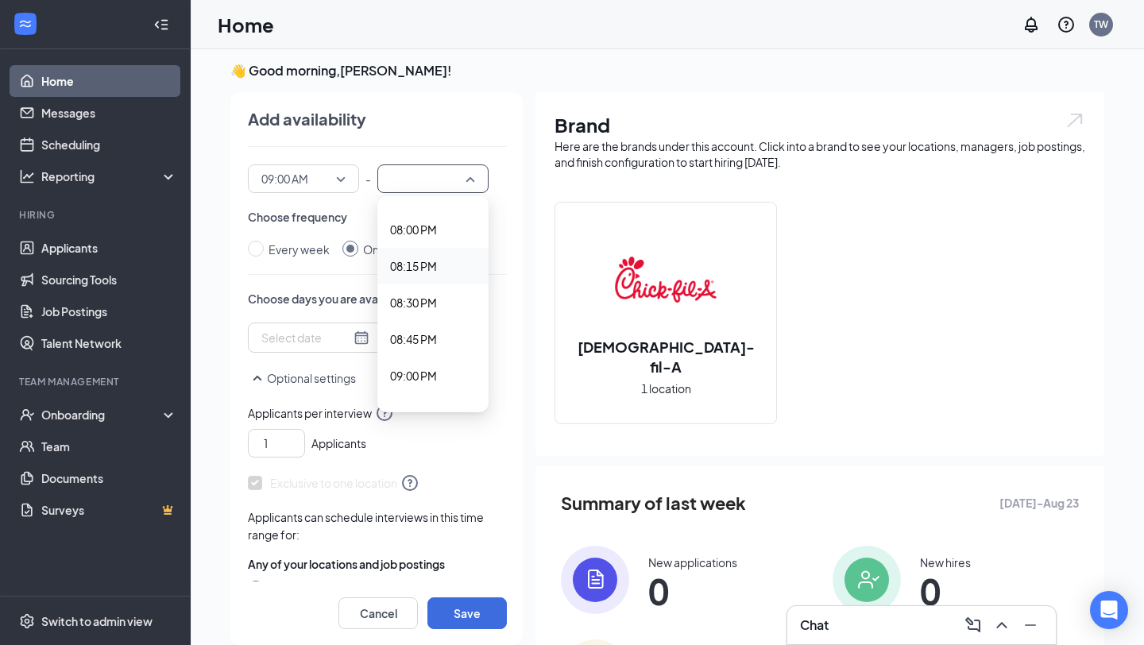
scroll to position [2915, 0]
click at [411, 226] on span "08:00 PM" at bounding box center [413, 228] width 47 height 17
click at [322, 342] on input at bounding box center [305, 337] width 89 height 17
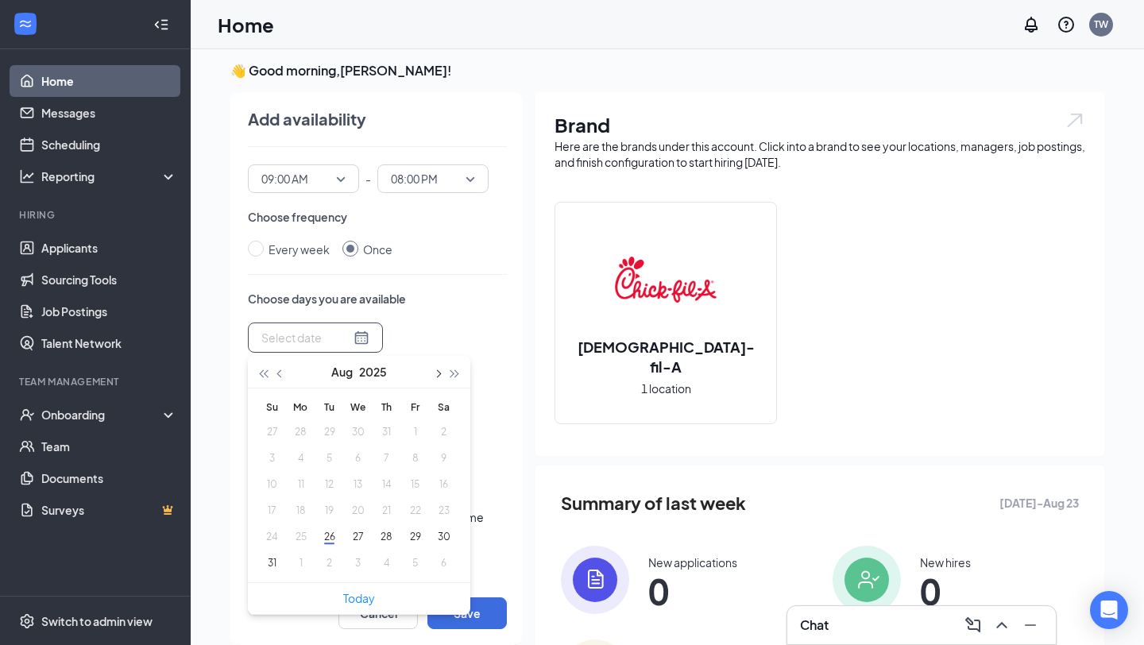
click at [438, 370] on span "button" at bounding box center [437, 374] width 8 height 8
click at [415, 461] on button "12" at bounding box center [414, 458] width 29 height 17
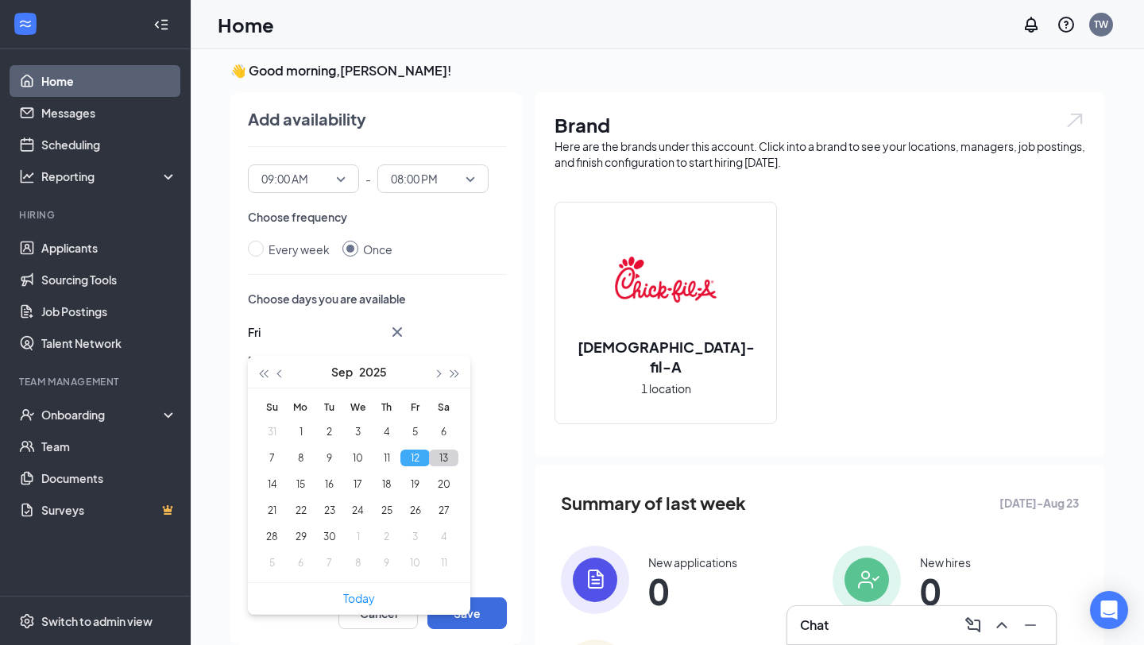
click at [439, 462] on button "13" at bounding box center [443, 458] width 29 height 17
click at [280, 481] on button "14" at bounding box center [271, 484] width 29 height 17
click at [294, 481] on button "15" at bounding box center [300, 484] width 29 height 17
click at [318, 482] on button "16" at bounding box center [329, 484] width 29 height 17
click at [366, 488] on button "17" at bounding box center [357, 484] width 29 height 17
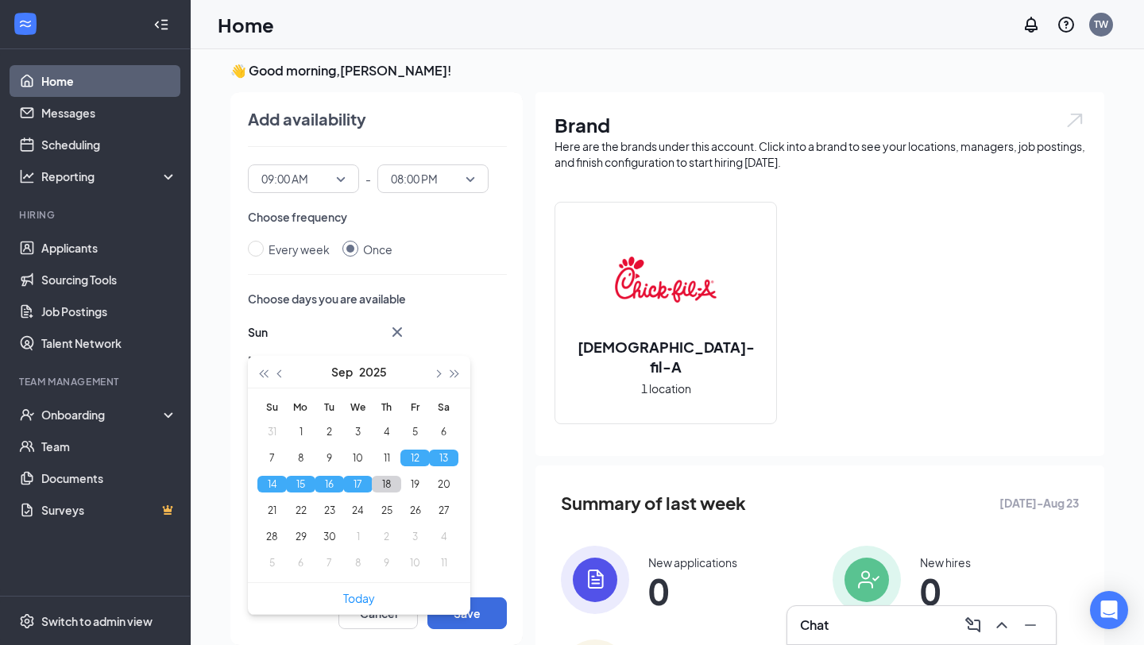
click at [395, 483] on button "18" at bounding box center [386, 484] width 29 height 17
click at [418, 484] on button "19" at bounding box center [414, 484] width 29 height 17
click at [442, 484] on button "20" at bounding box center [443, 484] width 29 height 17
type input "[DATE]"
click at [462, 316] on div "Choose days you are available [DATE] [DATE] [DATE] [DATE] [DATE] [DATE] Sep 19 …" at bounding box center [377, 584] width 259 height 586
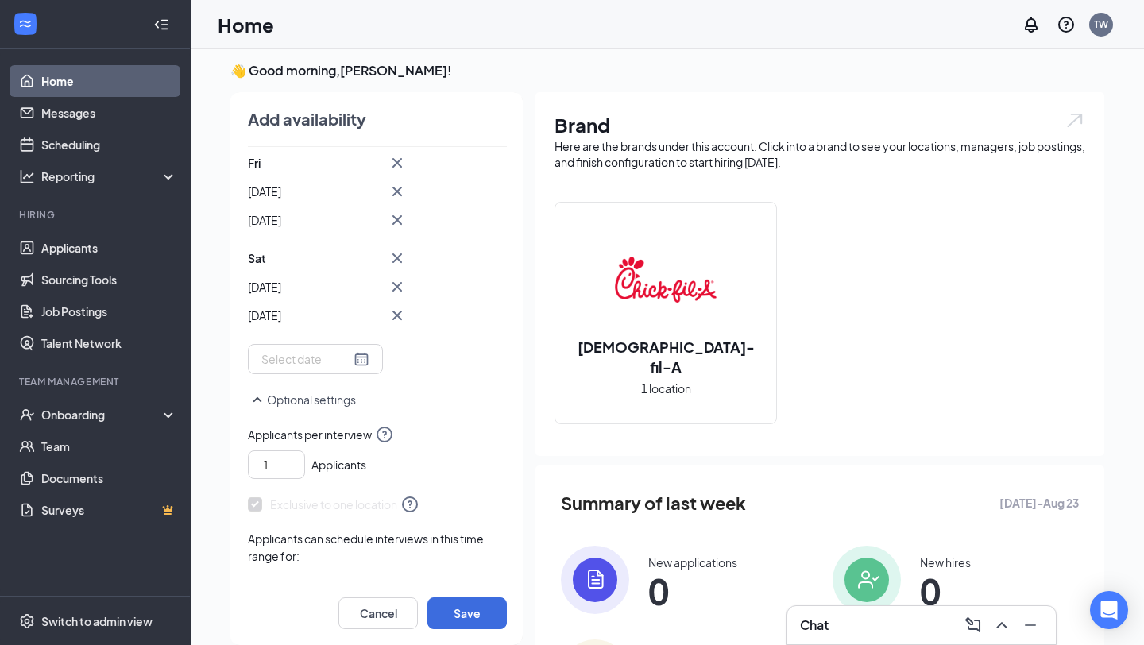
scroll to position [657, 0]
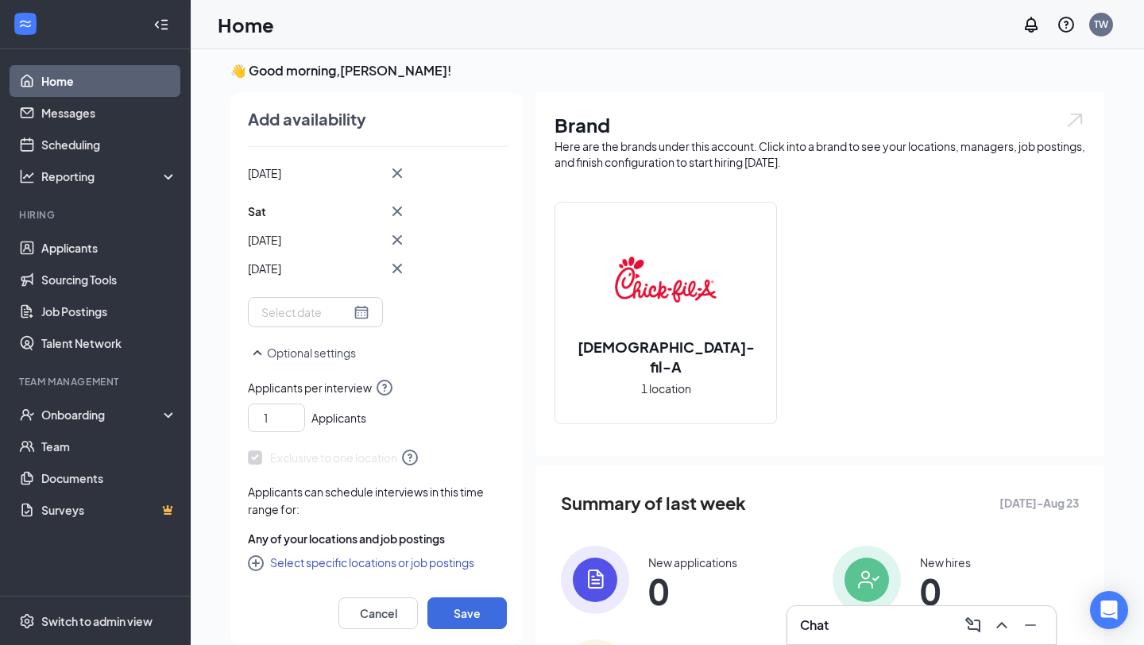
click at [388, 574] on div "Applicants can schedule interviews in this time range for: Any of your location…" at bounding box center [377, 532] width 259 height 99
click at [387, 566] on button "Select specific locations or job postings" at bounding box center [361, 562] width 226 height 19
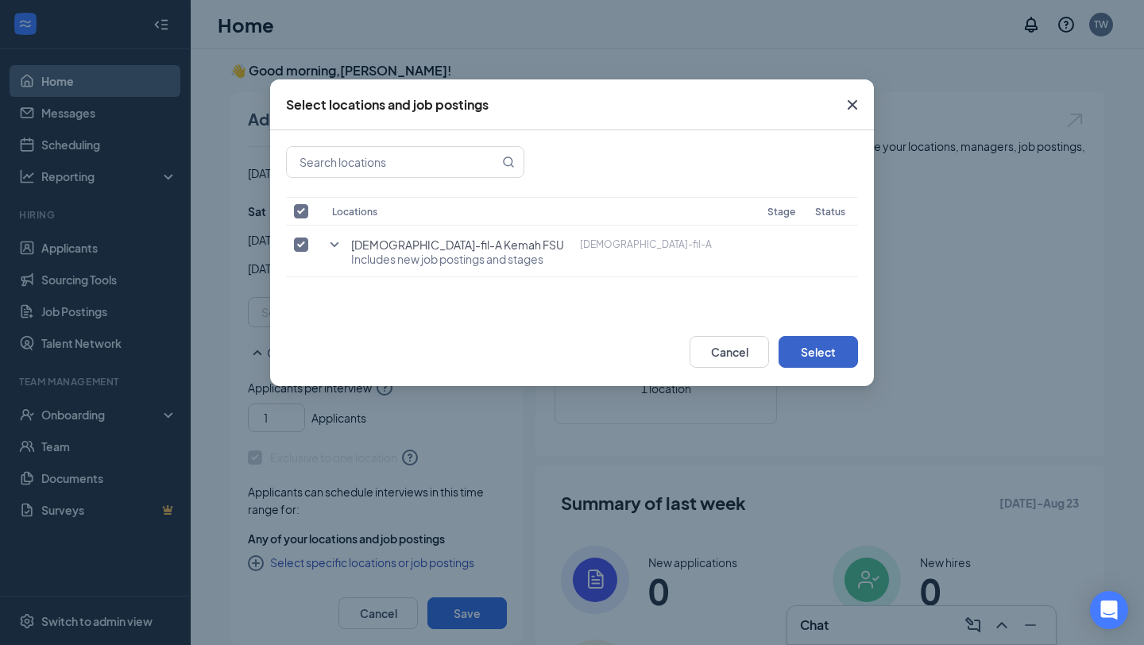
click at [814, 338] on button "Select" at bounding box center [818, 352] width 79 height 32
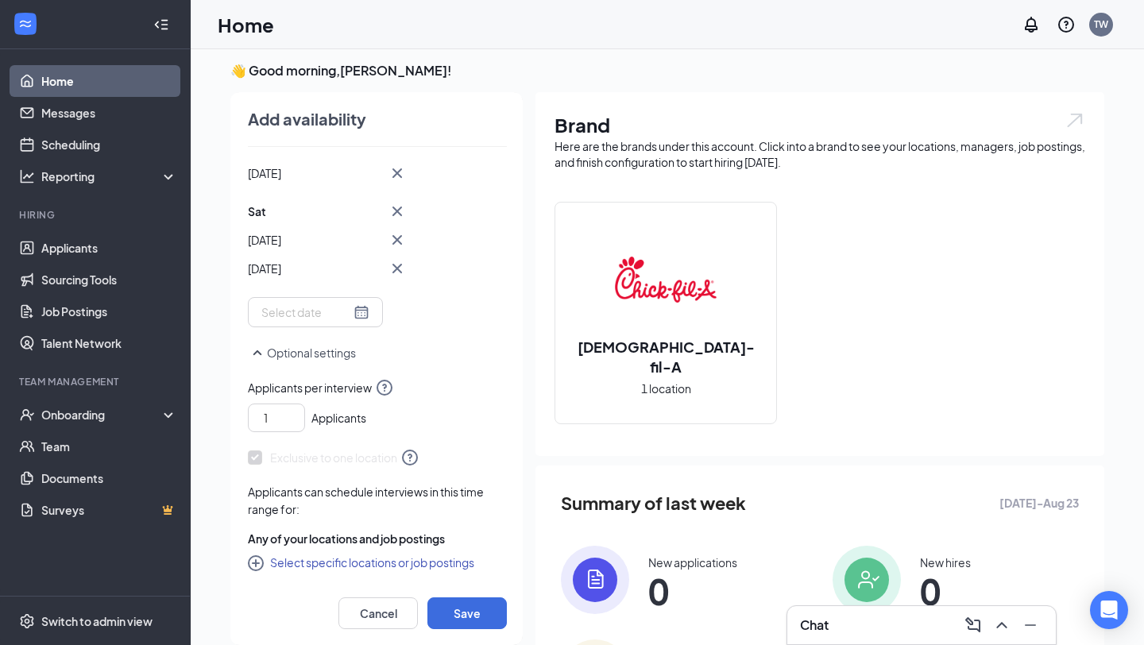
click at [337, 557] on button "Select specific locations or job postings" at bounding box center [361, 562] width 226 height 19
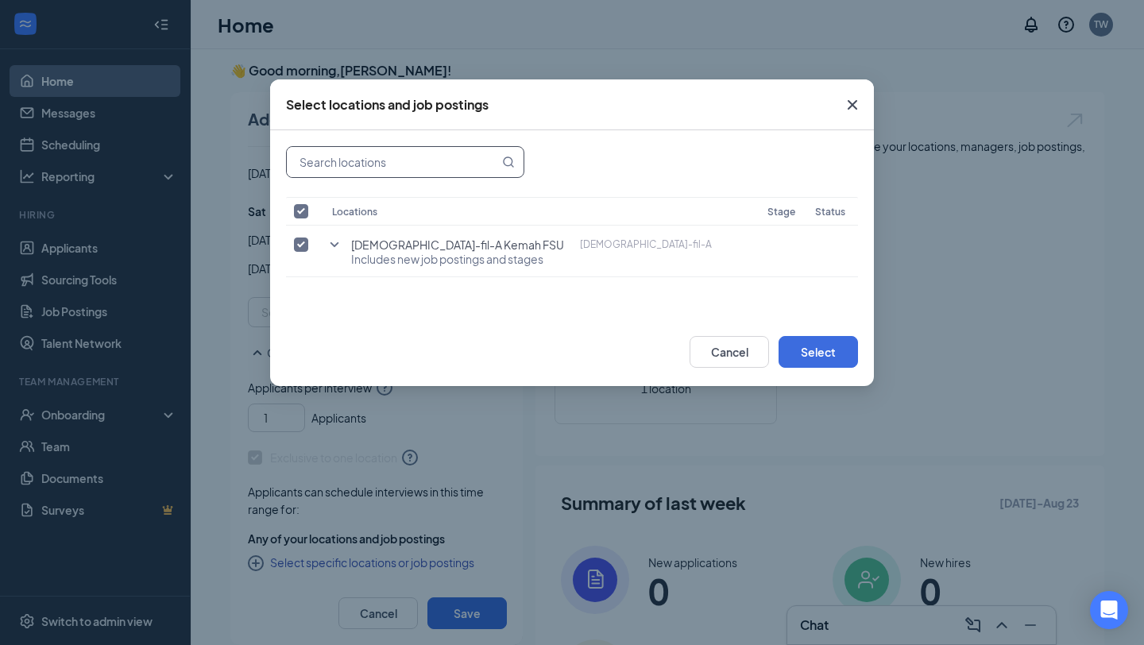
click at [398, 154] on input "text" at bounding box center [393, 162] width 212 height 30
click at [321, 208] on th at bounding box center [305, 211] width 38 height 29
click at [300, 211] on input "checkbox" at bounding box center [301, 211] width 14 height 14
checkbox input "false"
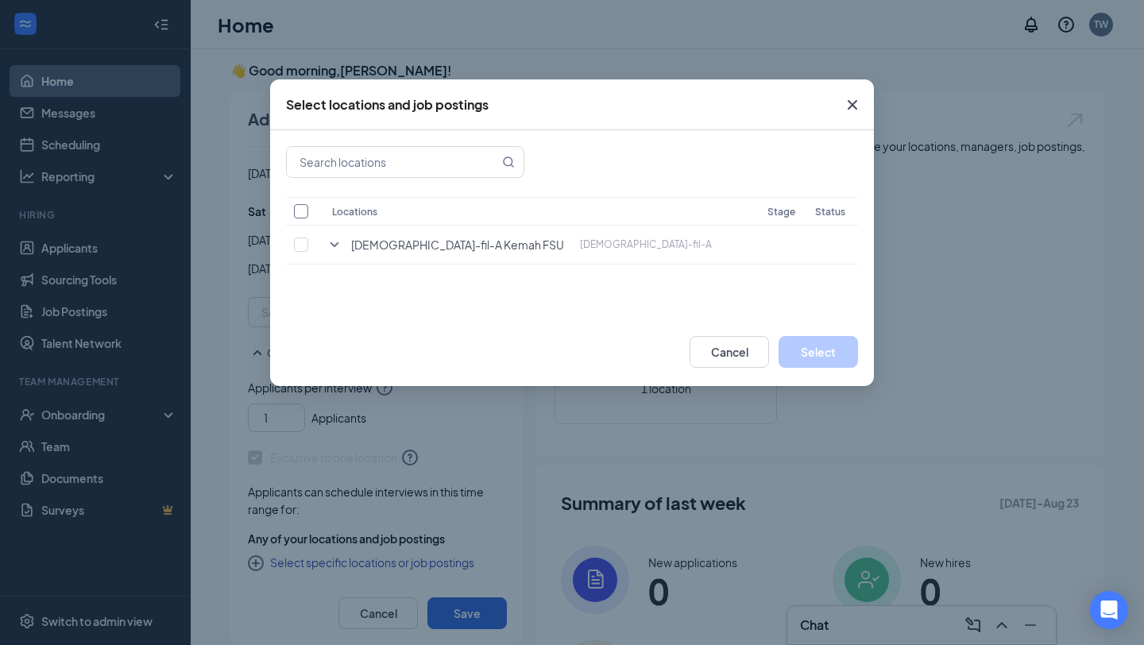
click at [300, 211] on input "checkbox" at bounding box center [301, 211] width 14 height 14
checkbox input "true"
click at [331, 241] on icon "SmallChevronDown" at bounding box center [334, 244] width 19 height 19
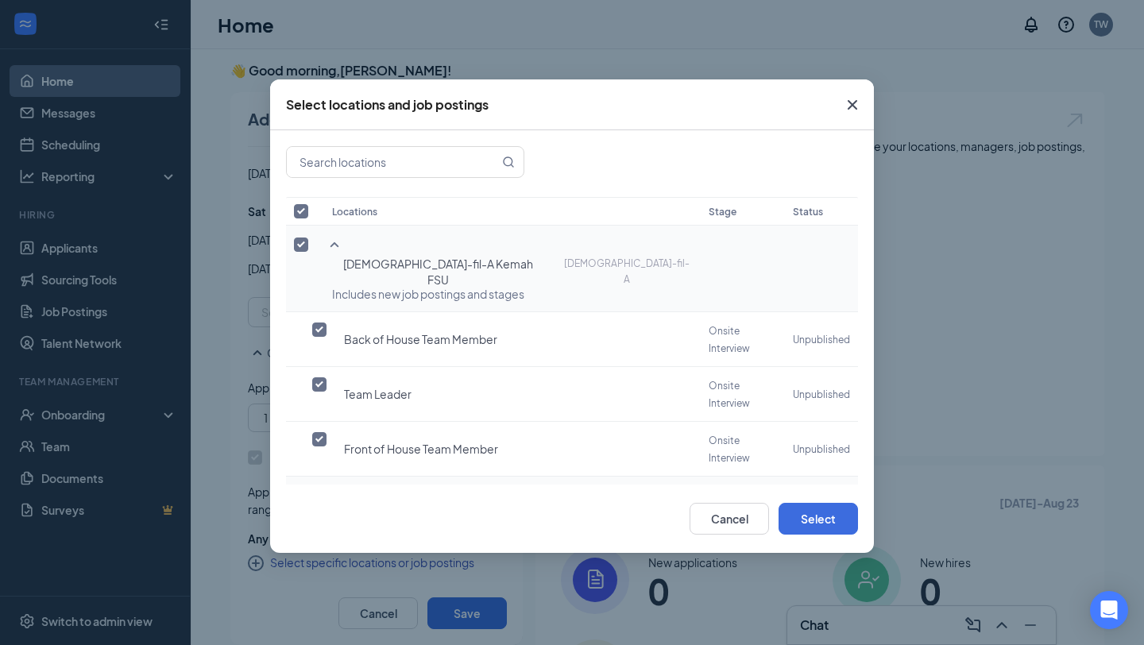
click at [326, 487] on input "checkbox" at bounding box center [319, 494] width 14 height 14
checkbox input "true"
checkbox input "false"
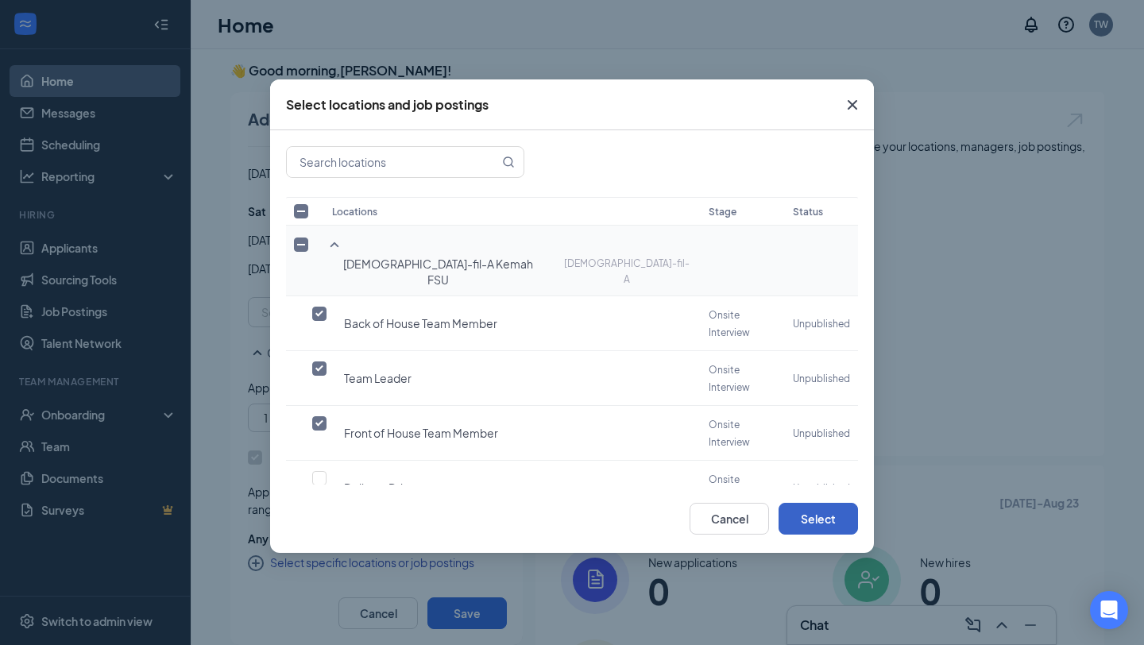
click at [821, 503] on button "Select" at bounding box center [818, 519] width 79 height 32
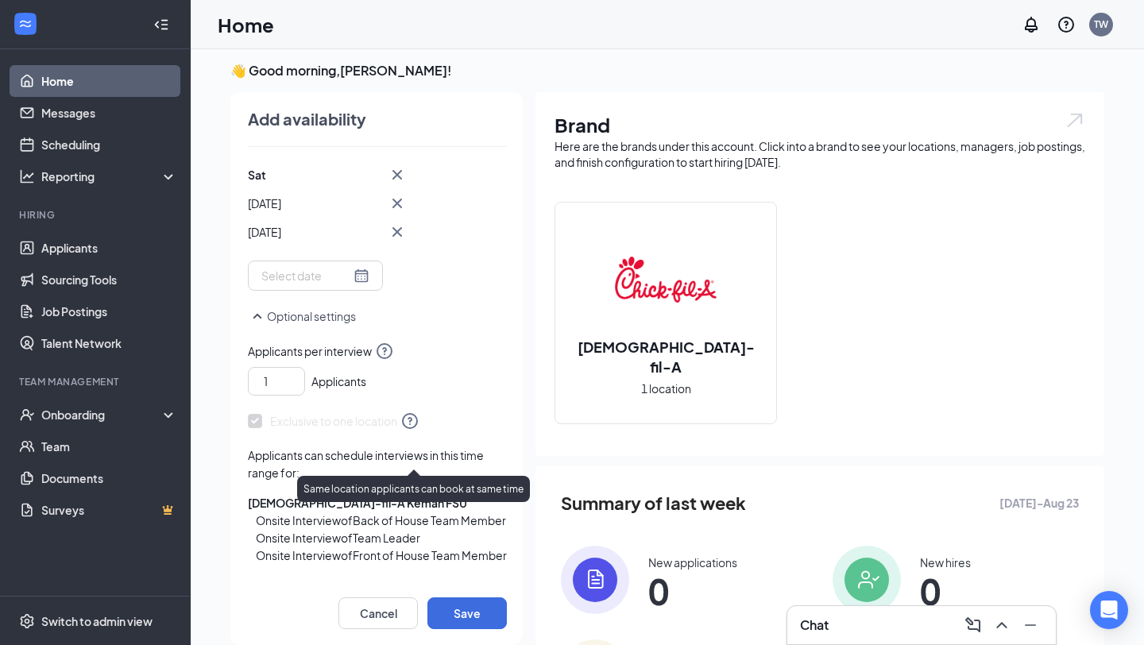
scroll to position [755, 0]
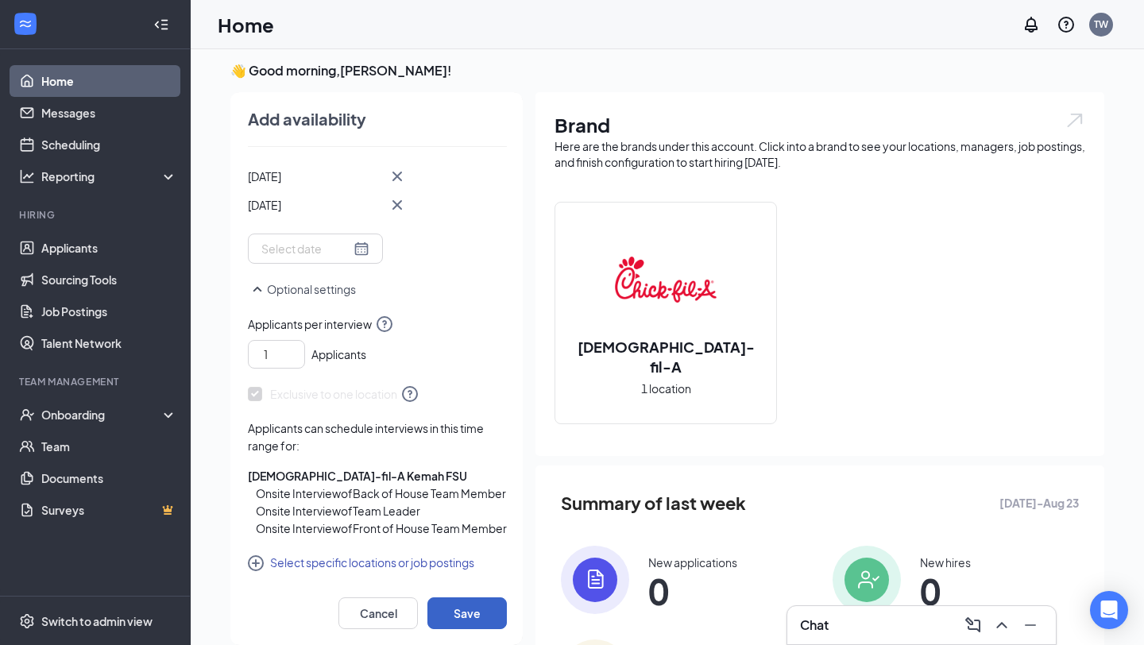
click at [471, 609] on button "Save" at bounding box center [466, 613] width 79 height 32
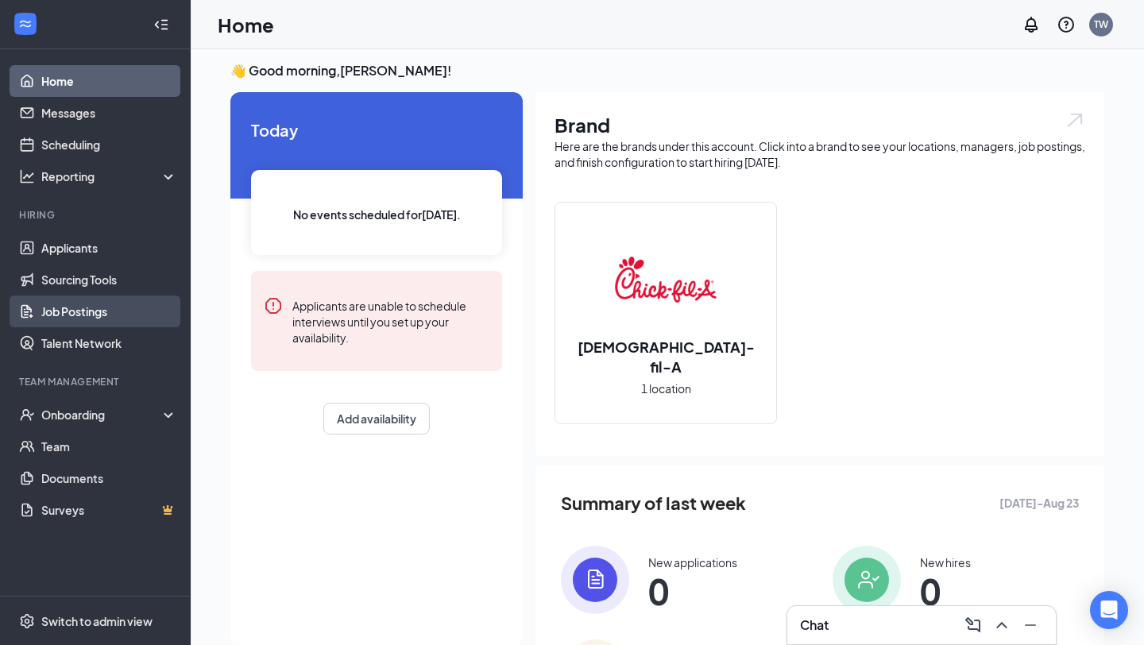
click at [128, 313] on link "Job Postings" at bounding box center [109, 312] width 136 height 32
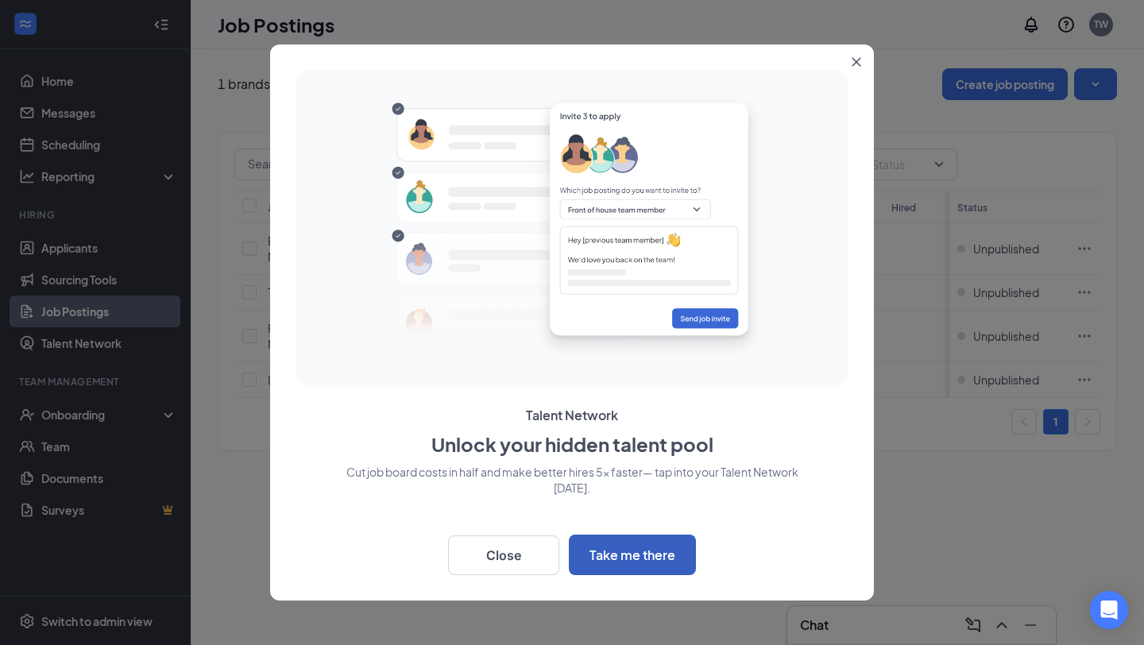
click at [663, 554] on button "Take me there" at bounding box center [632, 555] width 127 height 41
